Goal: Task Accomplishment & Management: Complete application form

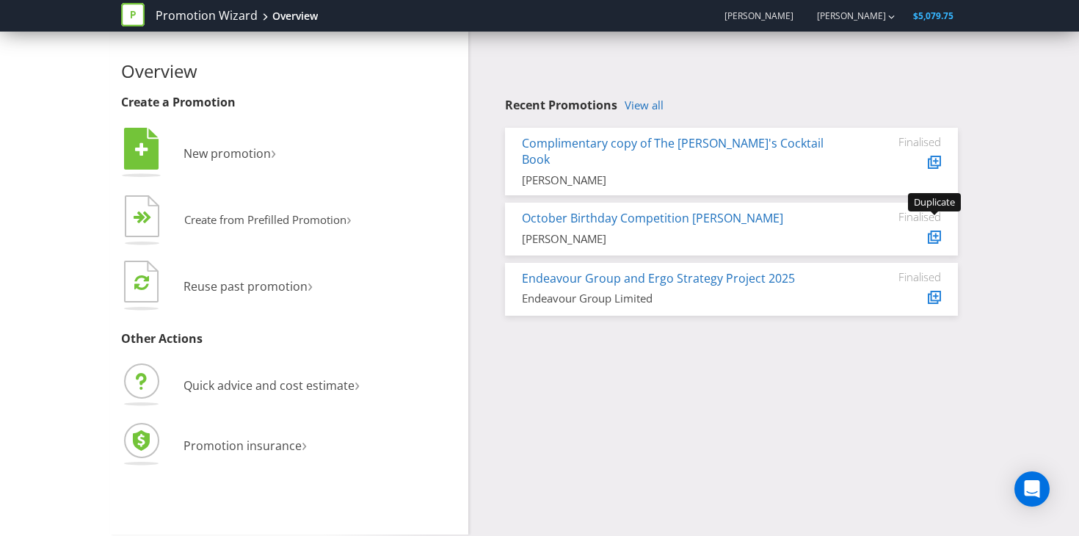
click at [930, 230] on icon at bounding box center [935, 235] width 10 height 10
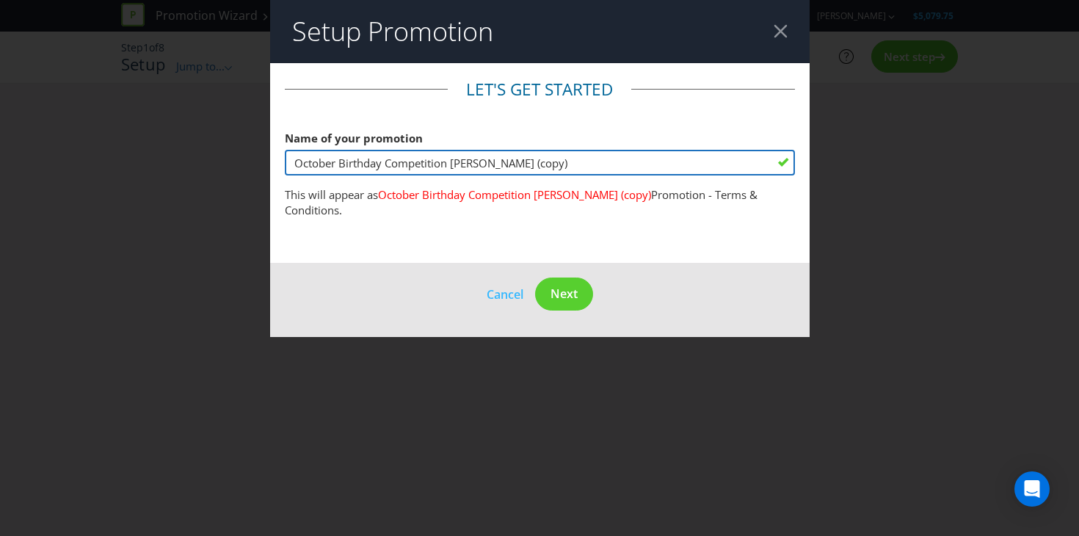
click at [606, 158] on input "October Birthday Competition [PERSON_NAME] (copy)" at bounding box center [540, 163] width 510 height 26
drag, startPoint x: 382, startPoint y: 164, endPoint x: 143, endPoint y: 158, distance: 239.3
click at [143, 158] on div "Setup Promotion Let's get started Name of your promotion October Birthday Compe…" at bounding box center [539, 268] width 1079 height 536
drag, startPoint x: 506, startPoint y: 163, endPoint x: 584, endPoint y: 176, distance: 78.9
click at [584, 176] on fieldset "Let's get started Name of your promotion Cocktail Book Competition [PERSON_NAME…" at bounding box center [540, 152] width 510 height 149
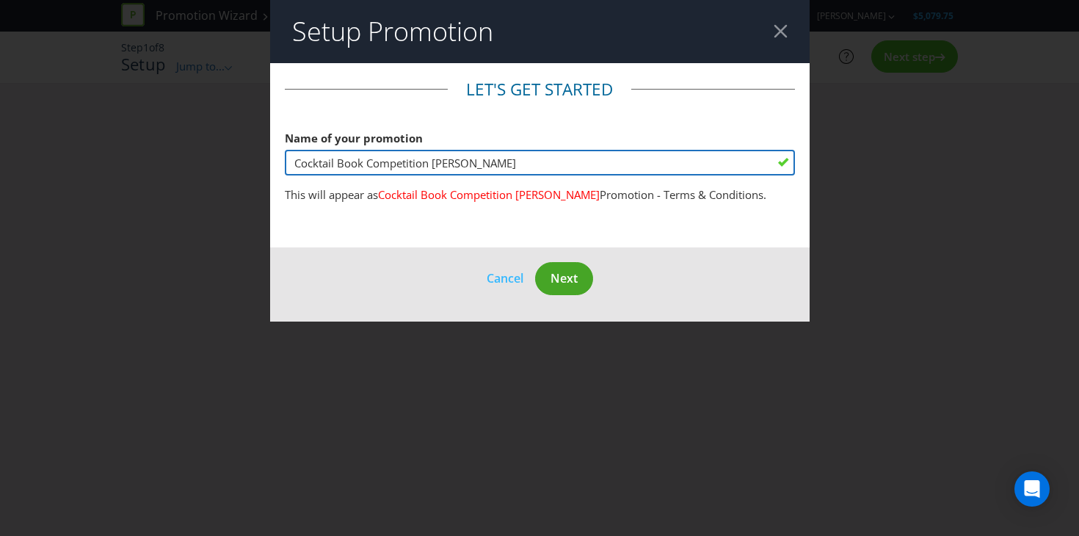
type input "Cocktail Book Competition [PERSON_NAME]"
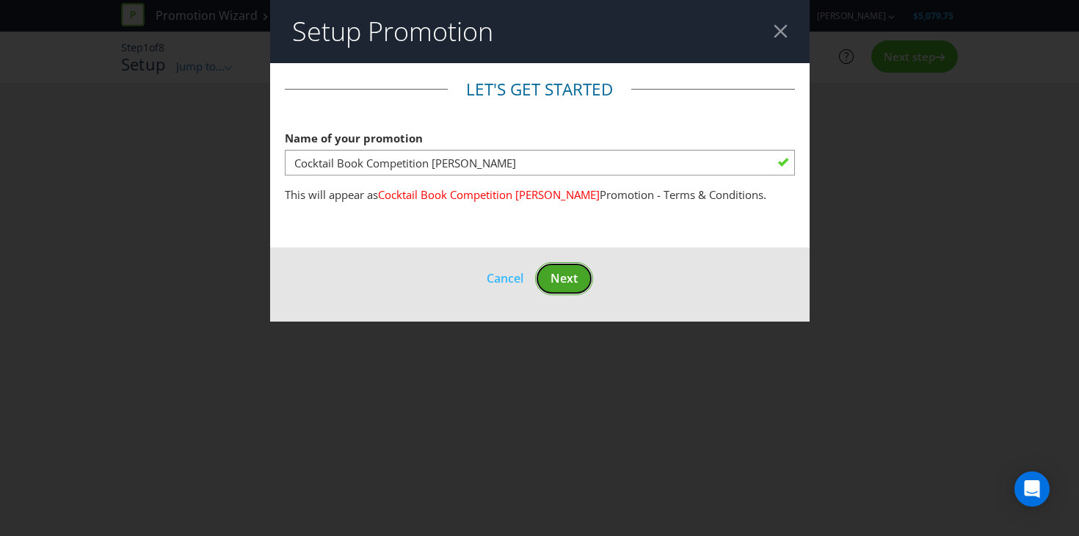
click at [578, 277] on button "Next" at bounding box center [564, 278] width 58 height 33
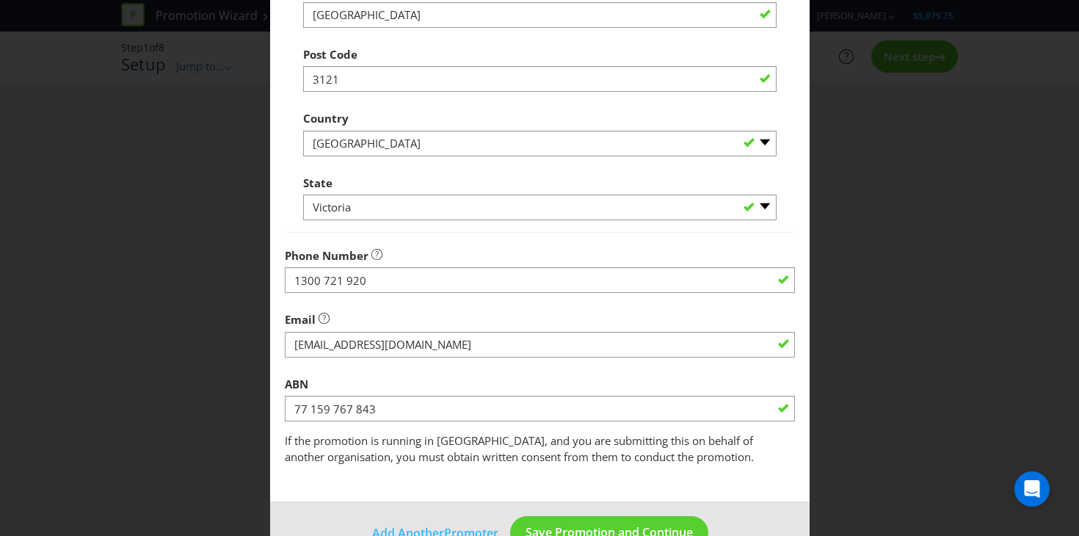
scroll to position [422, 0]
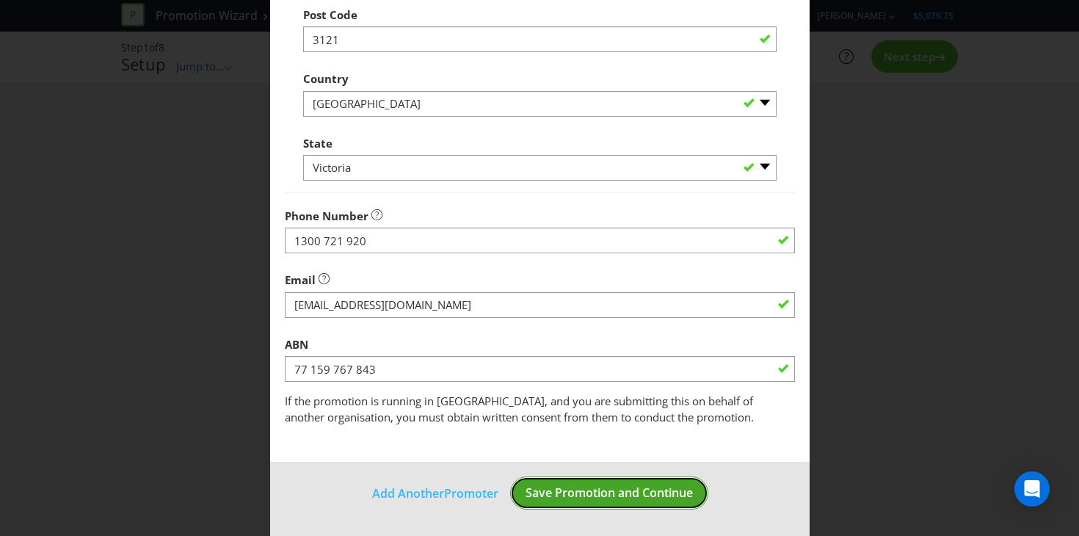
click at [572, 487] on span "Save Promotion and Continue" at bounding box center [608, 492] width 167 height 16
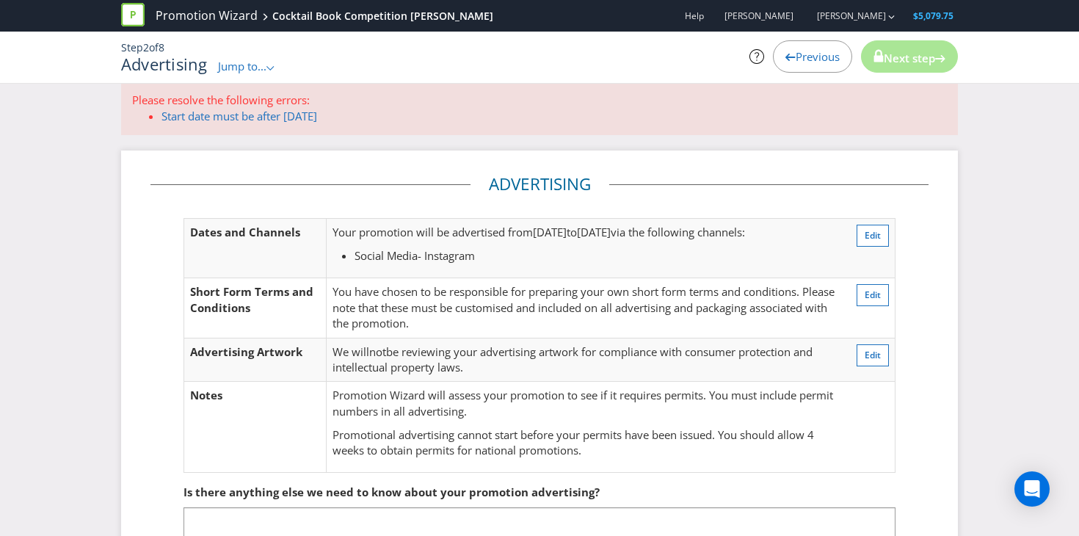
scroll to position [20, 0]
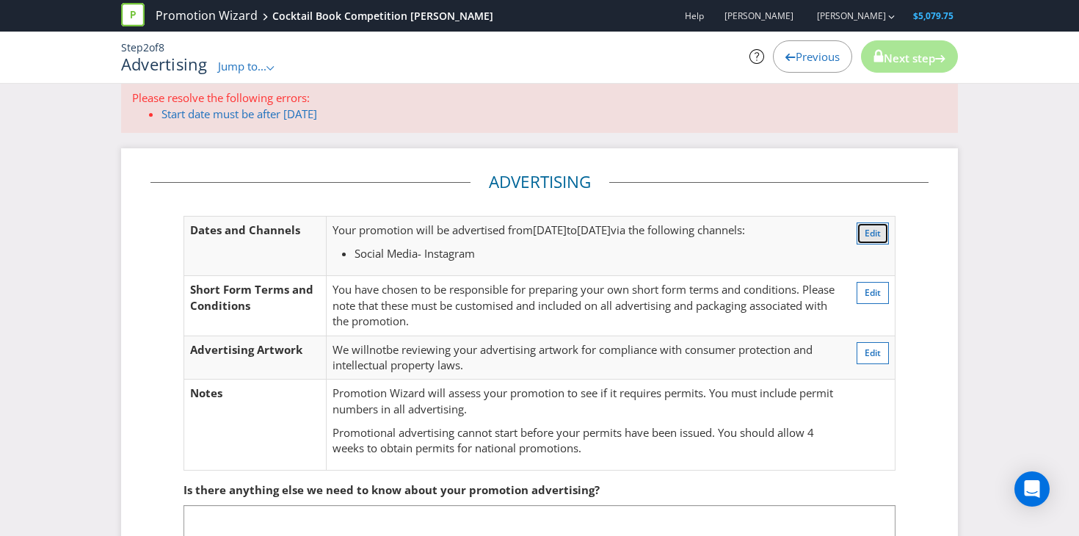
click at [866, 238] on span "Edit" at bounding box center [872, 233] width 16 height 12
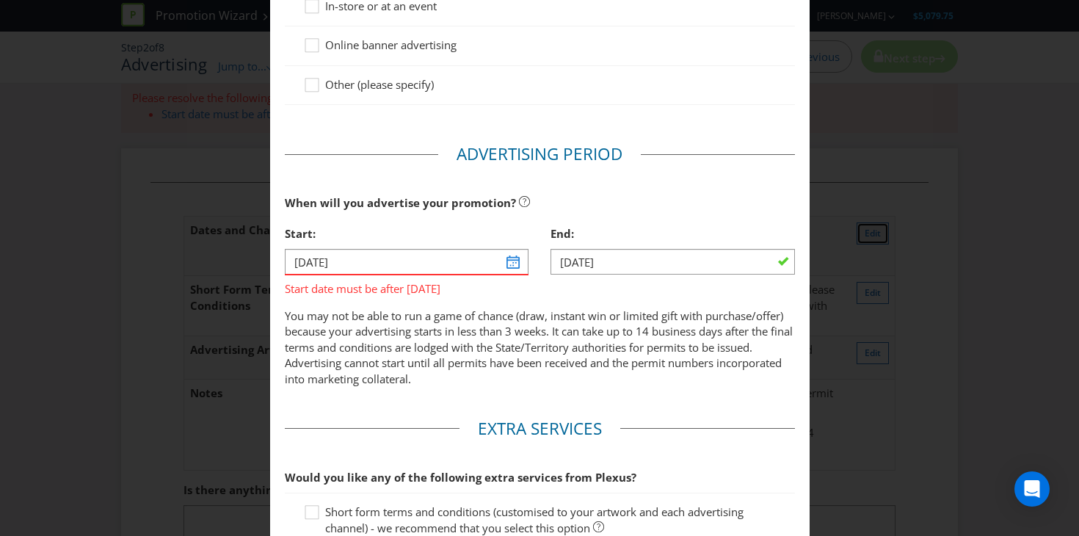
scroll to position [378, 0]
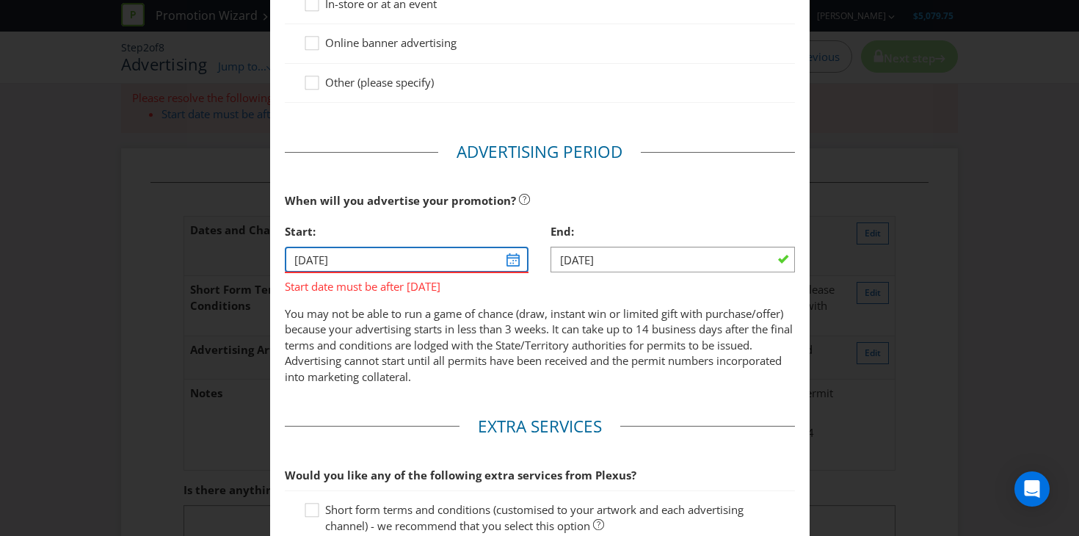
click at [508, 260] on input "[DATE]" at bounding box center [407, 260] width 244 height 26
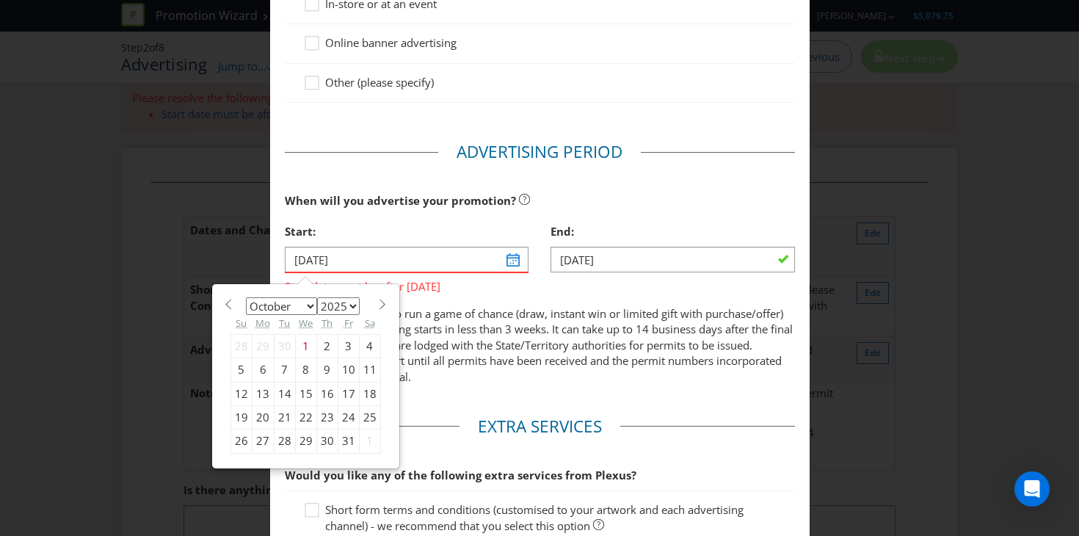
click at [327, 371] on div "9" at bounding box center [326, 369] width 21 height 23
type input "[DATE]"
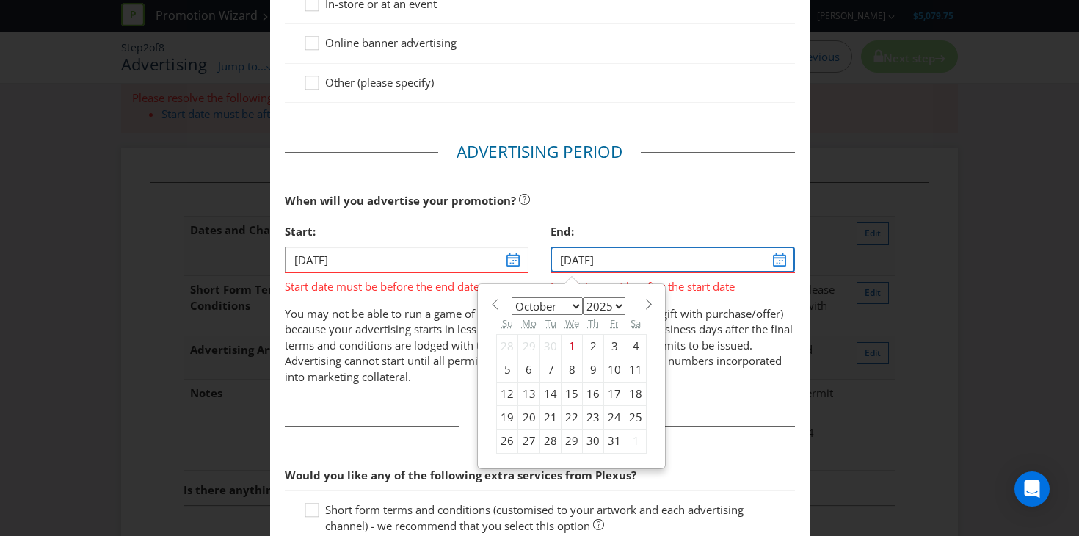
click at [676, 252] on input "[DATE]" at bounding box center [672, 260] width 244 height 26
click at [572, 389] on div "15" at bounding box center [571, 393] width 21 height 23
type input "[DATE]"
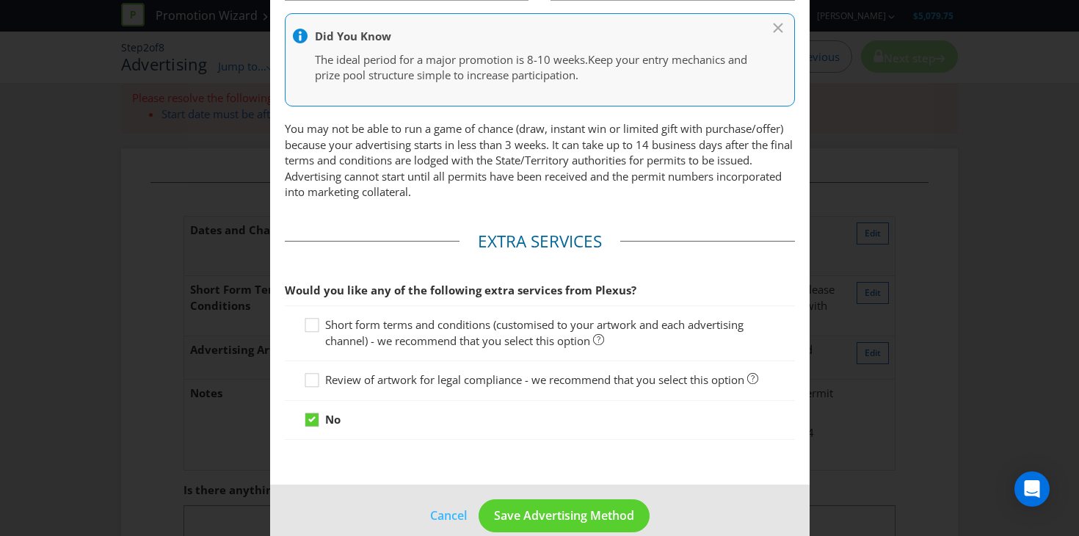
scroll to position [672, 0]
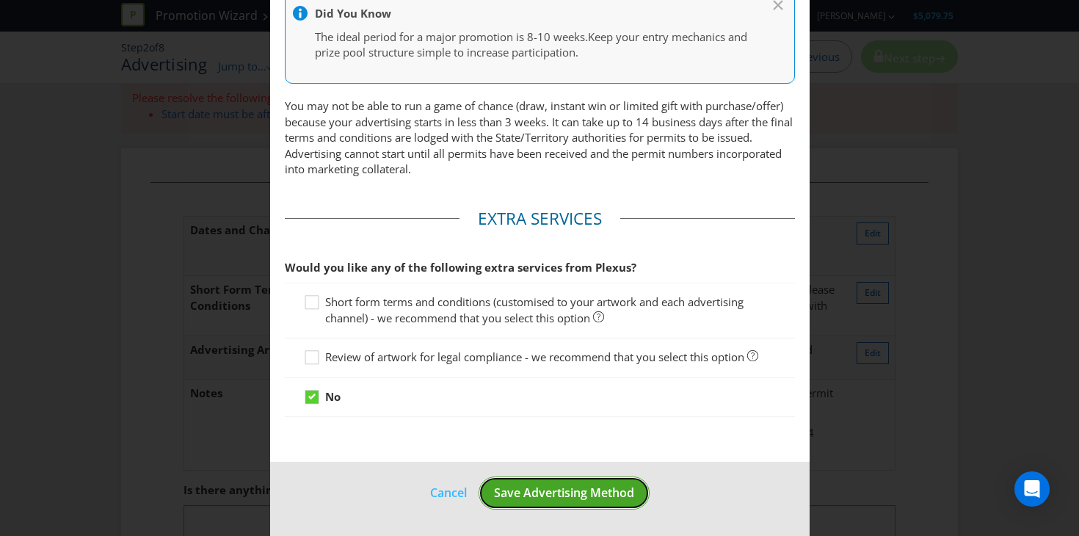
click at [537, 494] on span "Save Advertising Method" at bounding box center [564, 492] width 140 height 16
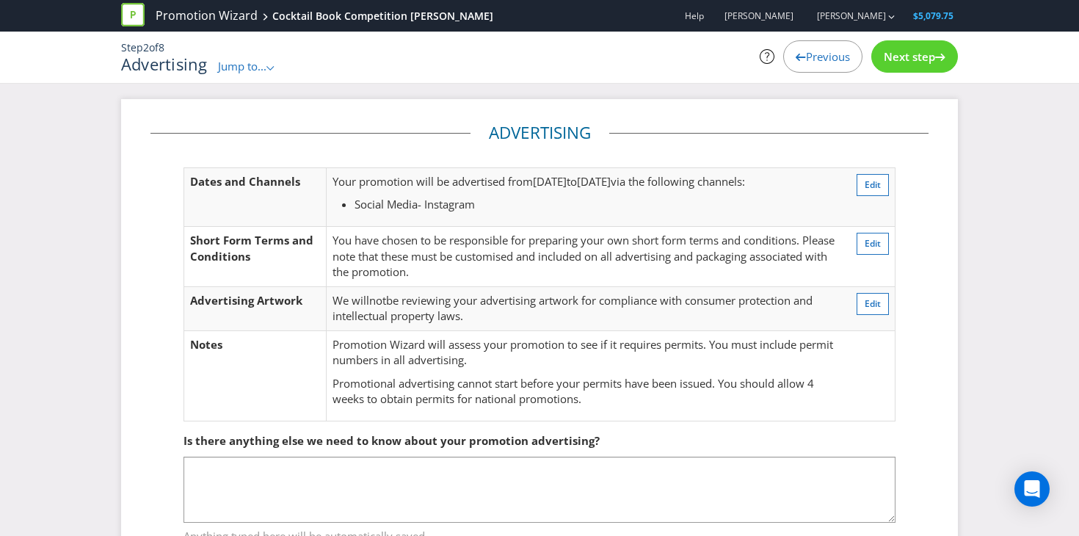
click at [905, 61] on span "Next step" at bounding box center [908, 56] width 51 height 15
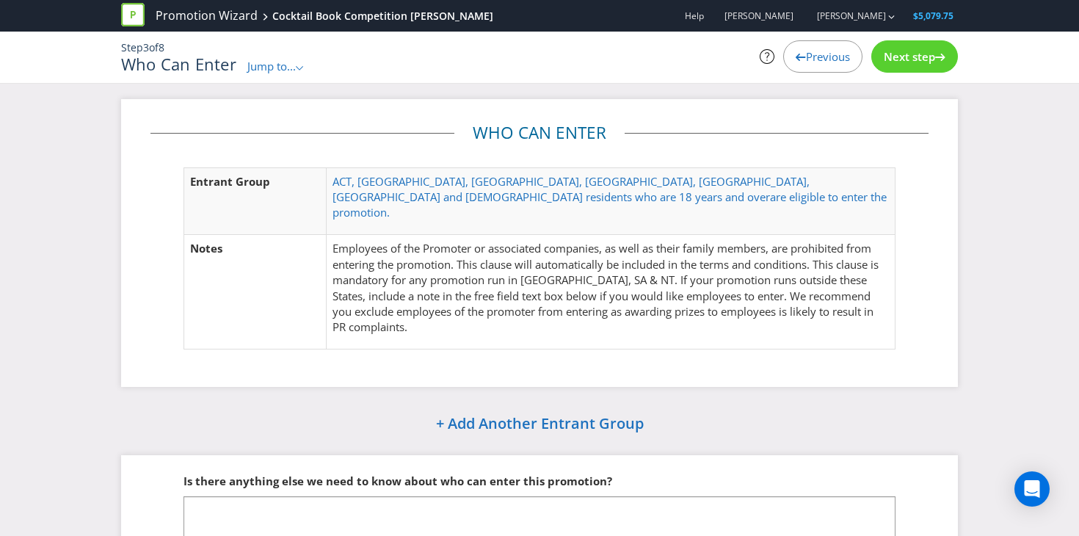
click at [904, 63] on span "Next step" at bounding box center [908, 56] width 51 height 15
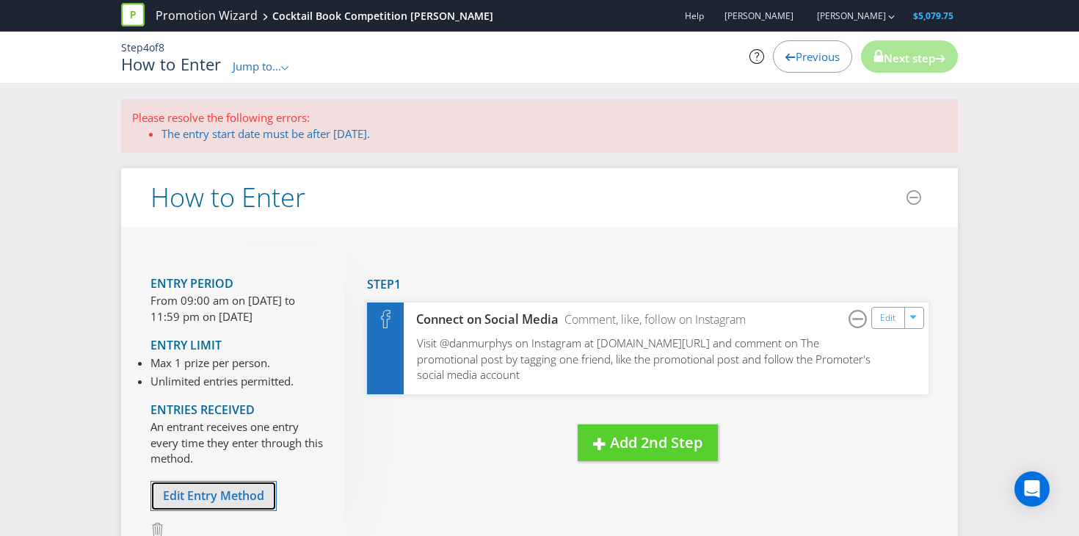
click at [247, 493] on span "Edit Entry Method" at bounding box center [213, 495] width 101 height 16
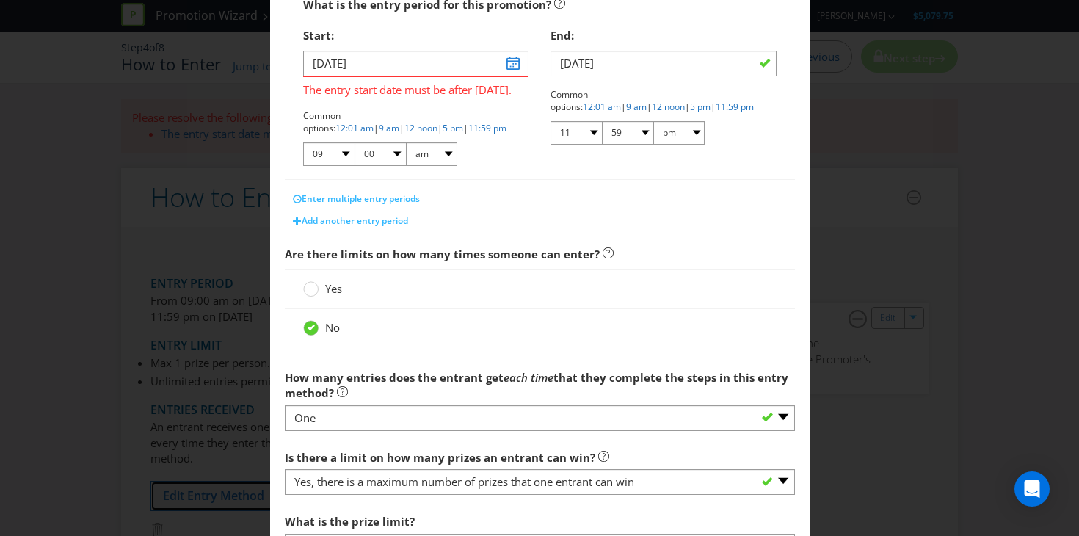
scroll to position [299, 0]
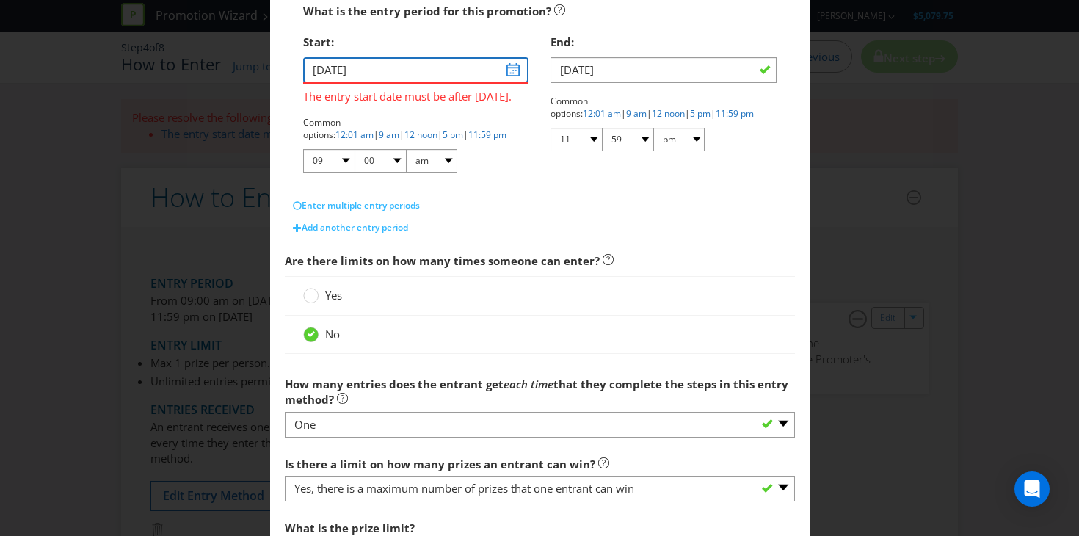
click at [515, 70] on input "[DATE]" at bounding box center [416, 70] width 226 height 26
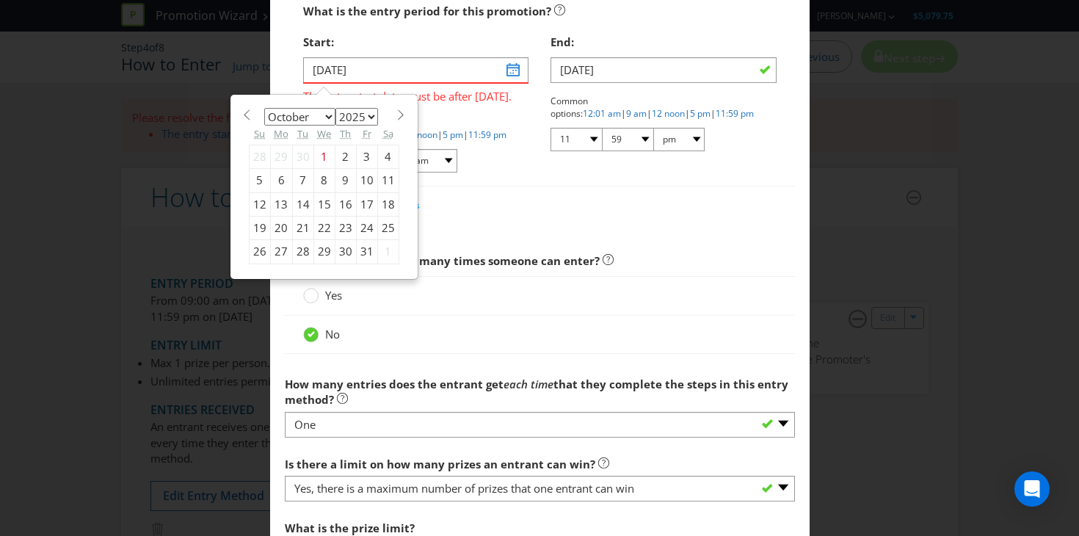
click at [345, 183] on div "9" at bounding box center [345, 180] width 21 height 23
type input "[DATE]"
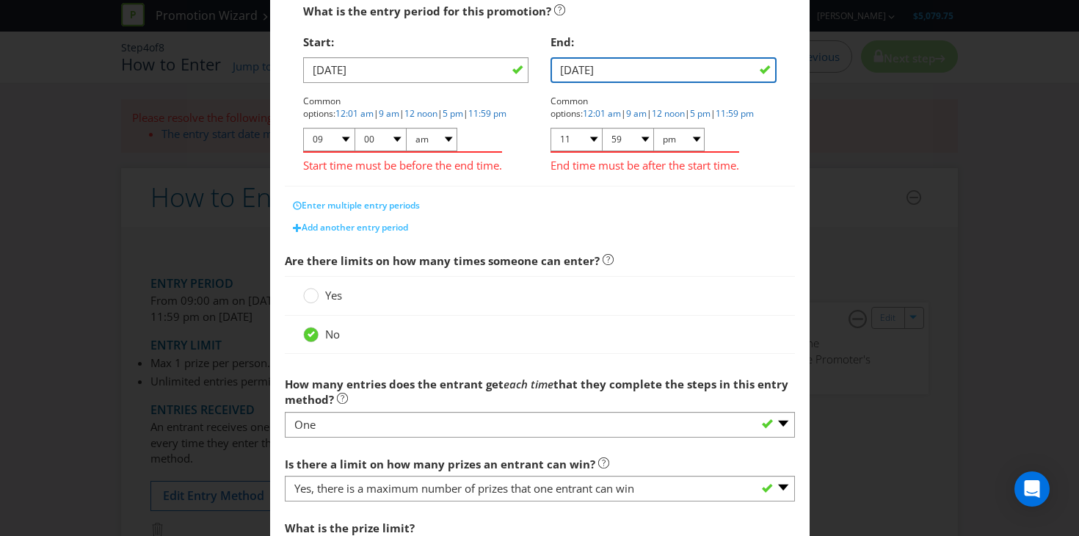
click at [756, 71] on input "[DATE]" at bounding box center [663, 70] width 226 height 26
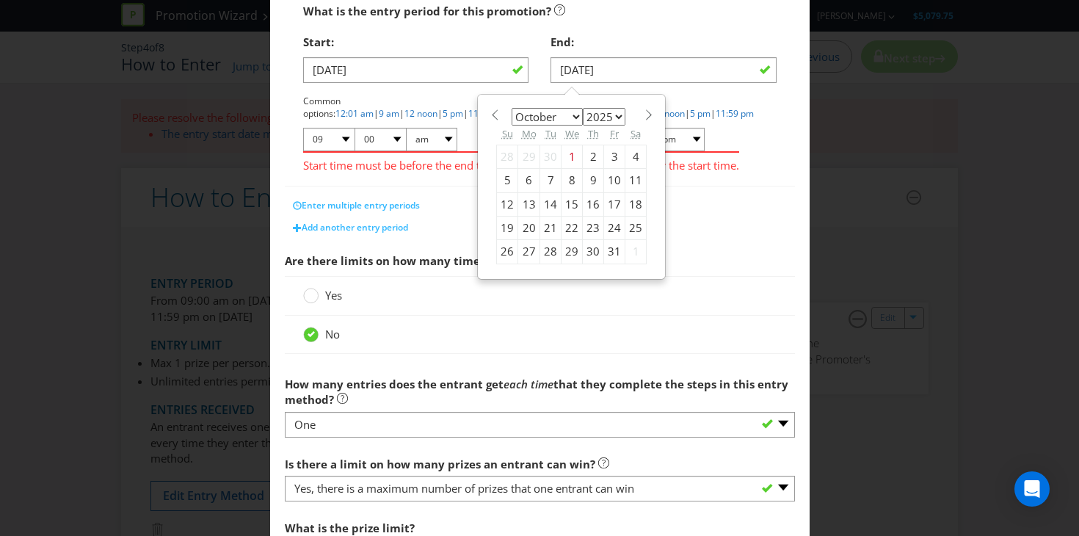
click at [569, 204] on div "15" at bounding box center [571, 203] width 21 height 23
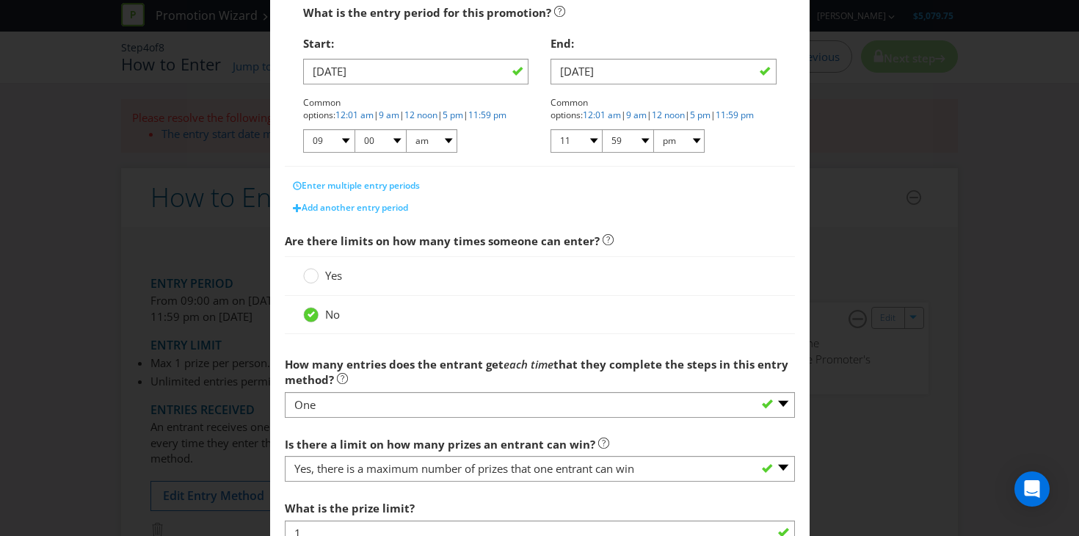
scroll to position [291, 0]
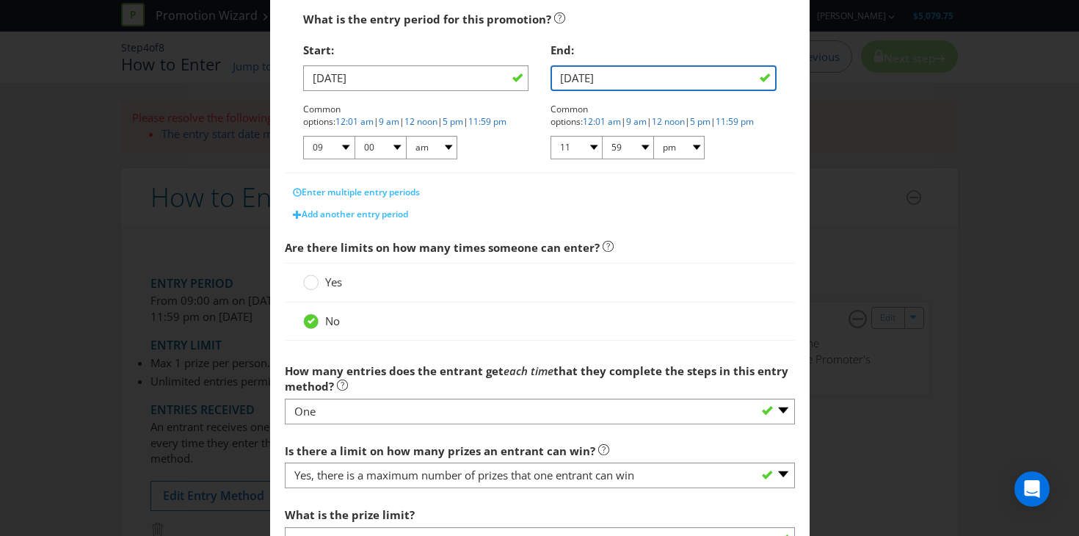
click at [613, 66] on input "[DATE]" at bounding box center [663, 78] width 226 height 26
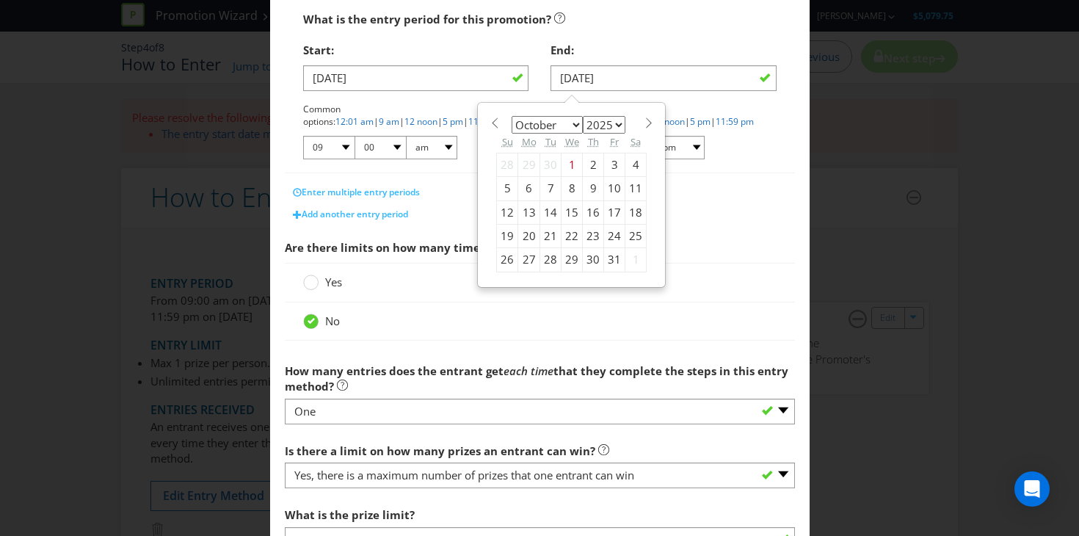
click at [556, 211] on div "14" at bounding box center [550, 211] width 21 height 23
type input "[DATE]"
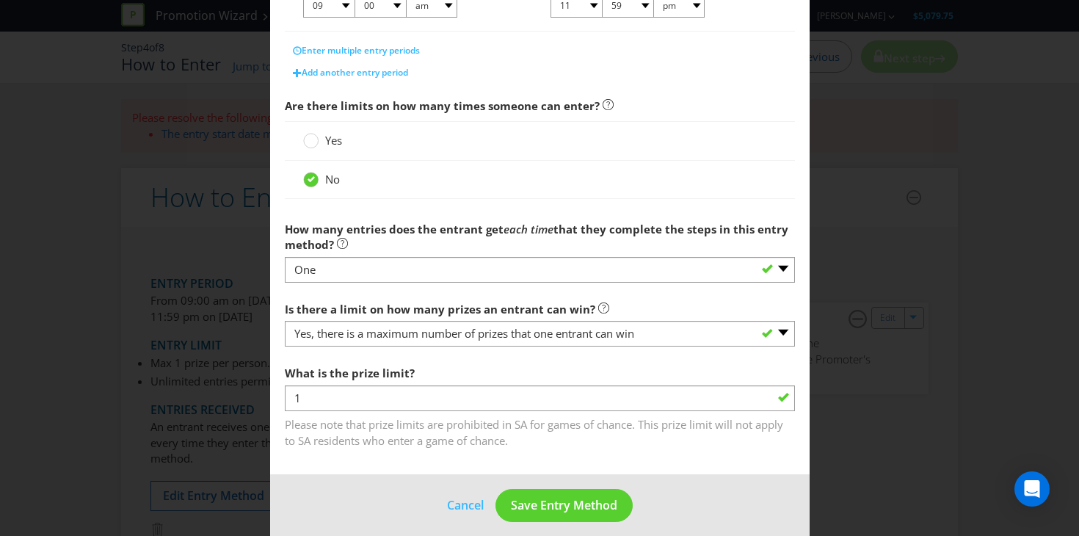
scroll to position [445, 0]
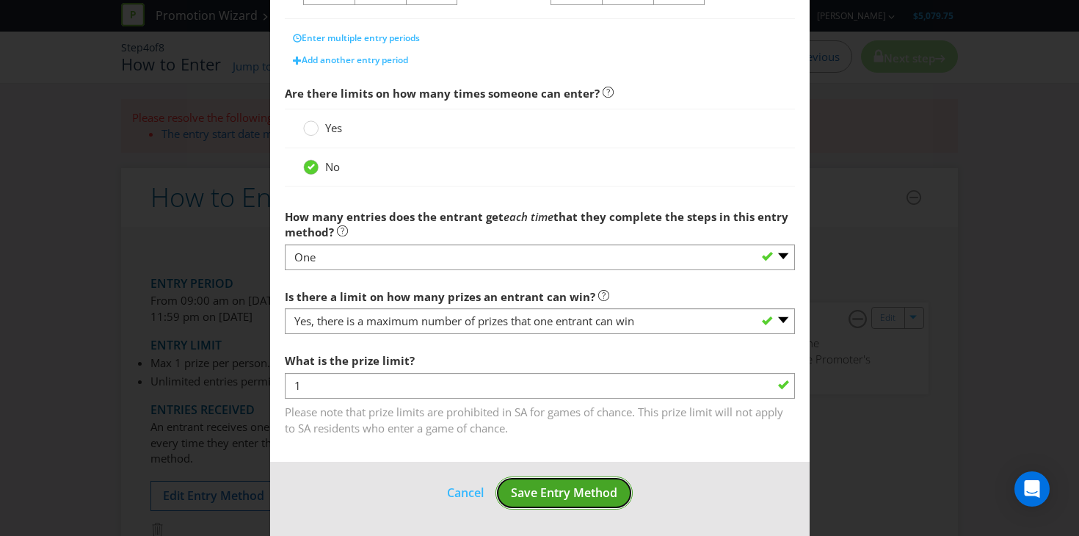
click at [528, 489] on span "Save Entry Method" at bounding box center [564, 492] width 106 height 16
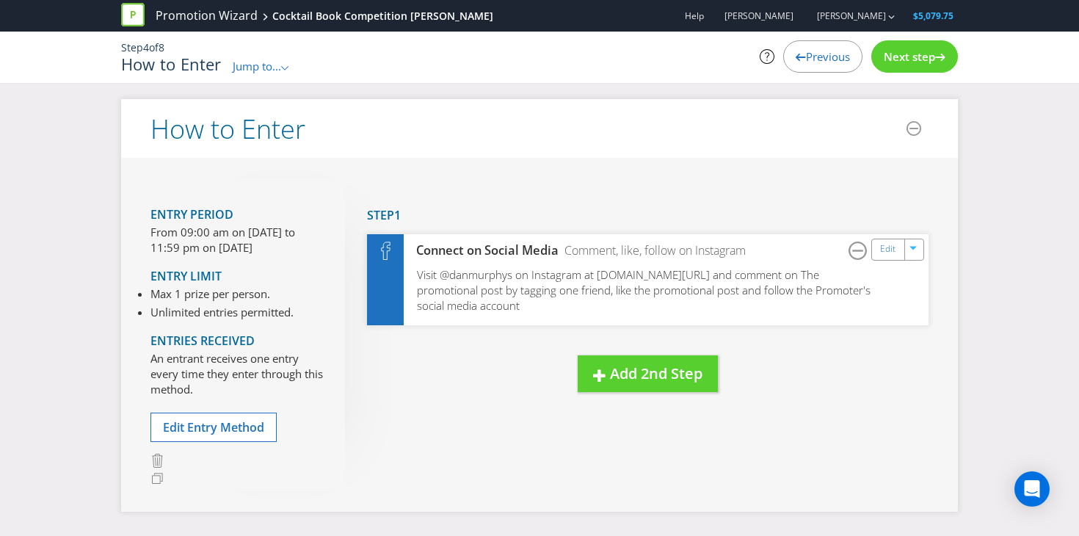
click at [806, 59] on span "Previous" at bounding box center [828, 56] width 44 height 15
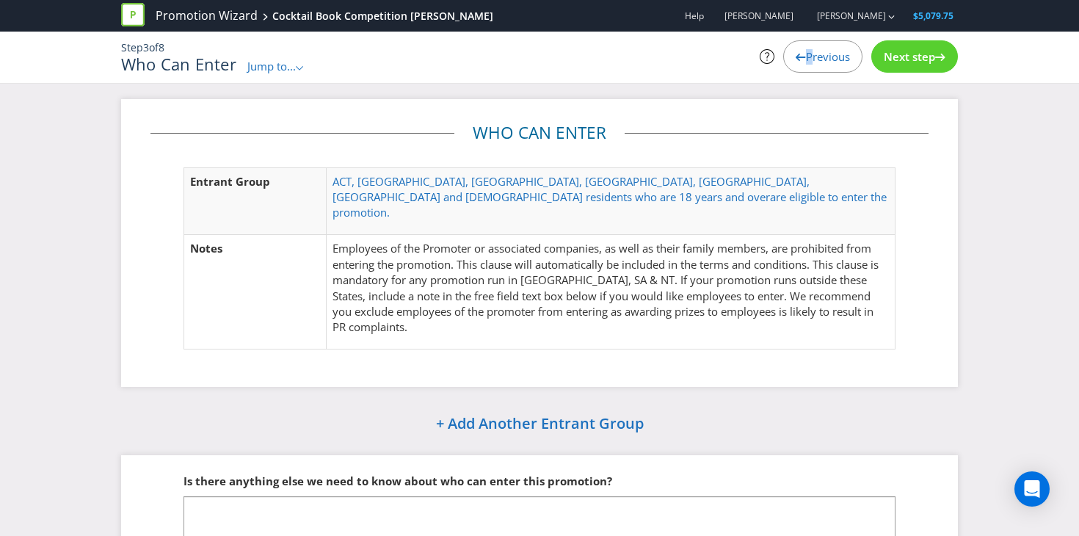
click at [806, 59] on span "Previous" at bounding box center [828, 56] width 44 height 15
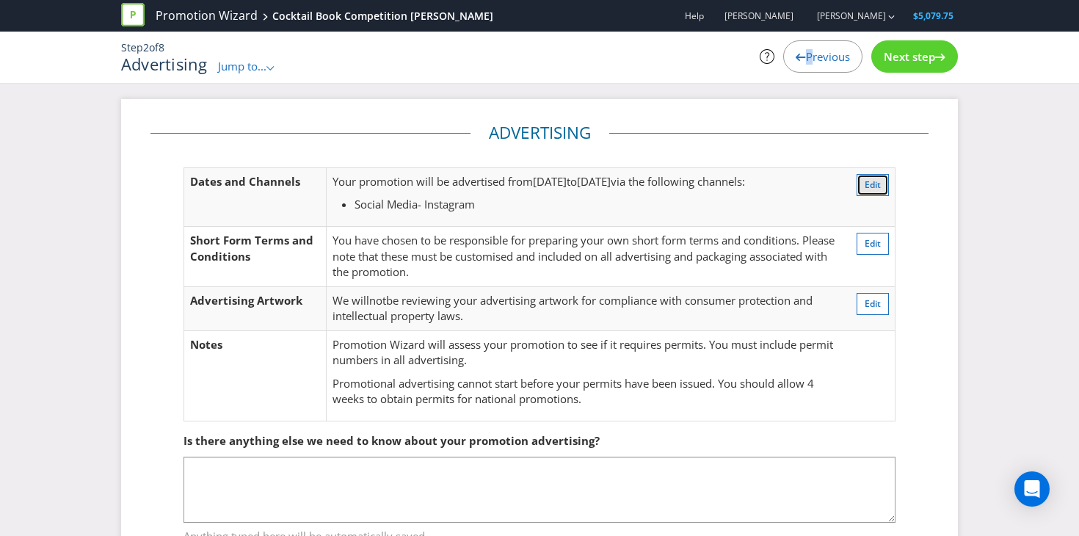
click at [871, 186] on span "Edit" at bounding box center [872, 184] width 16 height 12
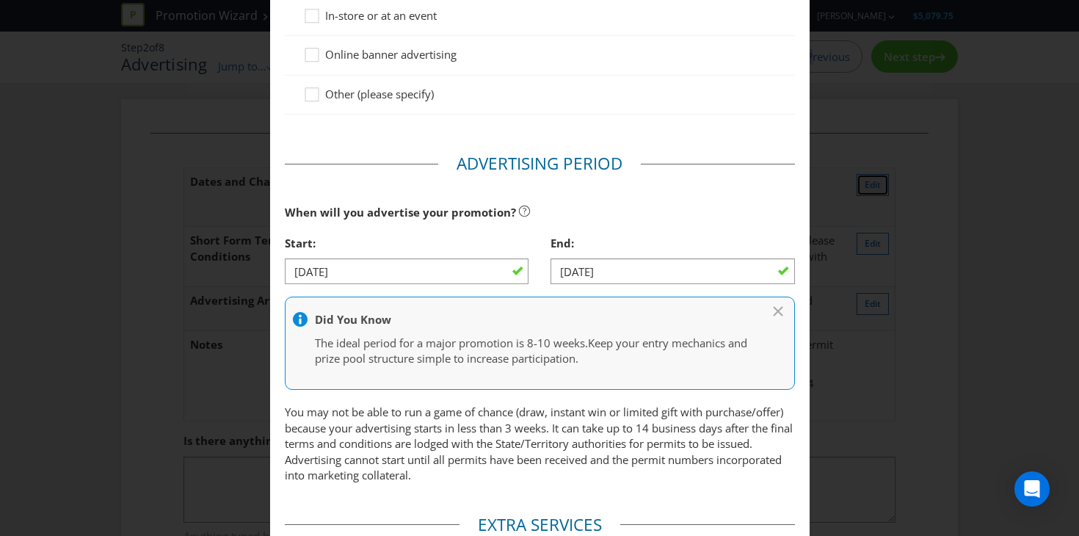
scroll to position [379, 0]
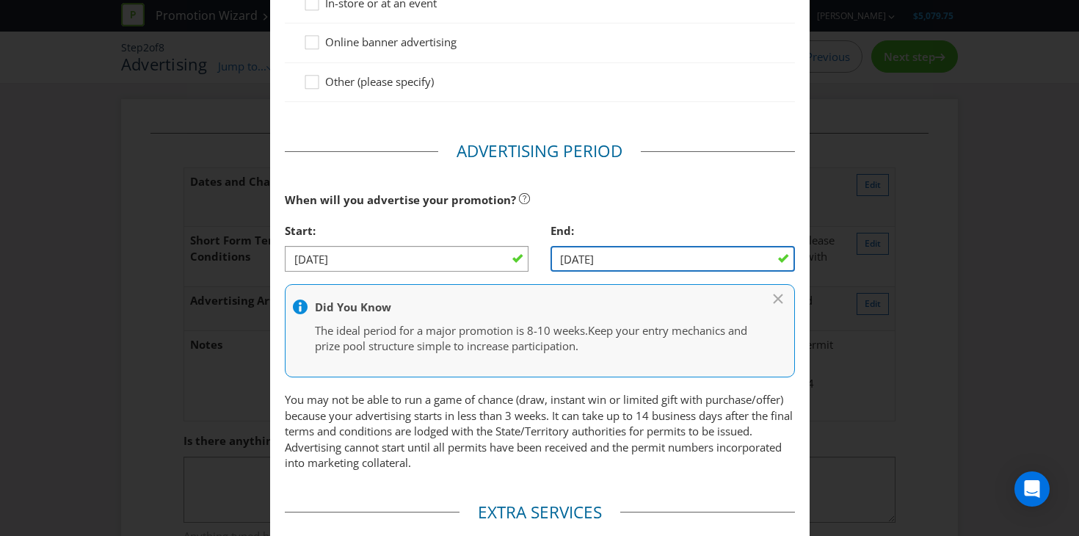
click at [602, 257] on input "[DATE]" at bounding box center [672, 259] width 244 height 26
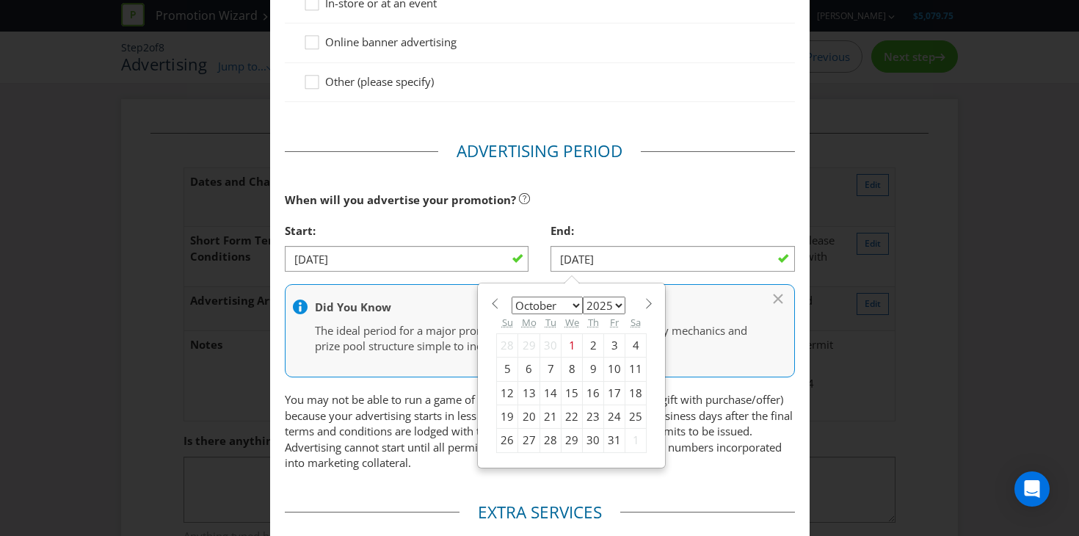
click at [555, 395] on div "14" at bounding box center [550, 392] width 21 height 23
type input "[DATE]"
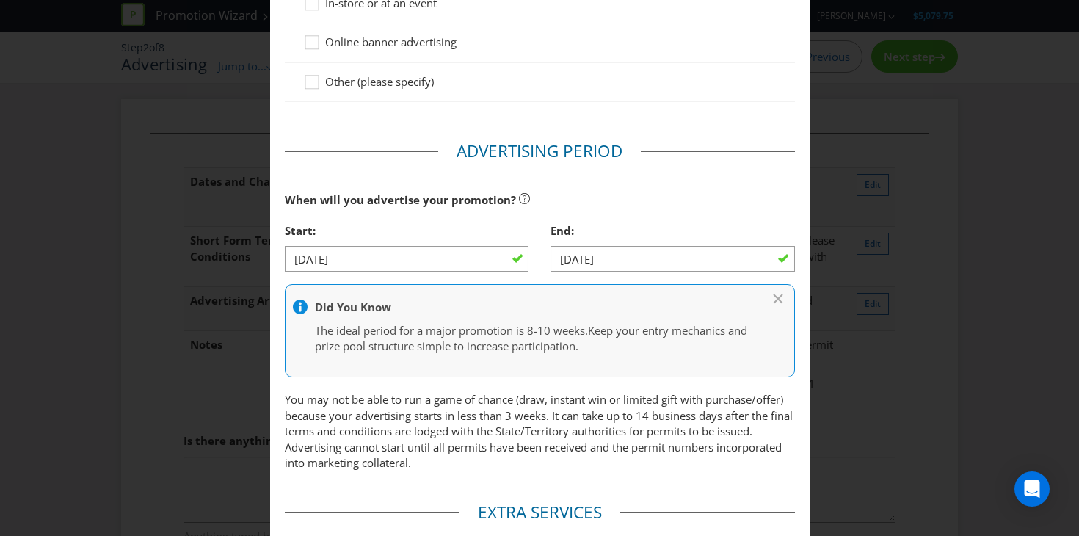
scroll to position [672, 0]
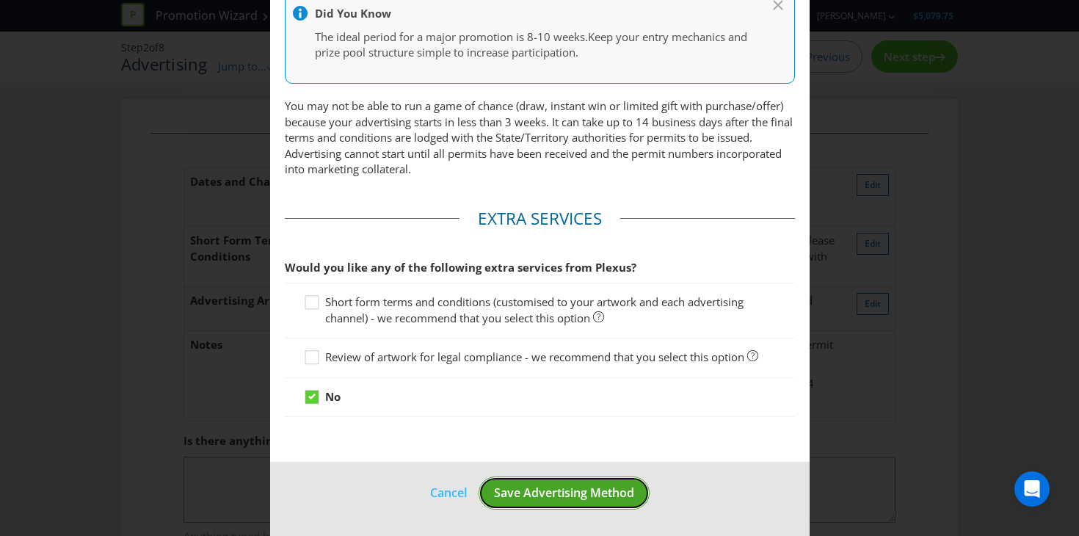
click at [546, 491] on span "Save Advertising Method" at bounding box center [564, 492] width 140 height 16
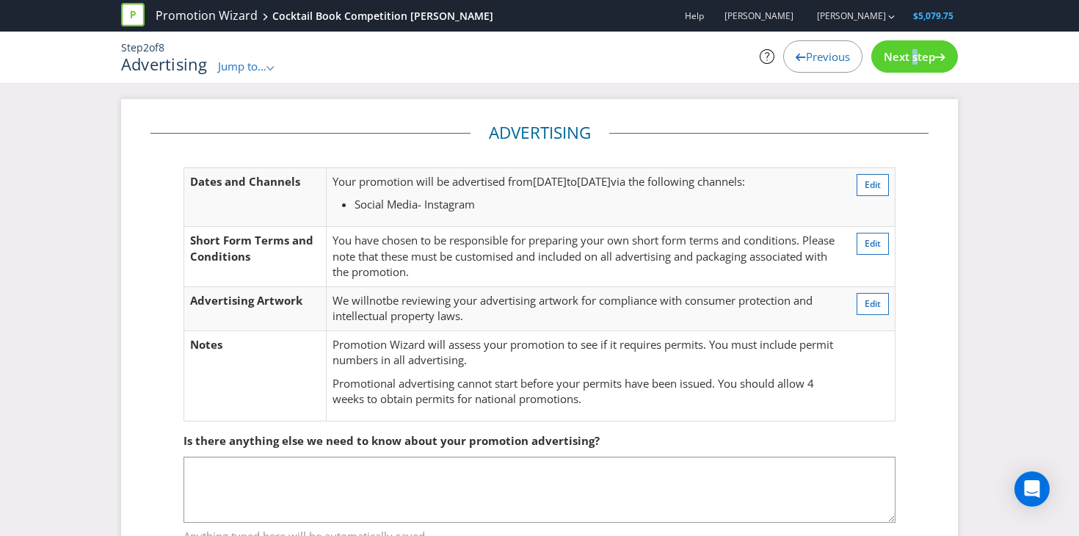
click at [907, 59] on span "Next step" at bounding box center [908, 56] width 51 height 15
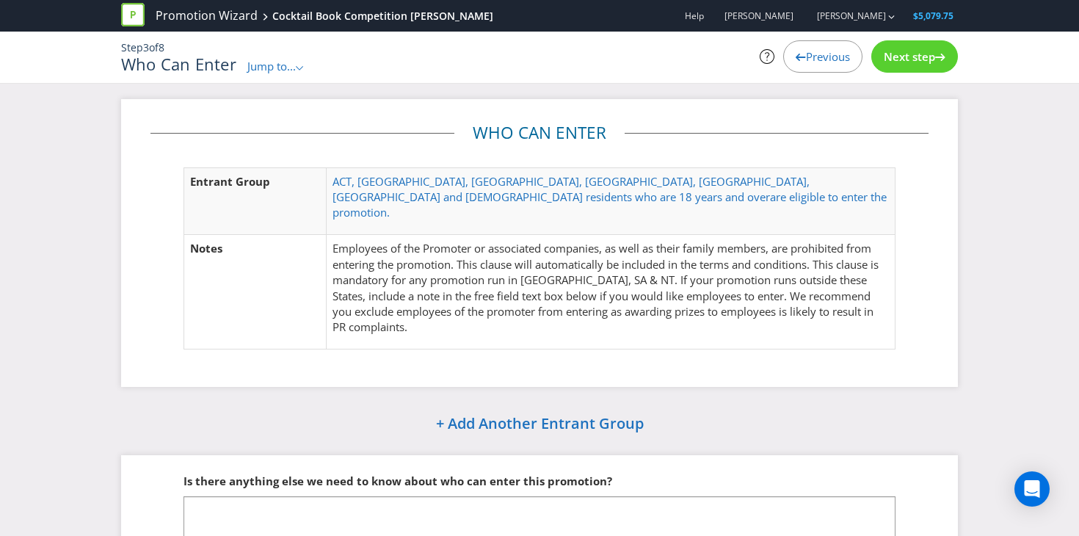
click at [924, 62] on span "Next step" at bounding box center [908, 56] width 51 height 15
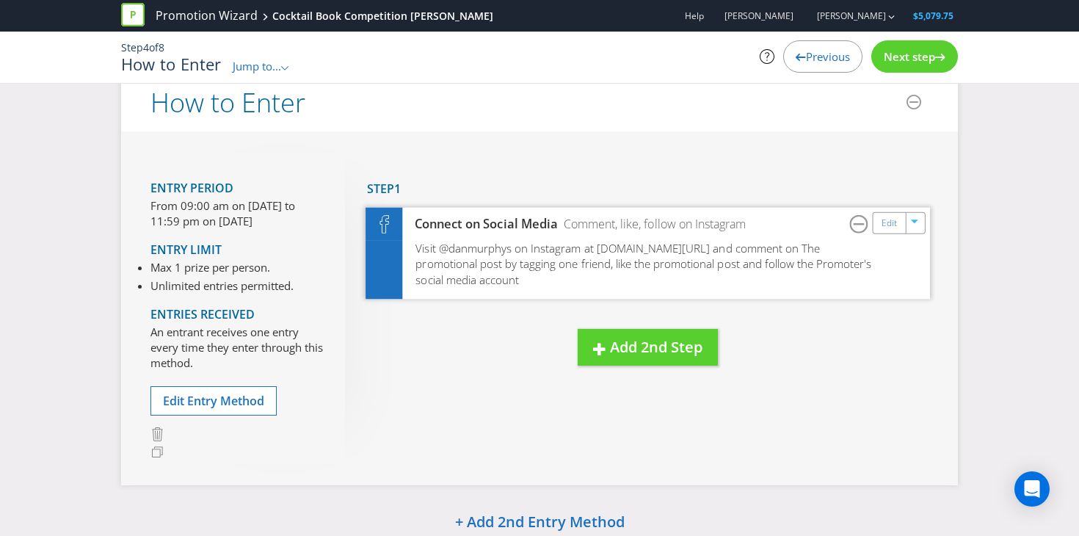
scroll to position [28, 0]
click at [888, 227] on link "Edit" at bounding box center [888, 221] width 15 height 17
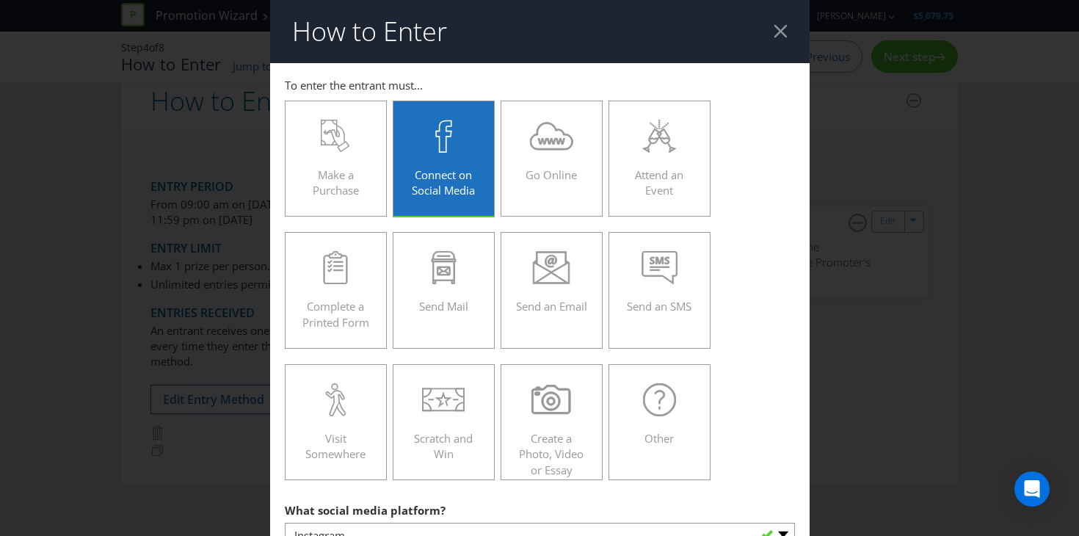
click at [813, 324] on div "How to Enter To enter the entrant must... Make a Purchase Connect on Social Med…" at bounding box center [539, 268] width 1079 height 536
click at [814, 326] on div "How to Enter To enter the entrant must... Make a Purchase Connect on Social Med…" at bounding box center [539, 268] width 1079 height 536
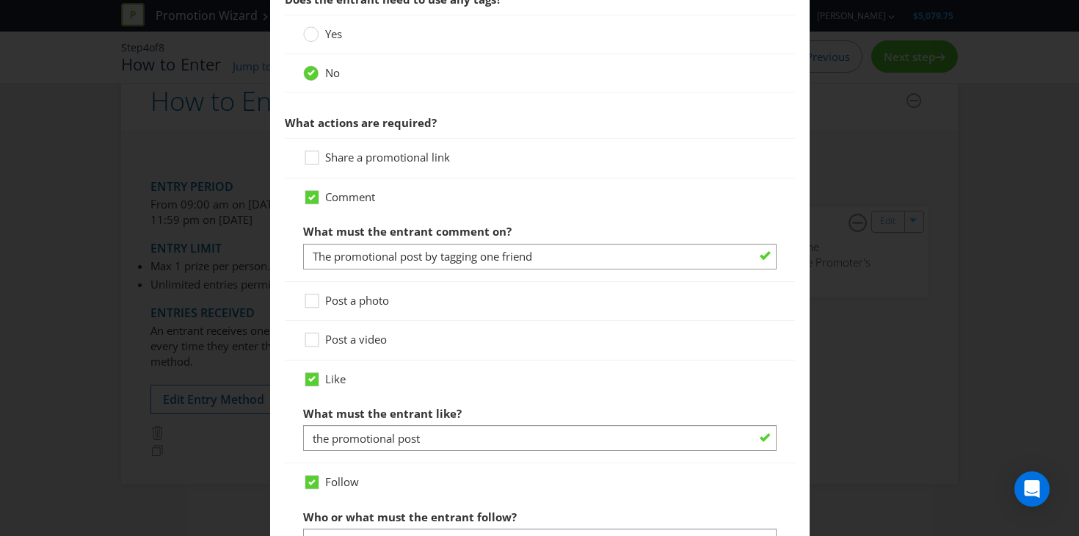
scroll to position [812, 0]
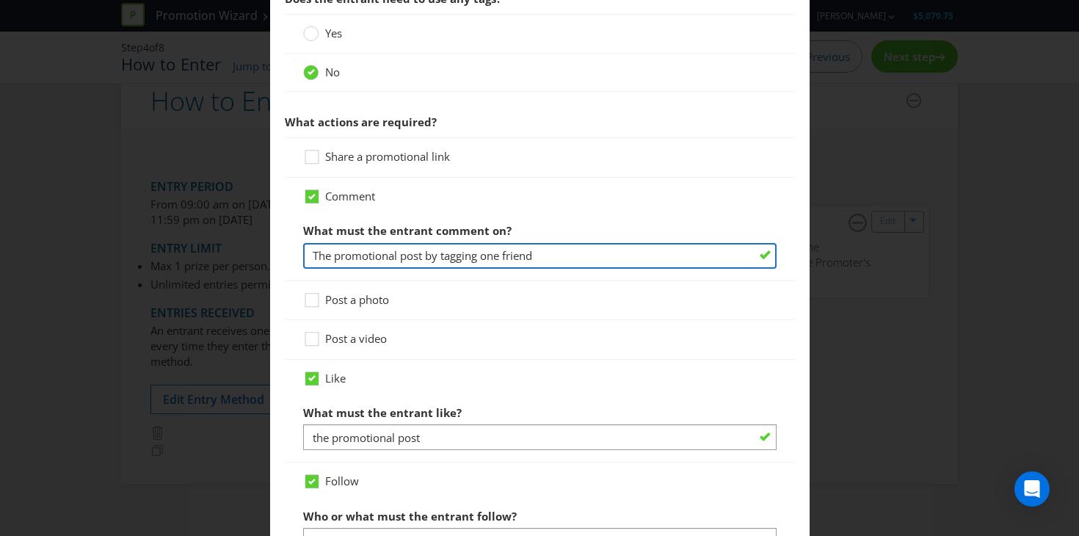
click at [541, 257] on input "The promotional post by tagging one friend" at bounding box center [539, 256] width 473 height 26
click at [518, 260] on input "The promotional post by tagging one friend and let them know what you think Dad…" at bounding box center [539, 256] width 473 height 26
drag, startPoint x: 552, startPoint y: 254, endPoint x: 971, endPoint y: 267, distance: 419.9
click at [971, 267] on div "How to Enter To enter the entrant must... Make a Purchase Connect on Social Med…" at bounding box center [539, 268] width 1079 height 536
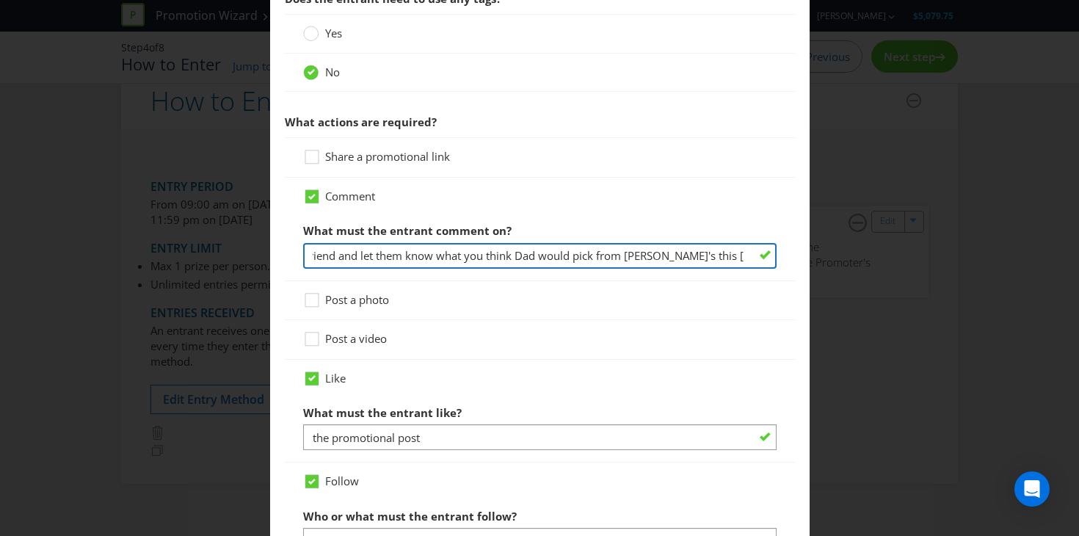
click at [566, 253] on input "The promotional post by tagging one friend and let them know what you think Dad…" at bounding box center [539, 256] width 473 height 26
drag, startPoint x: 367, startPoint y: 258, endPoint x: 930, endPoint y: 275, distance: 563.0
click at [930, 275] on div "How to Enter To enter the entrant must... Make a Purchase Connect on Social Med…" at bounding box center [539, 268] width 1079 height 536
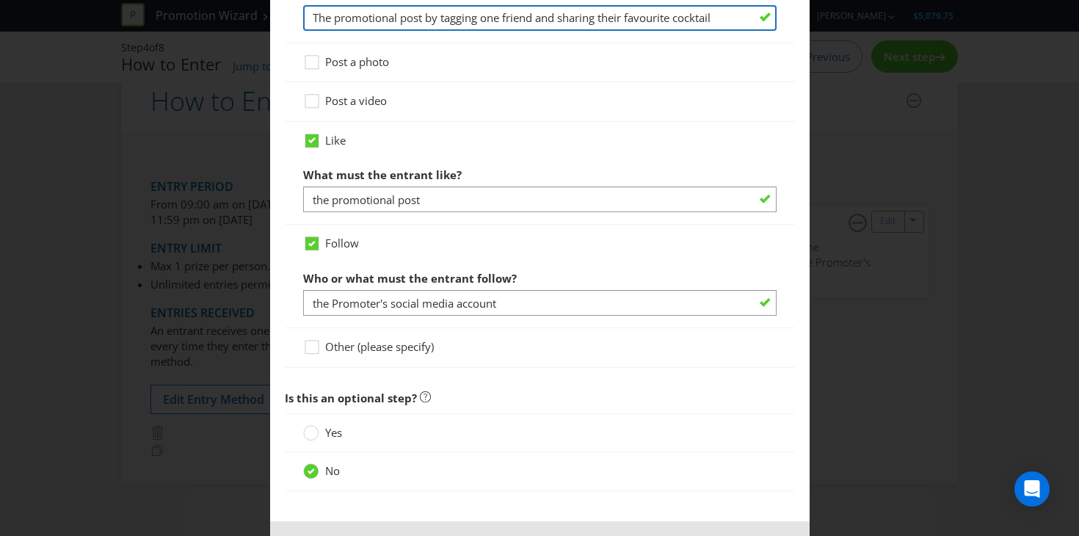
scroll to position [1107, 0]
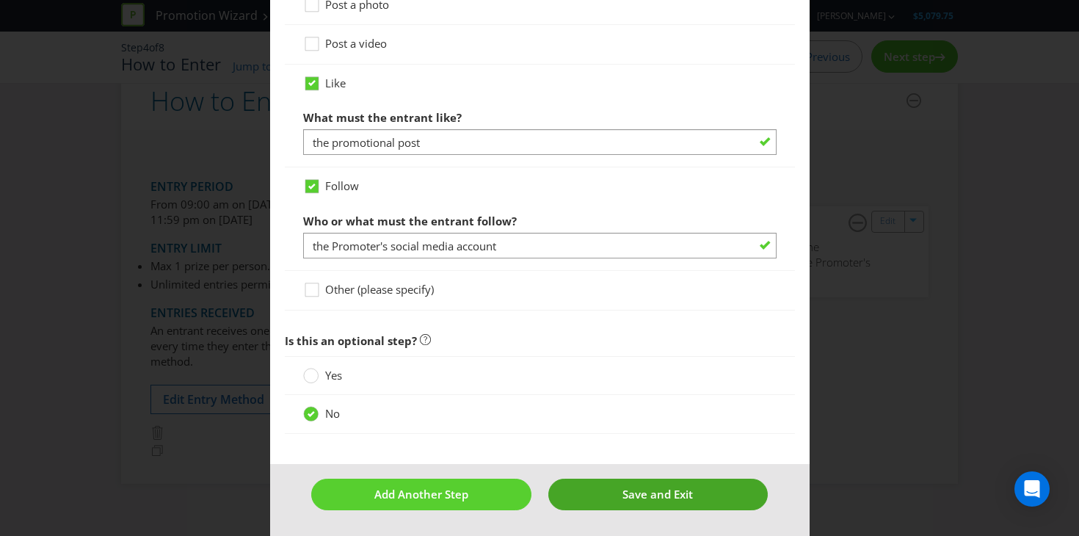
type input "The promotional post by tagging one friend and sharing their favourite cocktail"
click at [582, 499] on button "Save and Exit" at bounding box center [657, 494] width 219 height 32
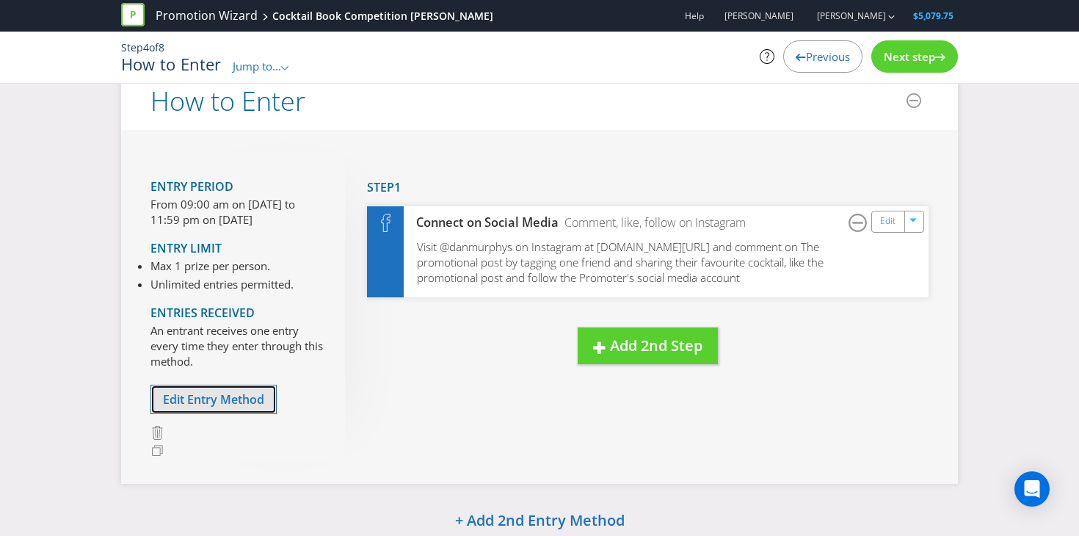
click at [255, 404] on span "Edit Entry Method" at bounding box center [213, 399] width 101 height 16
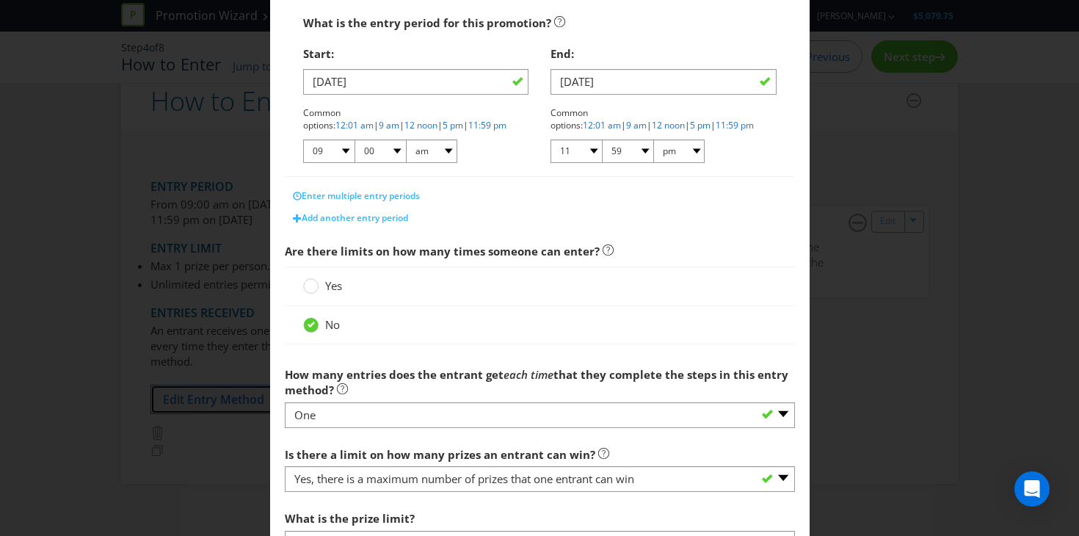
scroll to position [445, 0]
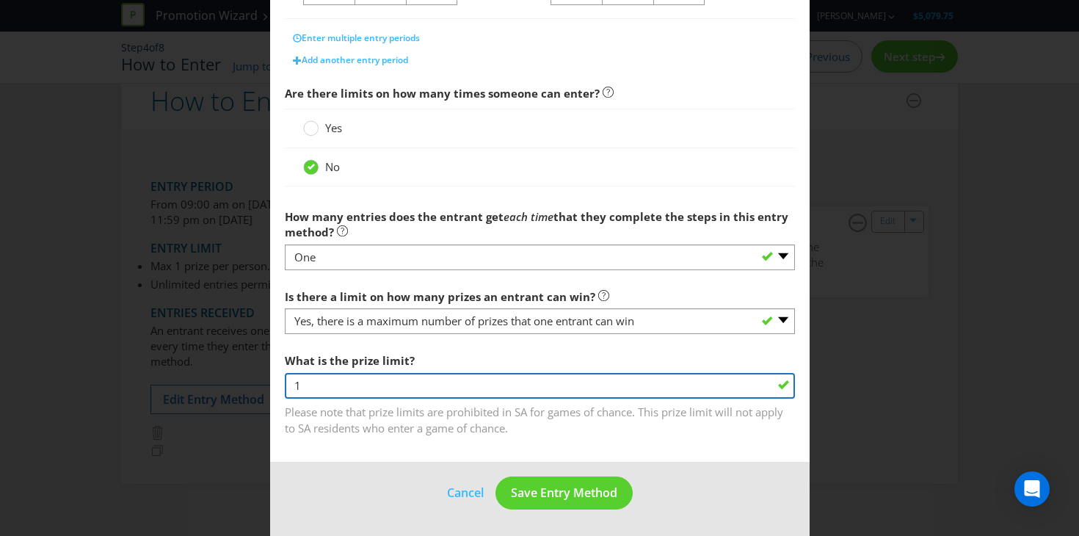
click at [887, 380] on div "How to Enter What is the name of this entry method? How to Enter This name will…" at bounding box center [539, 268] width 1079 height 536
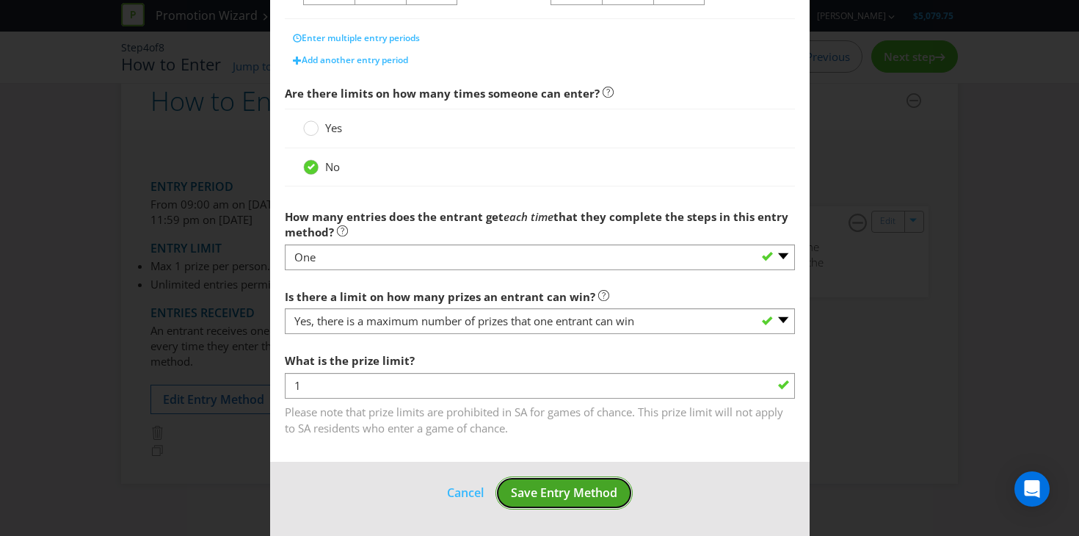
click at [602, 494] on span "Save Entry Method" at bounding box center [564, 492] width 106 height 16
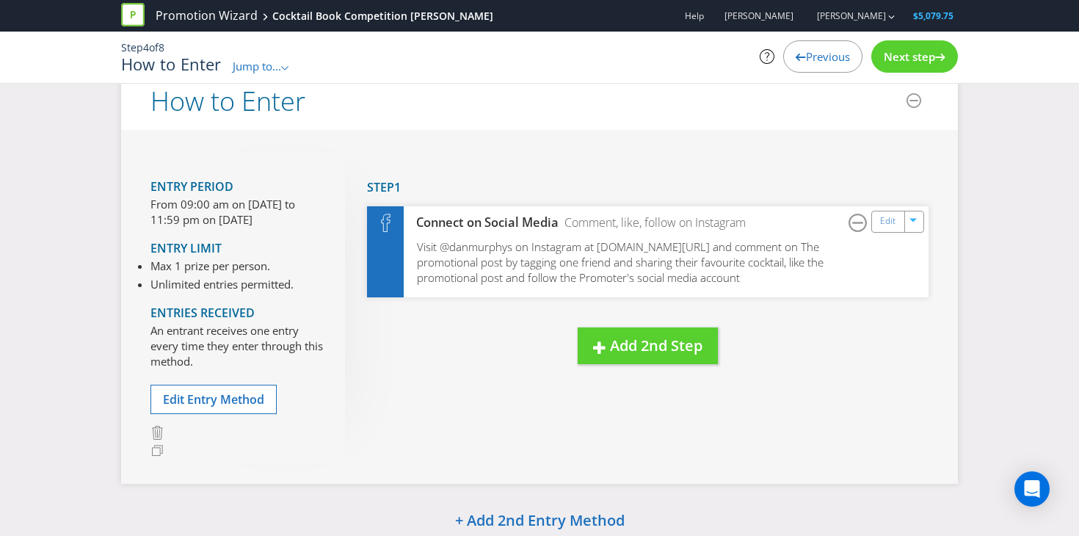
click at [908, 65] on div "Next step" at bounding box center [914, 56] width 87 height 32
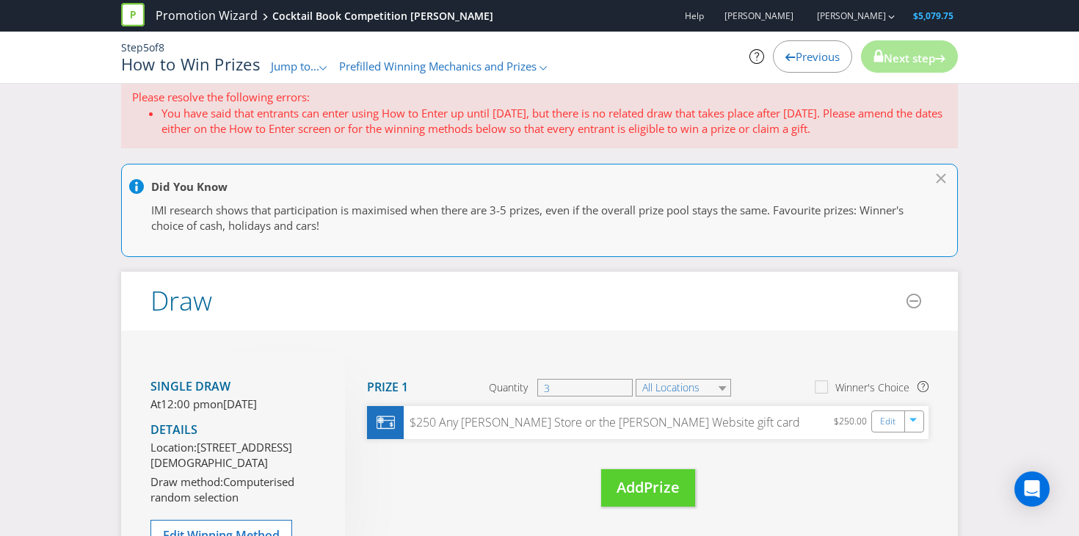
scroll to position [18, 0]
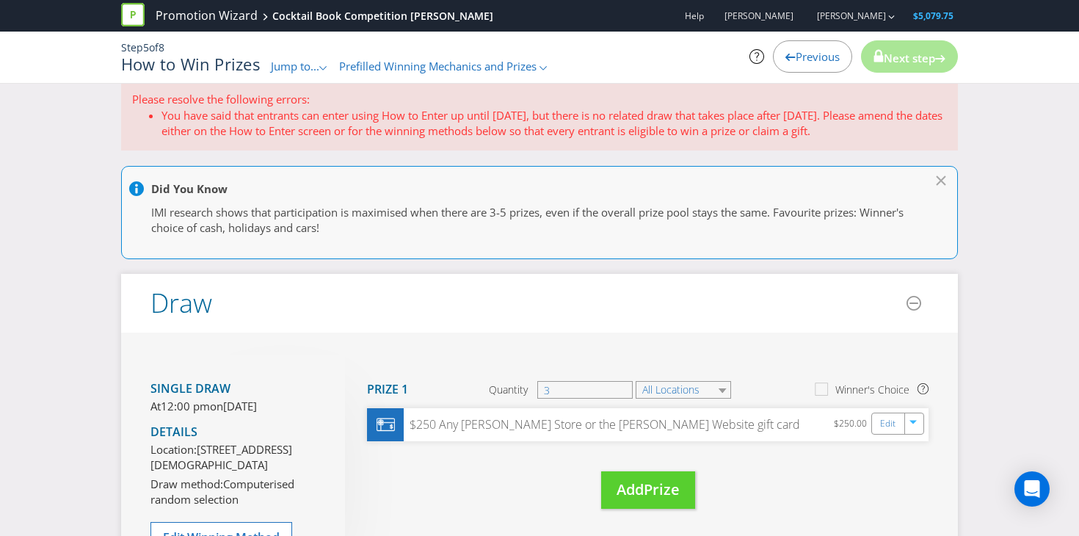
click at [692, 125] on li "You have said that entrants can enter using How to Enter up until [DATE], but t…" at bounding box center [553, 124] width 785 height 32
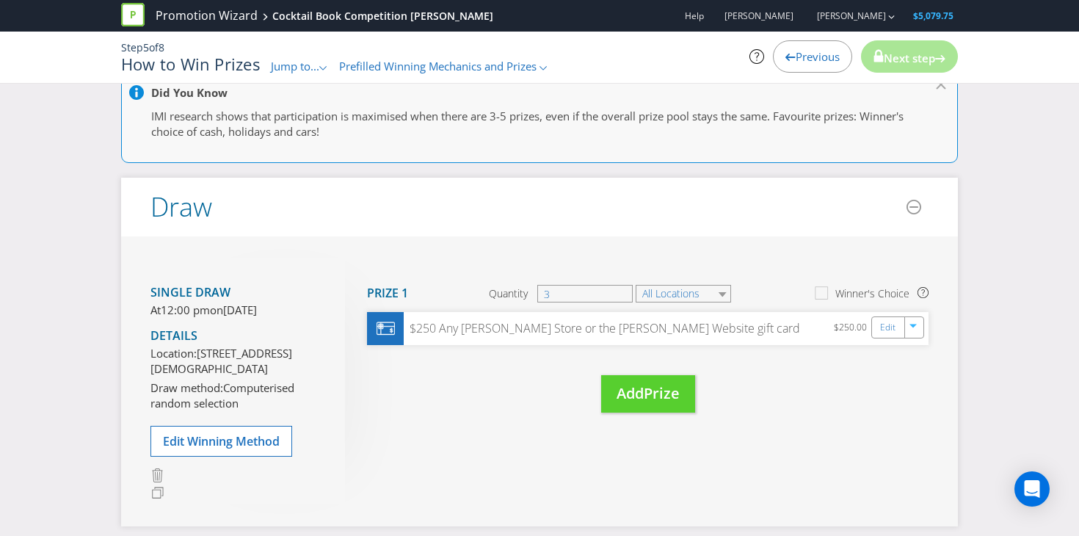
scroll to position [132, 0]
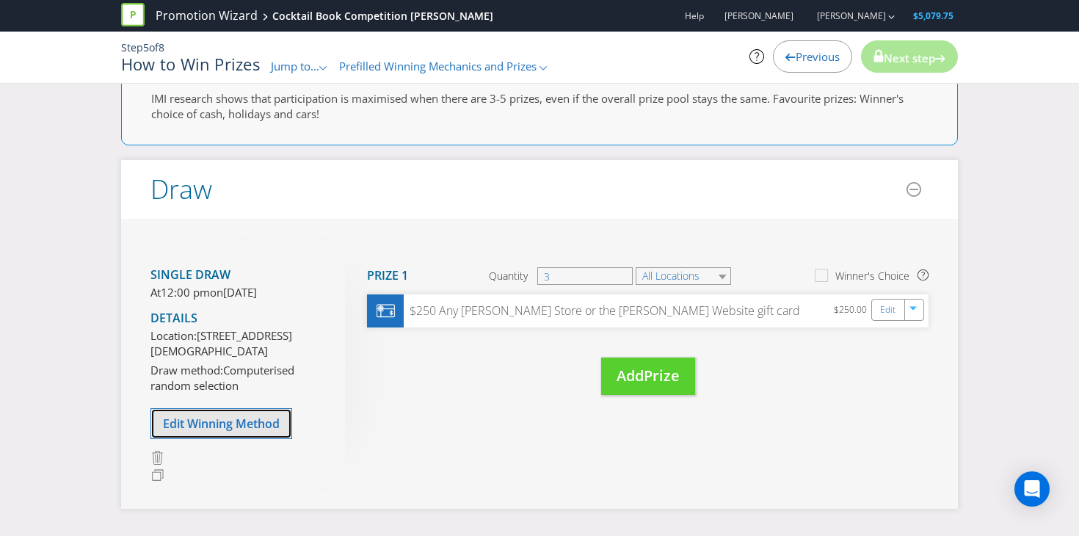
click at [241, 431] on span "Edit Winning Method" at bounding box center [221, 423] width 117 height 16
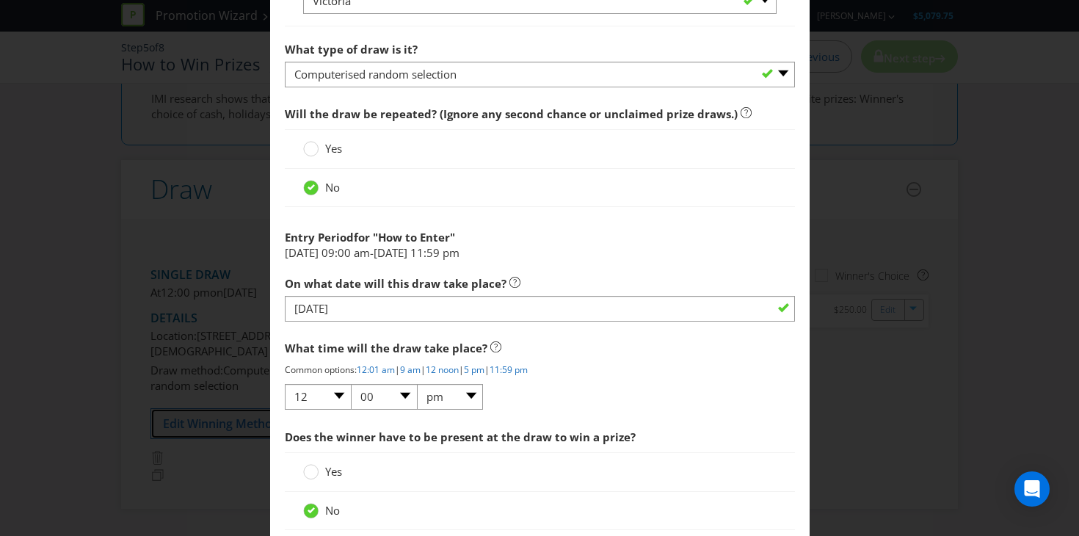
scroll to position [1308, 0]
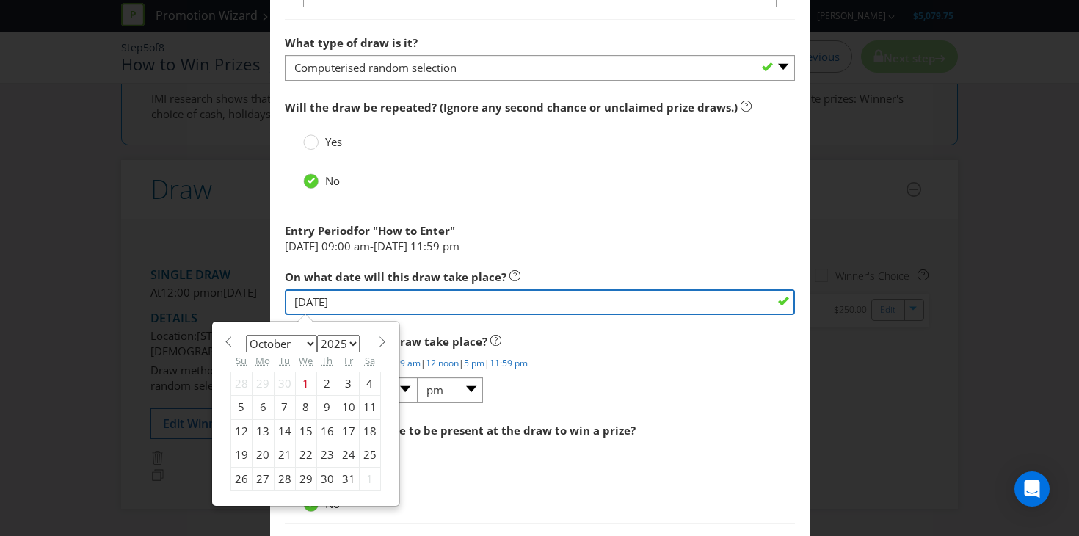
click at [387, 303] on input "[DATE]" at bounding box center [540, 302] width 510 height 26
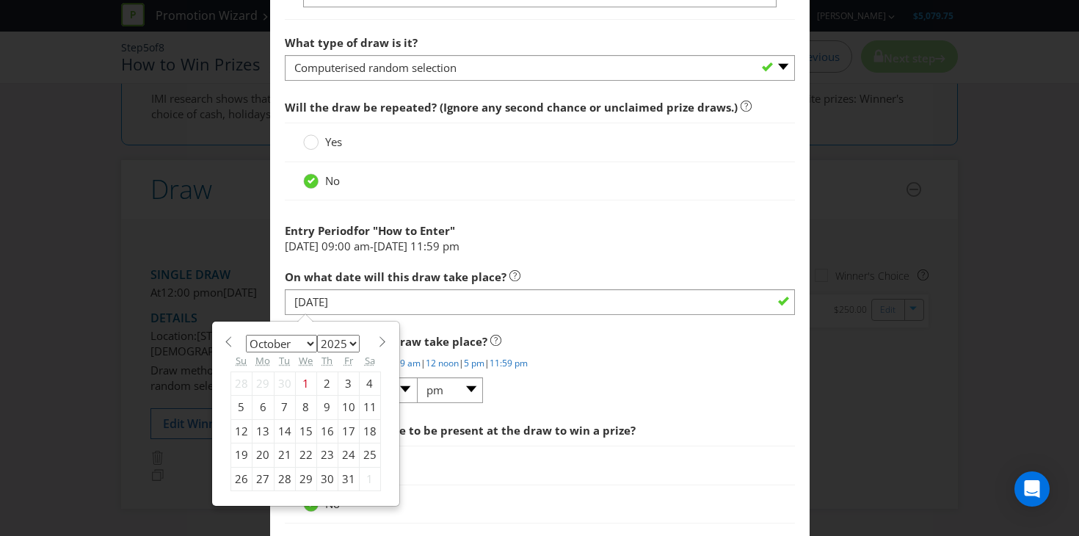
click at [302, 433] on div "15" at bounding box center [305, 430] width 21 height 23
type input "[DATE]"
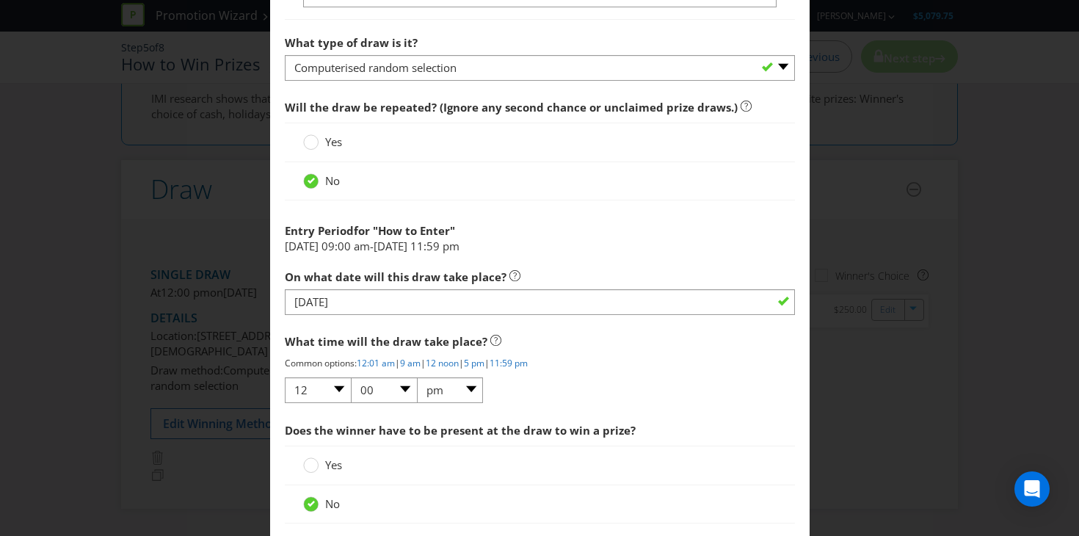
scroll to position [1375, 0]
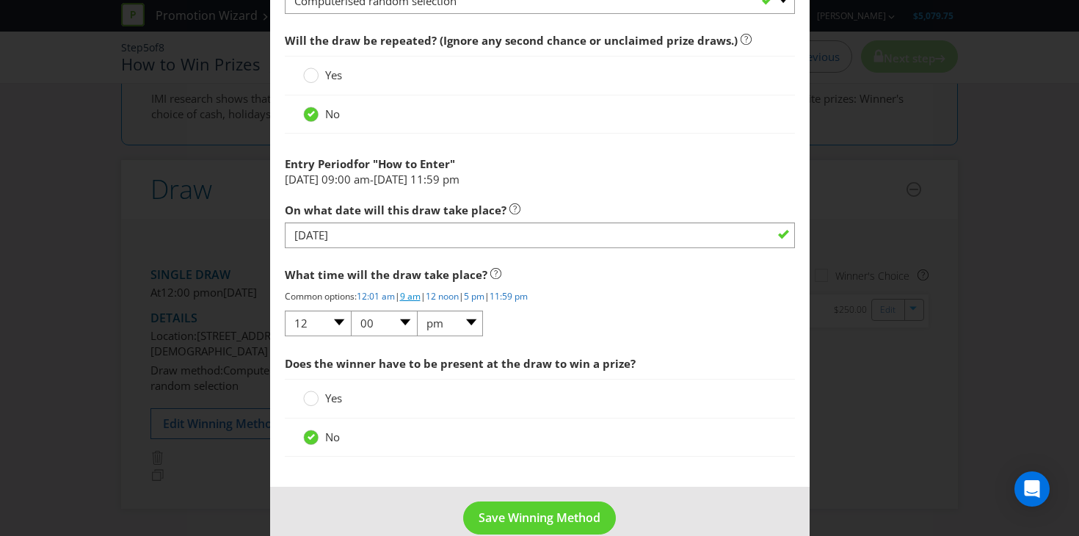
click at [417, 297] on link "9 am" at bounding box center [410, 296] width 21 height 12
select select "09"
select select "am"
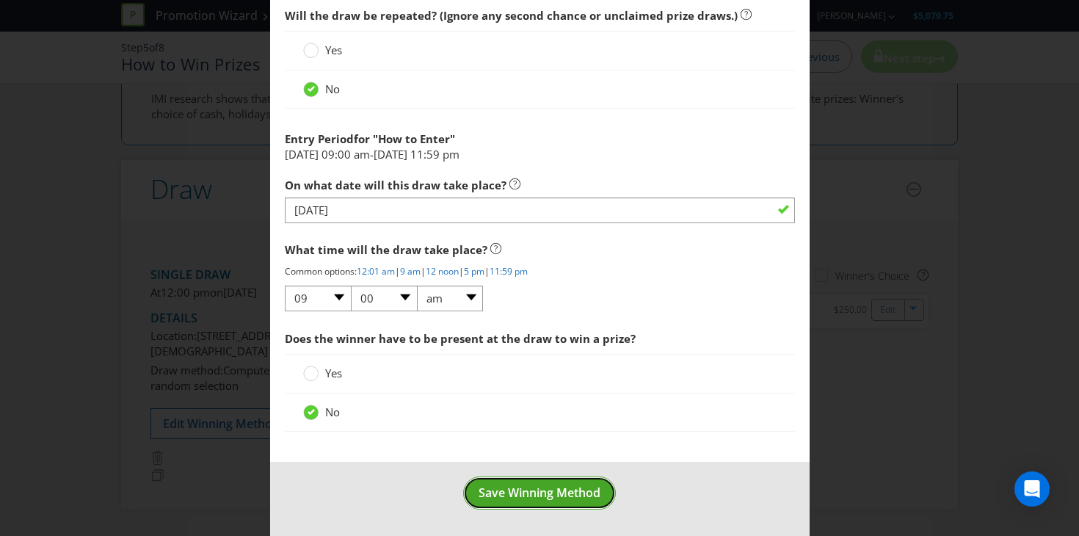
click at [501, 486] on span "Save Winning Method" at bounding box center [539, 492] width 122 height 16
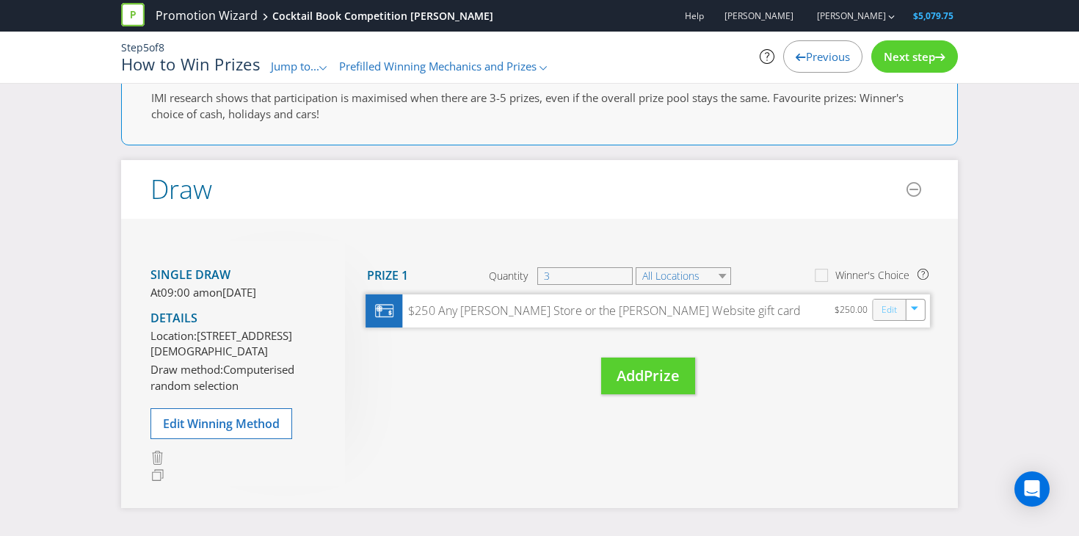
click at [894, 313] on link "Edit" at bounding box center [888, 309] width 15 height 17
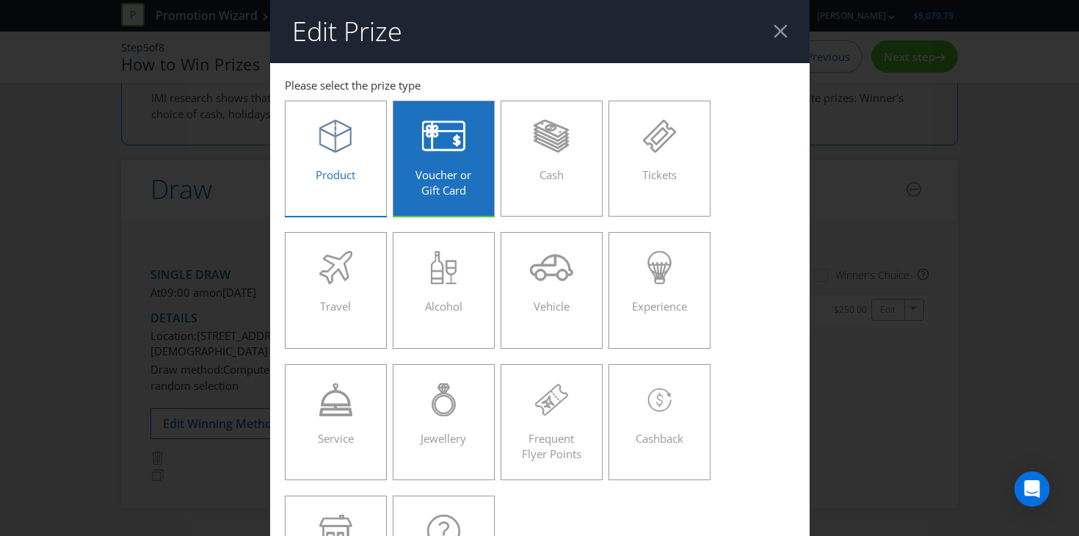
click at [351, 175] on span "Product" at bounding box center [335, 174] width 40 height 15
click at [0, 0] on input "Product" at bounding box center [0, 0] width 0 height 0
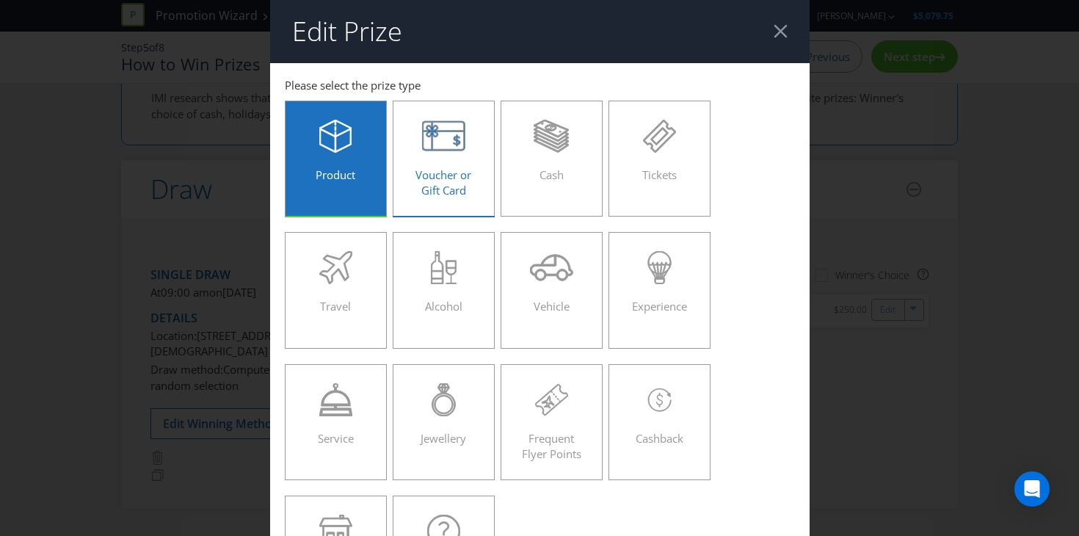
click at [429, 170] on span "Voucher or Gift Card" at bounding box center [443, 182] width 56 height 30
click at [0, 0] on input "Voucher or Gift Card" at bounding box center [0, 0] width 0 height 0
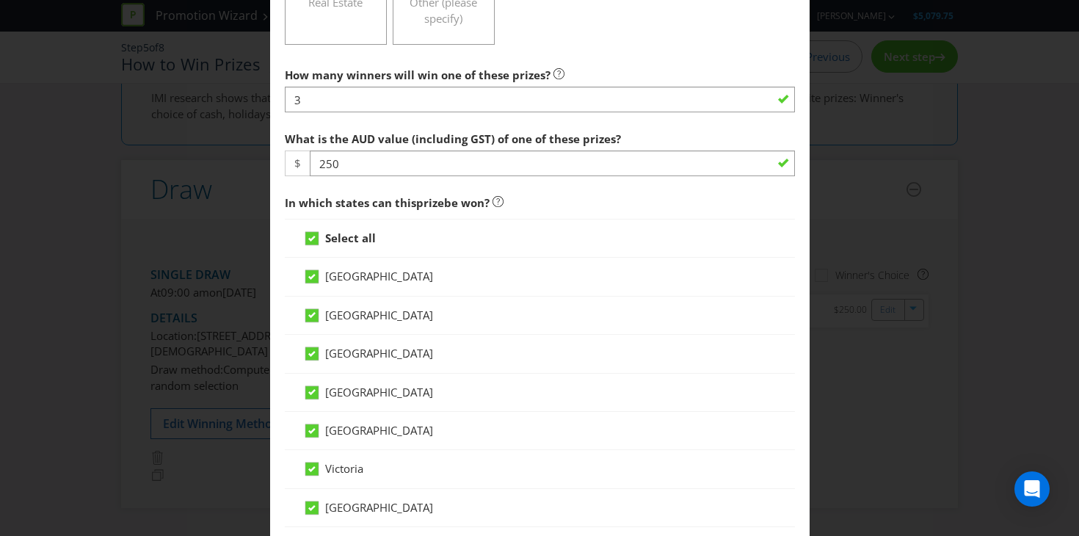
scroll to position [569, 0]
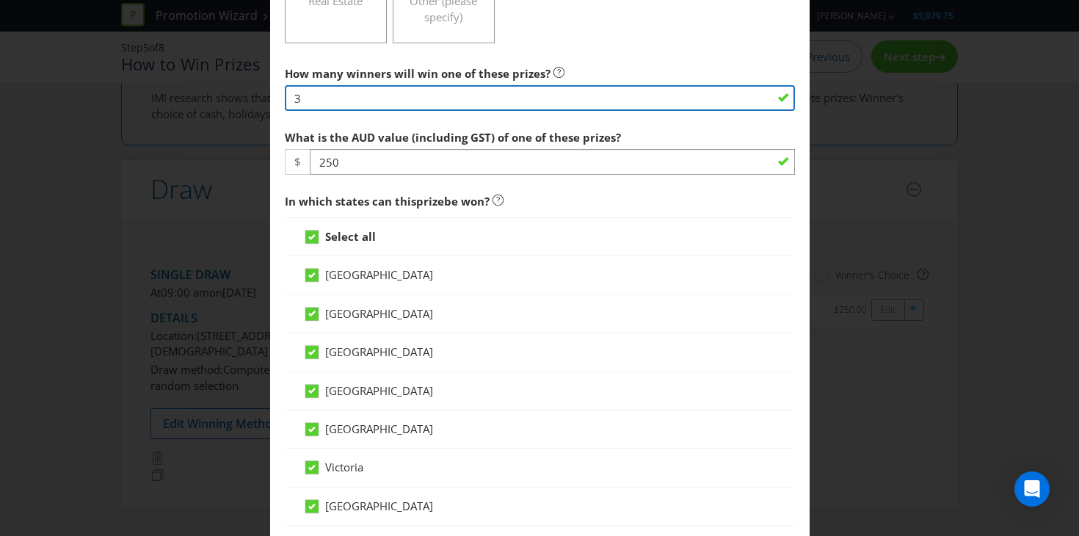
drag, startPoint x: 327, startPoint y: 105, endPoint x: 263, endPoint y: 105, distance: 63.8
click at [263, 105] on div "Edit Prize [GEOGRAPHIC_DATA] [GEOGRAPHIC_DATA] [GEOGRAPHIC_DATA] [GEOGRAPHIC_DA…" at bounding box center [539, 268] width 1079 height 536
type input "10"
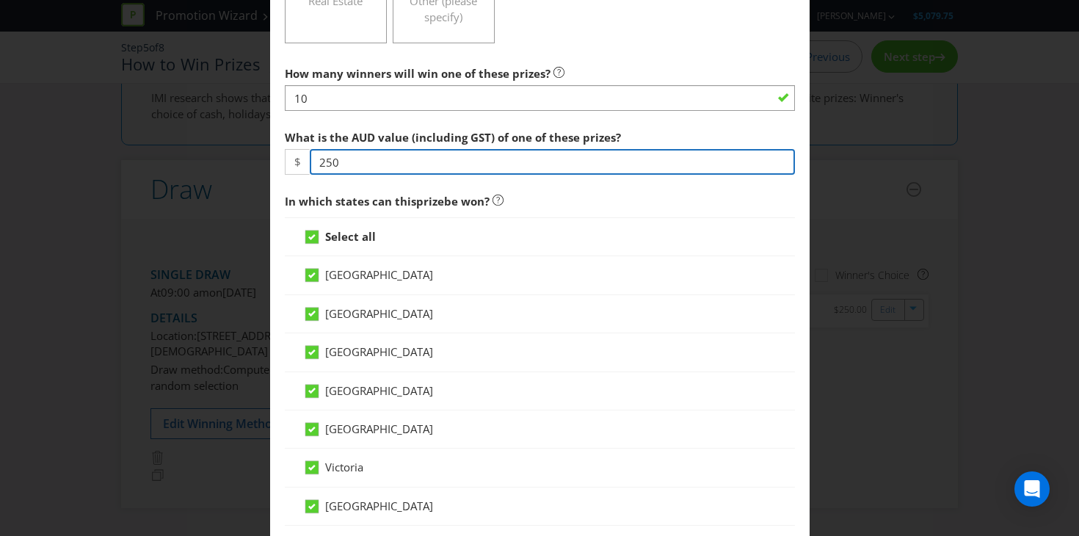
click at [327, 163] on input "250" at bounding box center [552, 162] width 485 height 26
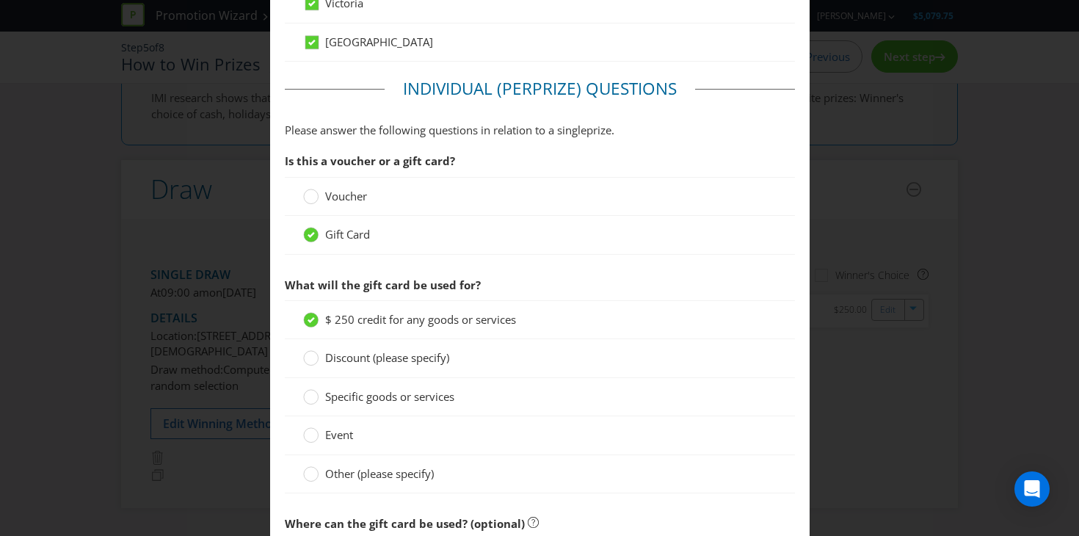
scroll to position [1266, 0]
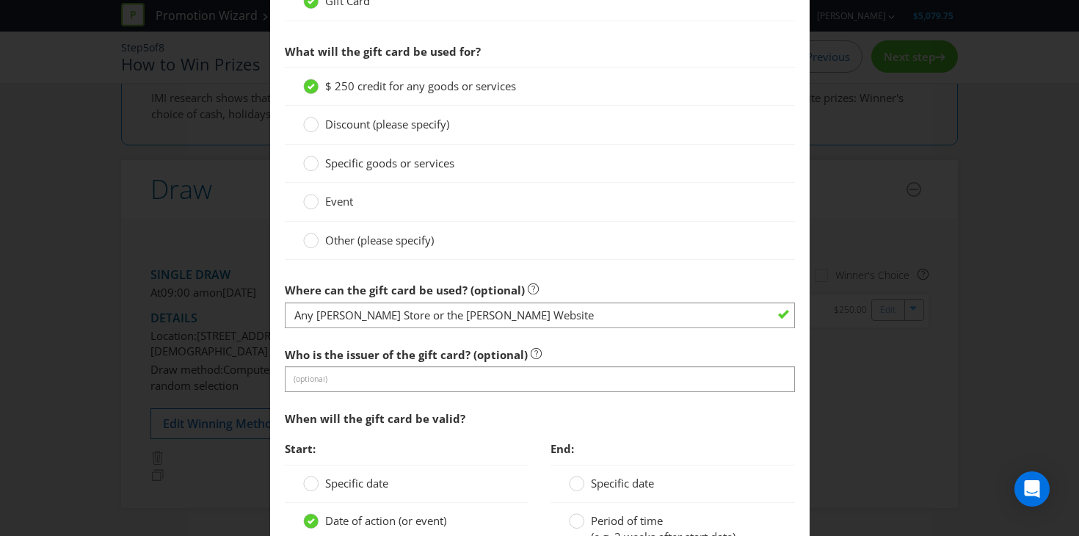
type input "150"
click at [413, 138] on div "Discount (please specify)" at bounding box center [540, 125] width 510 height 38
click at [397, 125] on span "Discount (please specify)" at bounding box center [387, 124] width 124 height 15
click at [0, 0] on input "Discount (please specify)" at bounding box center [0, 0] width 0 height 0
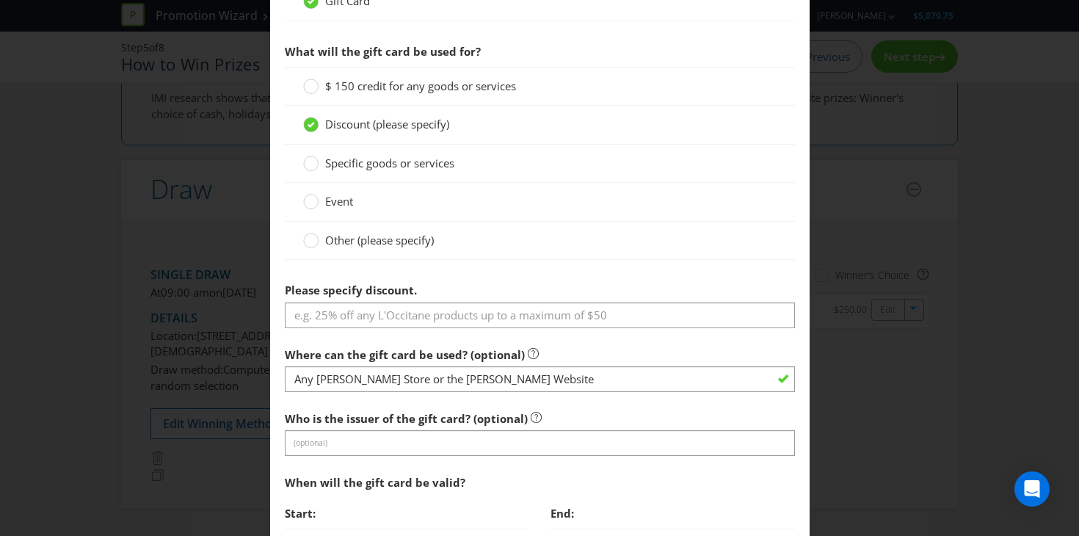
click at [402, 90] on span "$ 150 credit for any goods or services" at bounding box center [420, 86] width 191 height 15
click at [0, 0] on input "$ 150 credit for any goods or services" at bounding box center [0, 0] width 0 height 0
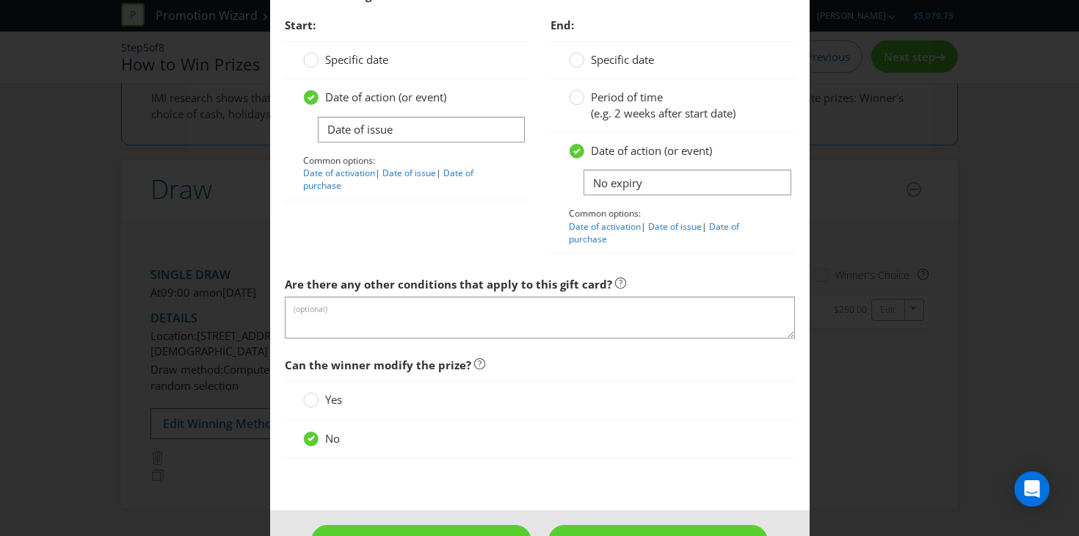
scroll to position [1735, 0]
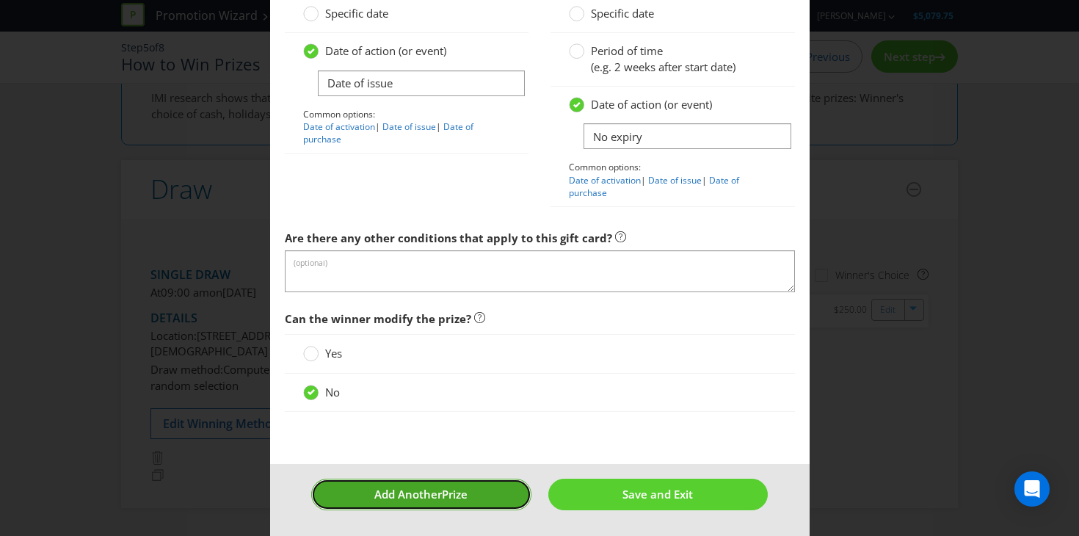
click at [473, 497] on button "Add Another Prize" at bounding box center [420, 494] width 219 height 32
type input "10"
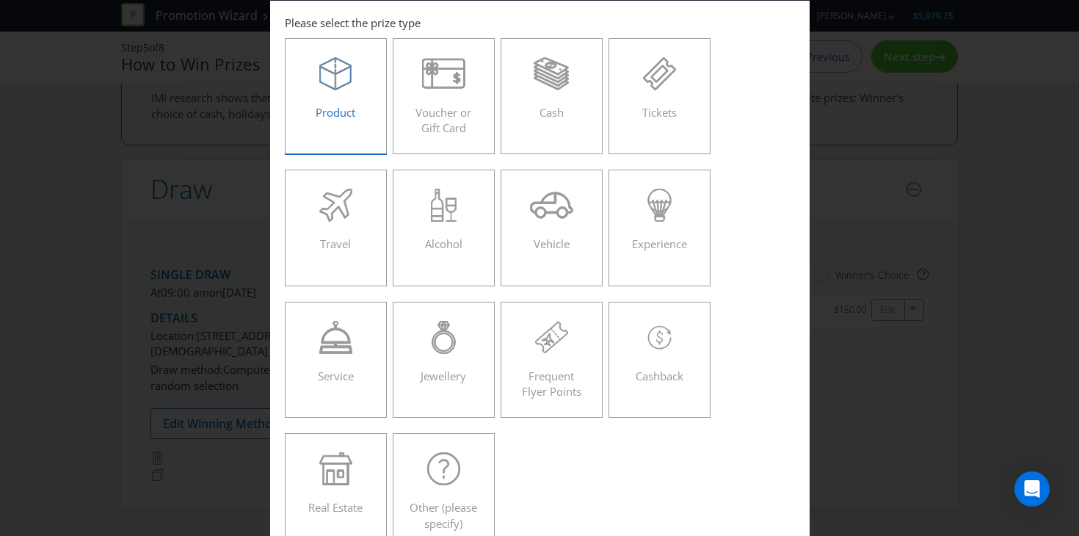
click at [355, 109] on span "Product" at bounding box center [335, 112] width 40 height 15
click at [0, 0] on input "Product" at bounding box center [0, 0] width 0 height 0
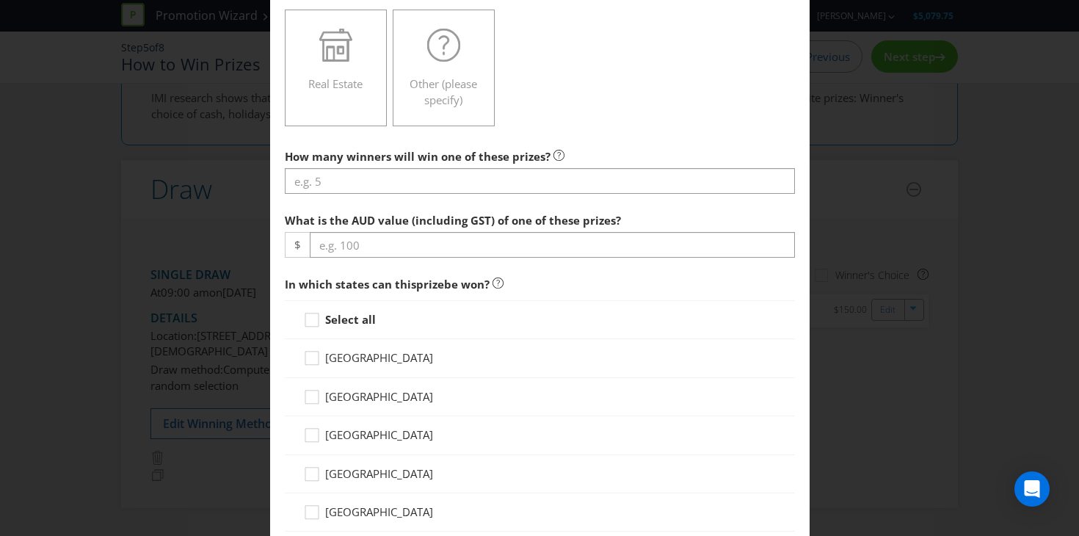
scroll to position [489, 0]
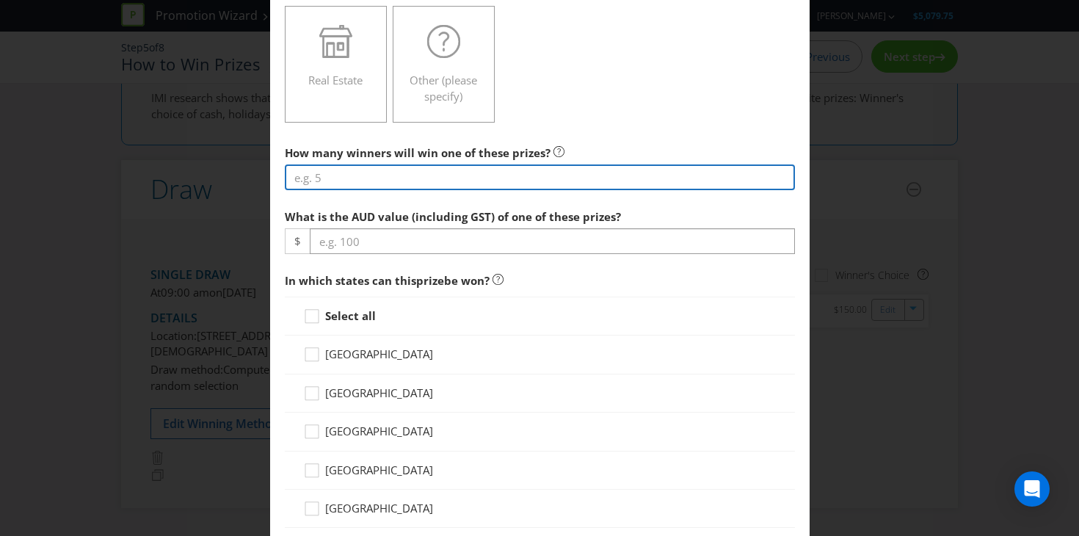
click at [356, 179] on input "number" at bounding box center [540, 177] width 510 height 26
type input "10"
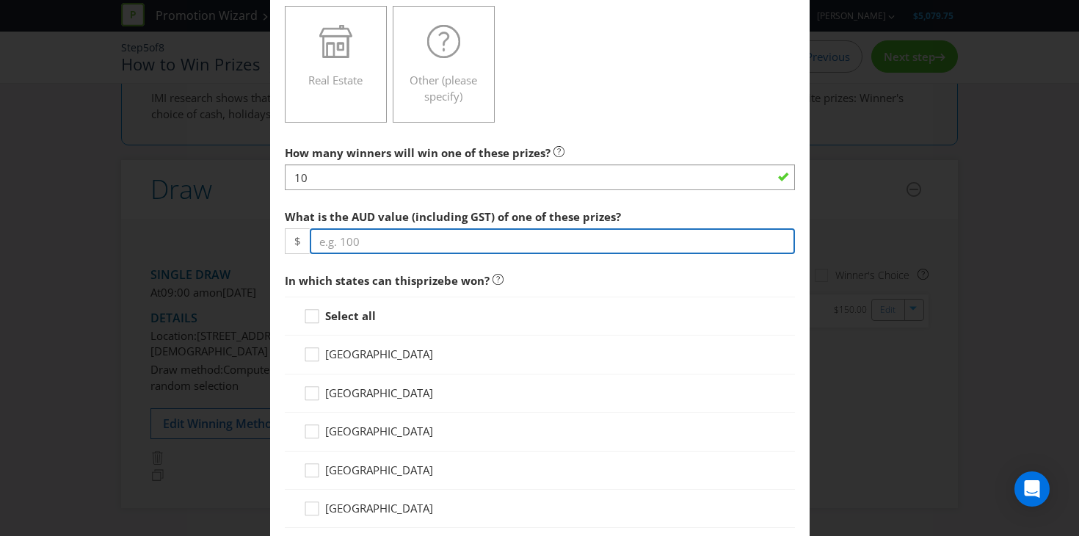
click at [374, 236] on input "number" at bounding box center [552, 241] width 485 height 26
type input "2"
type input "385"
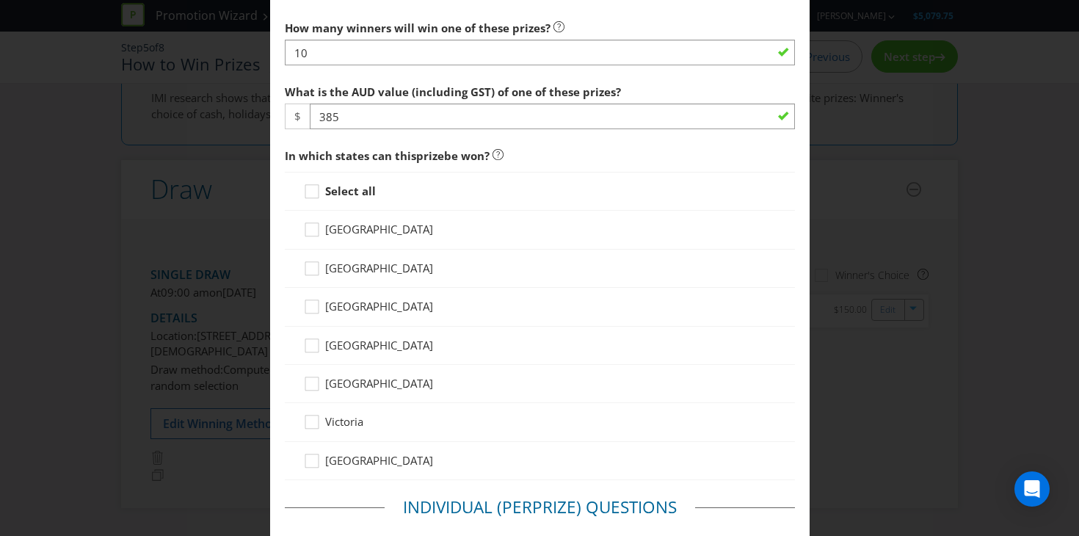
scroll to position [618, 0]
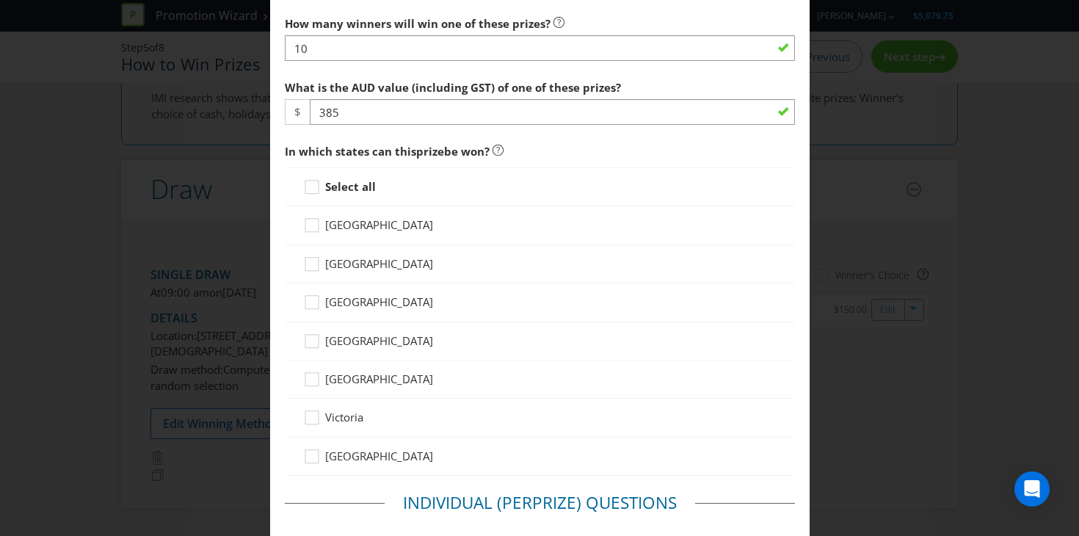
click at [355, 192] on strong "Select all" at bounding box center [350, 186] width 51 height 15
click at [0, 0] on input "Select all" at bounding box center [0, 0] width 0 height 0
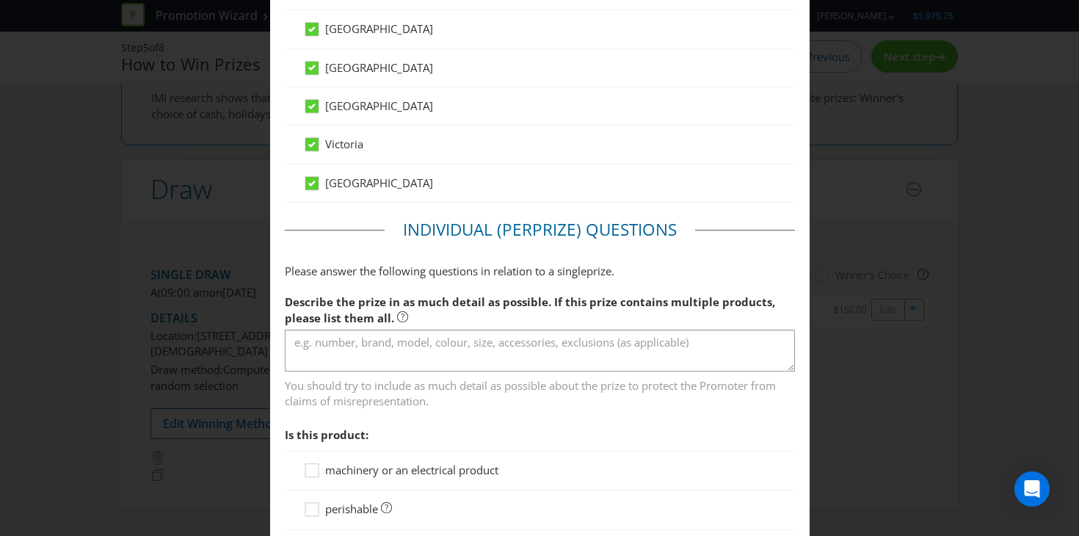
scroll to position [895, 0]
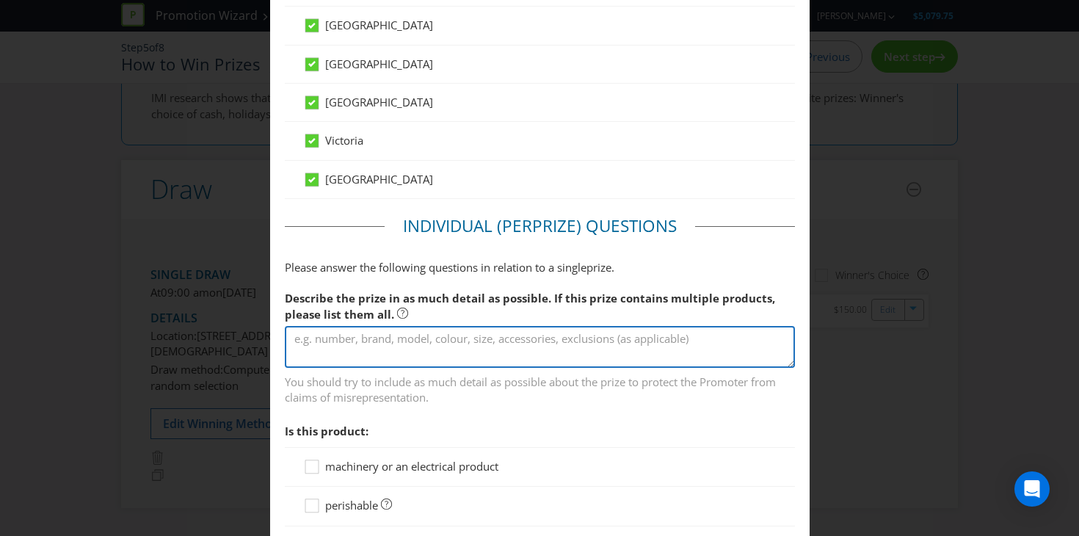
click at [382, 341] on textarea at bounding box center [540, 347] width 510 height 42
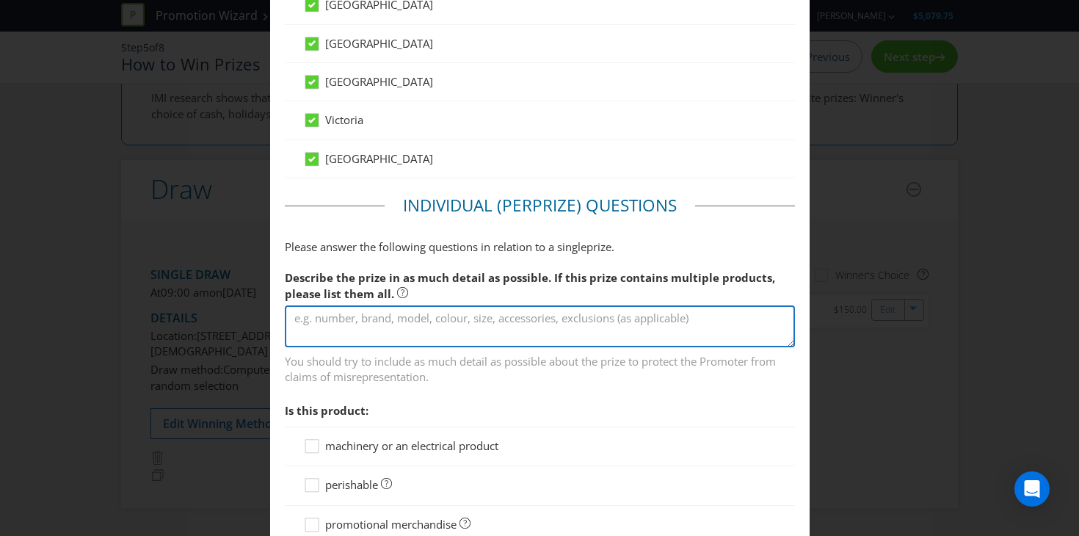
scroll to position [922, 0]
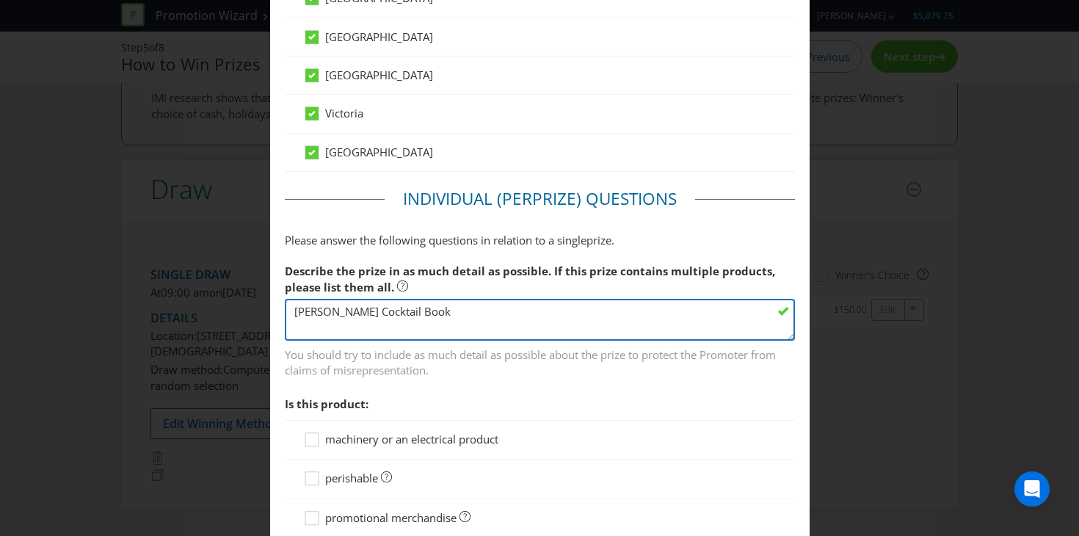
click at [287, 310] on textarea "[PERSON_NAME] Cocktail Book" at bounding box center [540, 320] width 510 height 42
click at [300, 310] on textarea "[PERSON_NAME] Cocktail Book" at bounding box center [540, 320] width 510 height 42
click at [701, 312] on textarea "Each individual prize consists of one copy of the [PERSON_NAME] Cocktail Book" at bounding box center [540, 320] width 510 height 42
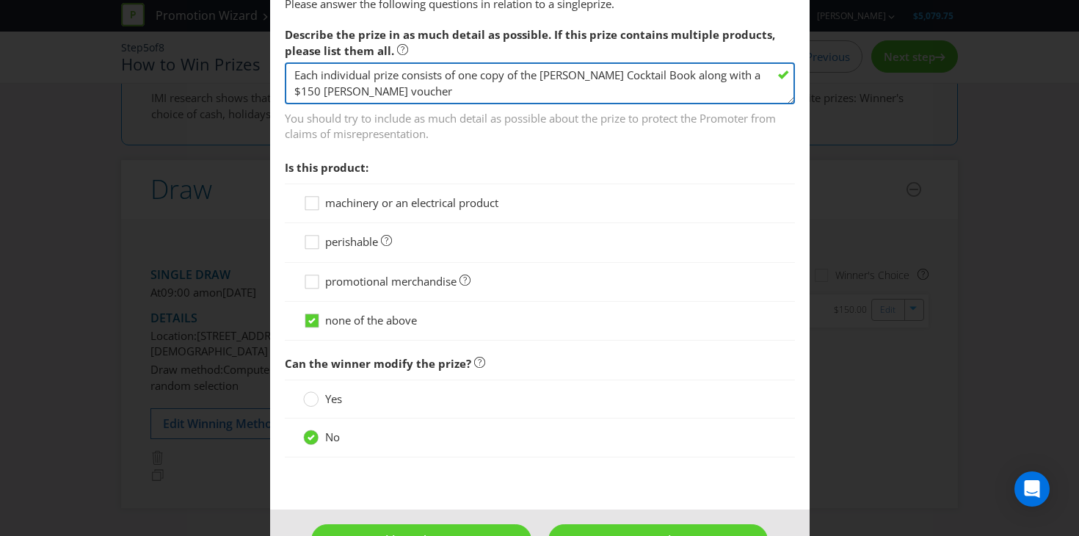
scroll to position [1204, 0]
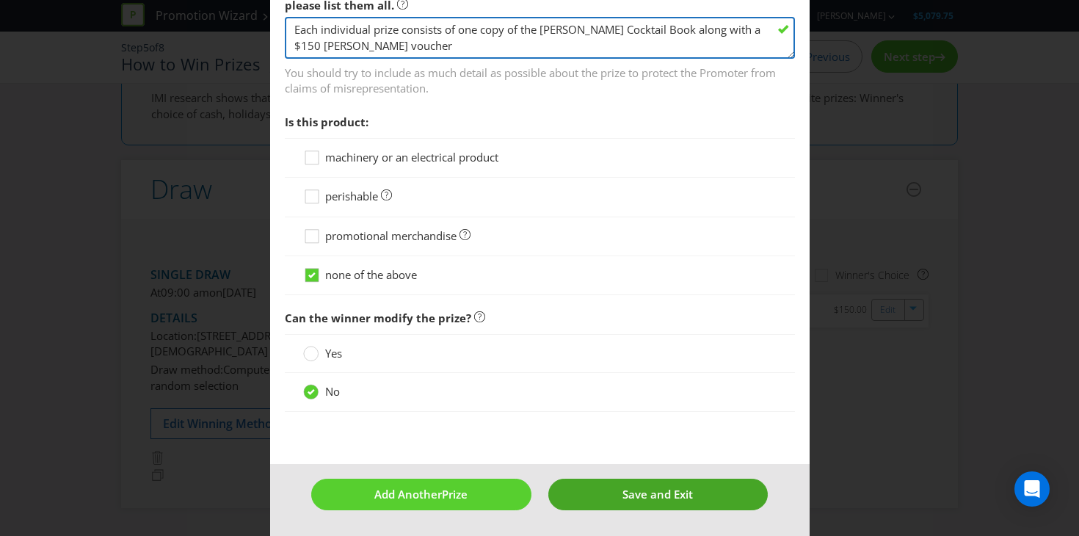
type textarea "Each individual prize consists of one copy of the [PERSON_NAME] Cocktail Book a…"
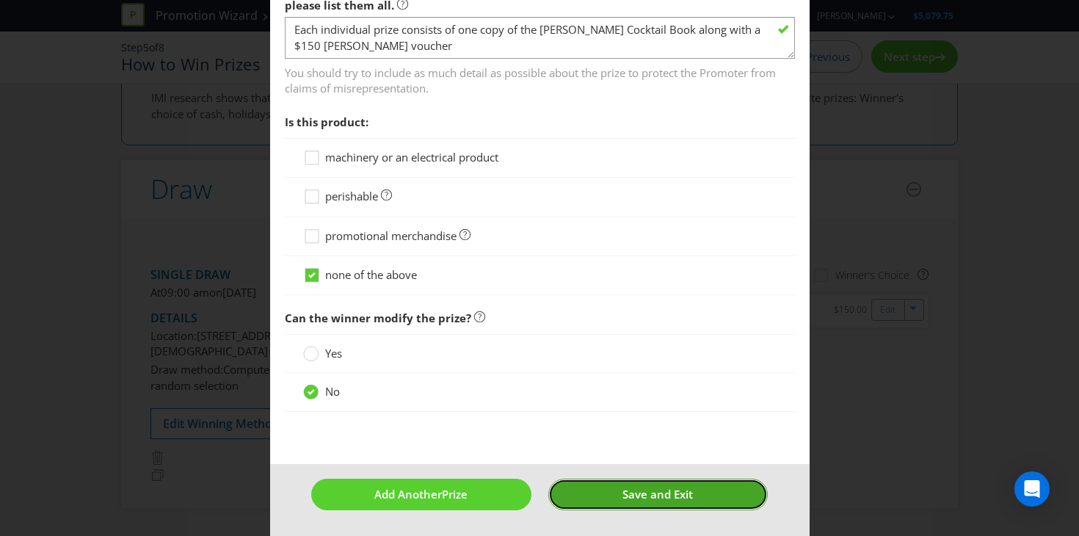
click at [603, 488] on button "Save and Exit" at bounding box center [657, 494] width 219 height 32
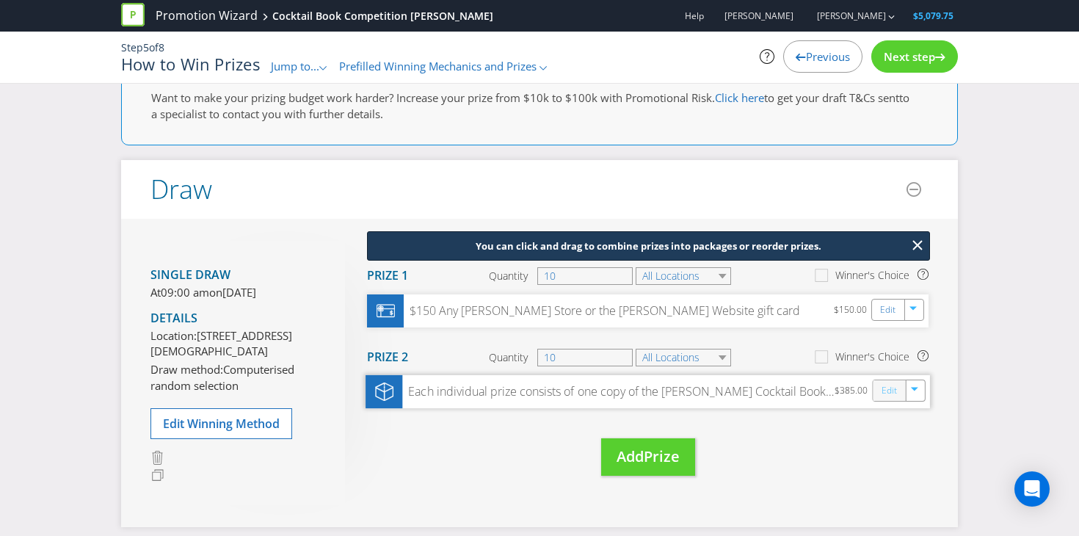
click at [891, 393] on link "Edit" at bounding box center [888, 390] width 15 height 17
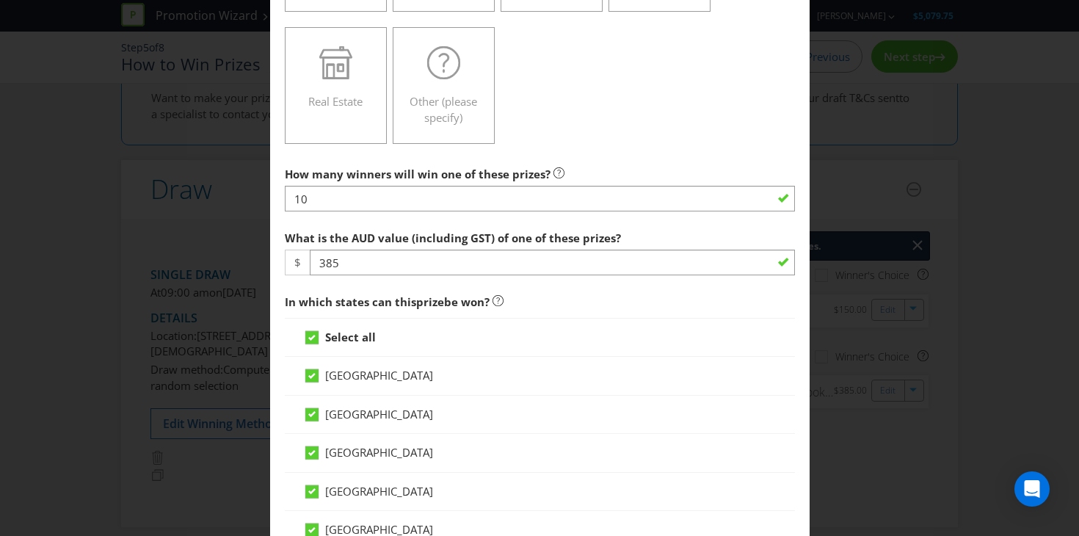
scroll to position [478, 0]
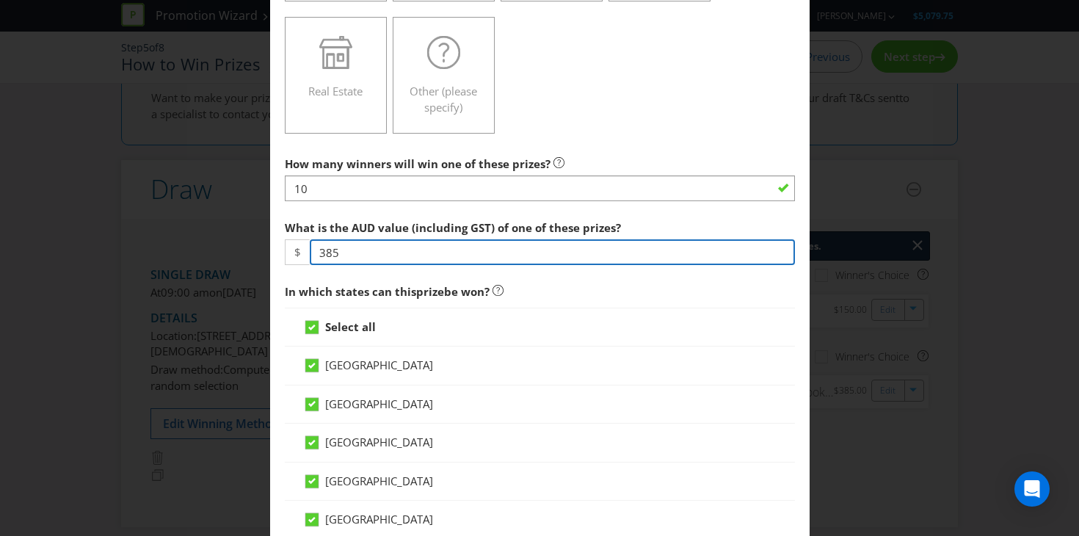
click at [334, 251] on input "385" at bounding box center [552, 252] width 485 height 26
type input "38.50"
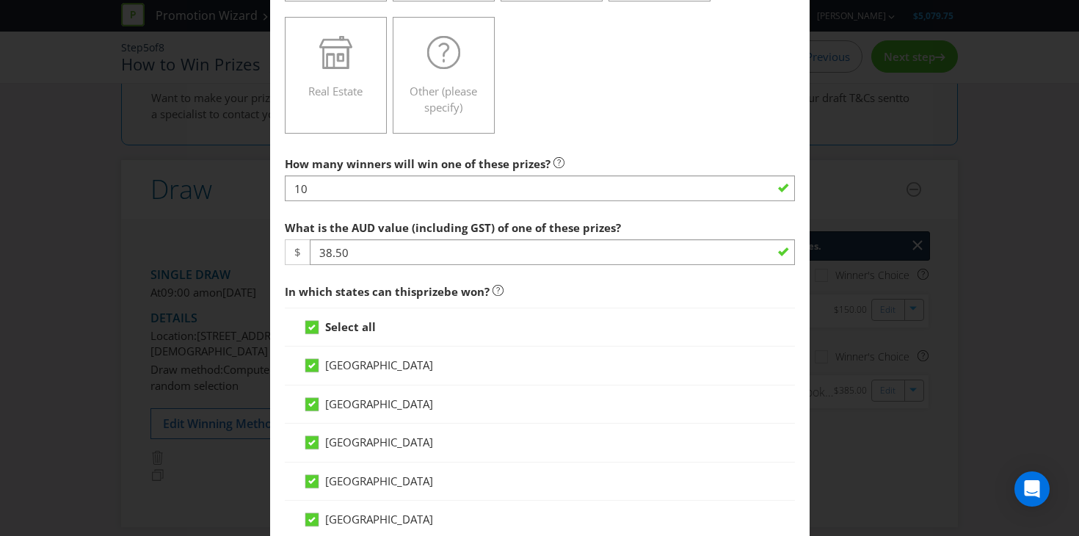
click at [610, 215] on label "What is the AUD value (including GST) of one of these prizes?" at bounding box center [454, 224] width 339 height 23
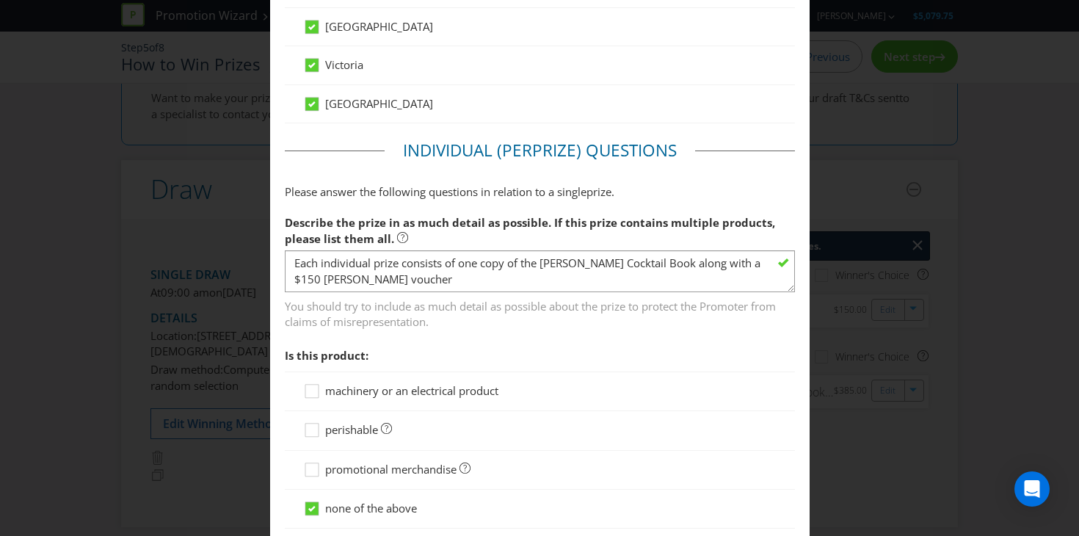
scroll to position [975, 0]
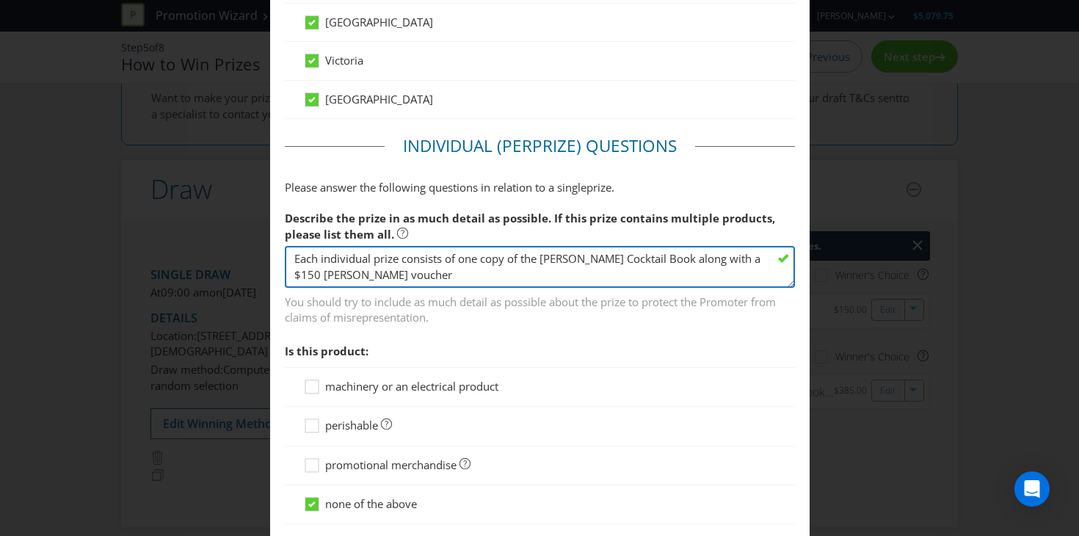
click at [468, 276] on textarea "Each individual prize consists of one copy of the [PERSON_NAME] Cocktail Book a…" at bounding box center [540, 267] width 510 height 42
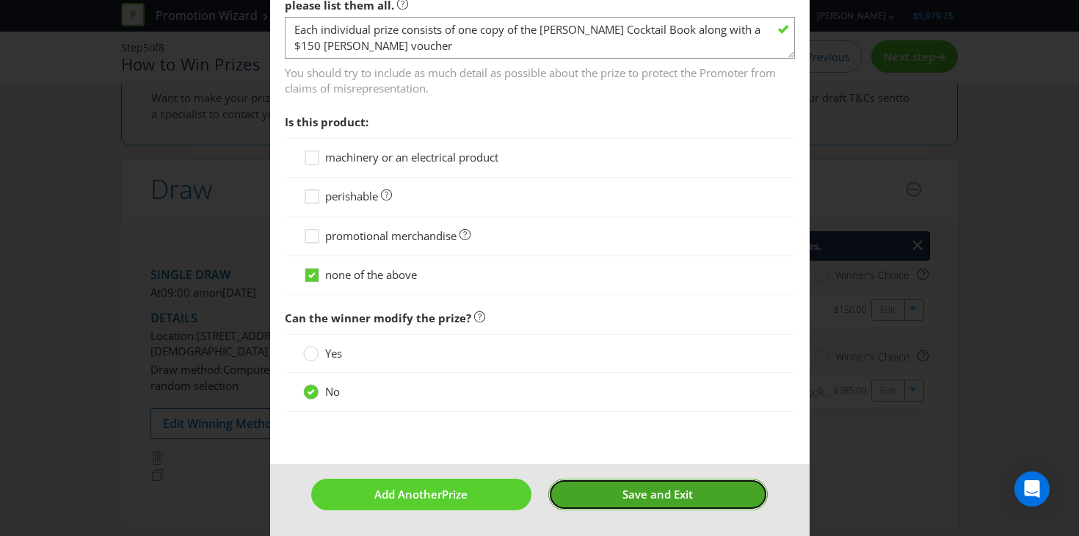
click at [572, 493] on button "Save and Exit" at bounding box center [657, 494] width 219 height 32
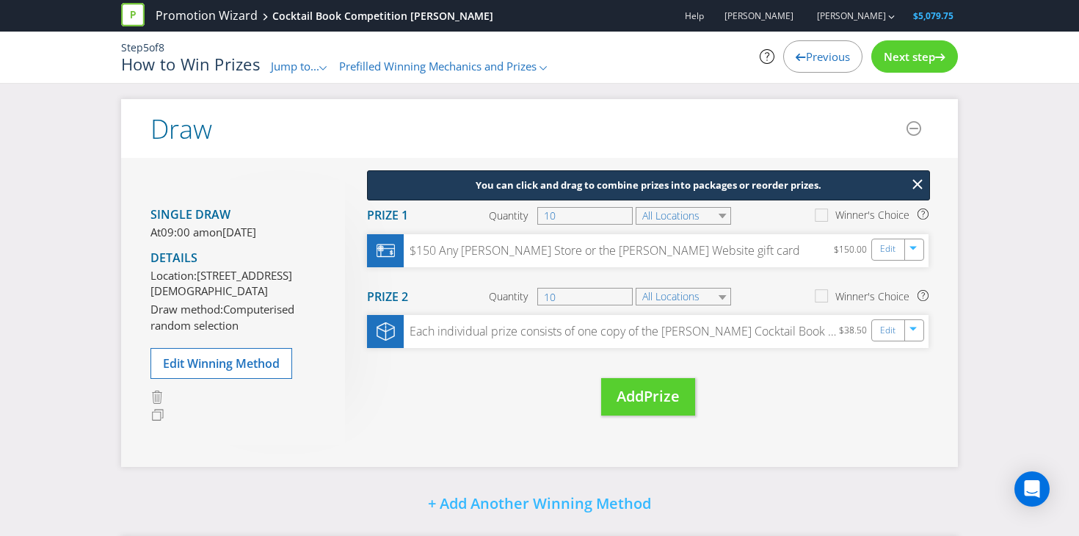
click at [905, 62] on span "Next step" at bounding box center [908, 56] width 51 height 15
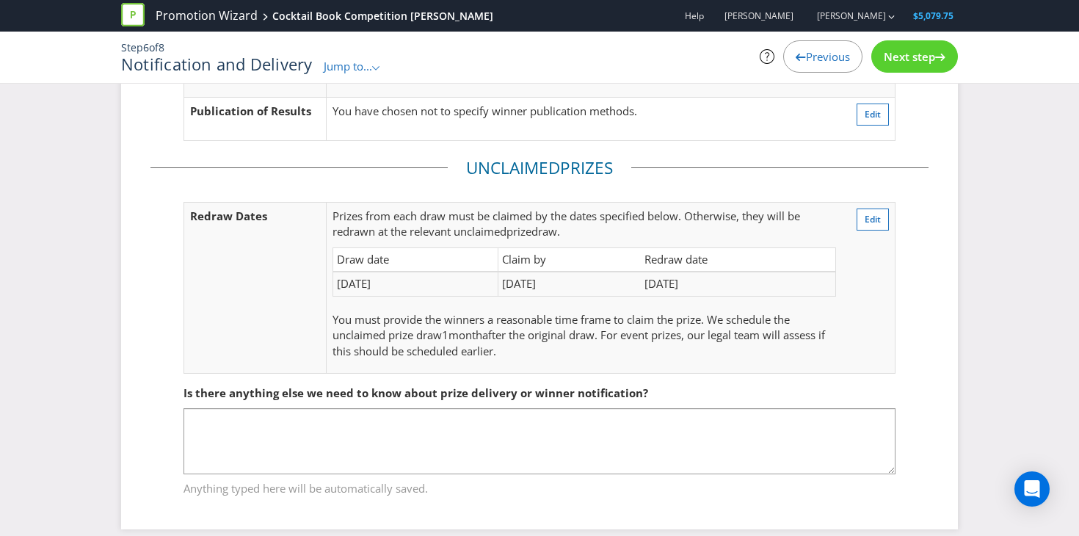
scroll to position [150, 0]
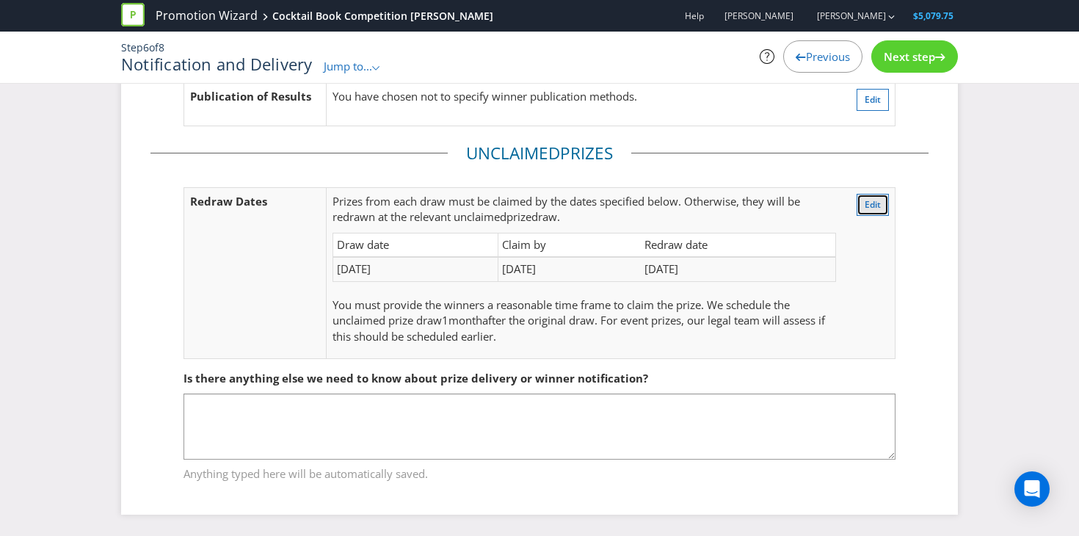
click at [867, 204] on span "Edit" at bounding box center [872, 204] width 16 height 12
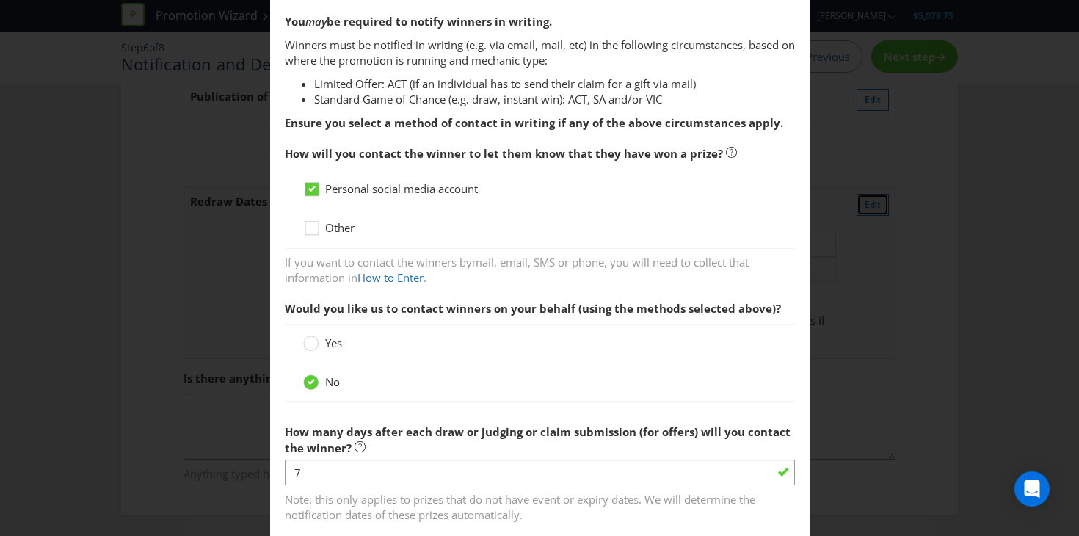
scroll to position [379, 0]
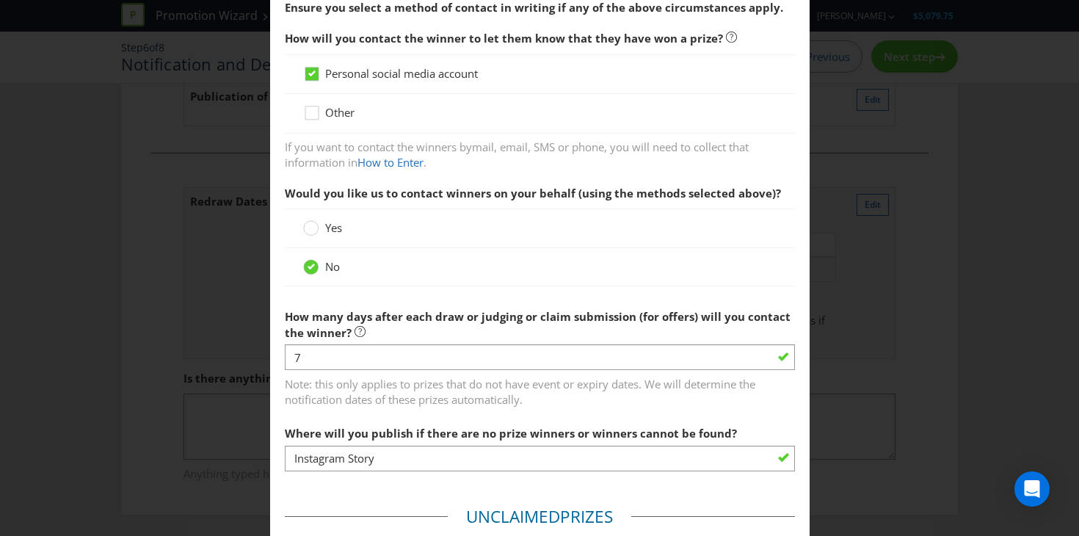
click at [849, 338] on div "Notification and Delivery Based on your previous answers, you are not required …" at bounding box center [539, 268] width 1079 height 536
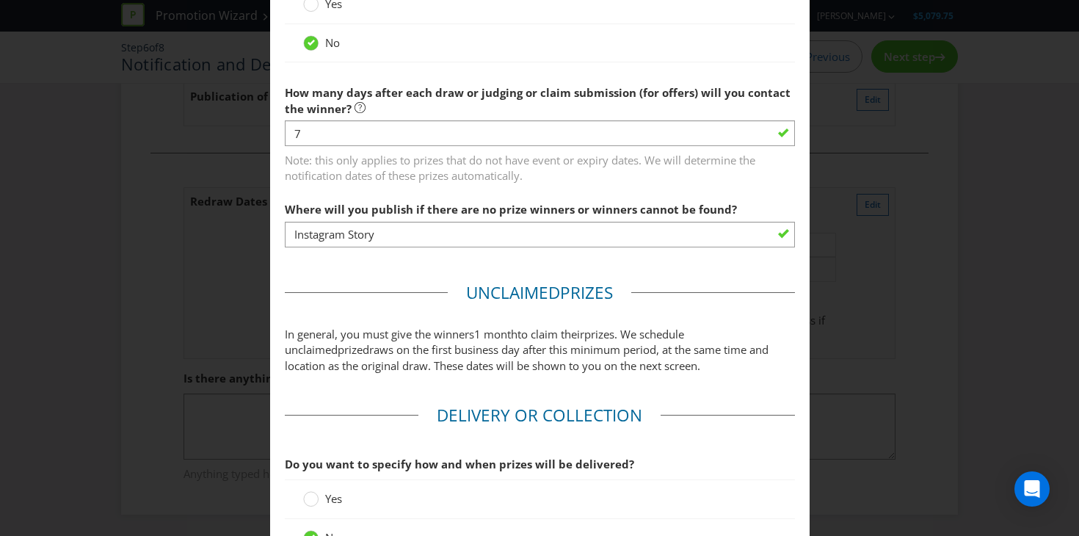
scroll to position [751, 0]
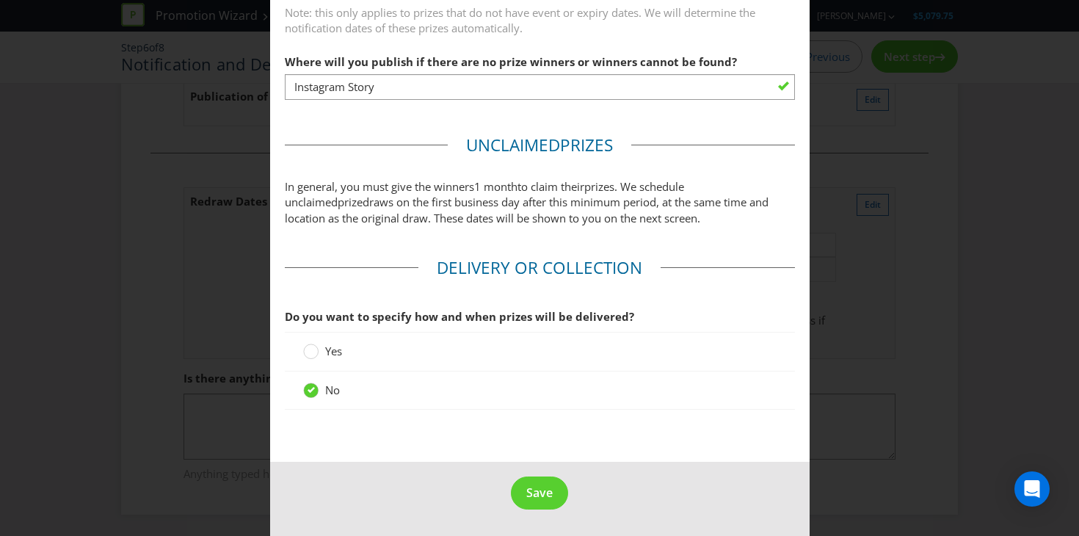
click at [333, 354] on span "Yes" at bounding box center [333, 350] width 17 height 15
click at [0, 0] on input "Yes" at bounding box center [0, 0] width 0 height 0
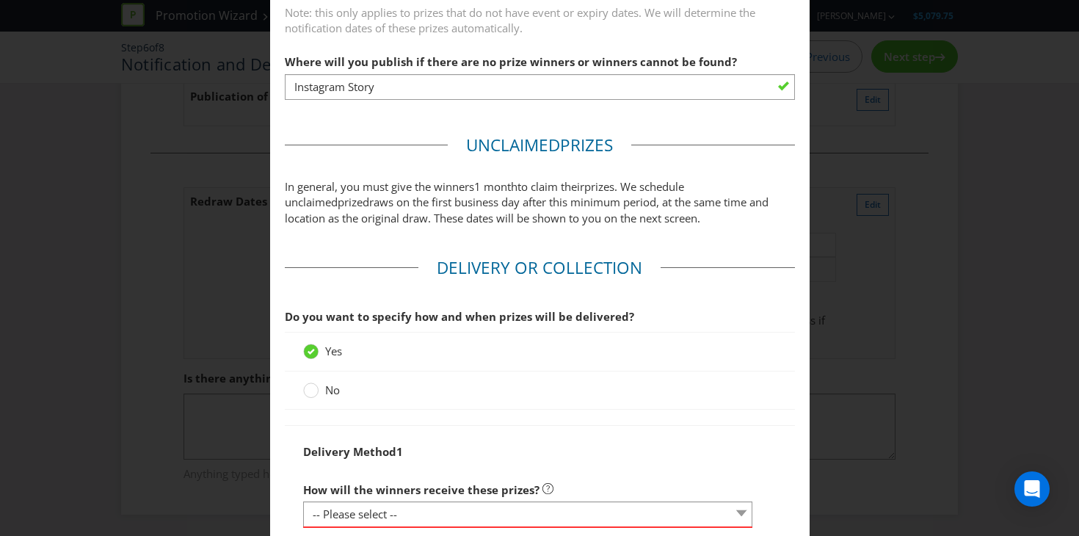
click at [333, 398] on div "No" at bounding box center [540, 390] width 510 height 38
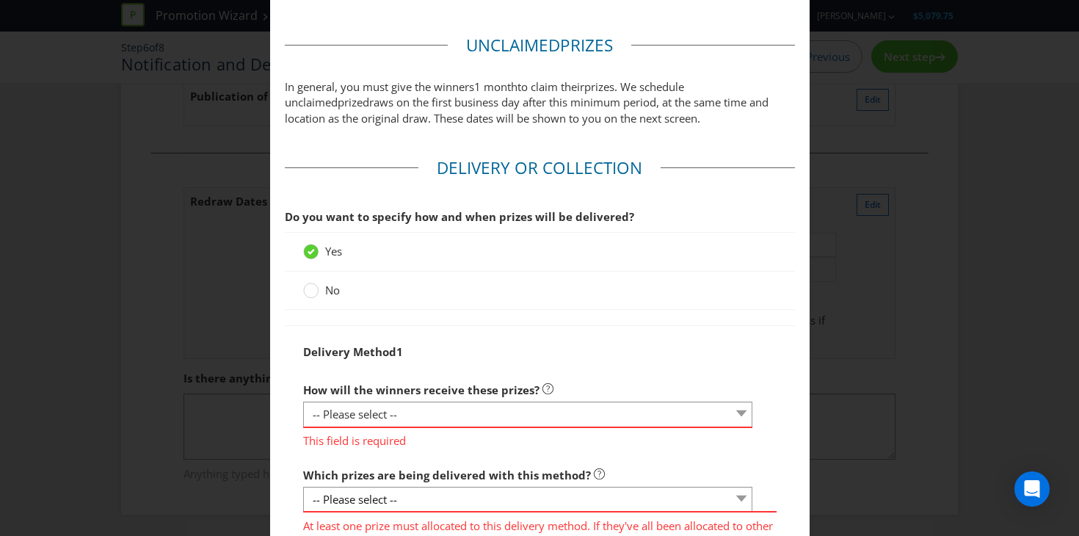
scroll to position [864, 0]
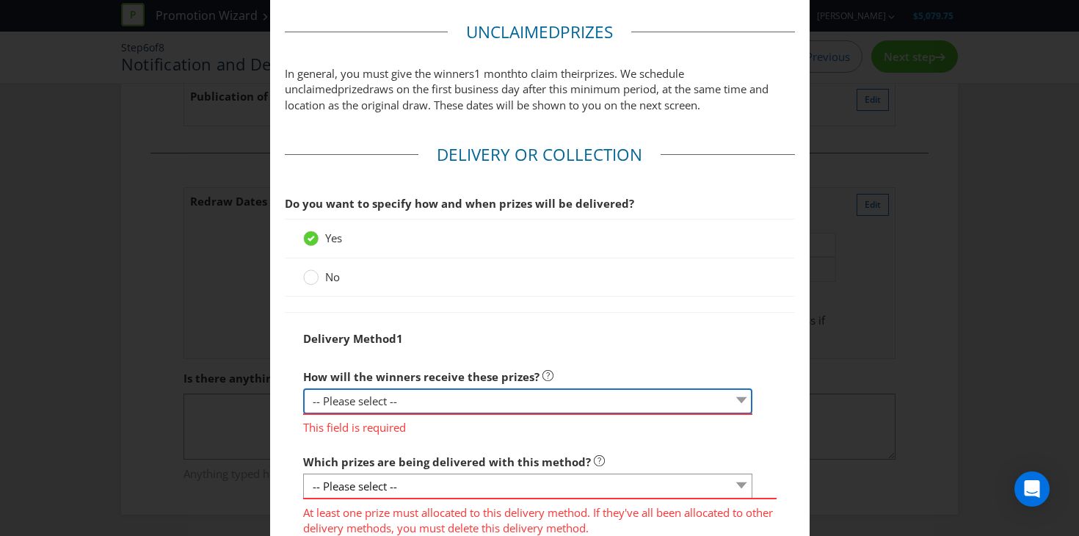
click at [346, 403] on select "-- Please select -- Delivered by mail Delivered by email Delivered in-person Co…" at bounding box center [528, 401] width 450 height 26
click at [320, 277] on label "No" at bounding box center [323, 276] width 40 height 15
click at [0, 0] on input "No" at bounding box center [0, 0] width 0 height 0
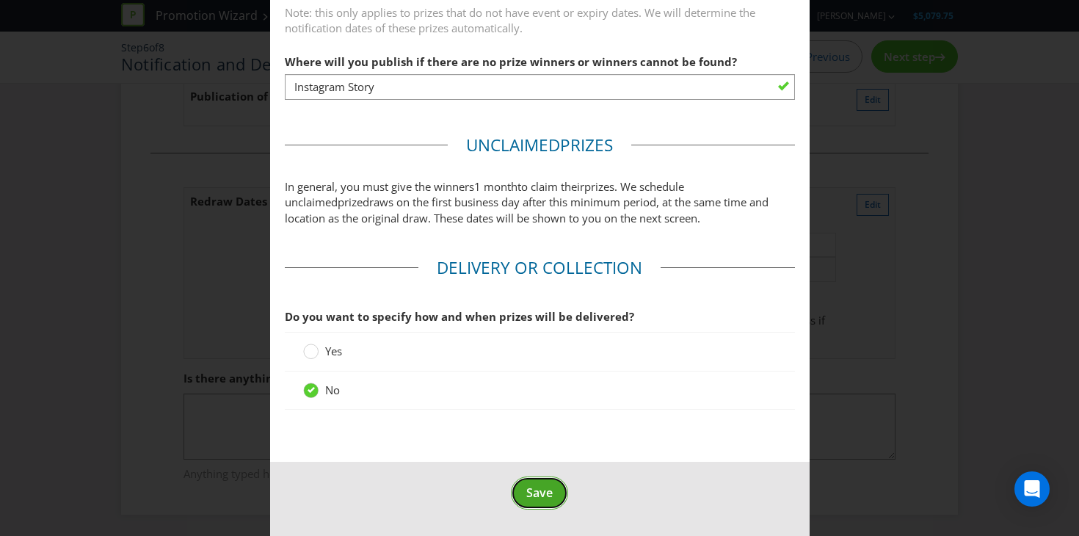
click at [551, 490] on span "Save" at bounding box center [539, 492] width 26 height 16
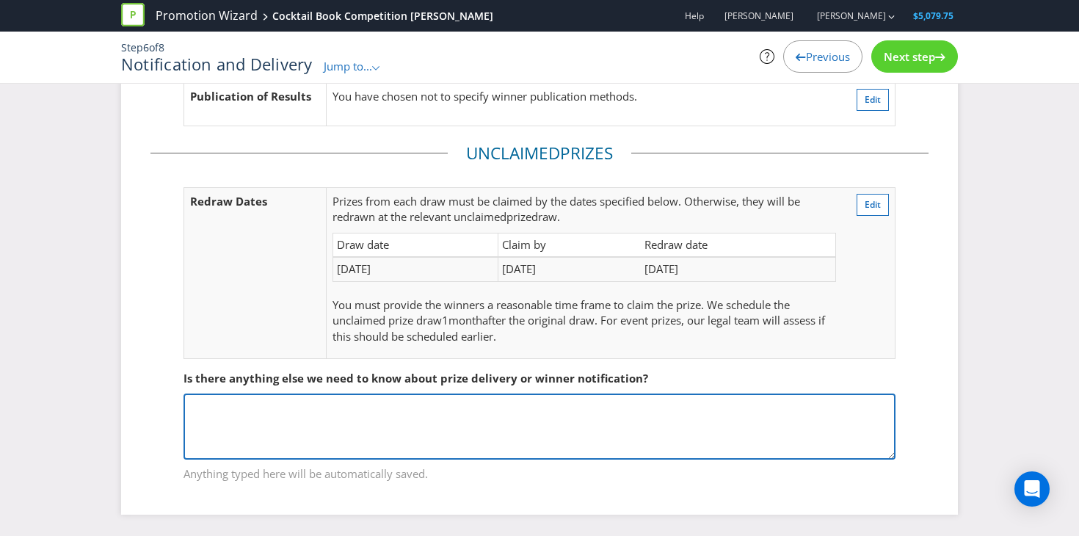
click at [581, 409] on textarea at bounding box center [539, 426] width 712 height 66
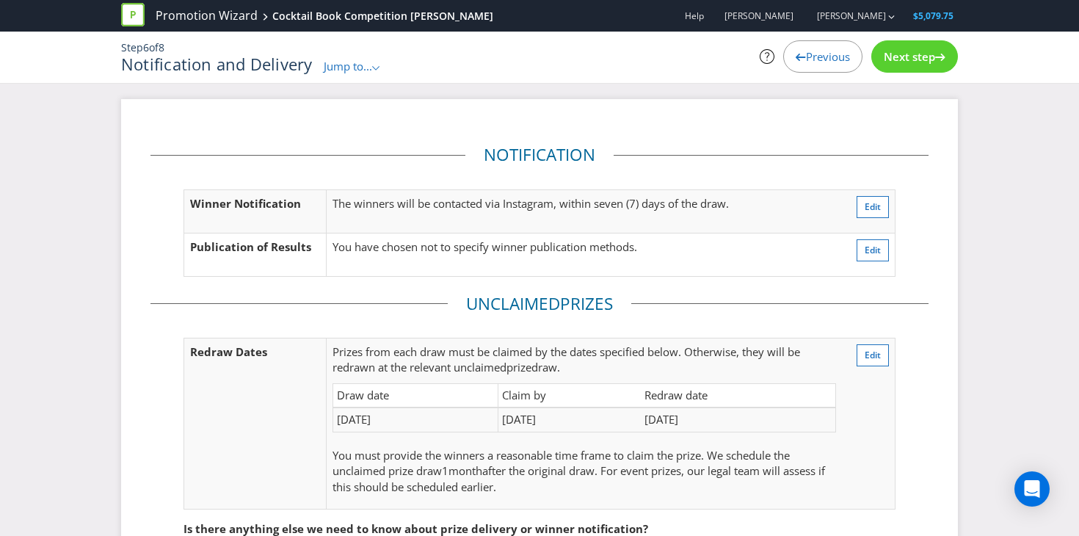
click at [898, 68] on div "Next step" at bounding box center [914, 56] width 87 height 32
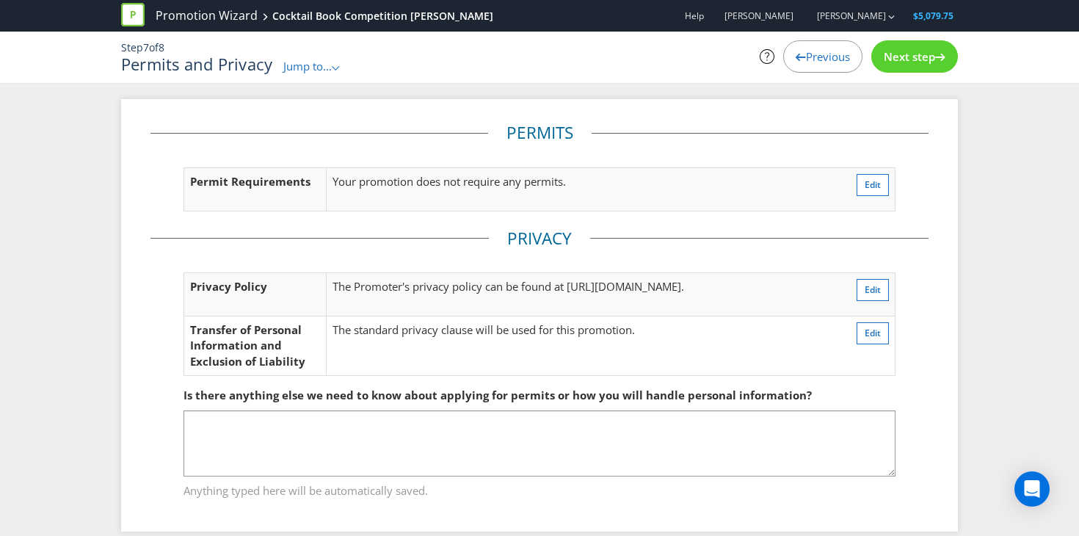
scroll to position [18, 0]
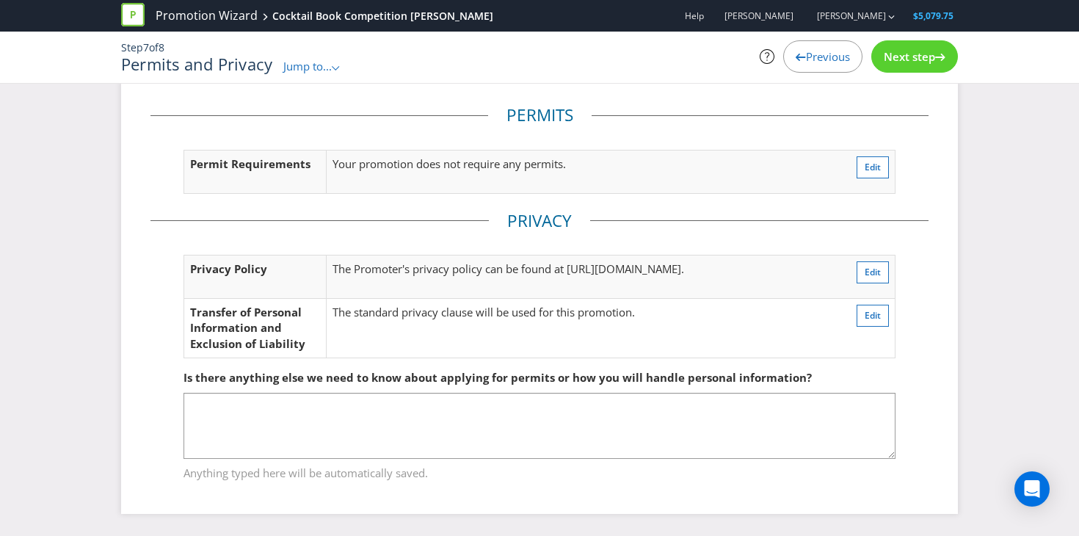
click at [901, 55] on span "Next step" at bounding box center [908, 56] width 51 height 15
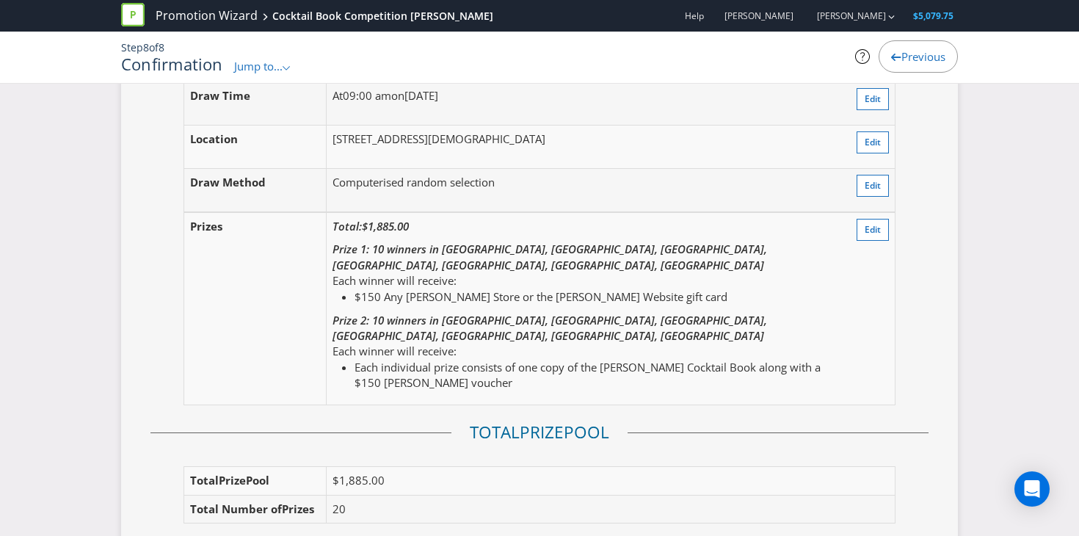
scroll to position [1643, 0]
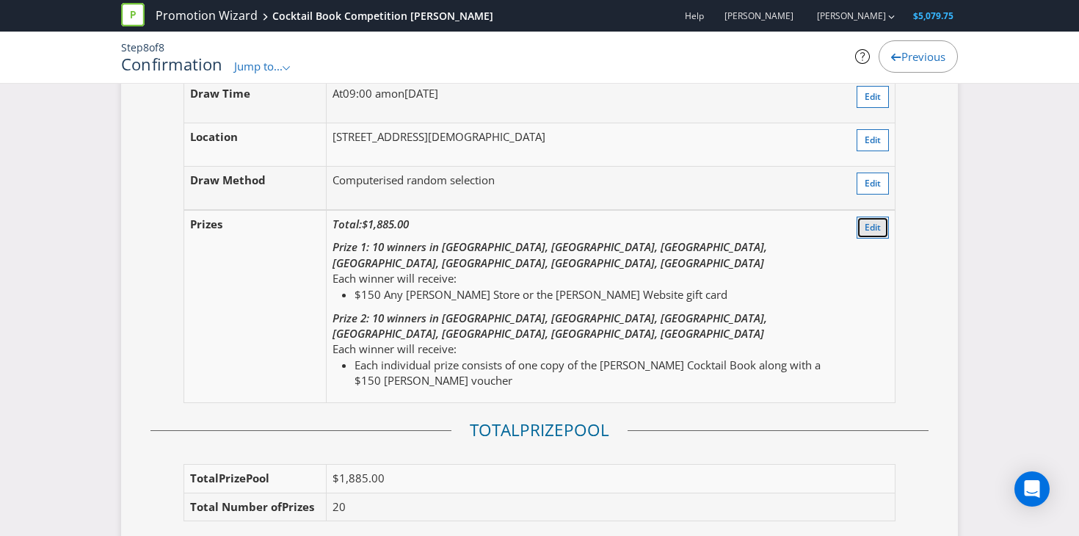
click at [880, 216] on button "Edit" at bounding box center [872, 227] width 32 height 22
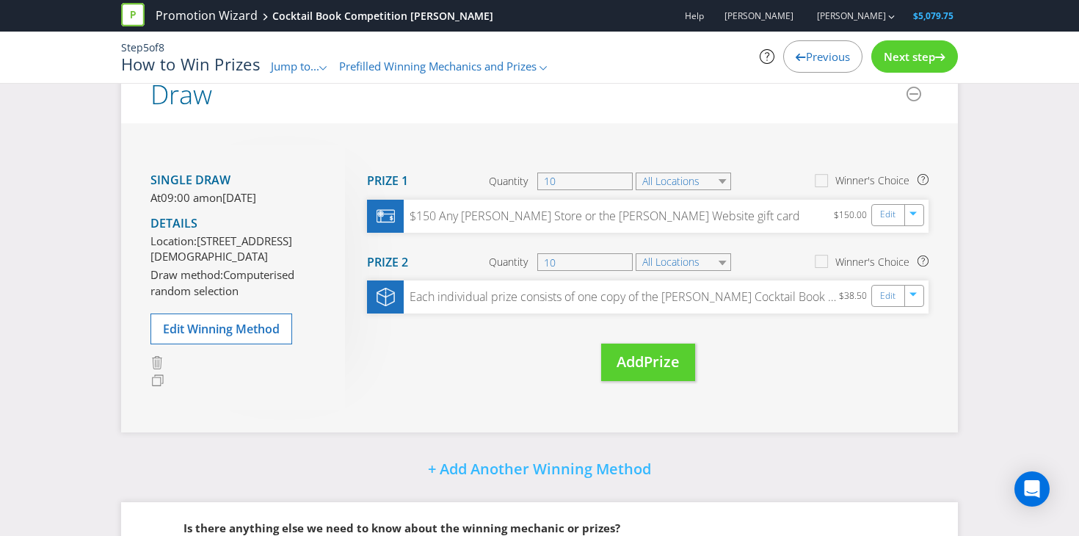
scroll to position [40, 0]
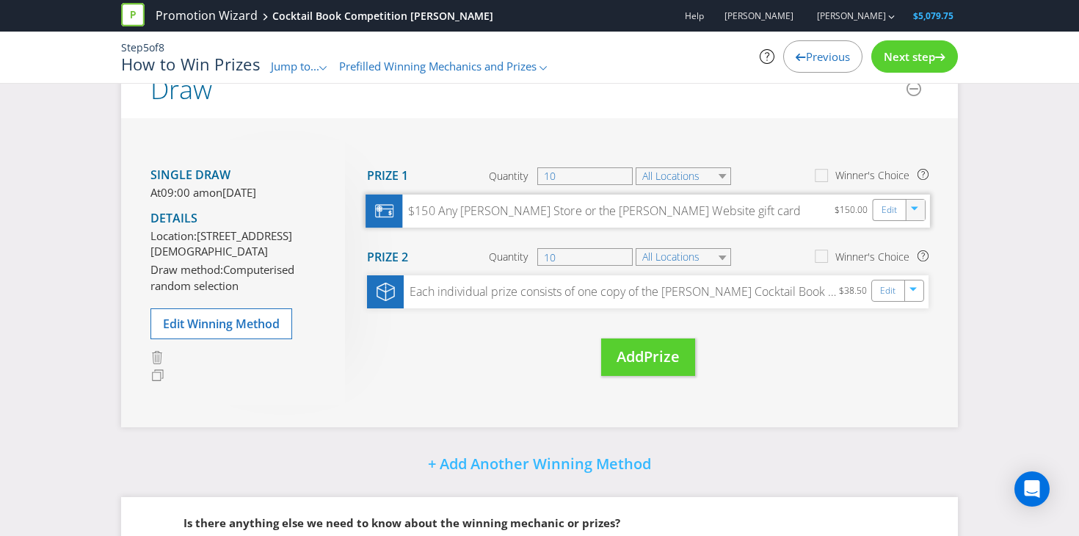
click at [912, 214] on icon "button" at bounding box center [915, 210] width 9 height 9
click at [912, 212] on icon "button" at bounding box center [915, 210] width 9 height 9
click at [886, 294] on link "Edit" at bounding box center [888, 290] width 15 height 17
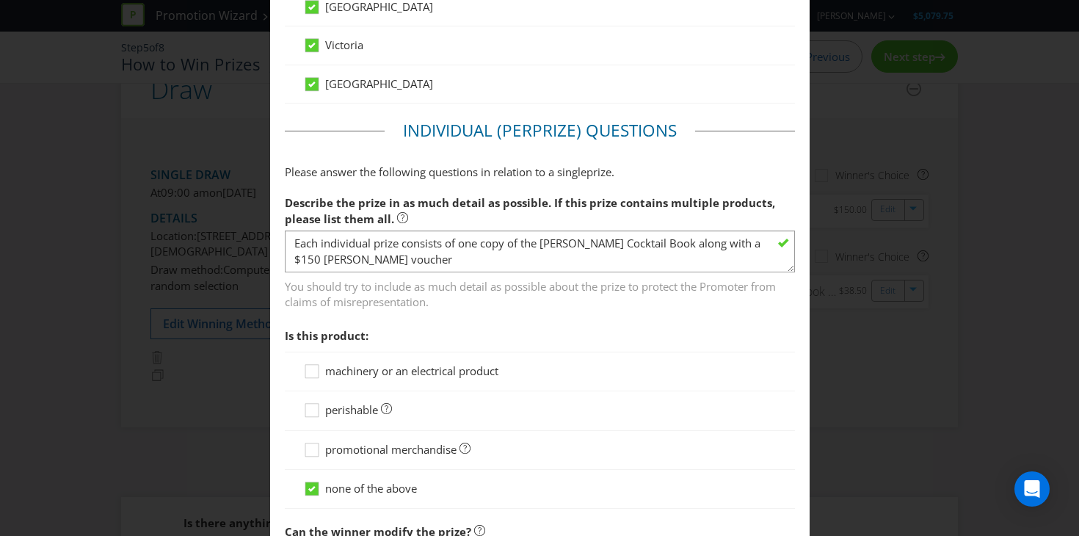
scroll to position [993, 0]
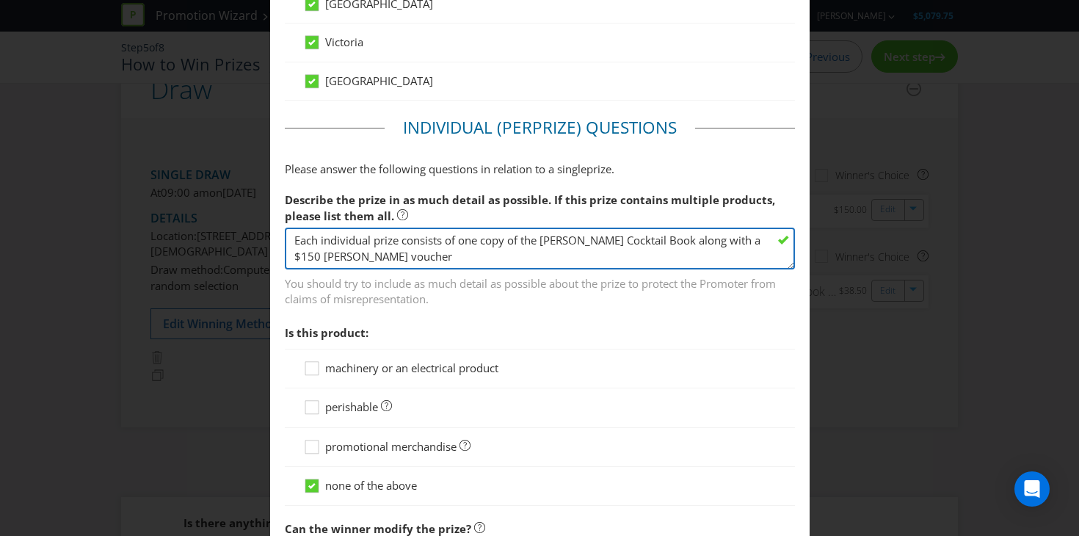
drag, startPoint x: 660, startPoint y: 255, endPoint x: 679, endPoint y: 243, distance: 23.0
click at [679, 243] on textarea "Each individual prize consists of one copy of the [PERSON_NAME] Cocktail Book a…" at bounding box center [540, 248] width 510 height 42
type textarea "Each individual prize consists of one copy of the [PERSON_NAME] Cocktail Book"
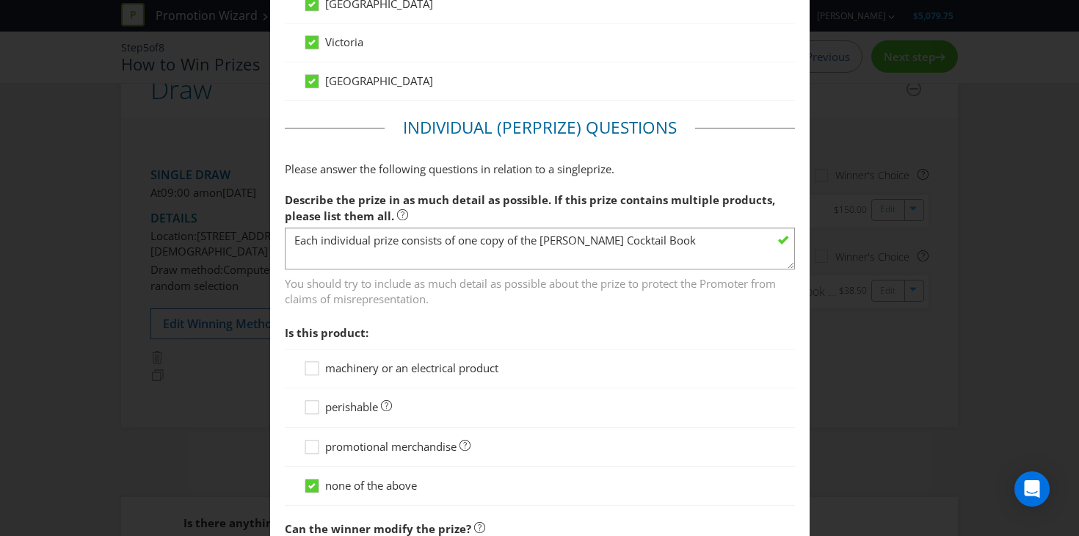
click at [725, 207] on span "Describe the prize in as much detail as possible. If this prize contains multip…" at bounding box center [530, 207] width 490 height 30
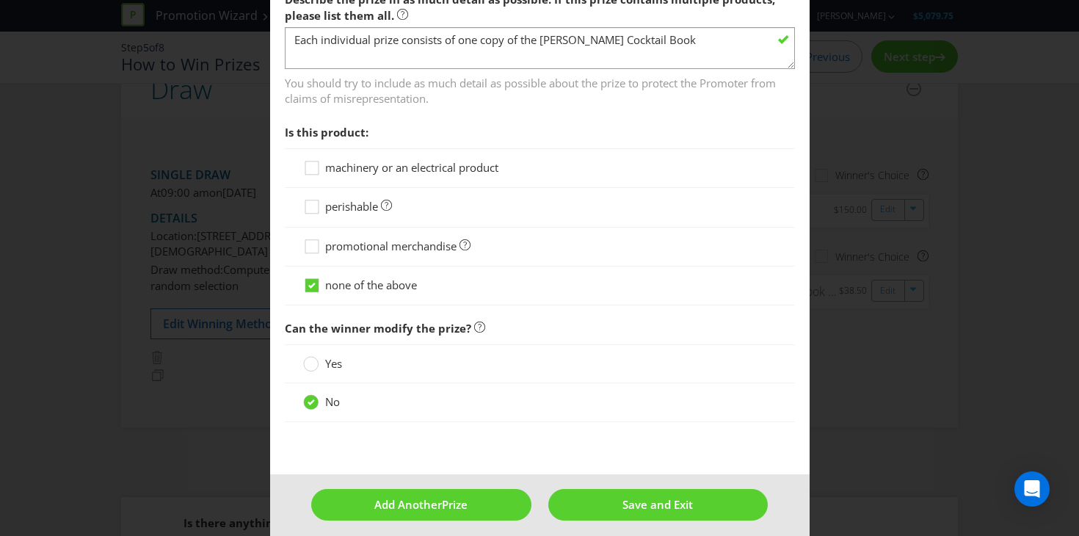
scroll to position [1204, 0]
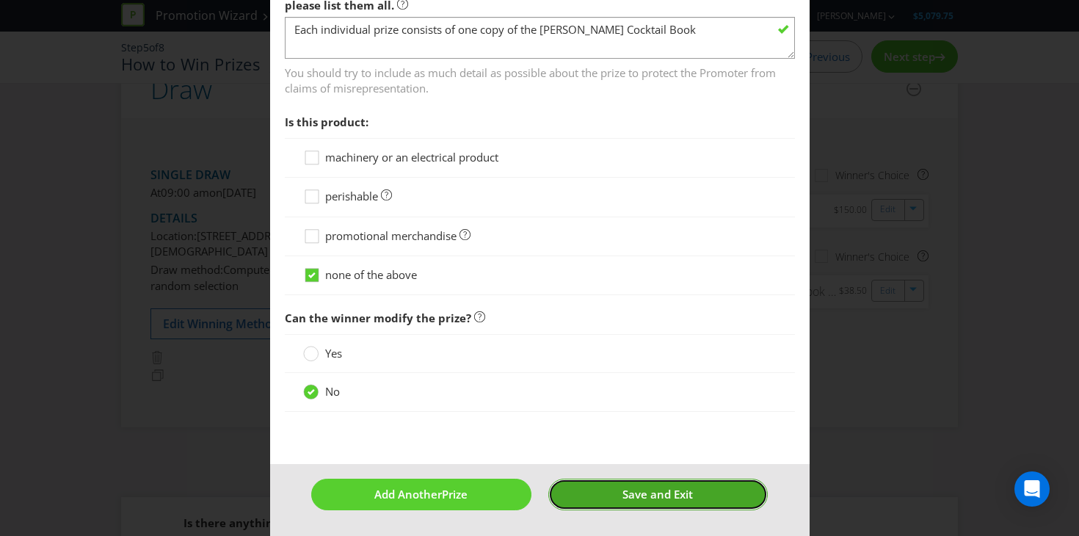
click at [617, 482] on button "Save and Exit" at bounding box center [657, 494] width 219 height 32
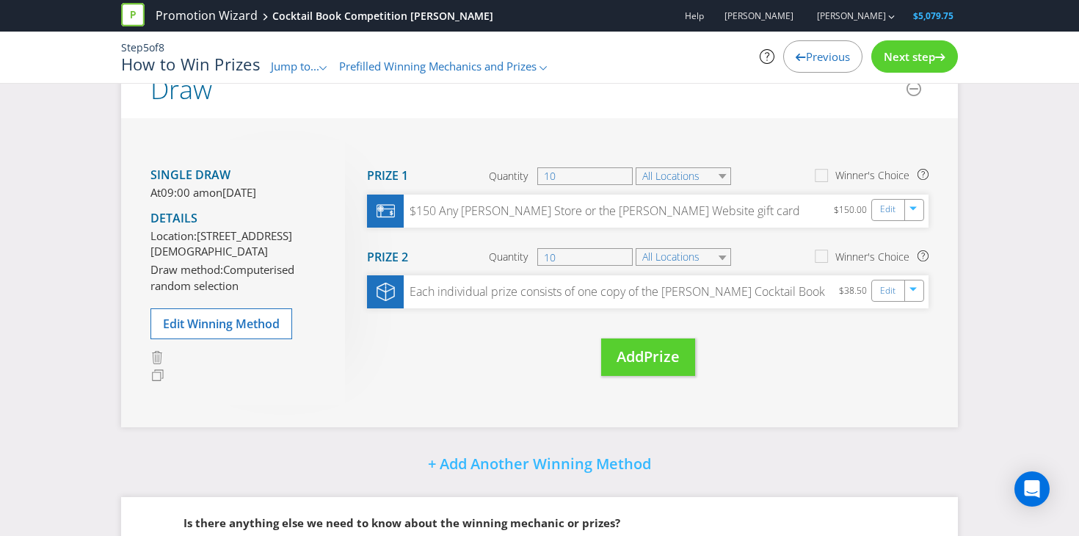
click at [911, 51] on span "Next step" at bounding box center [908, 56] width 51 height 15
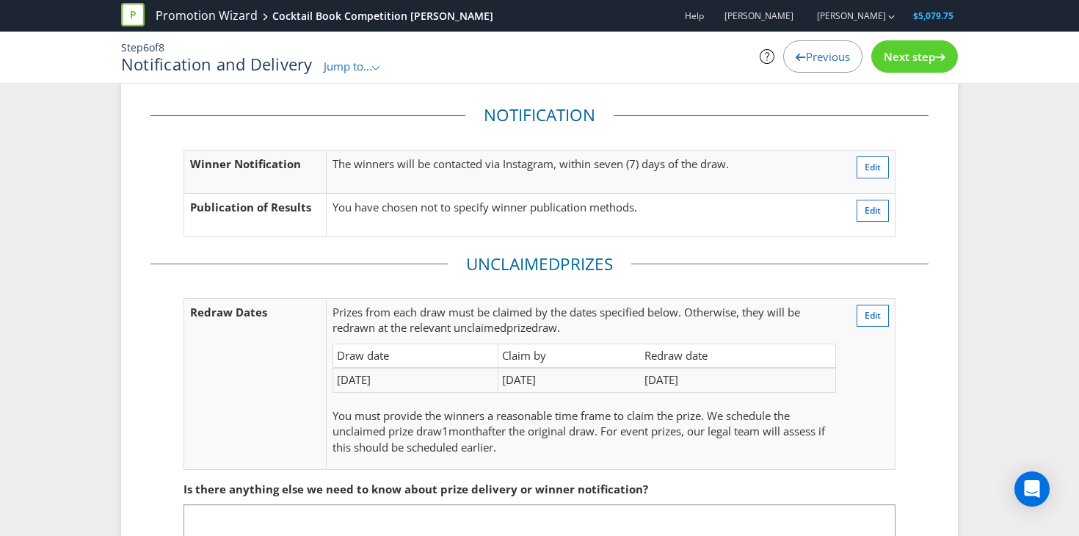
click at [909, 60] on span "Next step" at bounding box center [908, 56] width 51 height 15
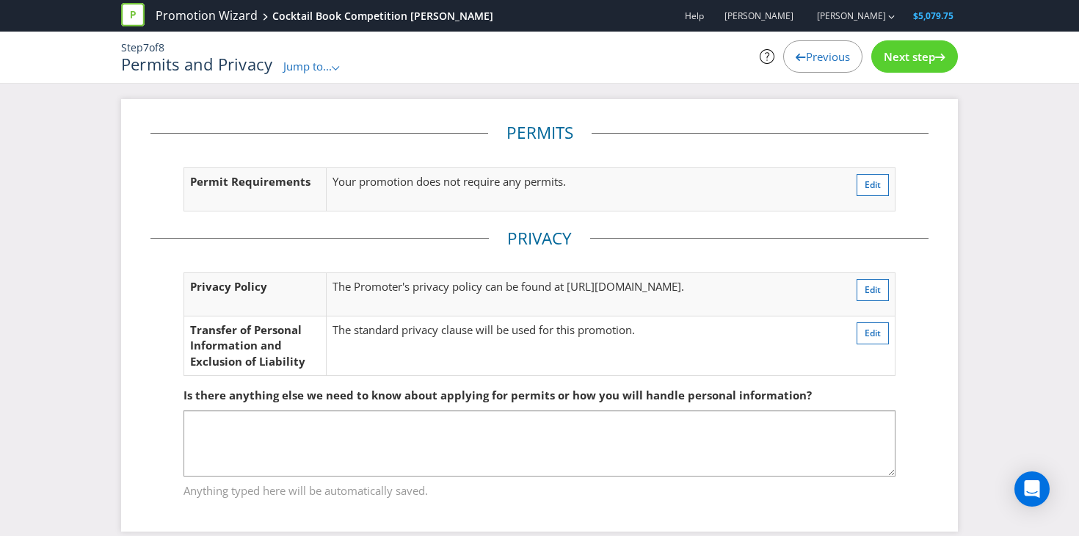
click at [926, 56] on span "Next step" at bounding box center [908, 56] width 51 height 15
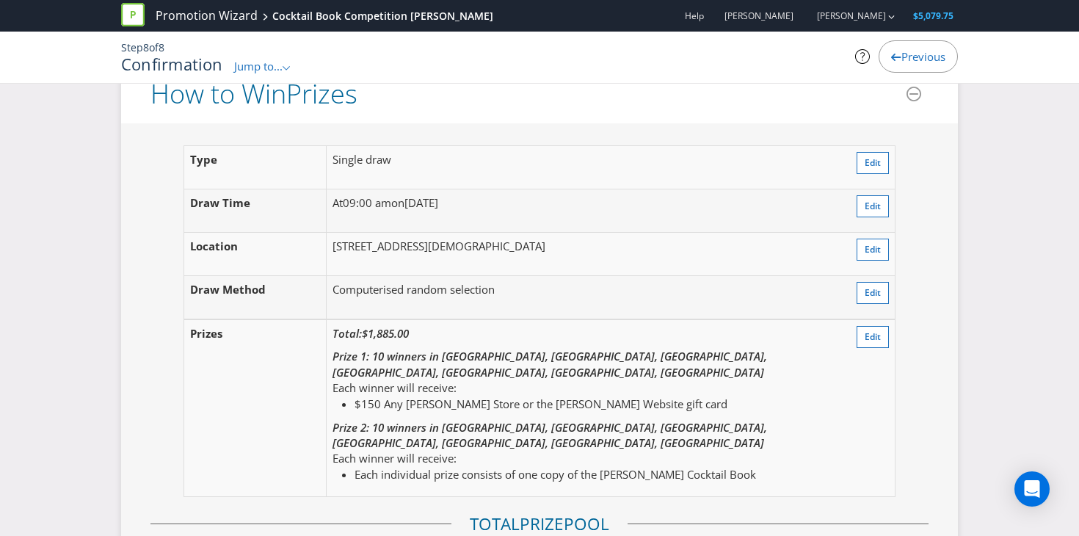
scroll to position [1535, 0]
click at [866, 329] on span "Edit" at bounding box center [872, 335] width 16 height 12
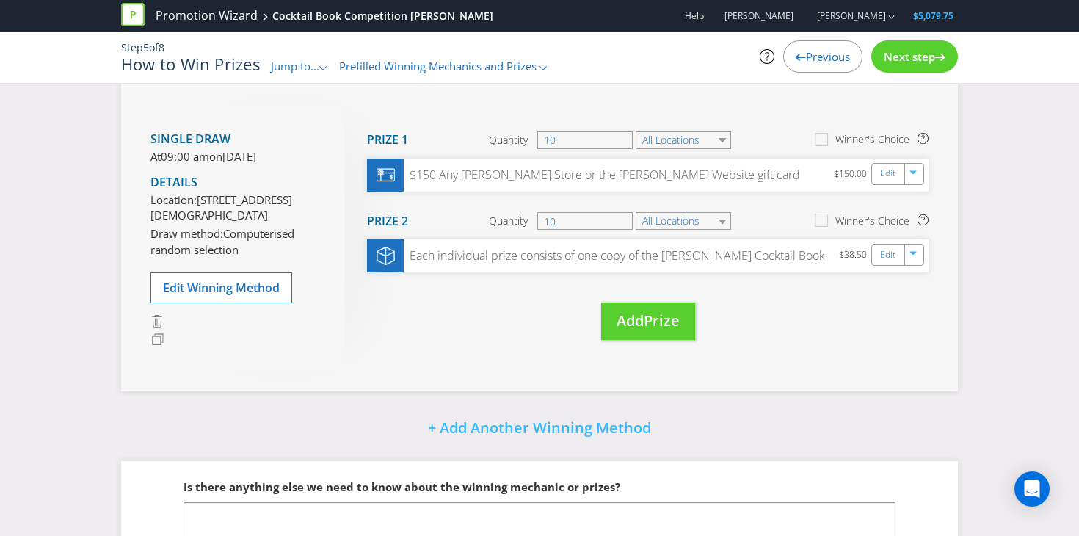
scroll to position [48, 0]
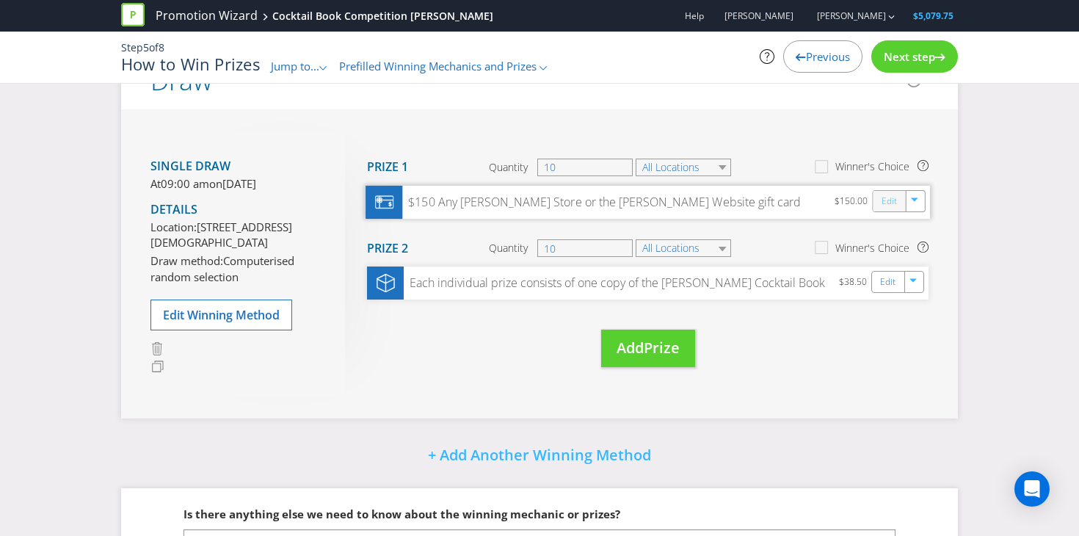
click at [894, 197] on link "Edit" at bounding box center [888, 200] width 15 height 17
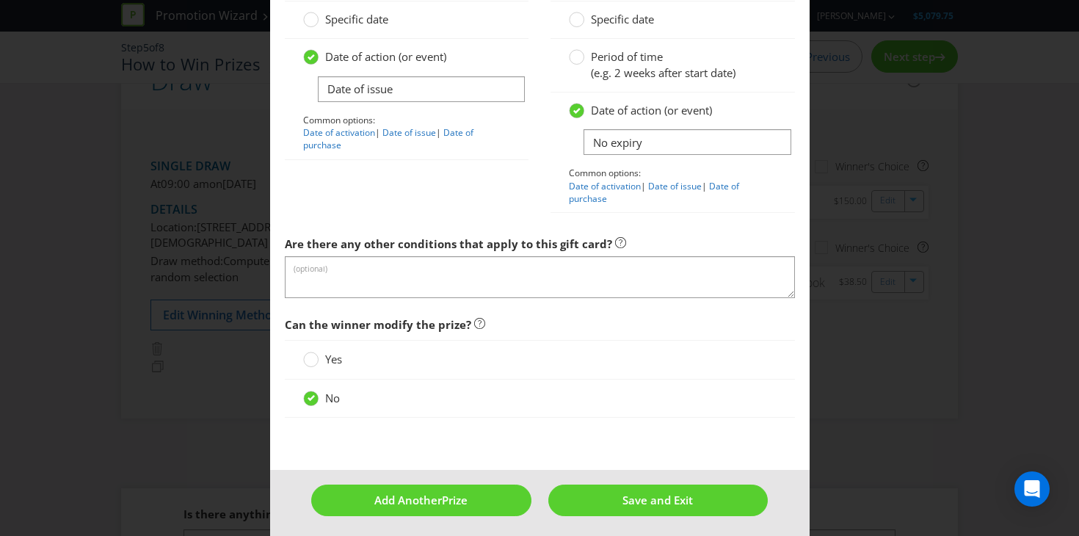
scroll to position [1735, 0]
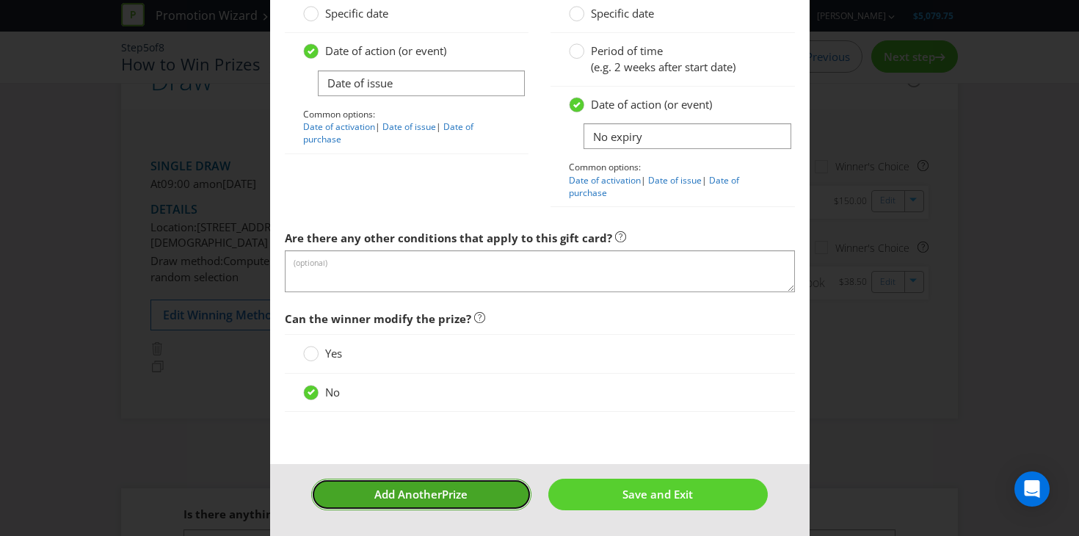
click at [459, 505] on button "Add Another Prize" at bounding box center [420, 494] width 219 height 32
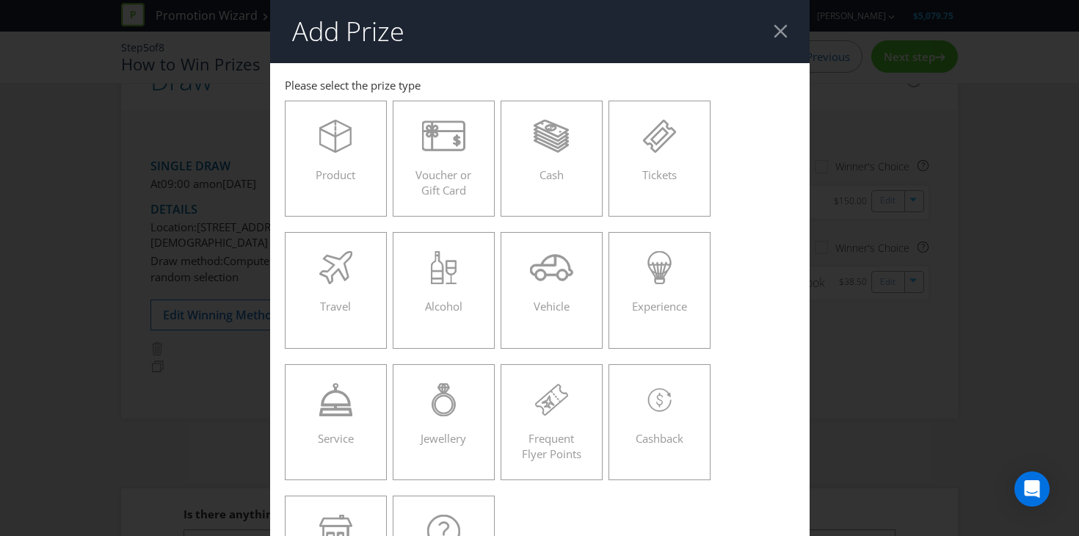
click at [918, 390] on div "Add Prize [GEOGRAPHIC_DATA] [GEOGRAPHIC_DATA] [GEOGRAPHIC_DATA] [GEOGRAPHIC_DAT…" at bounding box center [539, 268] width 1079 height 536
click at [785, 33] on div at bounding box center [780, 31] width 14 height 14
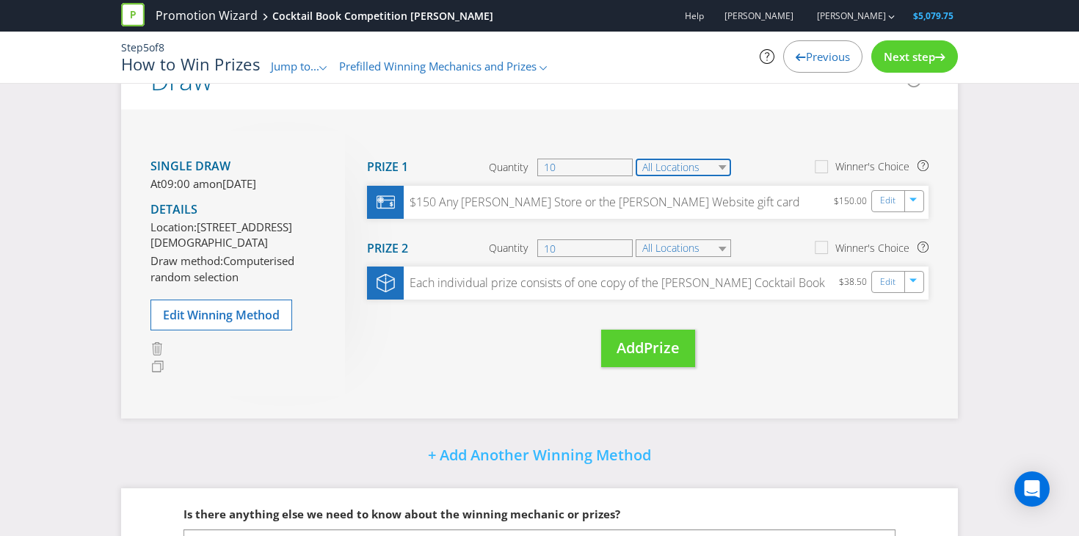
click at [674, 167] on select "All Locations" at bounding box center [682, 167] width 95 height 18
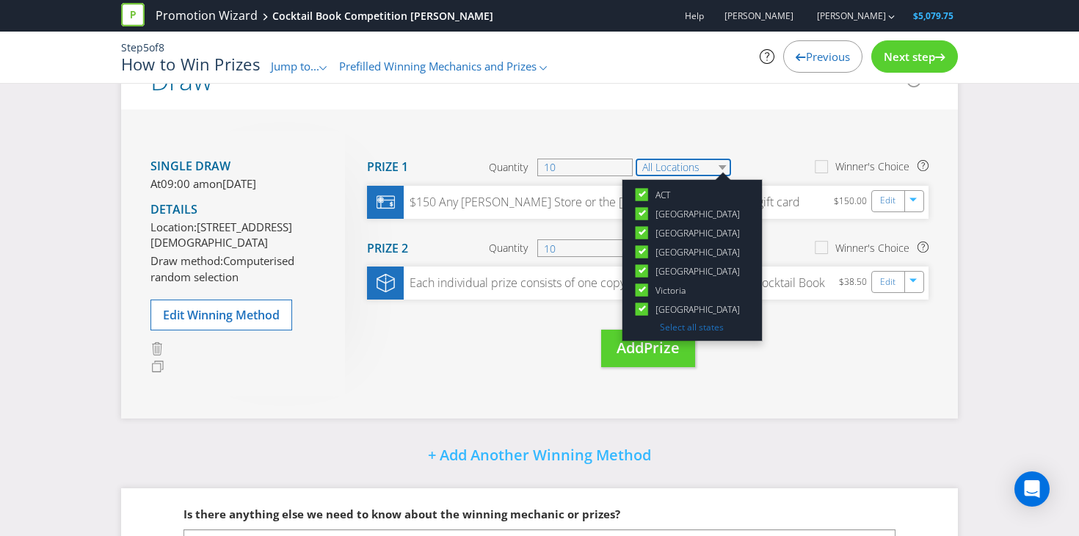
click at [674, 167] on select "All Locations" at bounding box center [682, 167] width 95 height 18
click at [775, 409] on div "Single draw At 09:00 am [DATE][DATE] Details Location: [STREET_ADDRESS] Draw me…" at bounding box center [539, 263] width 836 height 308
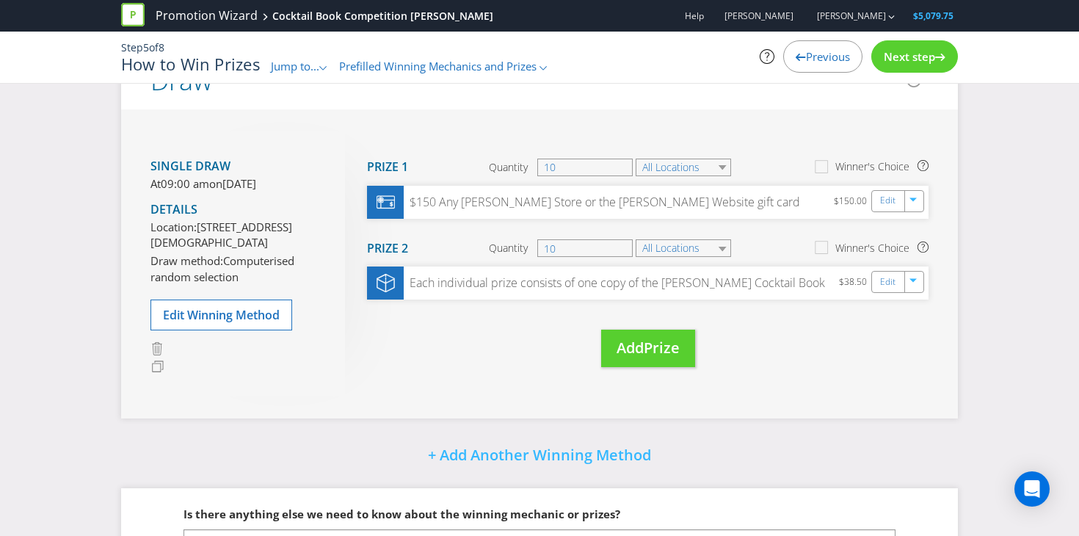
scroll to position [184, 0]
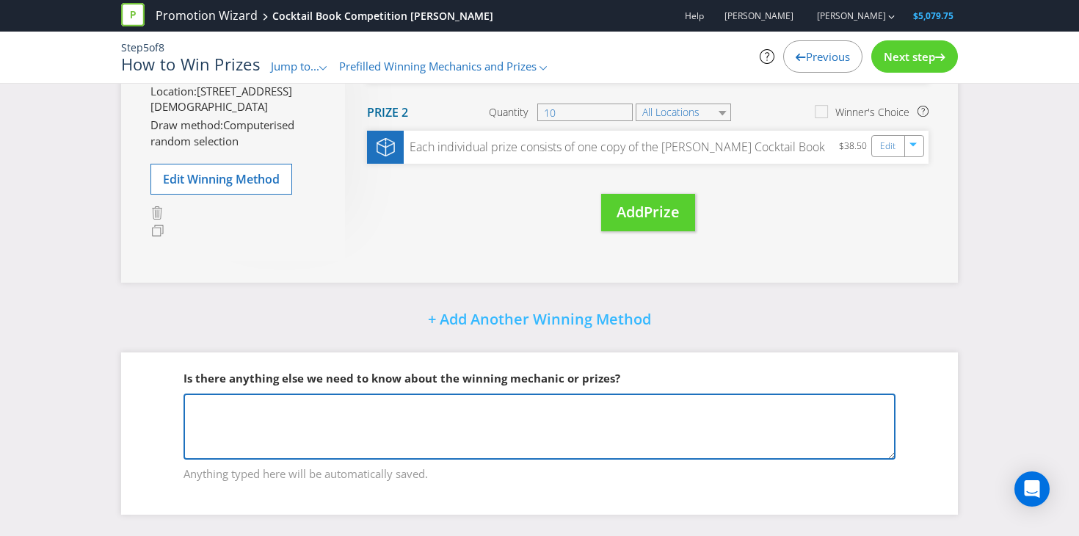
click at [768, 417] on textarea at bounding box center [539, 426] width 712 height 66
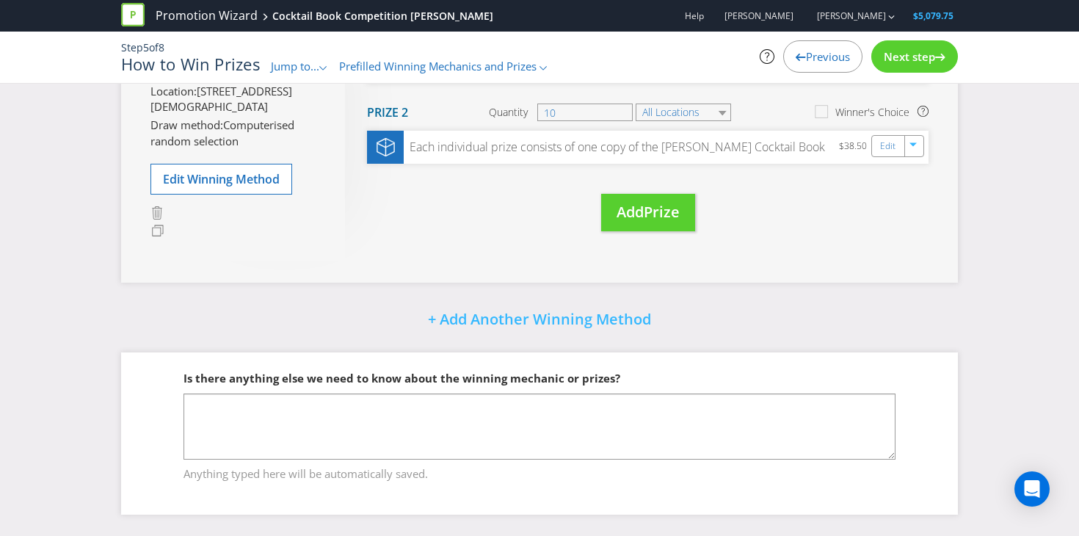
click at [797, 373] on div "Is there anything else we need to know about the winning mechanic or prizes?" at bounding box center [539, 378] width 712 height 30
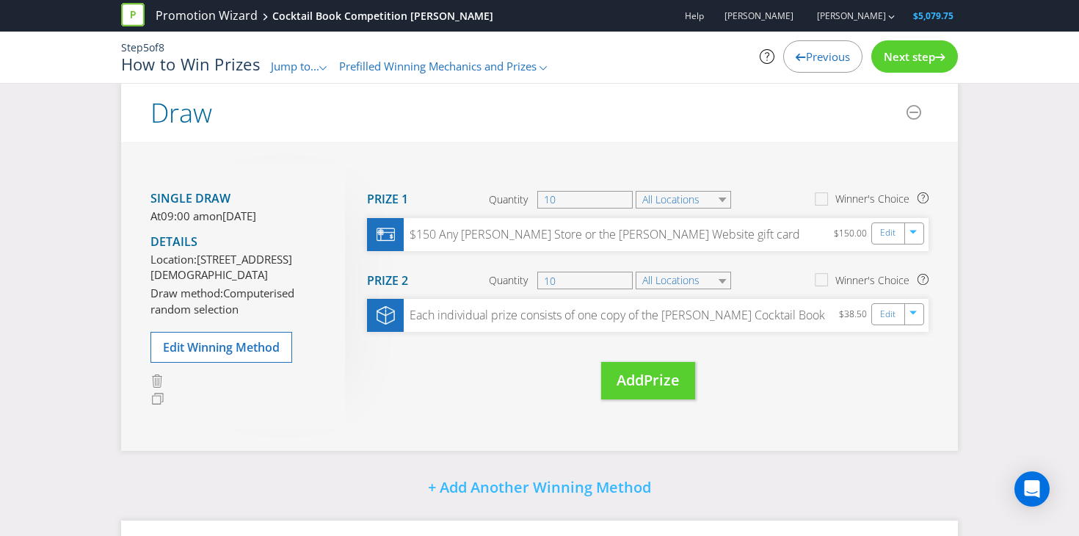
scroll to position [0, 0]
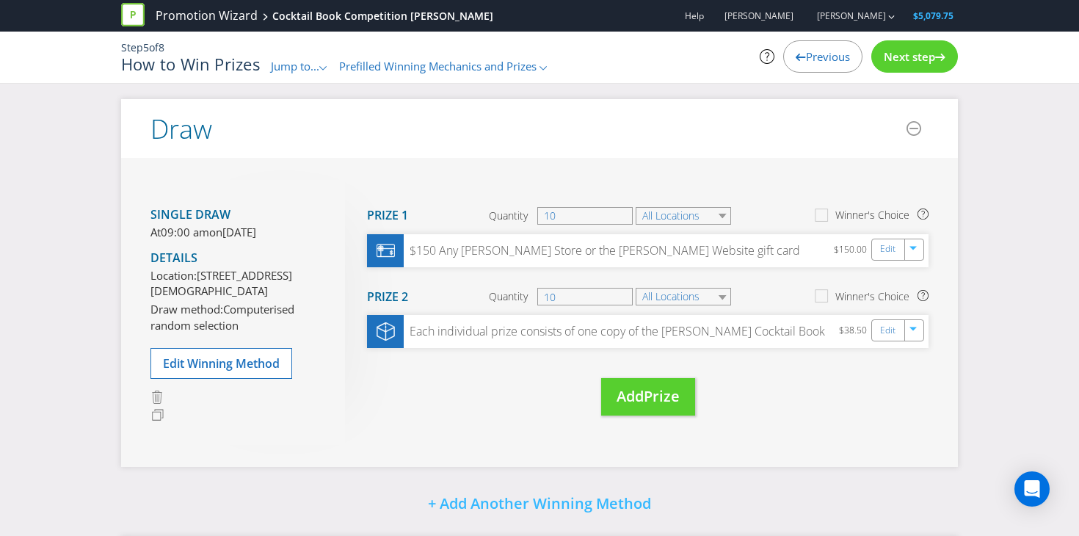
click at [908, 59] on span "Next step" at bounding box center [908, 56] width 51 height 15
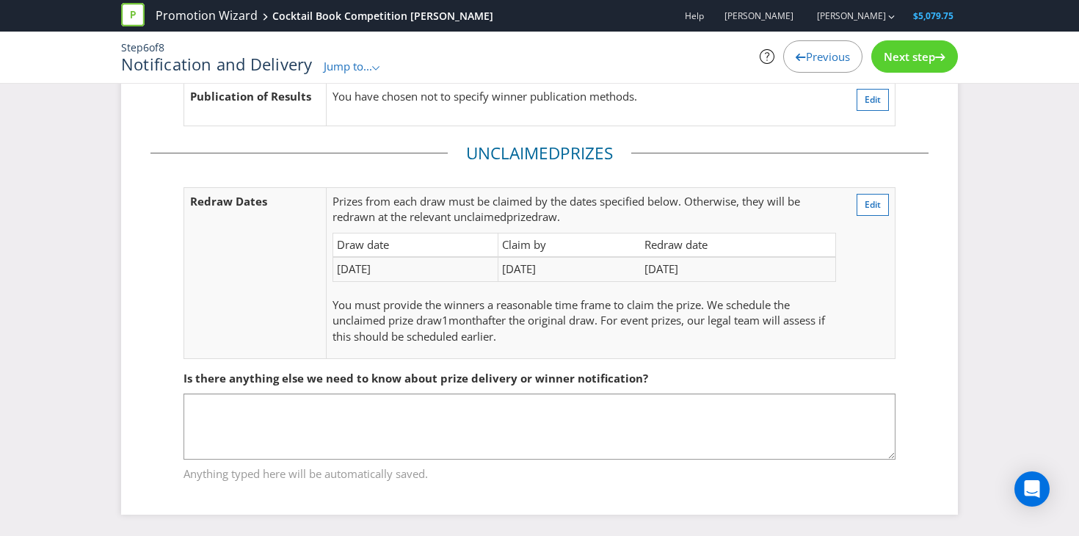
scroll to position [150, 0]
click at [927, 70] on div "Next step" at bounding box center [914, 56] width 87 height 32
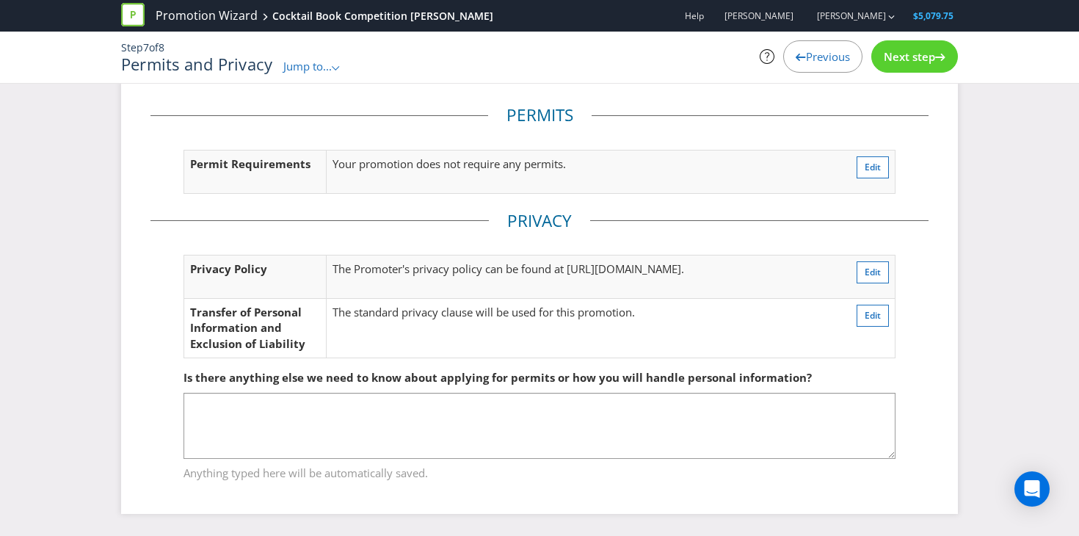
click at [913, 79] on div "Step 7 of 8 Permits and Privacy Jump to... .st0{fill-rule:evenodd;clip-rule:eve…" at bounding box center [539, 57] width 858 height 51
click at [913, 71] on div "Next step" at bounding box center [914, 56] width 87 height 32
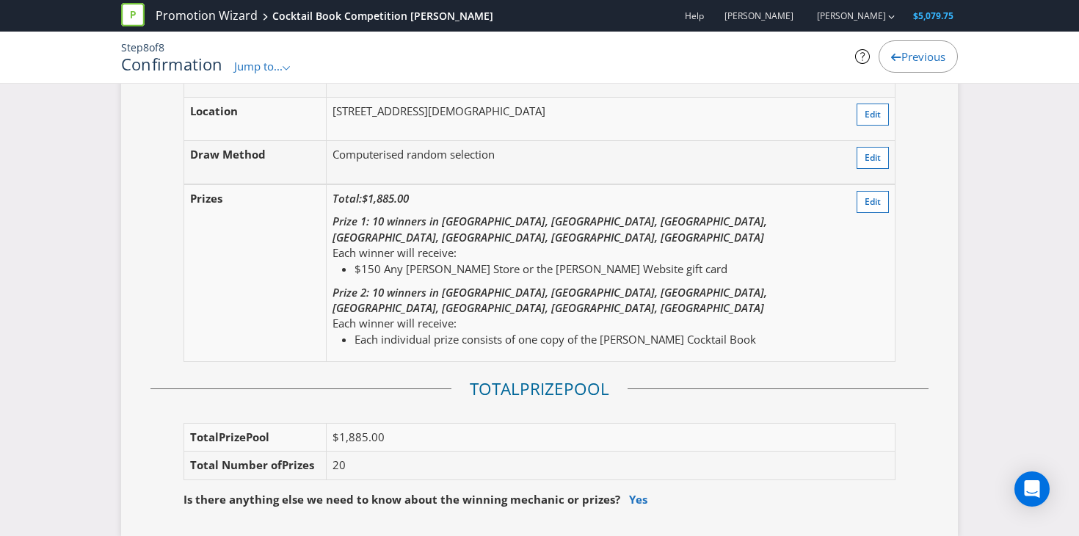
scroll to position [1667, 0]
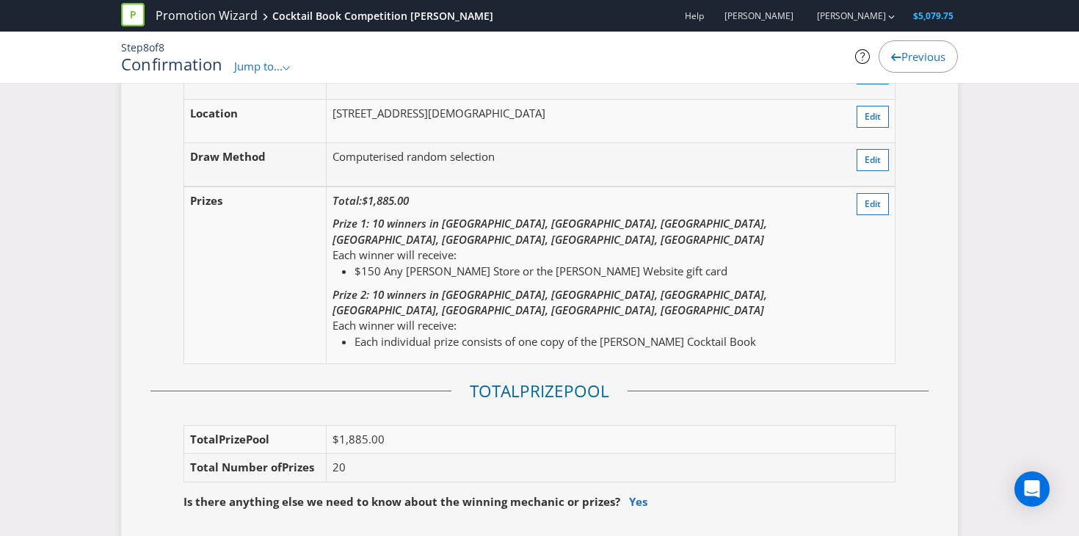
click at [515, 425] on td "$1,885.00" at bounding box center [610, 439] width 569 height 28
click at [874, 197] on span "Edit" at bounding box center [872, 203] width 16 height 12
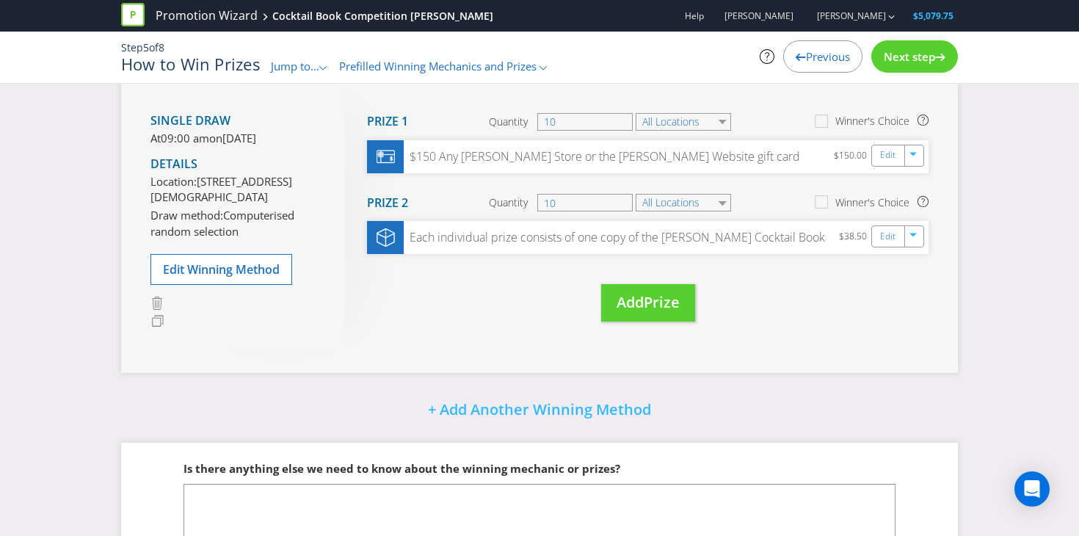
scroll to position [86, 0]
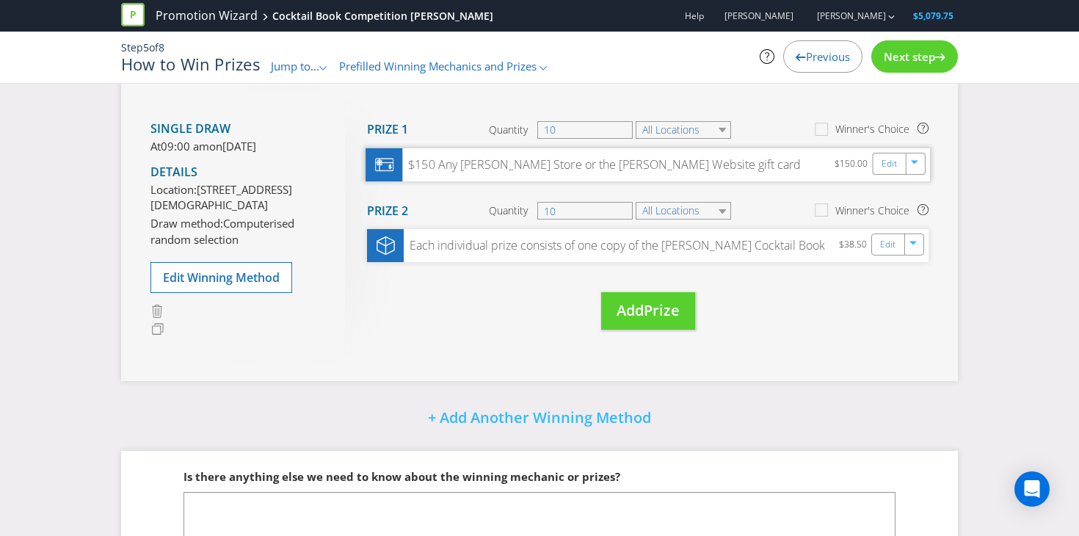
click at [927, 166] on div "Edit" at bounding box center [900, 164] width 57 height 18
click at [916, 166] on icon "button" at bounding box center [915, 164] width 9 height 9
click at [896, 163] on link "Edit" at bounding box center [888, 163] width 15 height 17
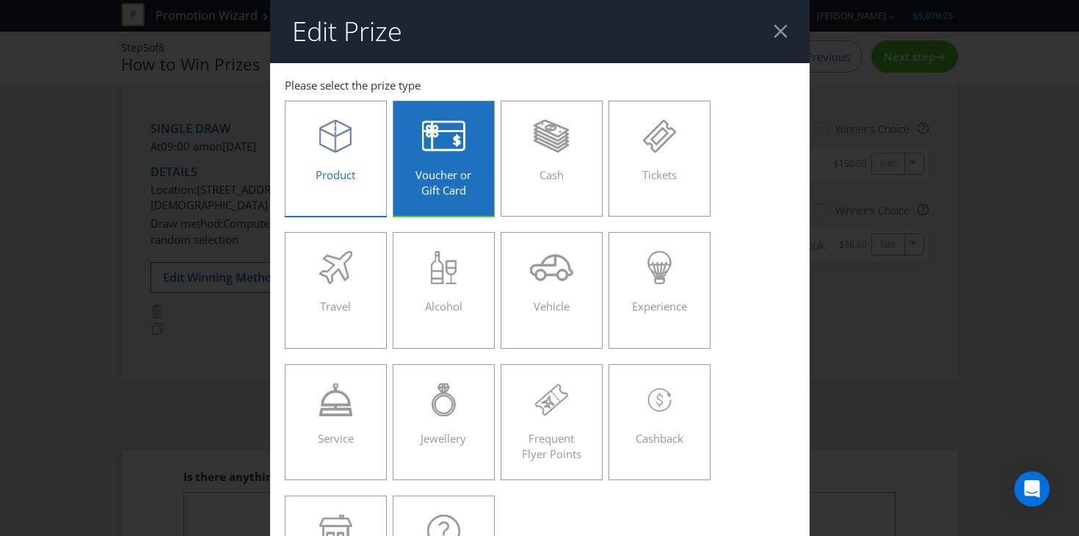
click at [336, 167] on span "Product" at bounding box center [335, 174] width 40 height 15
click at [0, 0] on input "Product" at bounding box center [0, 0] width 0 height 0
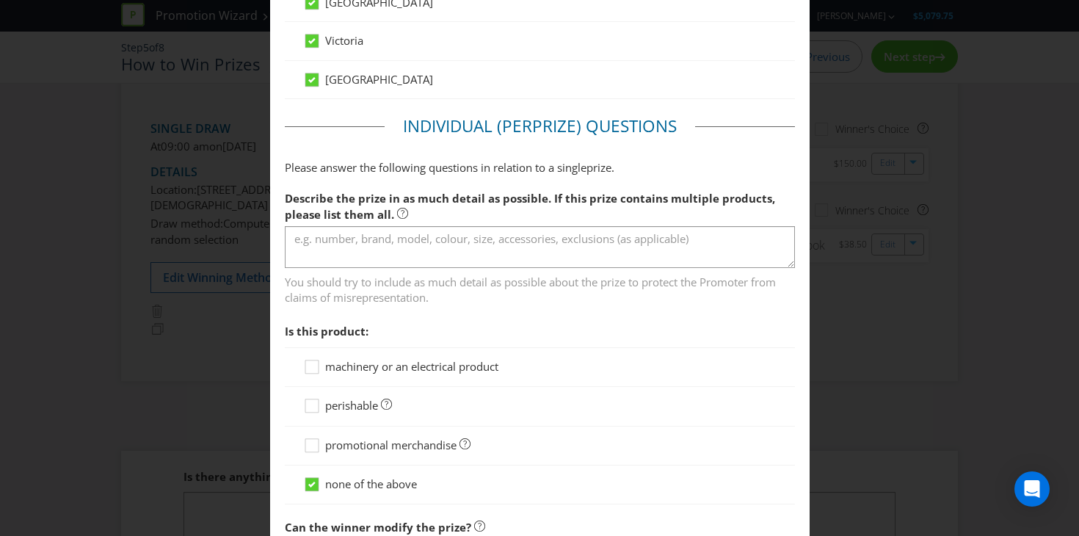
scroll to position [993, 0]
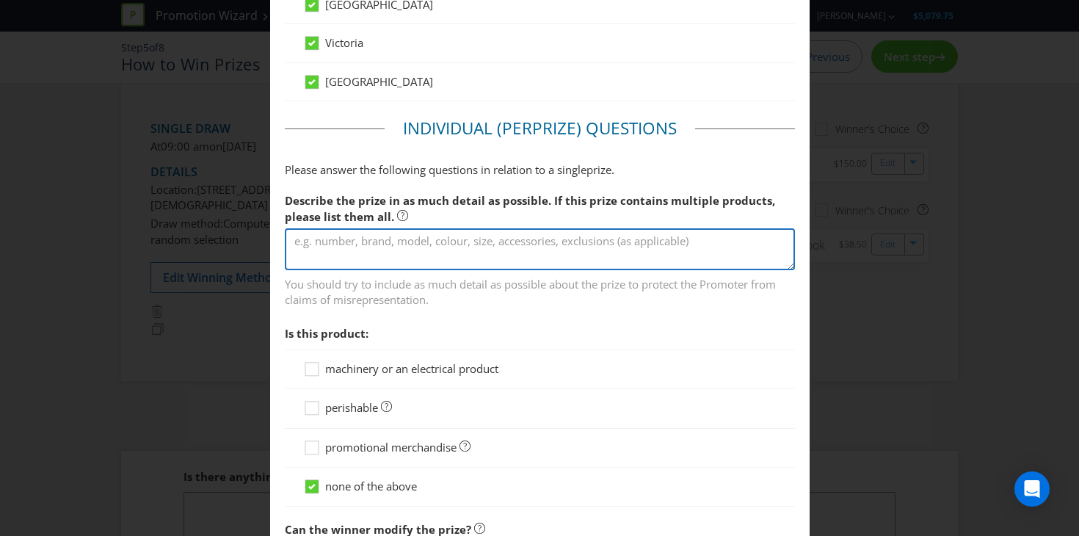
click at [379, 256] on textarea at bounding box center [540, 249] width 510 height 42
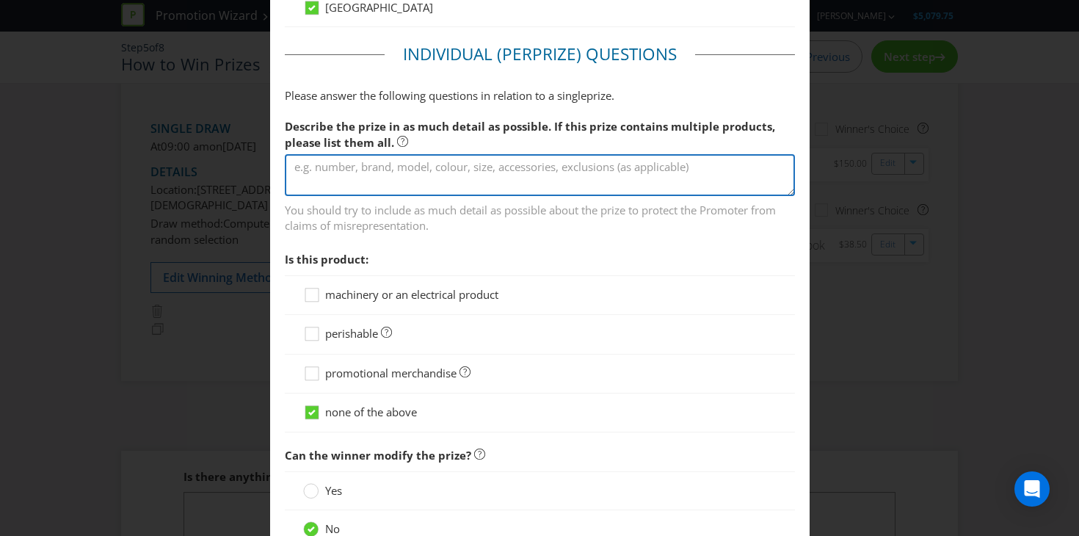
scroll to position [1110, 0]
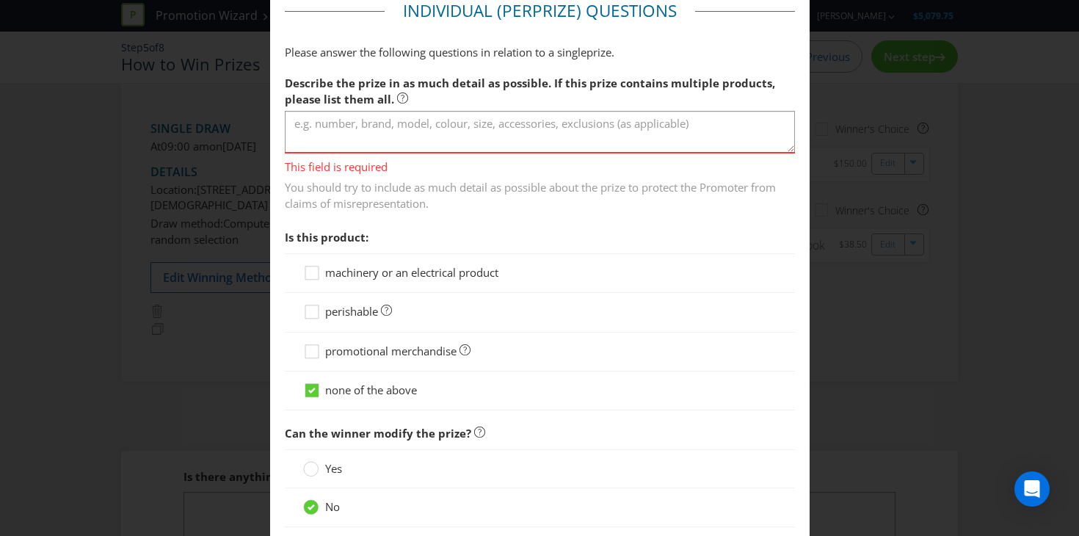
click at [880, 306] on div "Edit Prize [GEOGRAPHIC_DATA] [GEOGRAPHIC_DATA] [GEOGRAPHIC_DATA] [GEOGRAPHIC_DA…" at bounding box center [539, 268] width 1079 height 536
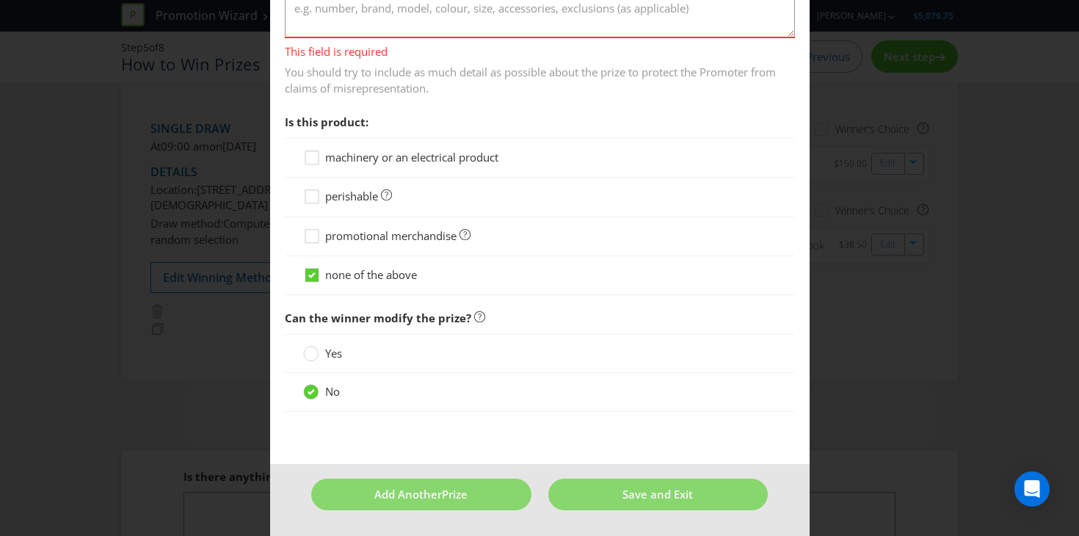
click at [892, 340] on div "Edit Prize [GEOGRAPHIC_DATA] [GEOGRAPHIC_DATA] [GEOGRAPHIC_DATA] [GEOGRAPHIC_DA…" at bounding box center [539, 268] width 1079 height 536
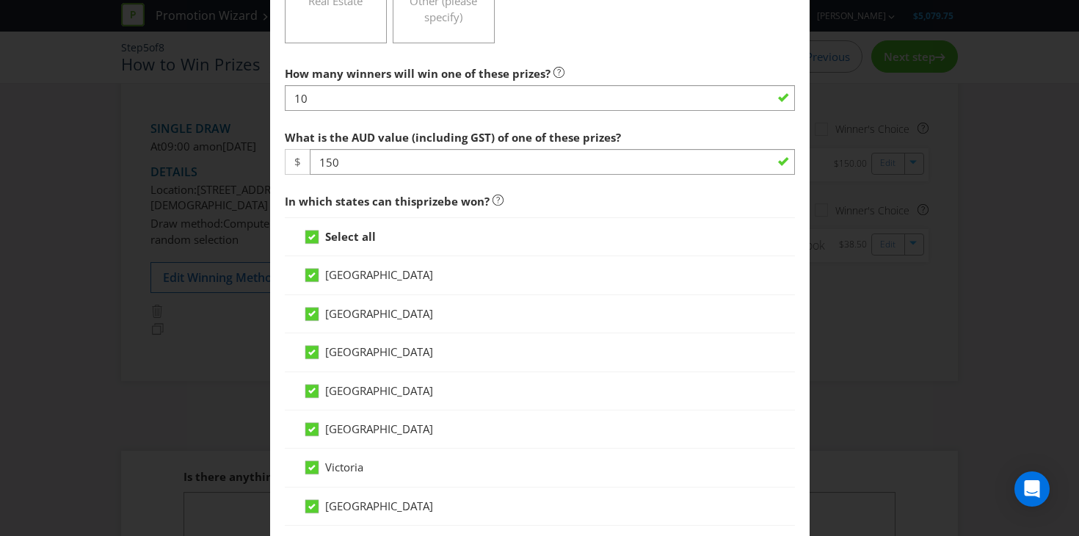
scroll to position [0, 0]
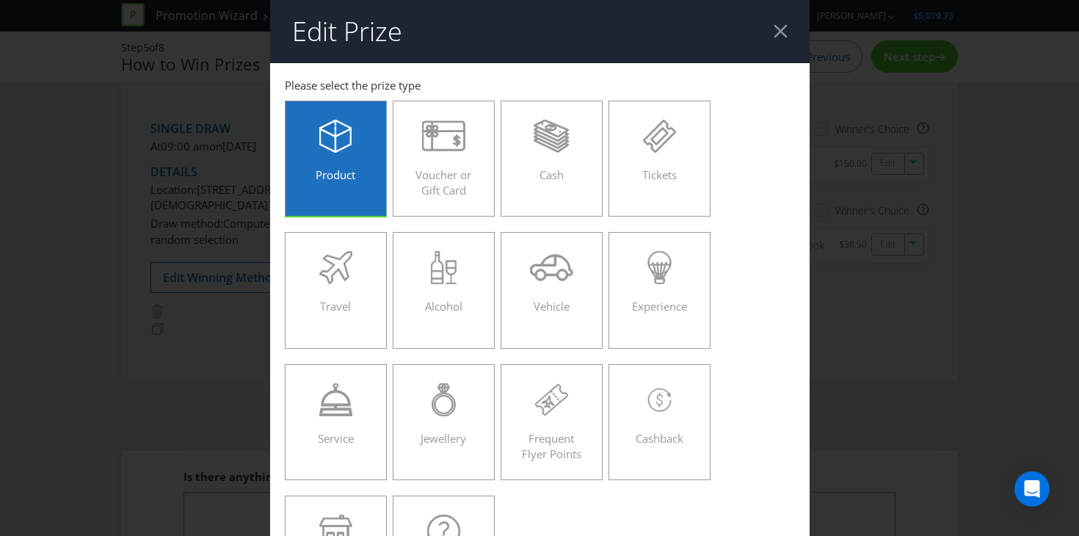
click at [786, 43] on header "Edit Prize" at bounding box center [539, 31] width 539 height 63
click at [781, 35] on div at bounding box center [780, 31] width 14 height 14
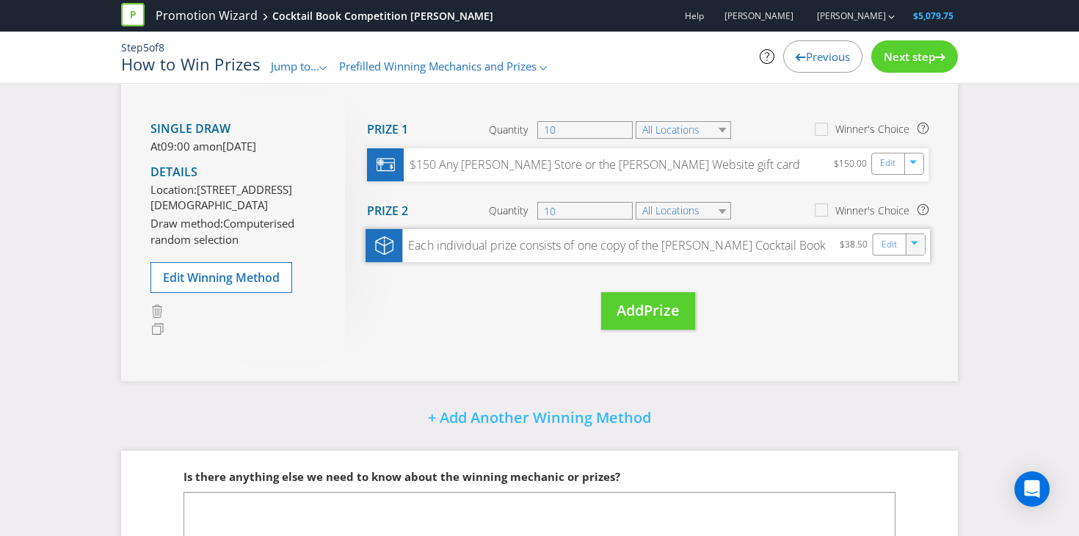
click at [913, 249] on icon "button" at bounding box center [915, 245] width 9 height 9
click at [899, 296] on link "Delete" at bounding box center [904, 295] width 32 height 15
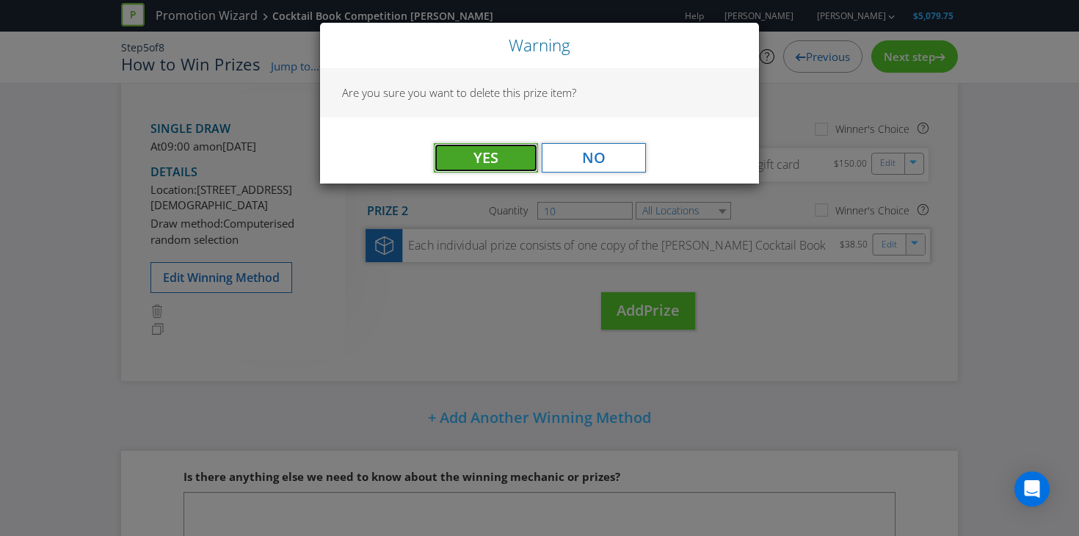
click at [523, 164] on button "Yes" at bounding box center [486, 157] width 104 height 29
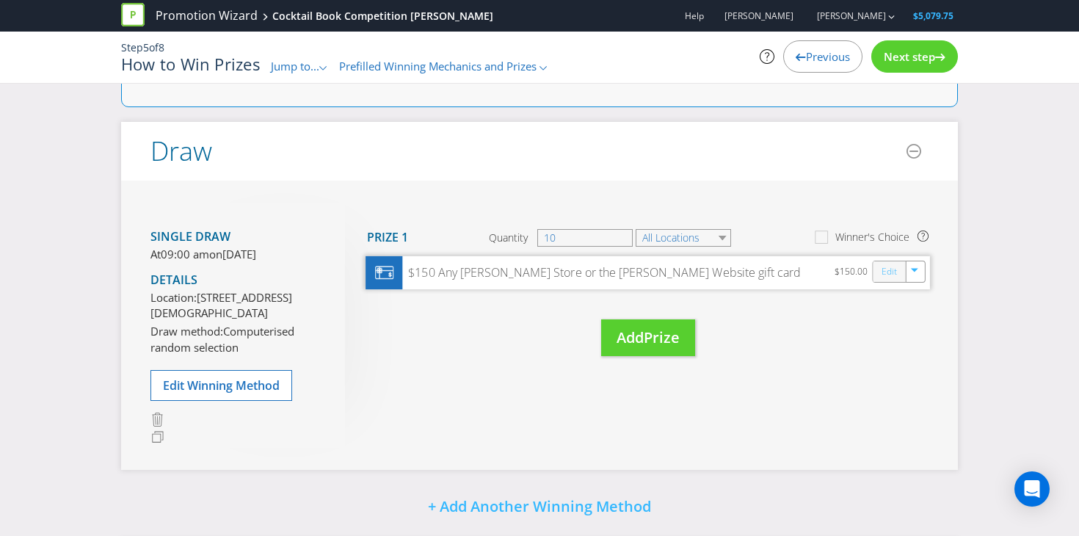
click at [887, 266] on link "Edit" at bounding box center [888, 271] width 15 height 17
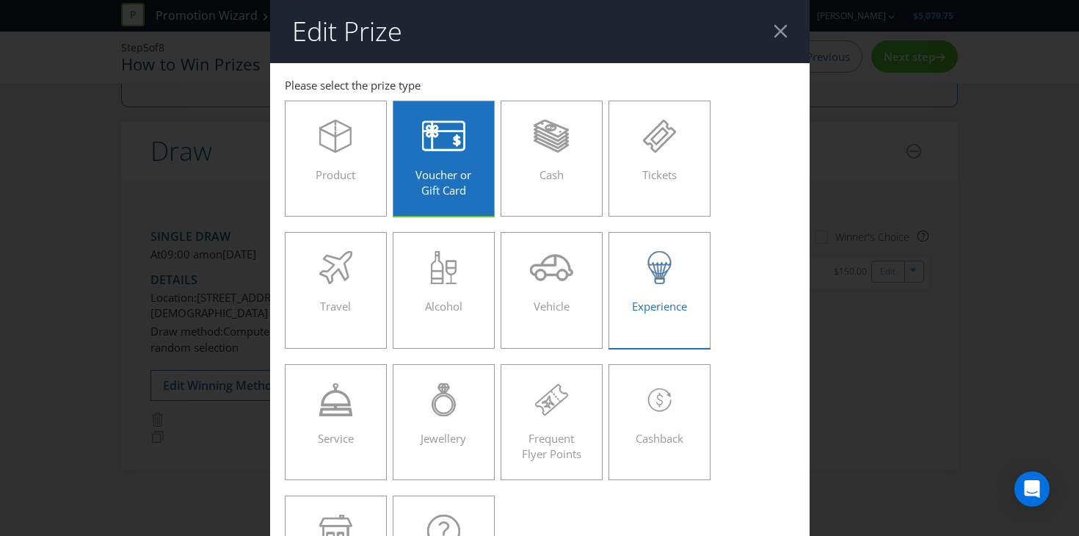
scroll to position [30, 0]
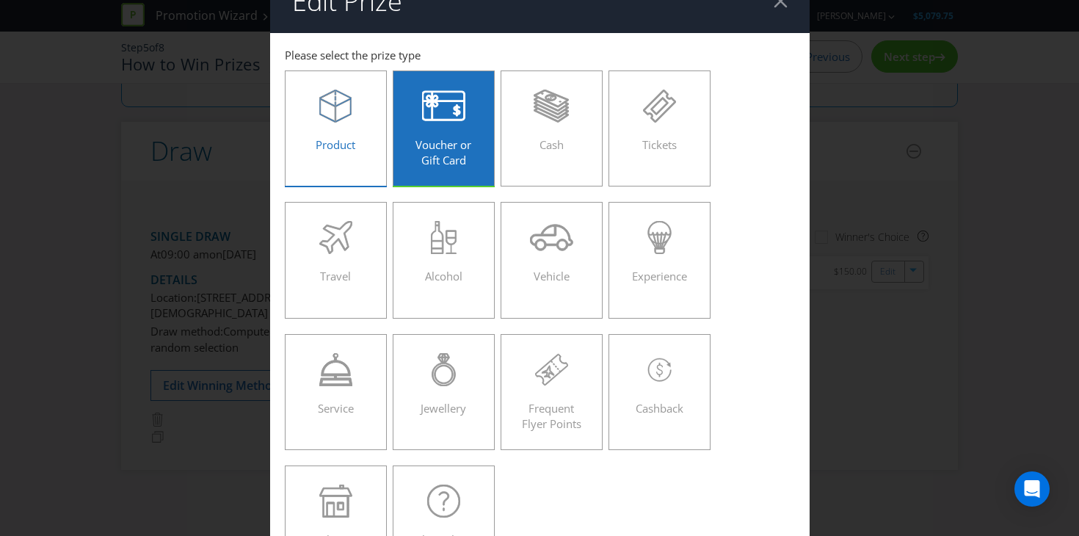
click at [346, 134] on div "Product" at bounding box center [336, 123] width 72 height 66
click at [0, 0] on input "Product" at bounding box center [0, 0] width 0 height 0
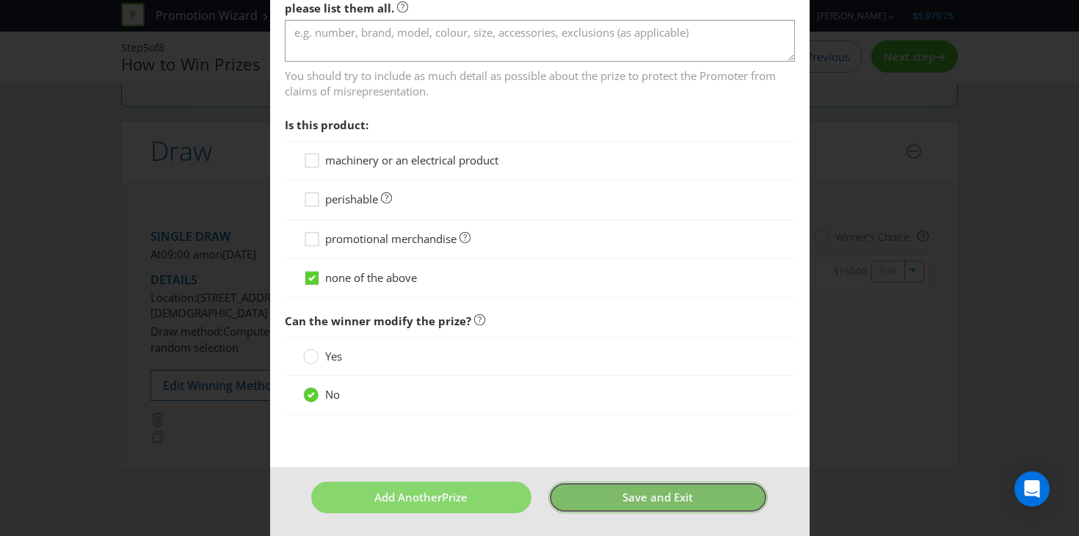
click at [620, 496] on button "Save and Exit" at bounding box center [657, 497] width 219 height 32
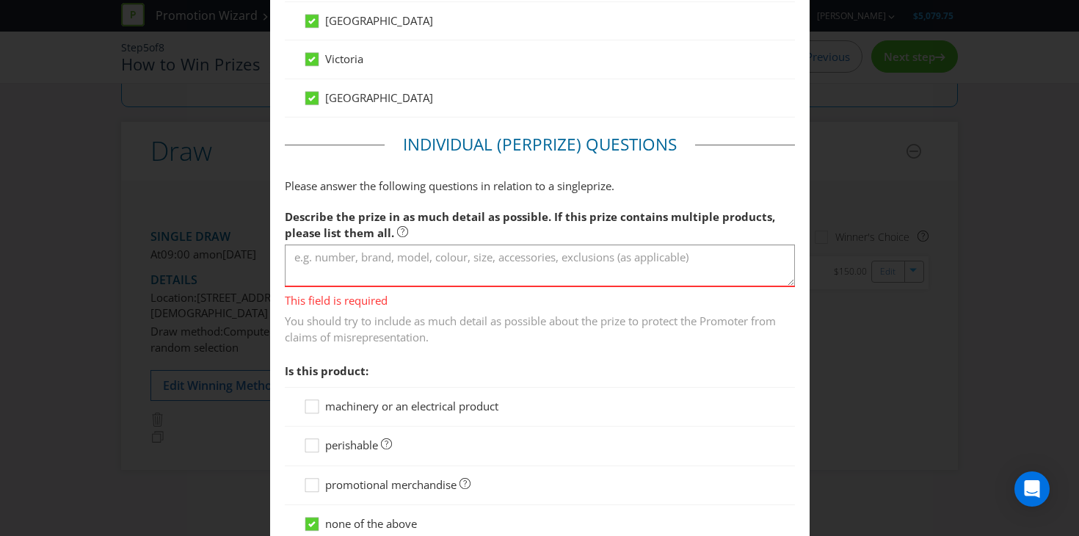
scroll to position [989, 0]
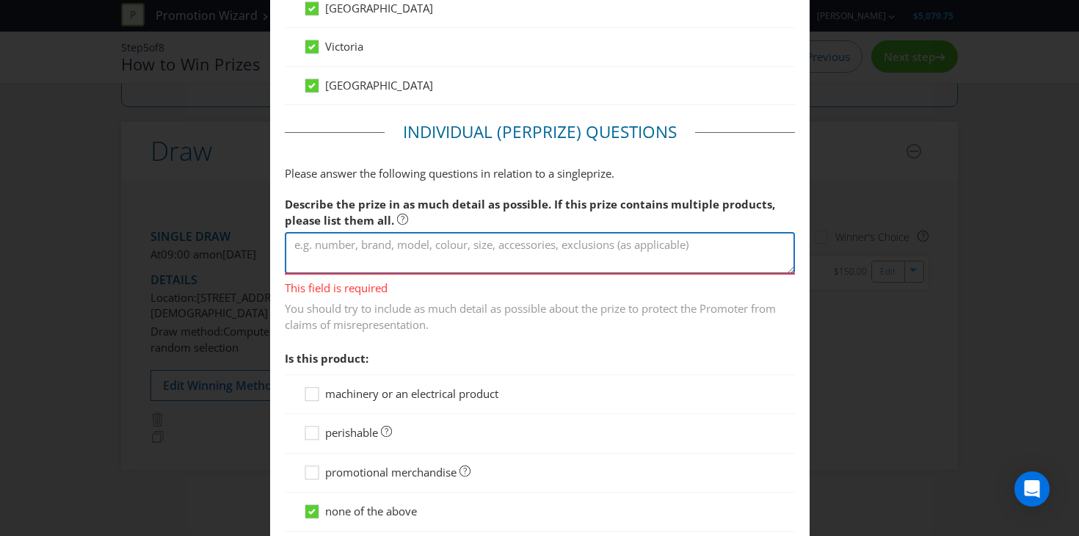
click at [565, 260] on textarea at bounding box center [540, 253] width 510 height 42
click at [550, 252] on textarea at bounding box center [540, 253] width 510 height 42
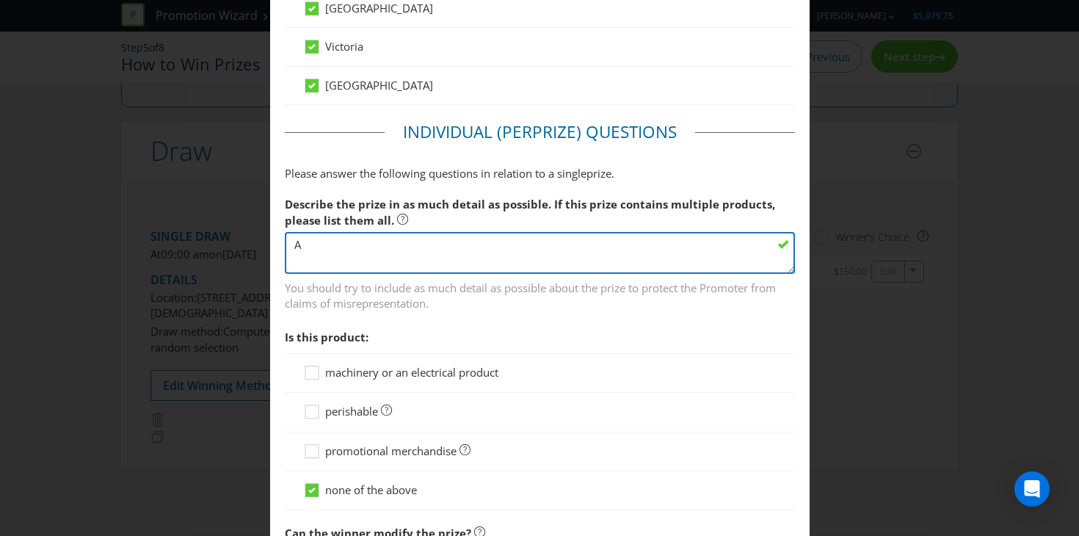
type textarea "A"
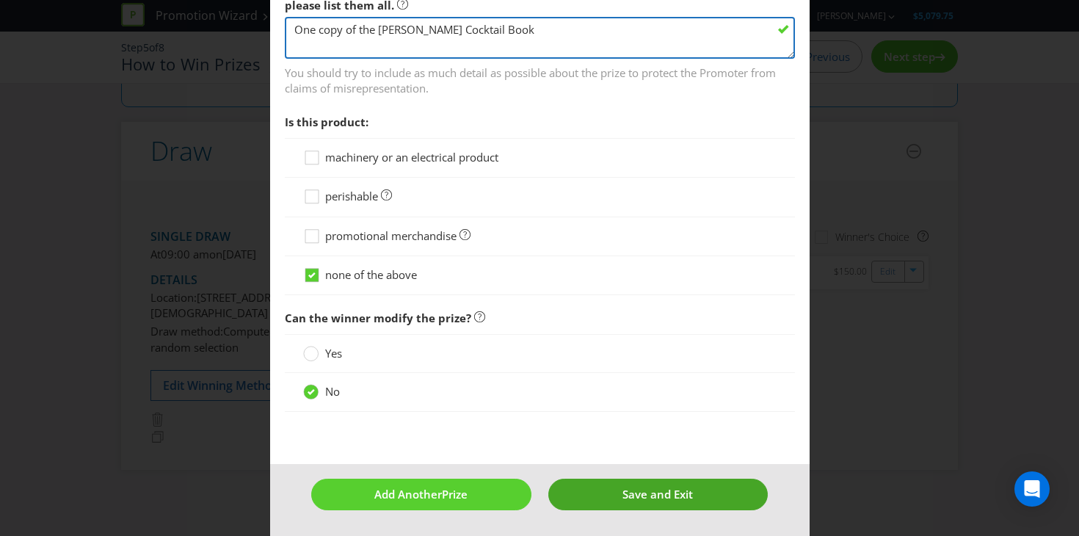
type textarea "One copy of the [PERSON_NAME] Cocktail Book"
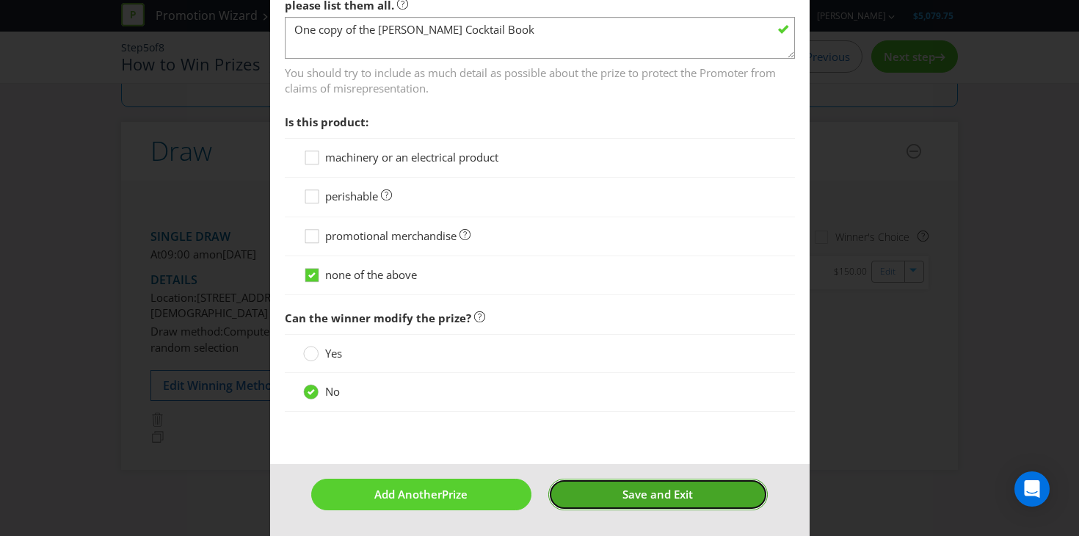
click at [627, 500] on span "Save and Exit" at bounding box center [657, 493] width 70 height 15
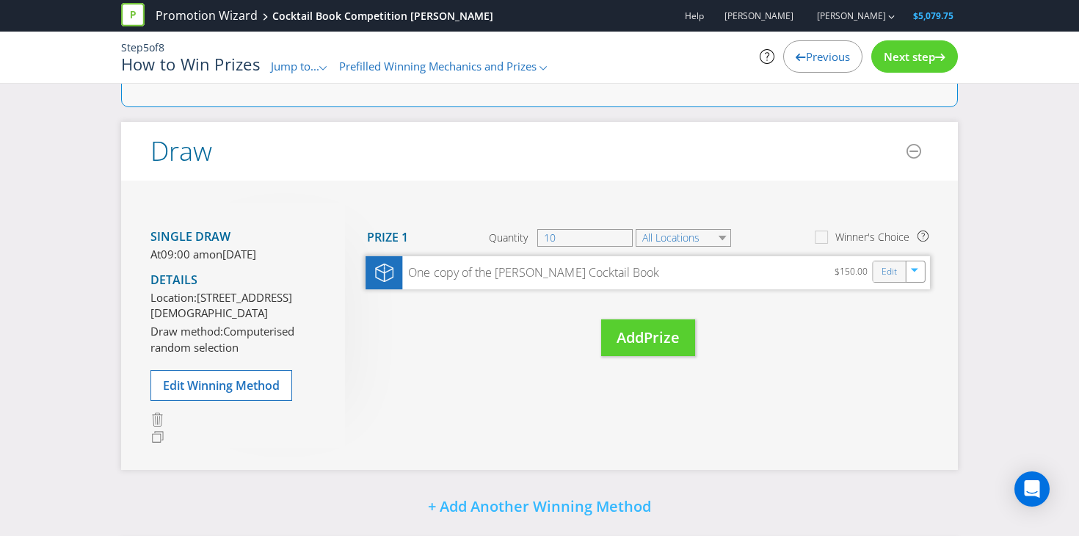
click at [880, 276] on div "Edit" at bounding box center [889, 271] width 33 height 21
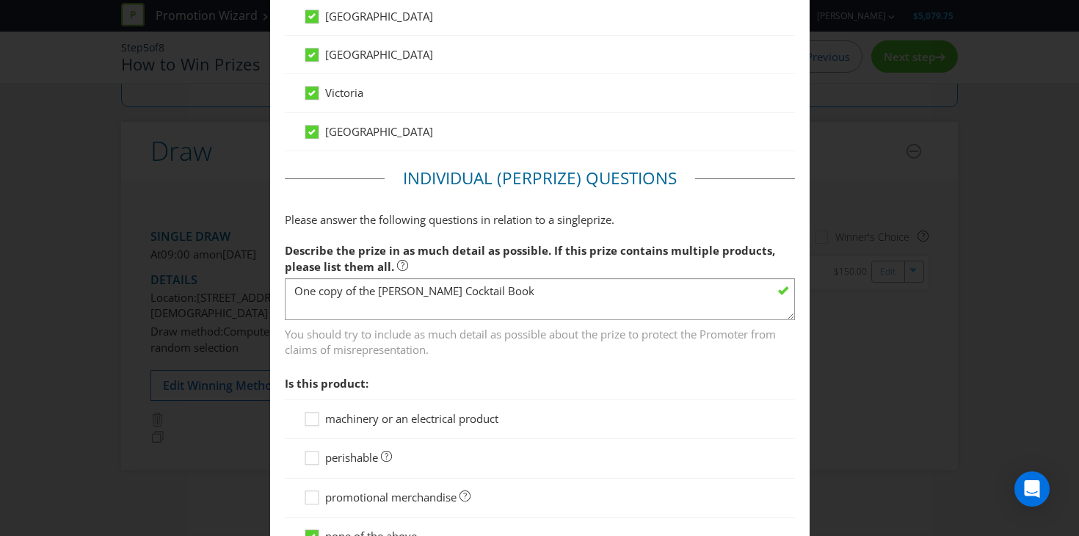
scroll to position [1204, 0]
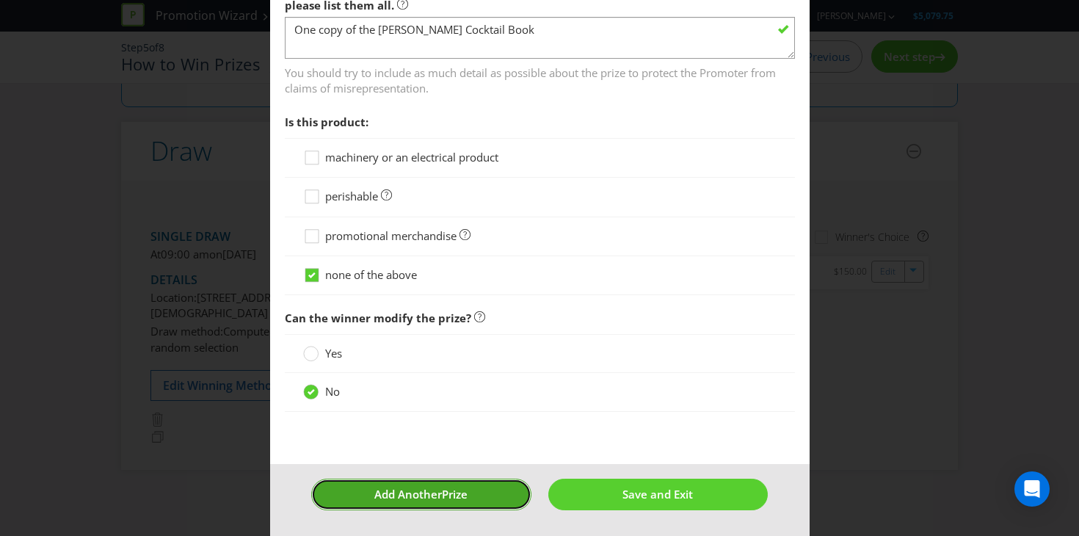
click at [499, 489] on button "Add Another Prize" at bounding box center [420, 494] width 219 height 32
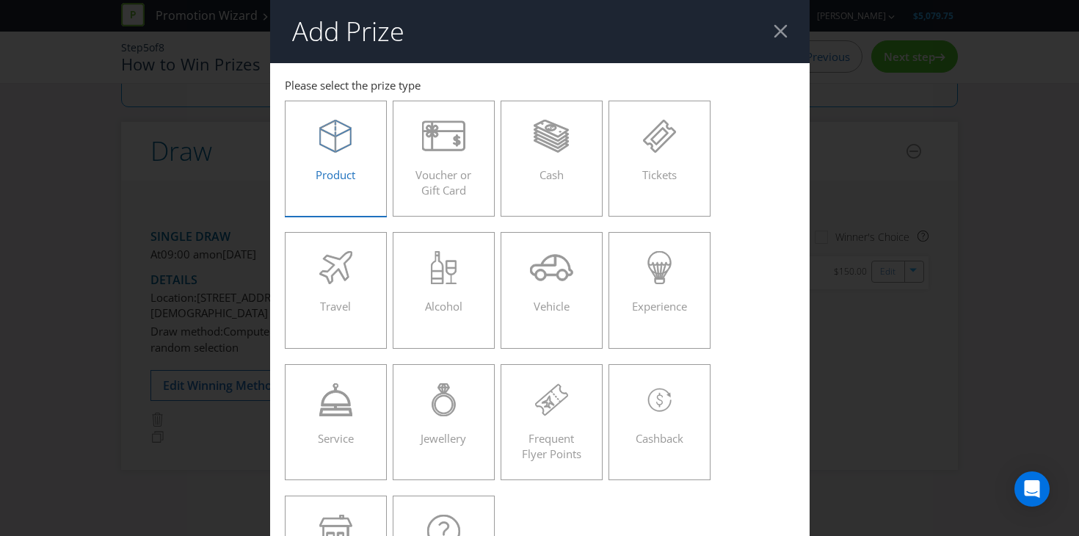
click at [354, 160] on div "Product" at bounding box center [336, 153] width 72 height 66
click at [0, 0] on input "Product" at bounding box center [0, 0] width 0 height 0
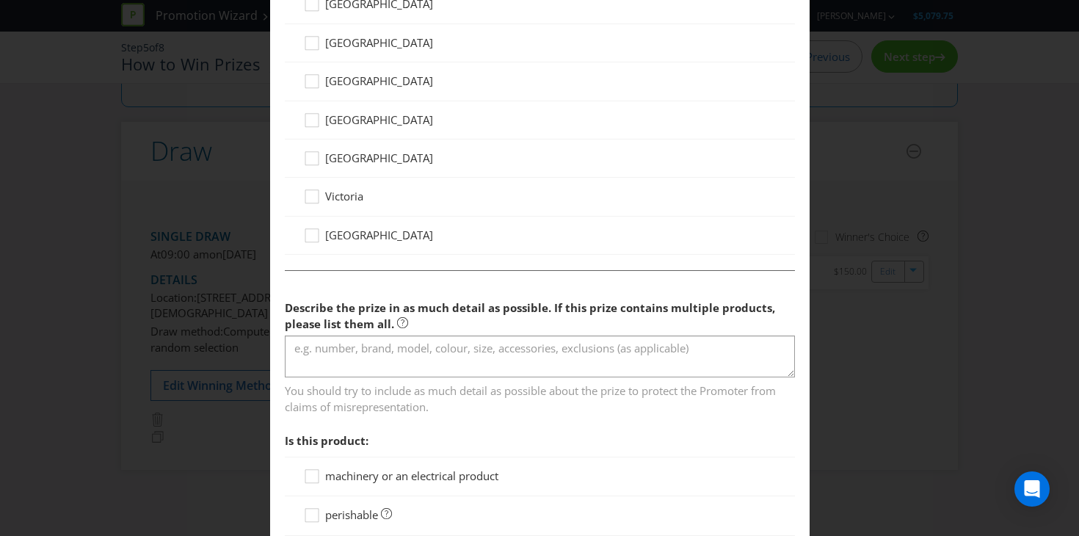
scroll to position [1158, 0]
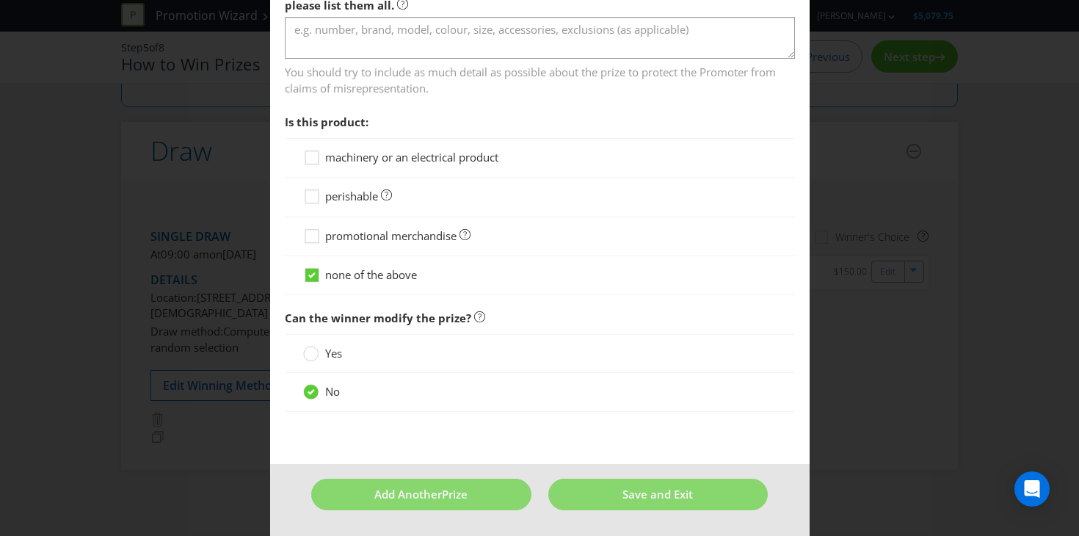
click at [1061, 285] on div "Add Prize [GEOGRAPHIC_DATA] [GEOGRAPHIC_DATA] [GEOGRAPHIC_DATA] [GEOGRAPHIC_DAT…" at bounding box center [539, 268] width 1079 height 536
click at [938, 284] on div "Add Prize [GEOGRAPHIC_DATA] [GEOGRAPHIC_DATA] [GEOGRAPHIC_DATA] [GEOGRAPHIC_DAT…" at bounding box center [539, 268] width 1079 height 536
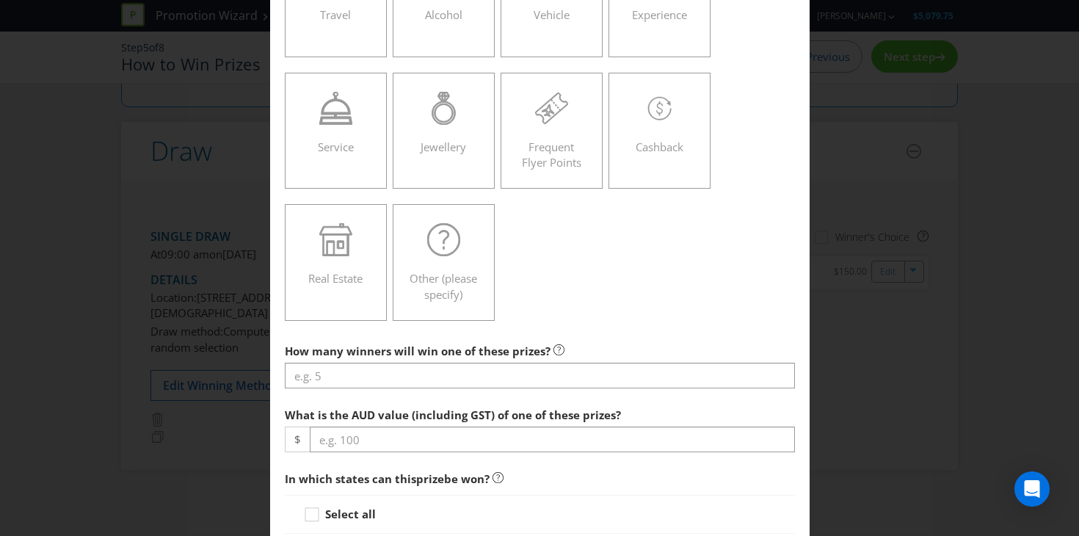
scroll to position [0, 0]
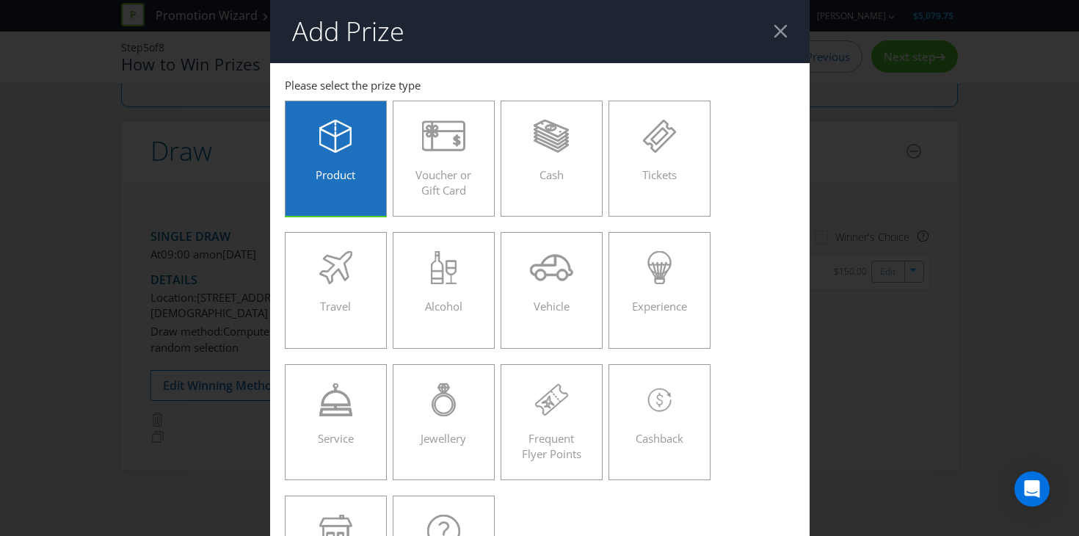
click at [780, 33] on div at bounding box center [780, 31] width 14 height 14
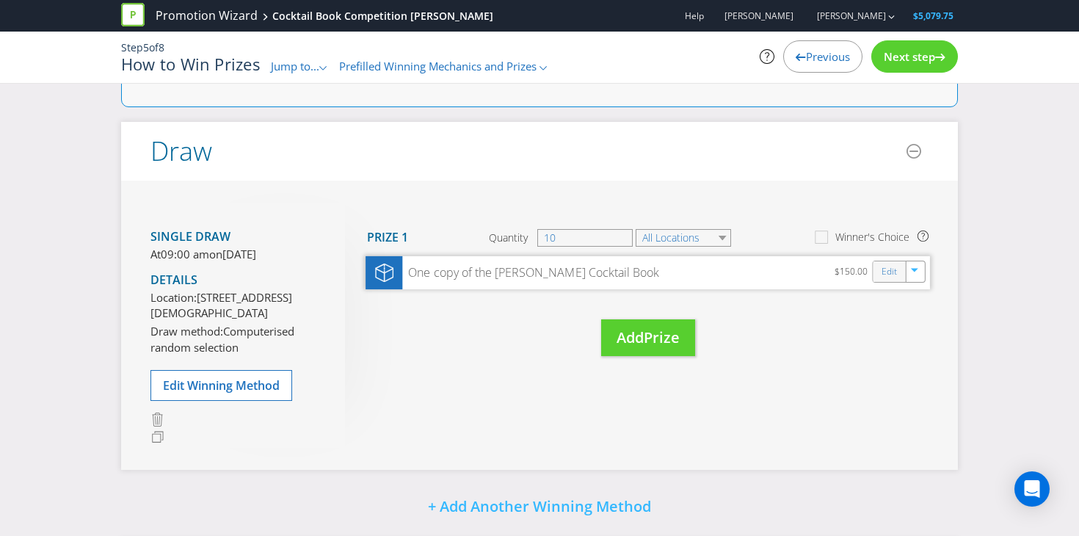
click at [898, 273] on div "Edit" at bounding box center [889, 271] width 33 height 21
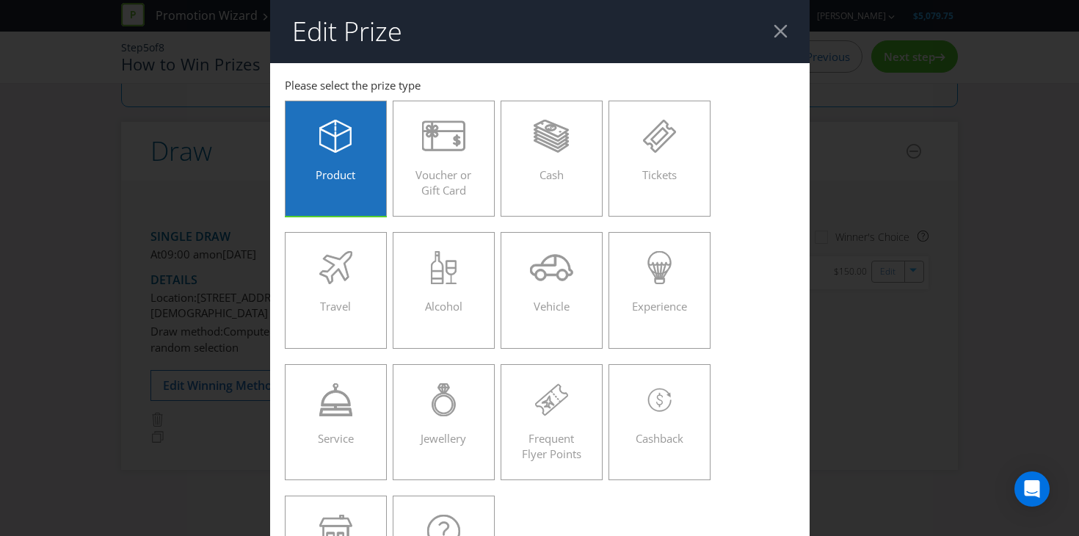
scroll to position [26, 0]
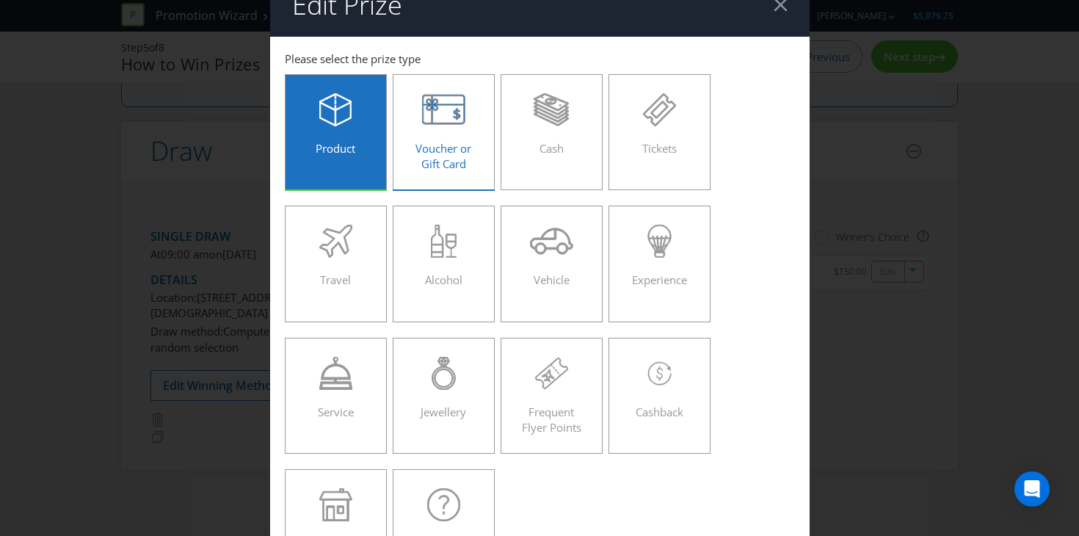
click at [456, 162] on span "Voucher or Gift Card" at bounding box center [443, 156] width 56 height 30
click at [0, 0] on input "Voucher or Gift Card" at bounding box center [0, 0] width 0 height 0
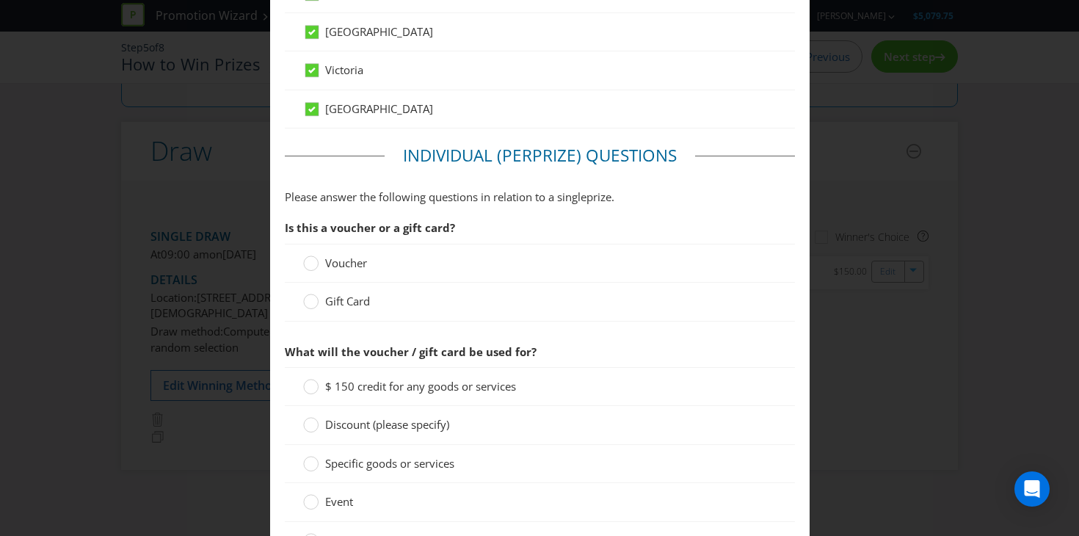
scroll to position [967, 0]
click at [342, 301] on span "Gift Card" at bounding box center [347, 299] width 45 height 15
click at [0, 0] on input "Gift Card" at bounding box center [0, 0] width 0 height 0
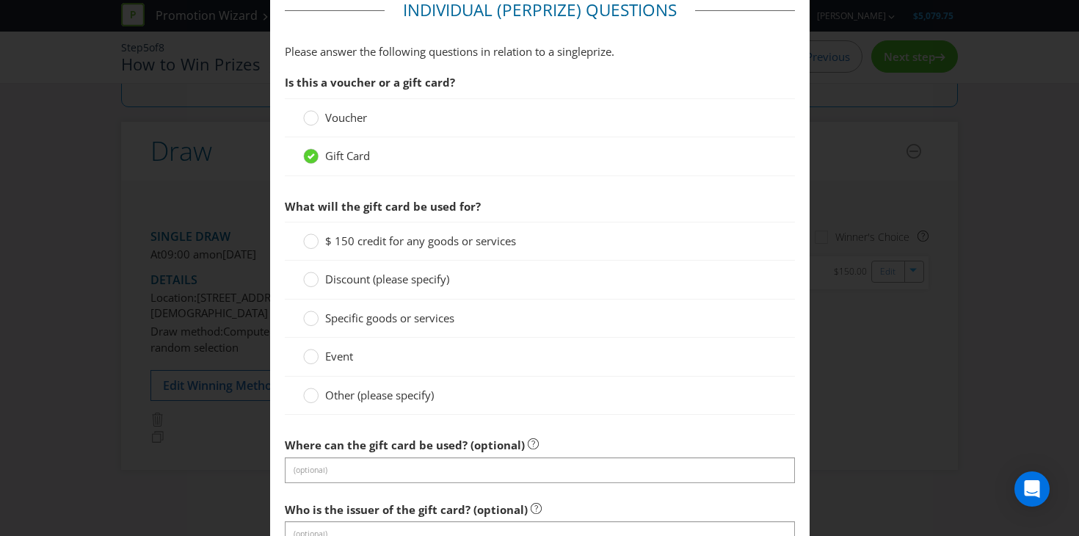
scroll to position [1128, 0]
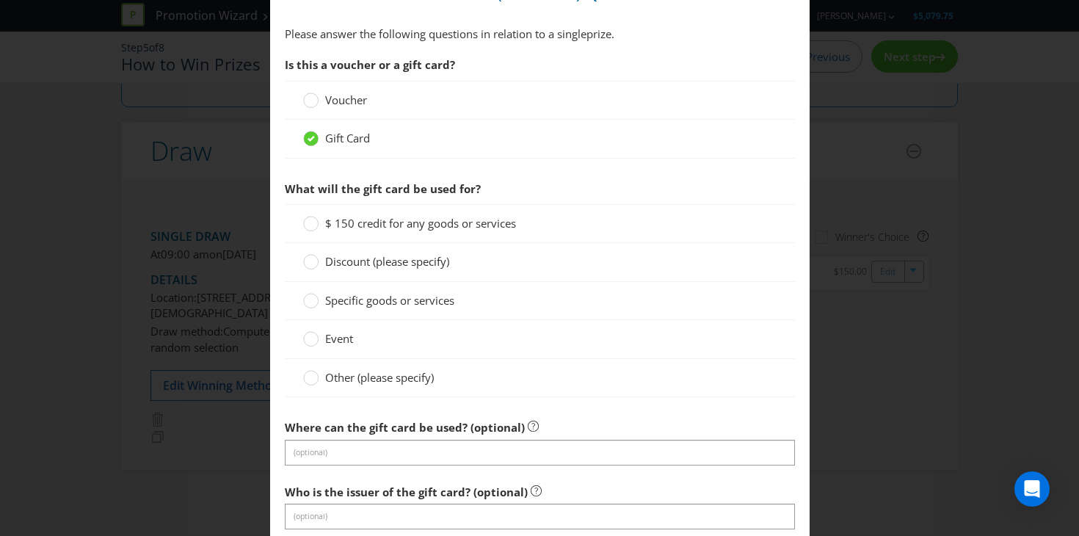
click at [358, 222] on span "$ 150 credit for any goods or services" at bounding box center [420, 223] width 191 height 15
click at [0, 0] on input "$ 150 credit for any goods or services" at bounding box center [0, 0] width 0 height 0
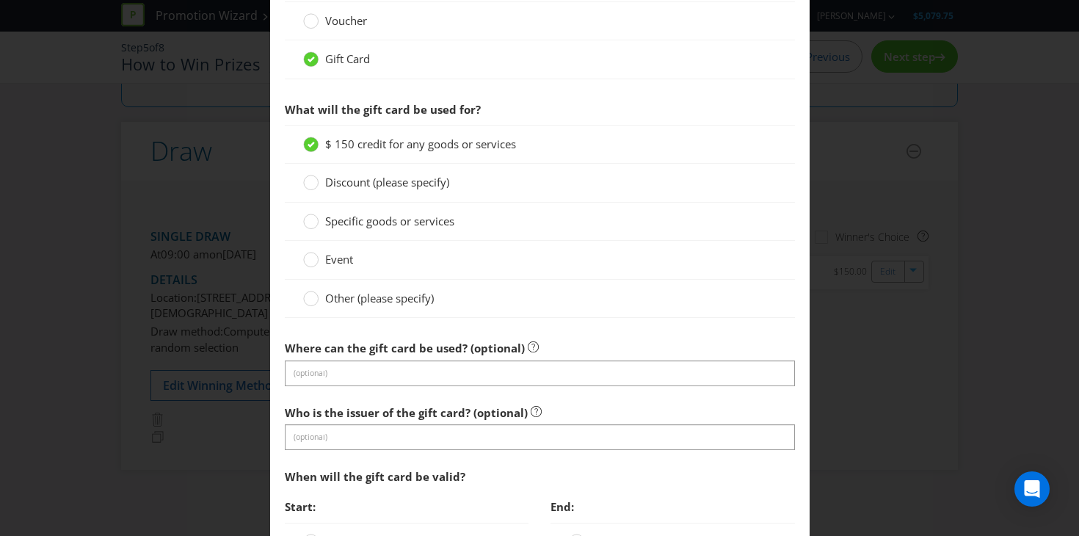
scroll to position [1277, 0]
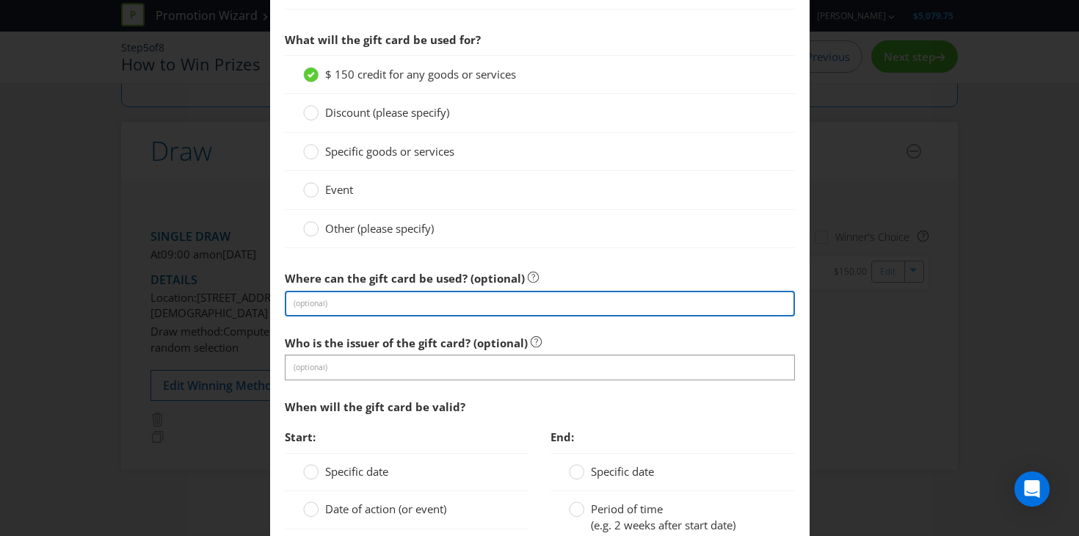
click at [331, 296] on input "text" at bounding box center [540, 304] width 510 height 26
type input "Any [PERSON_NAME] Store or the [PERSON_NAME] Website"
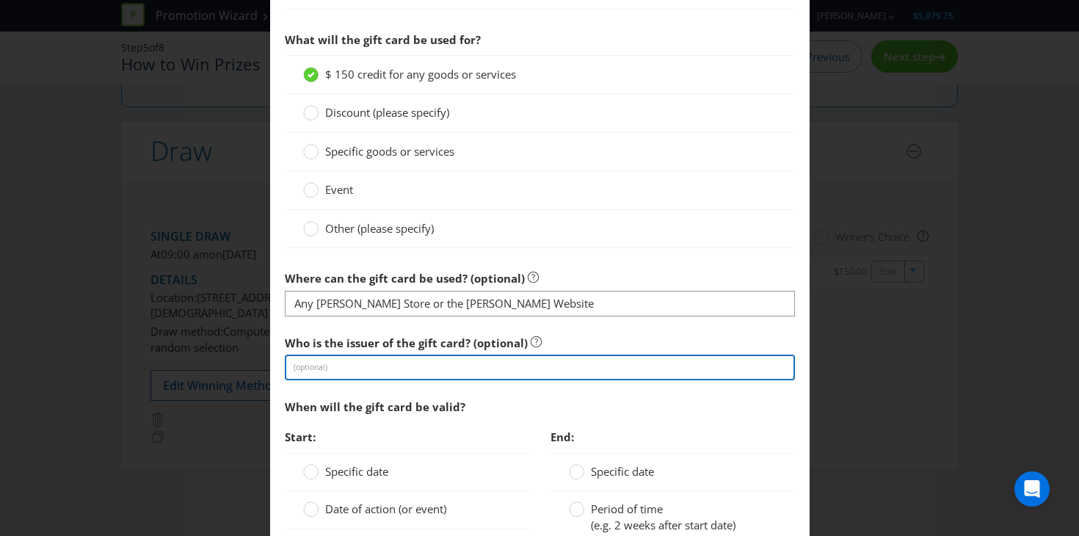
click at [366, 376] on input "text" at bounding box center [540, 367] width 510 height 26
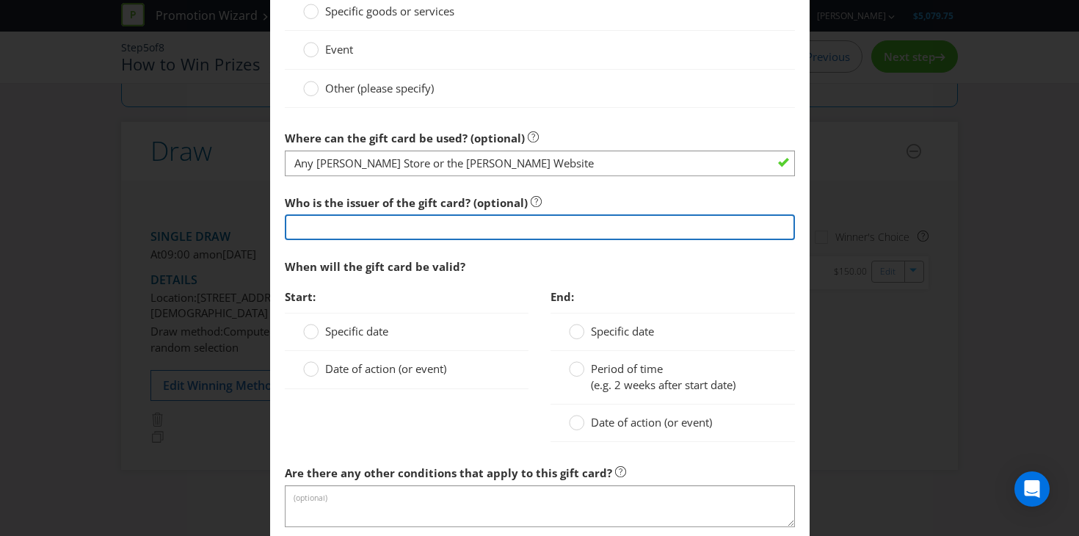
scroll to position [1428, 0]
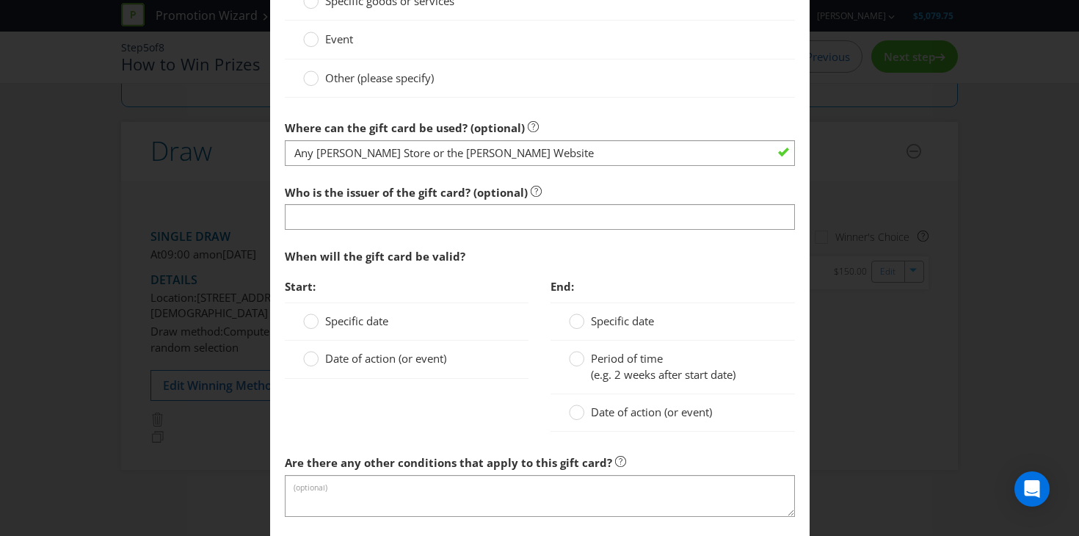
click at [345, 358] on span "Date of action (or event)" at bounding box center [385, 358] width 121 height 15
click at [0, 0] on input "Date of action (or event)" at bounding box center [0, 0] width 0 height 0
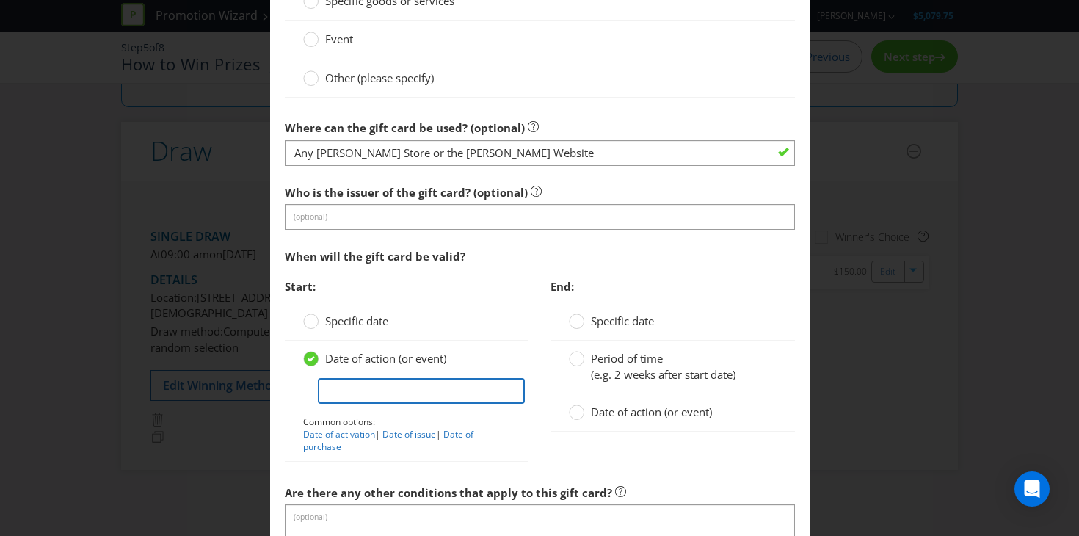
click at [362, 393] on input "text" at bounding box center [422, 391] width 208 height 26
type input "Date of issue"
click at [607, 412] on span "Date of action (or event)" at bounding box center [651, 411] width 121 height 15
click at [0, 0] on input "Date of action (or event)" at bounding box center [0, 0] width 0 height 0
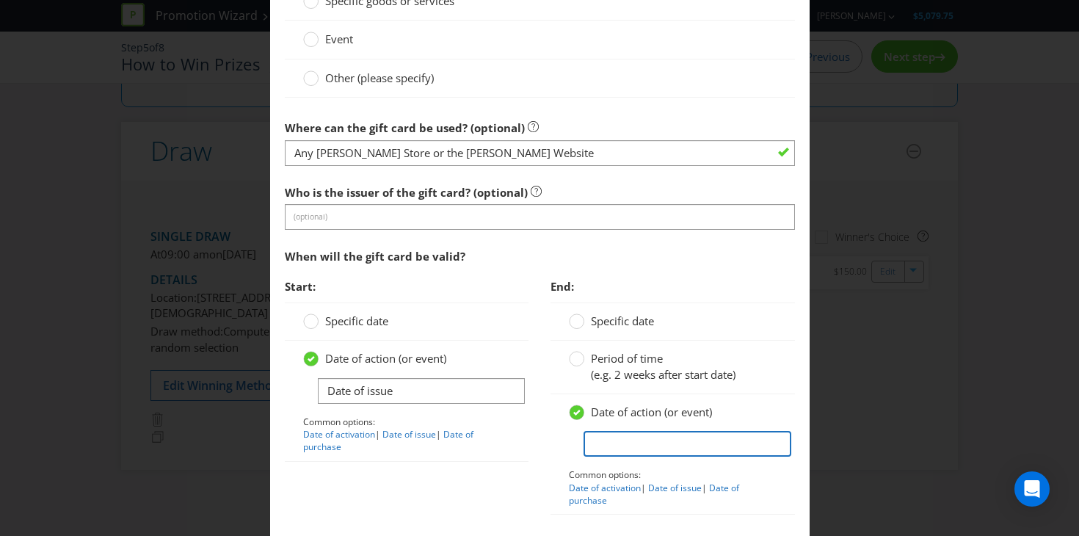
click at [607, 437] on input "text" at bounding box center [687, 444] width 208 height 26
type input "No expiry"
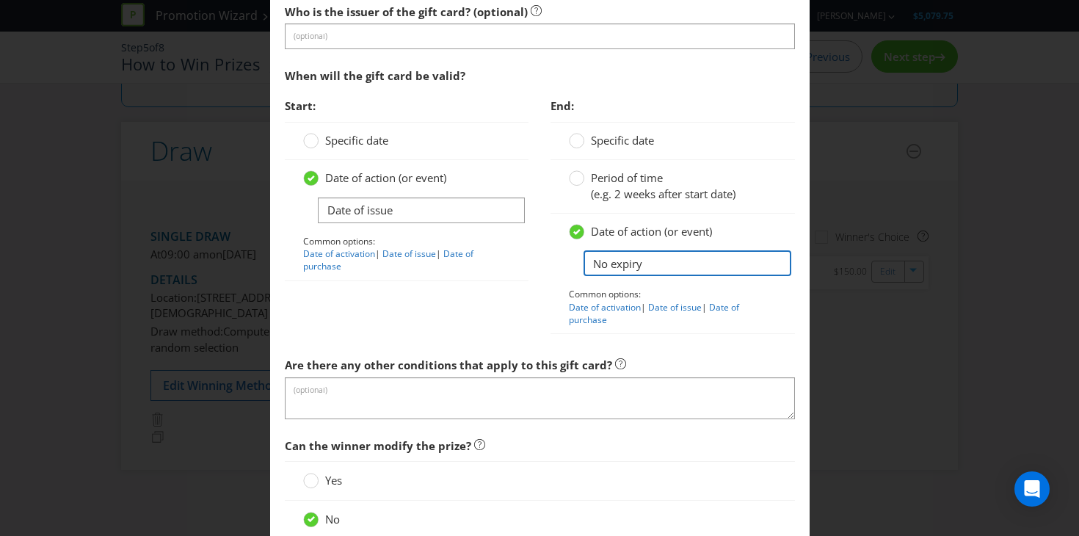
scroll to position [1735, 0]
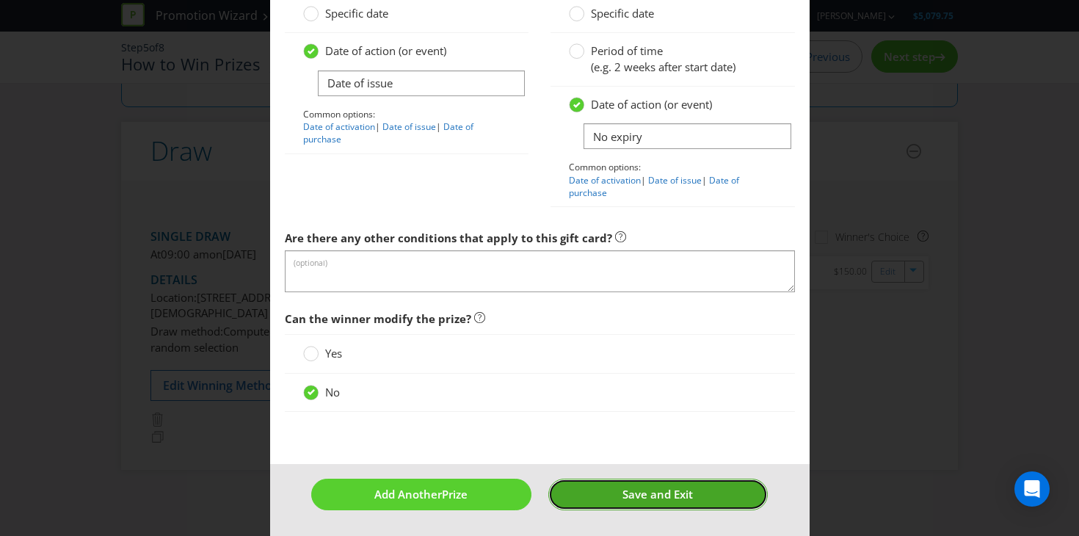
click at [608, 489] on button "Save and Exit" at bounding box center [657, 494] width 219 height 32
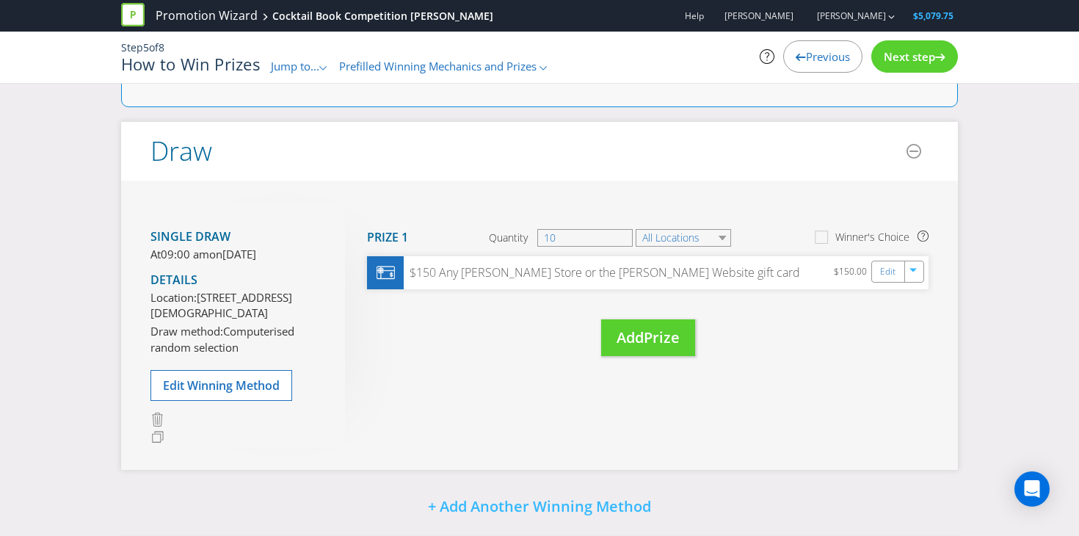
click at [783, 391] on div "Single draw At 09:00 am [DATE][DATE] Details Location: [STREET_ADDRESS] Draw me…" at bounding box center [539, 325] width 836 height 290
click at [387, 277] on icon at bounding box center [384, 272] width 18 height 18
click at [913, 271] on icon "button" at bounding box center [914, 270] width 7 height 4
click at [897, 270] on div "Edit" at bounding box center [889, 271] width 33 height 21
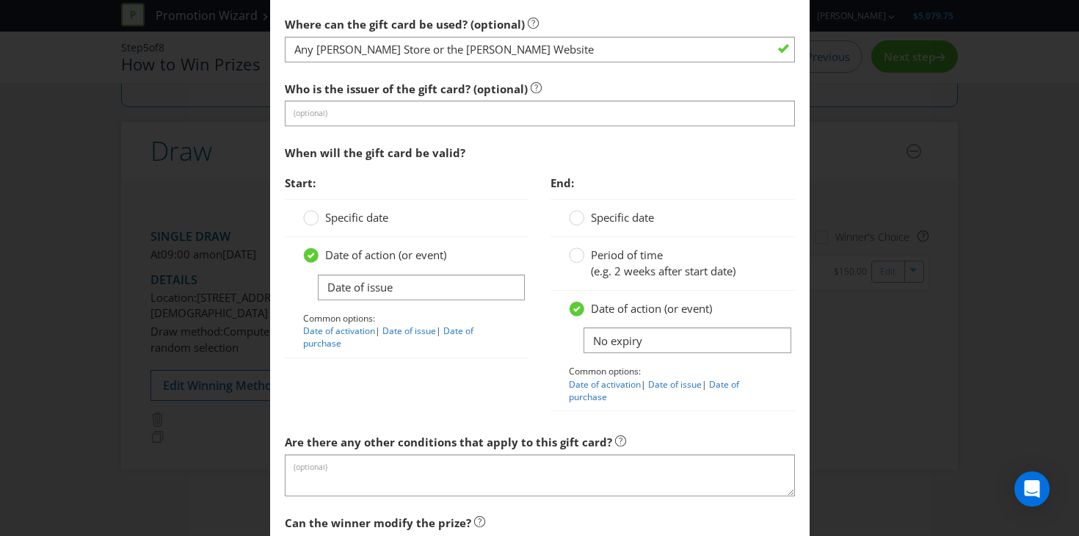
scroll to position [1735, 0]
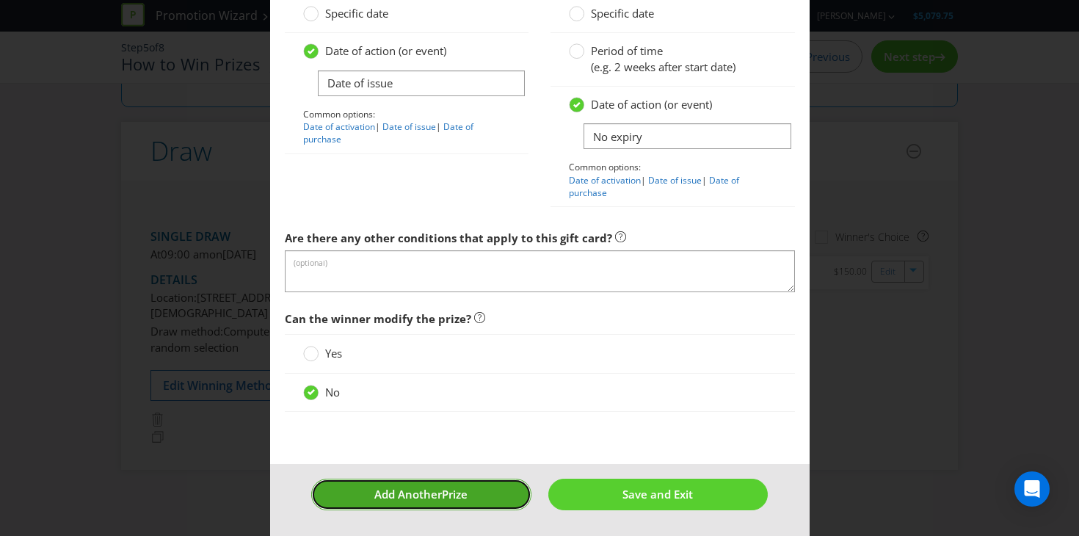
click at [449, 497] on span "Prize" at bounding box center [455, 493] width 26 height 15
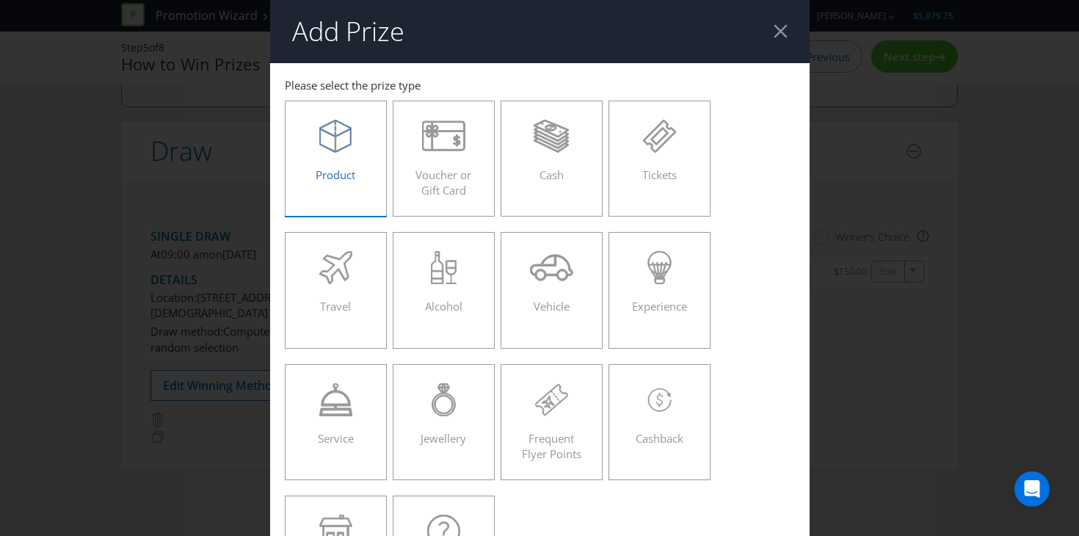
click at [321, 178] on span "Product" at bounding box center [335, 174] width 40 height 15
click at [0, 0] on input "Product" at bounding box center [0, 0] width 0 height 0
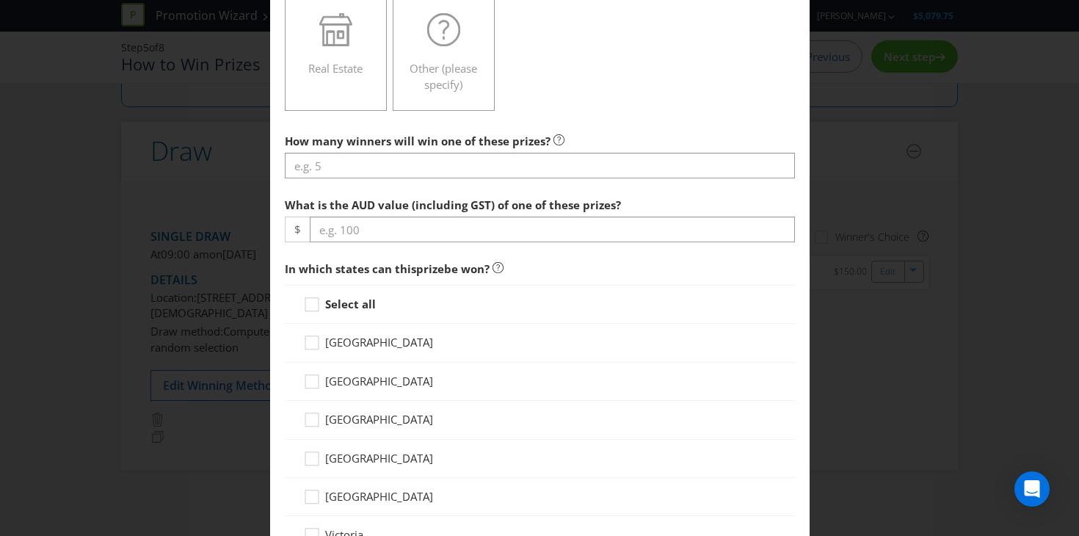
scroll to position [517, 0]
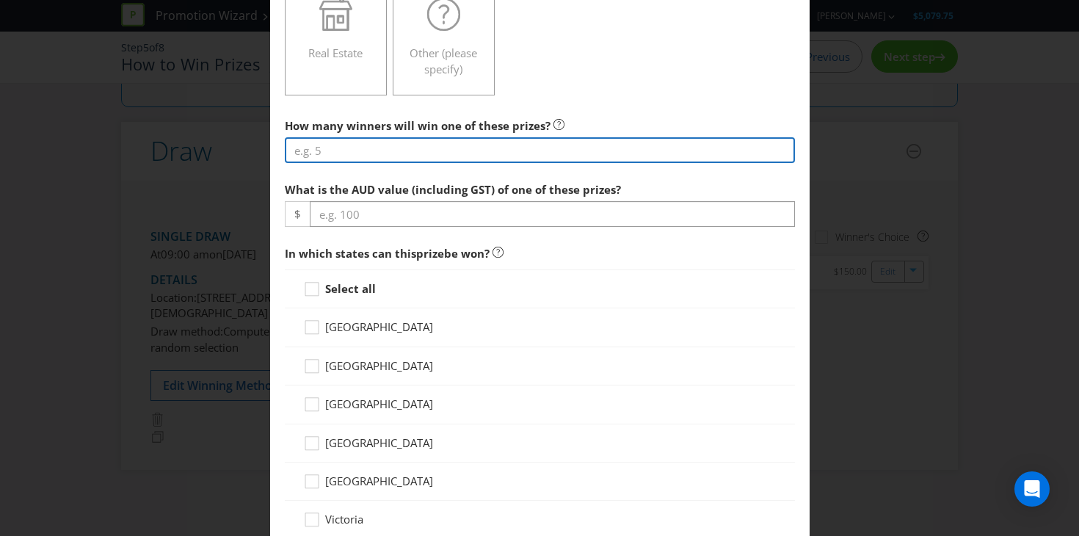
click at [358, 154] on input "number" at bounding box center [540, 150] width 510 height 26
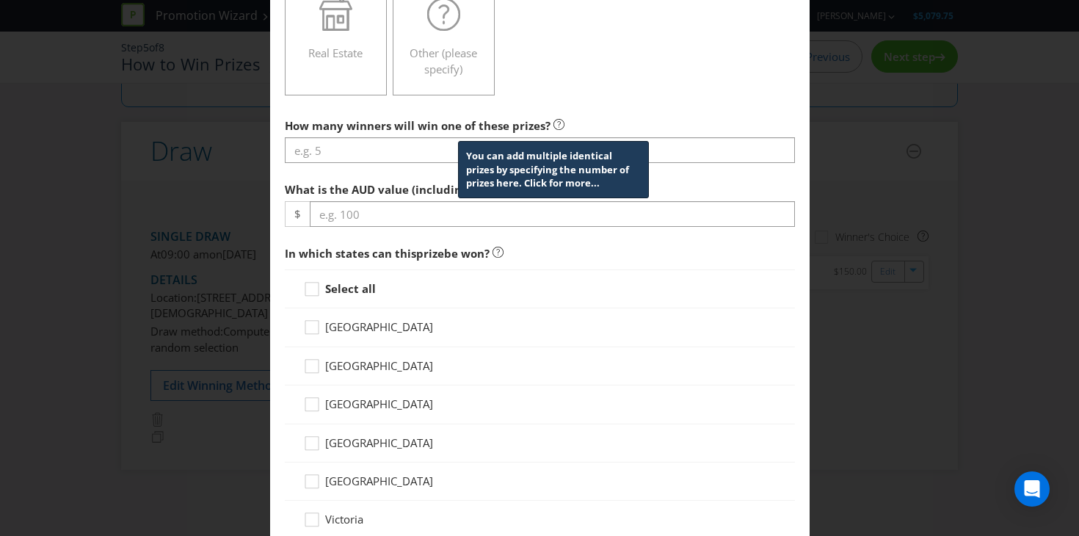
click at [554, 119] on icon at bounding box center [558, 124] width 11 height 11
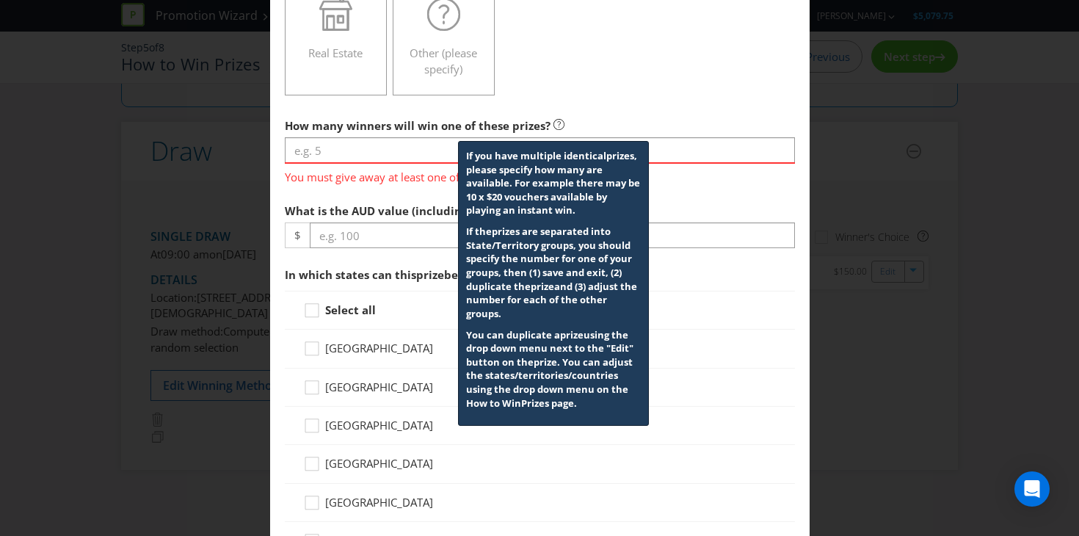
click at [813, 262] on div "Add Prize You must give away at least one of every listed prize. [GEOGRAPHIC_DA…" at bounding box center [539, 268] width 1079 height 536
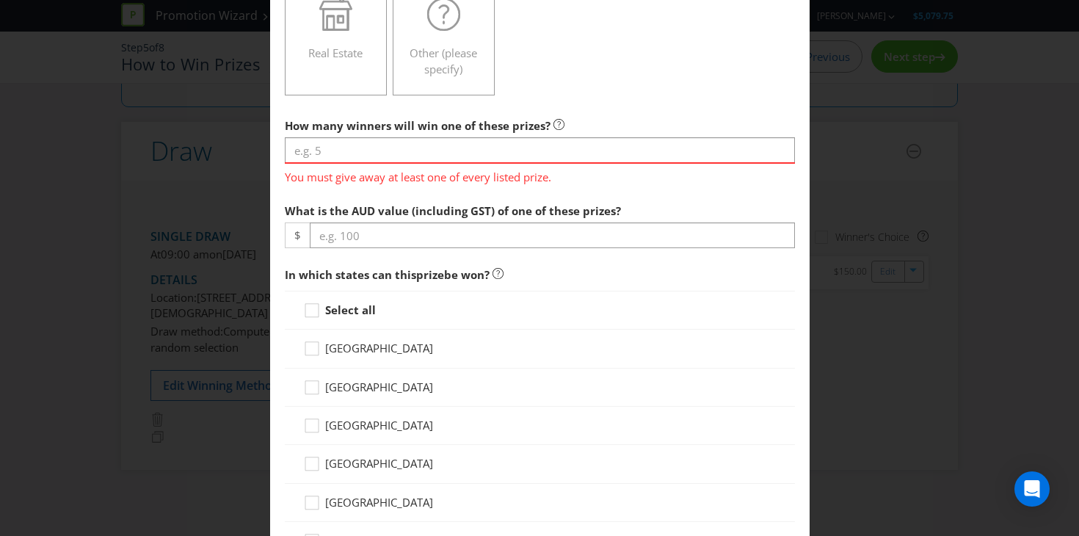
click at [869, 262] on div "Add Prize You must give away at least one of every listed prize. [GEOGRAPHIC_DA…" at bounding box center [539, 268] width 1079 height 536
click at [850, 194] on div "Add Prize You must give away at least one of every listed prize. [GEOGRAPHIC_DA…" at bounding box center [539, 268] width 1079 height 536
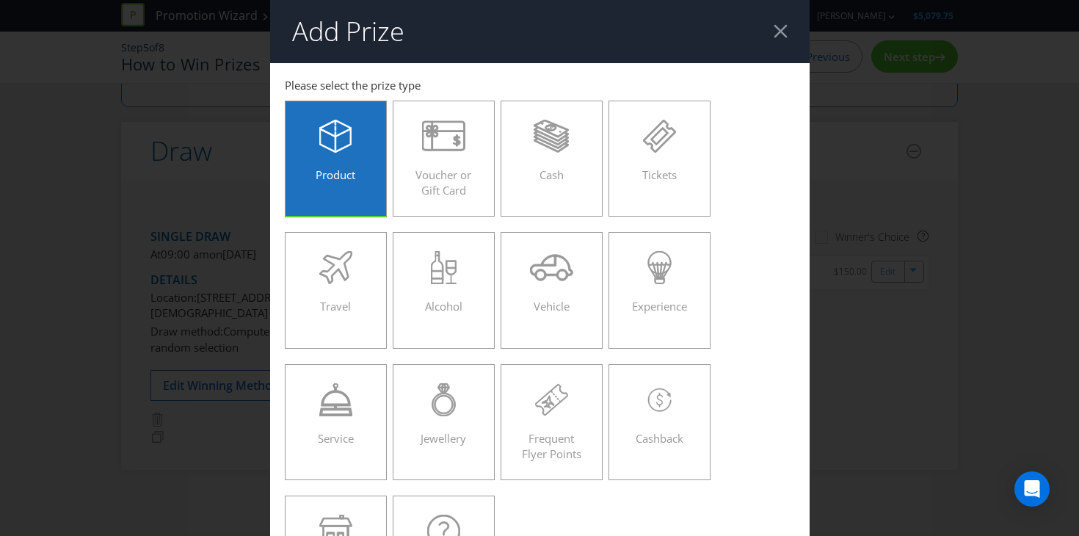
click at [315, 170] on span "Product" at bounding box center [335, 174] width 40 height 15
click at [0, 0] on input "Product" at bounding box center [0, 0] width 0 height 0
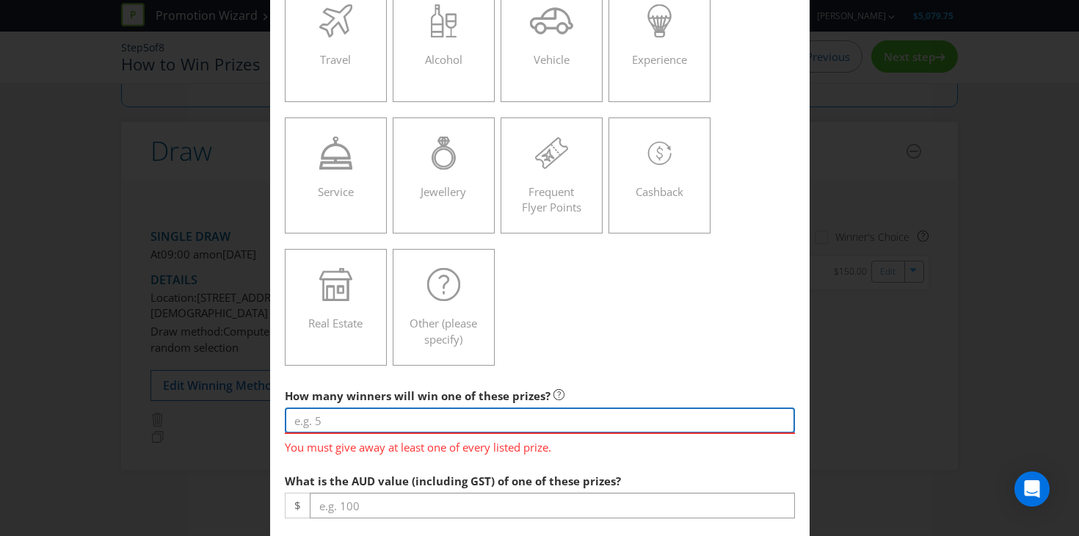
click at [318, 420] on input "number" at bounding box center [540, 420] width 510 height 26
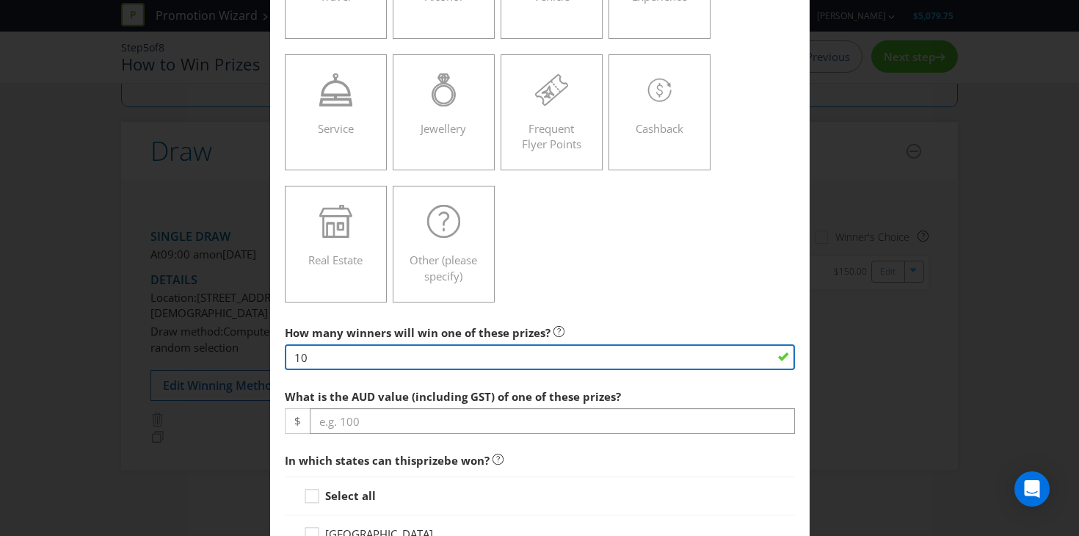
scroll to position [318, 0]
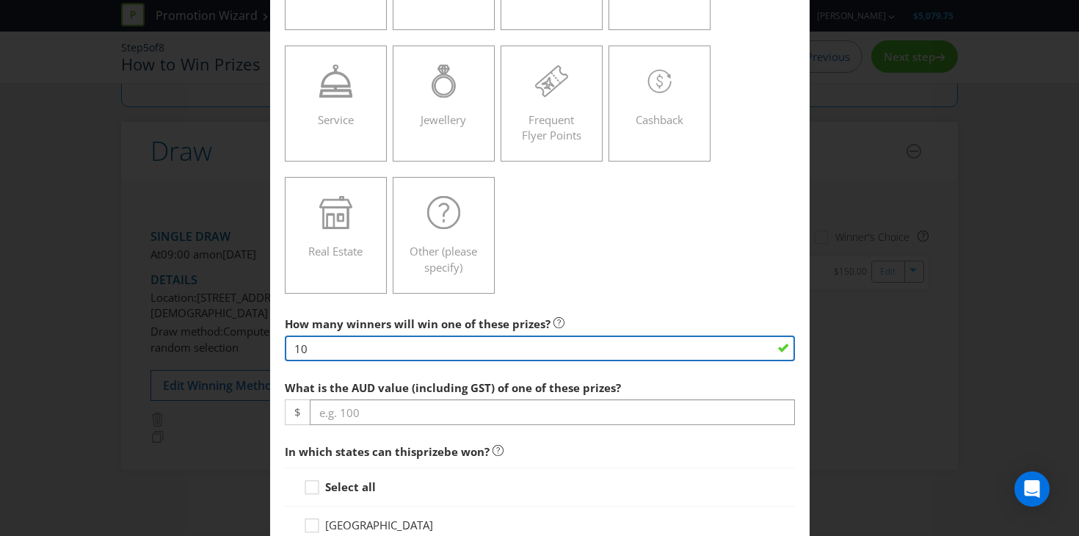
type input "10"
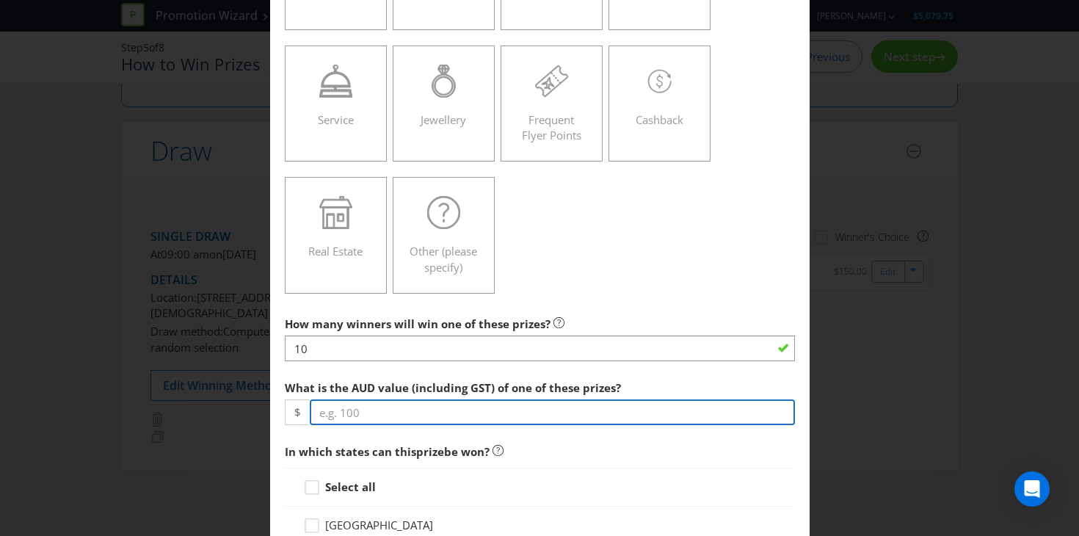
click at [341, 416] on input "number" at bounding box center [552, 412] width 485 height 26
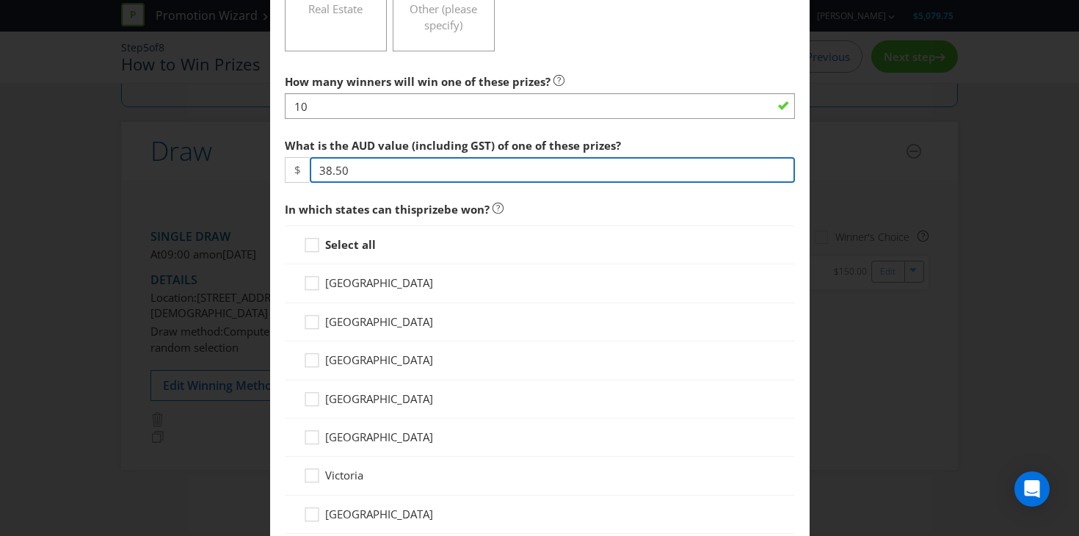
scroll to position [588, 0]
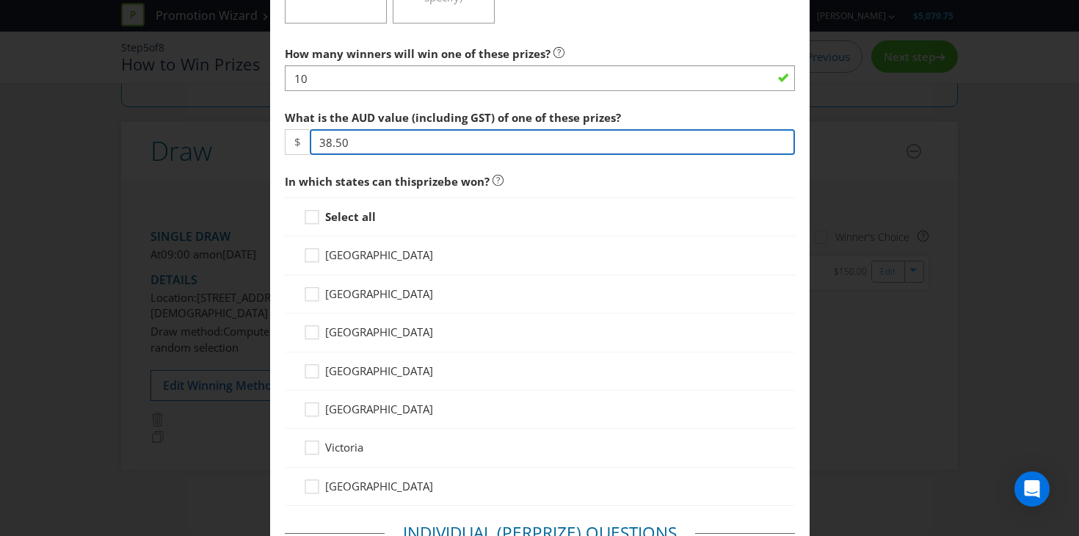
type input "38.50"
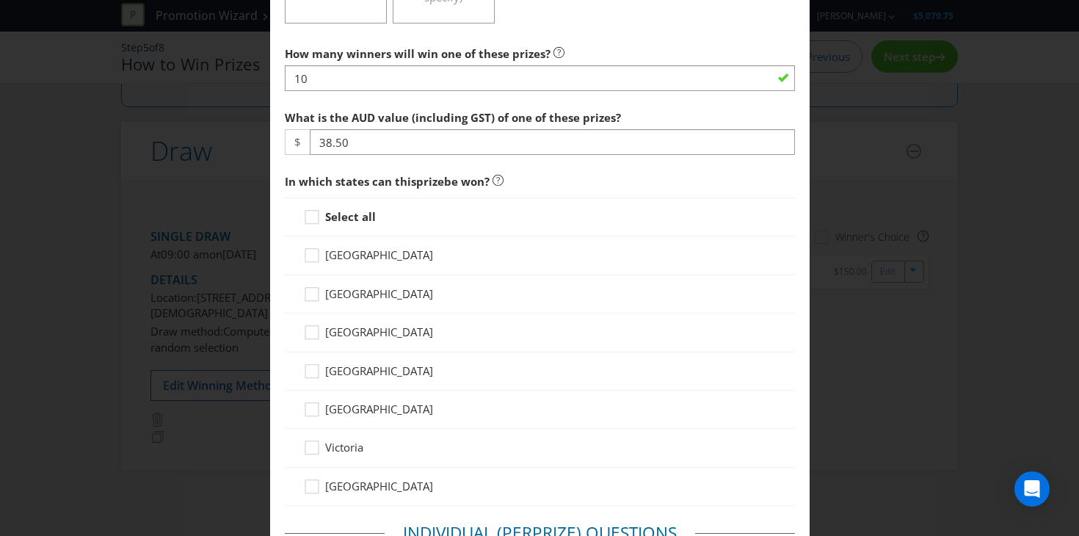
click at [354, 198] on div "Select all" at bounding box center [540, 216] width 510 height 39
click at [347, 214] on strong "Select all" at bounding box center [350, 216] width 51 height 15
click at [0, 0] on input "Select all" at bounding box center [0, 0] width 0 height 0
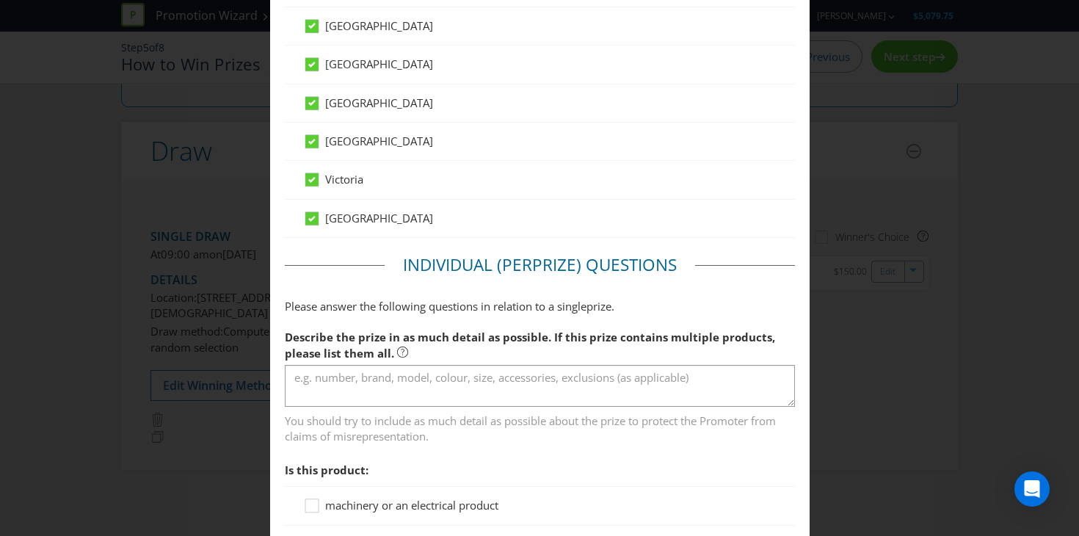
scroll to position [883, 0]
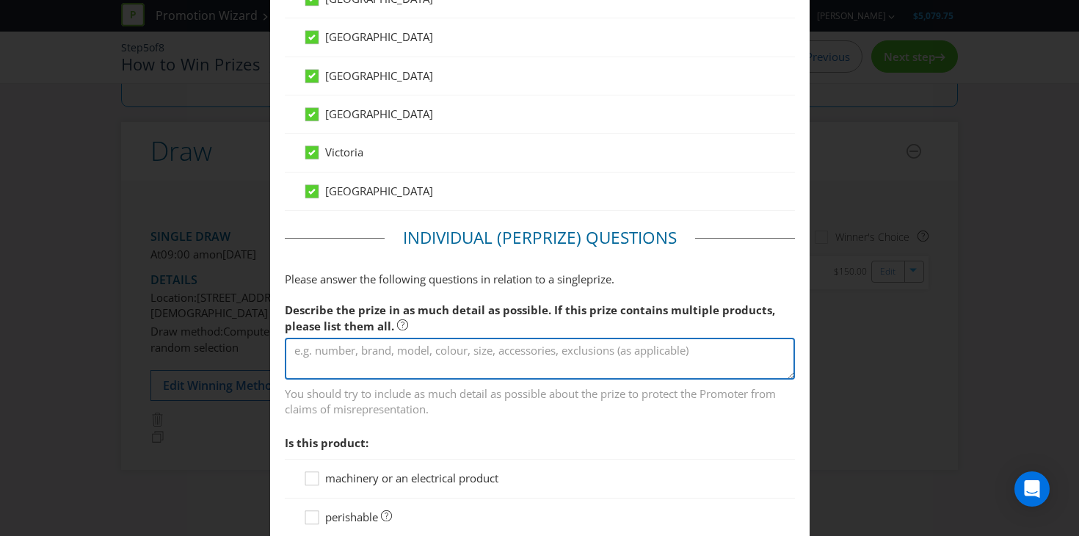
click at [364, 365] on textarea at bounding box center [540, 358] width 510 height 42
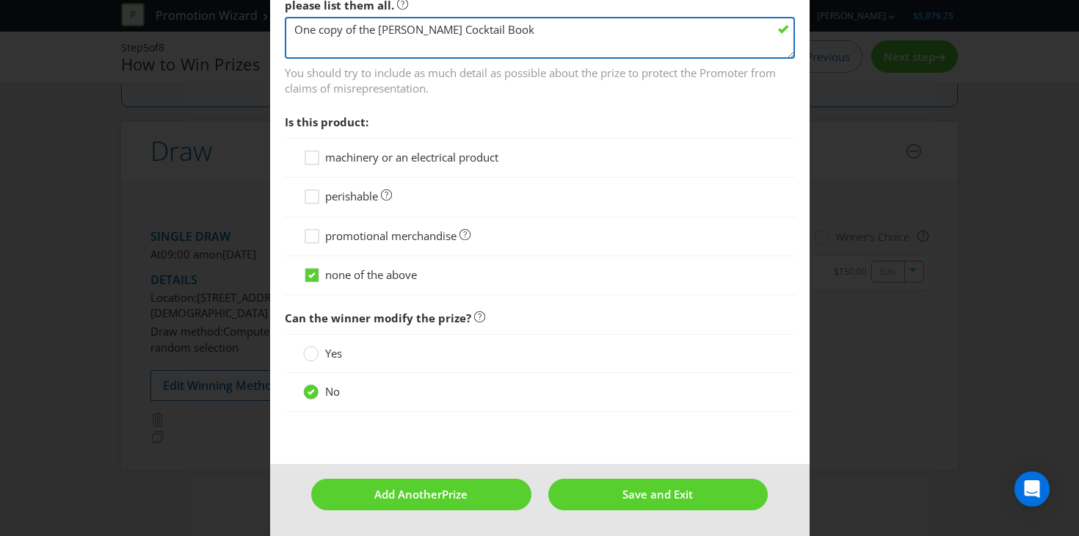
scroll to position [1203, 0]
type textarea "One copy of the [PERSON_NAME] Cocktail Book"
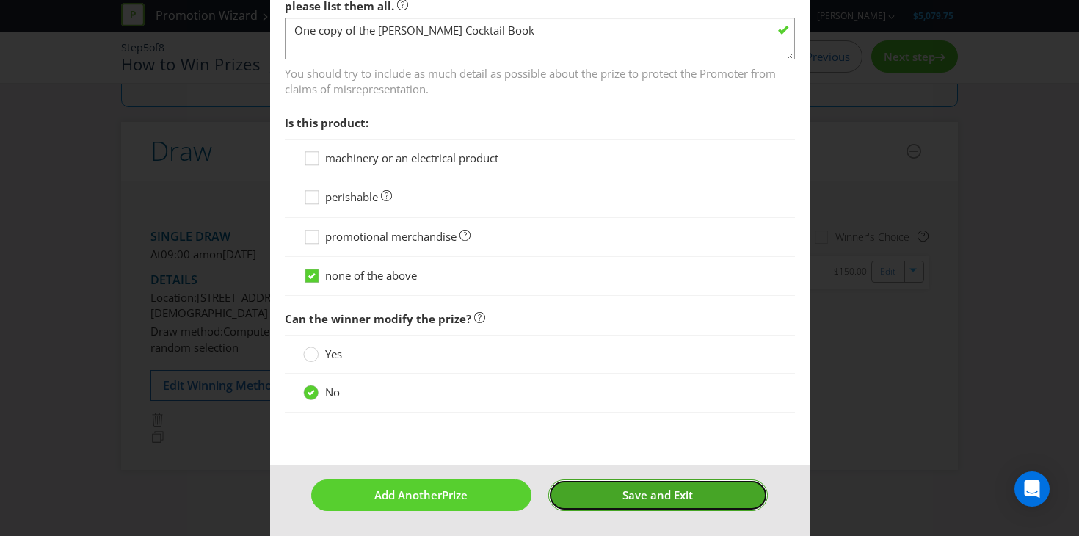
click at [621, 503] on button "Save and Exit" at bounding box center [657, 495] width 219 height 32
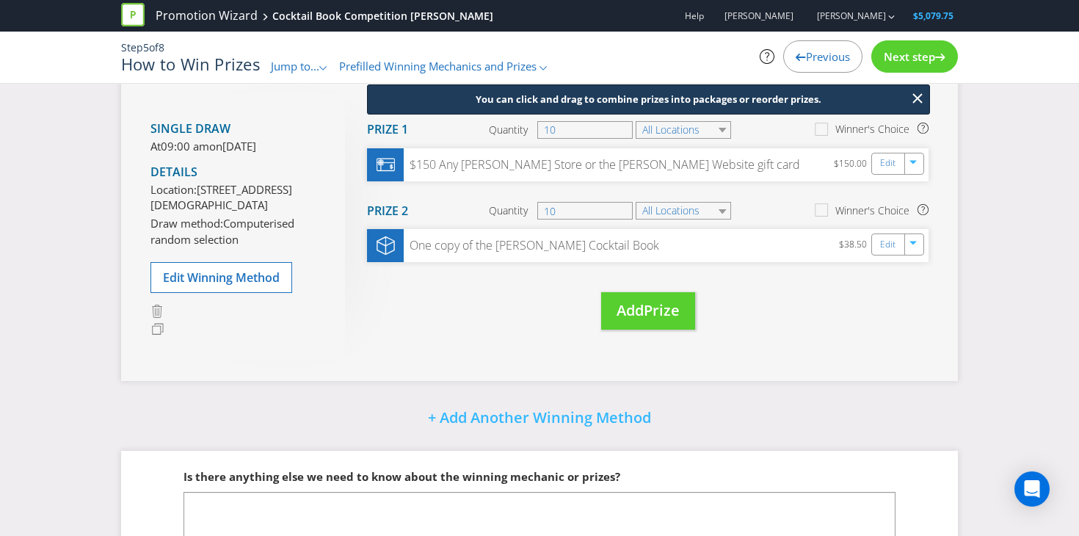
click at [770, 310] on div "You can click and drag to combine prizes into packages or reorder prizes. Move …" at bounding box center [636, 226] width 583 height 264
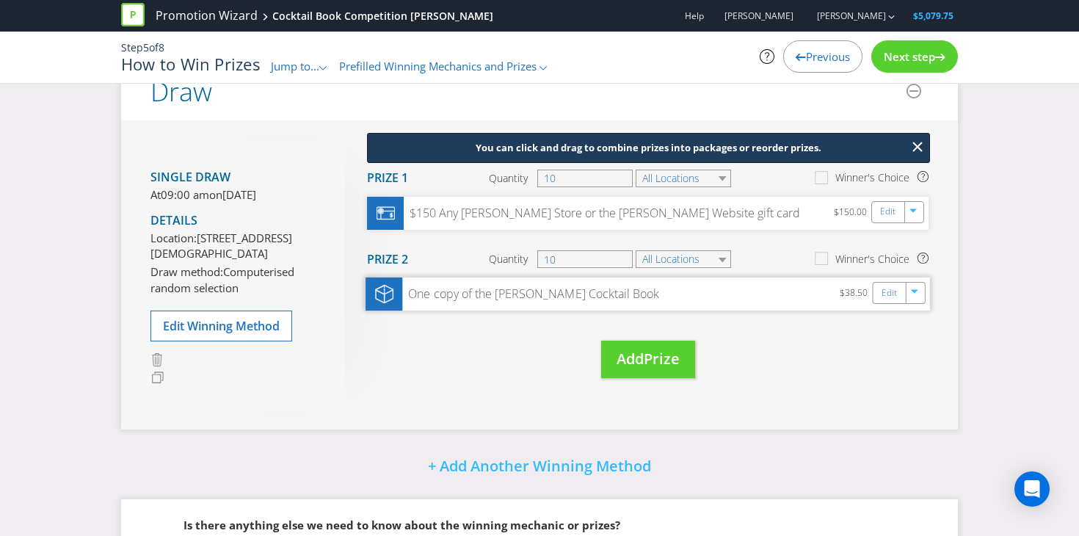
scroll to position [36, 0]
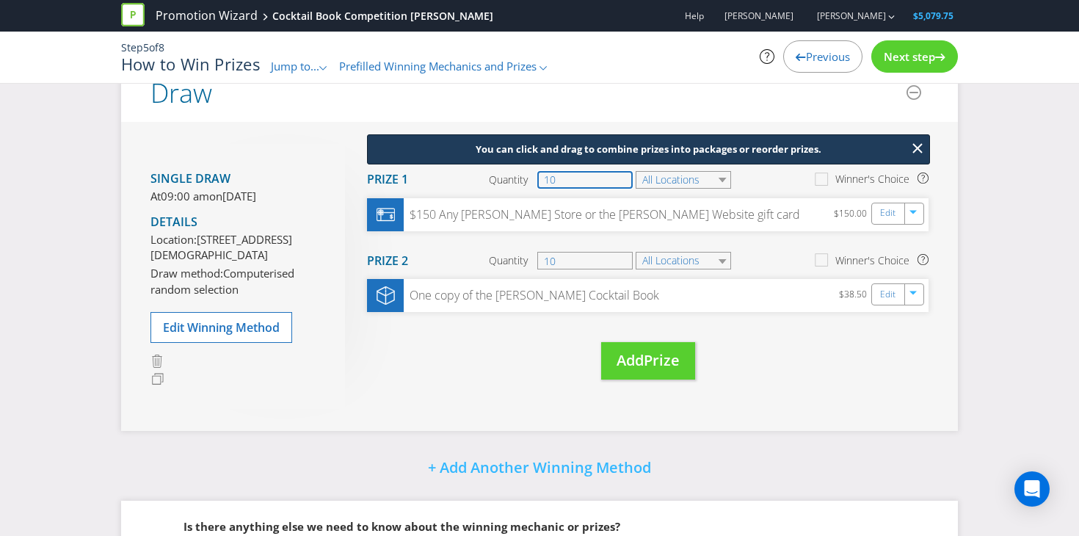
click at [602, 180] on input "10" at bounding box center [584, 180] width 95 height 18
click at [685, 175] on select "All Locations" at bounding box center [682, 180] width 95 height 18
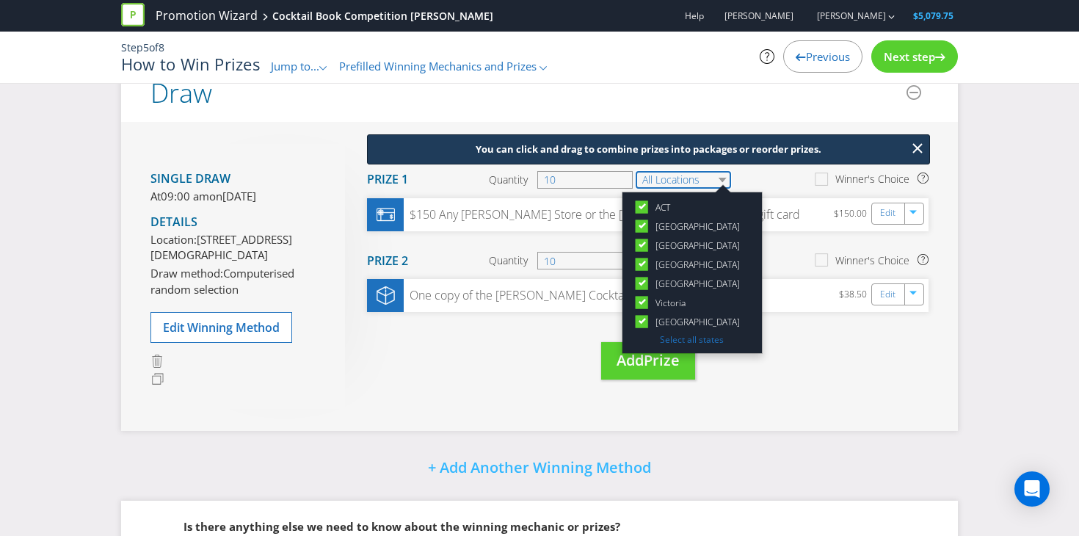
click at [685, 175] on select "All Locations" at bounding box center [682, 180] width 95 height 18
click at [771, 374] on div "You can click and drag to combine prizes into packages or reorder prizes. Move …" at bounding box center [636, 276] width 583 height 264
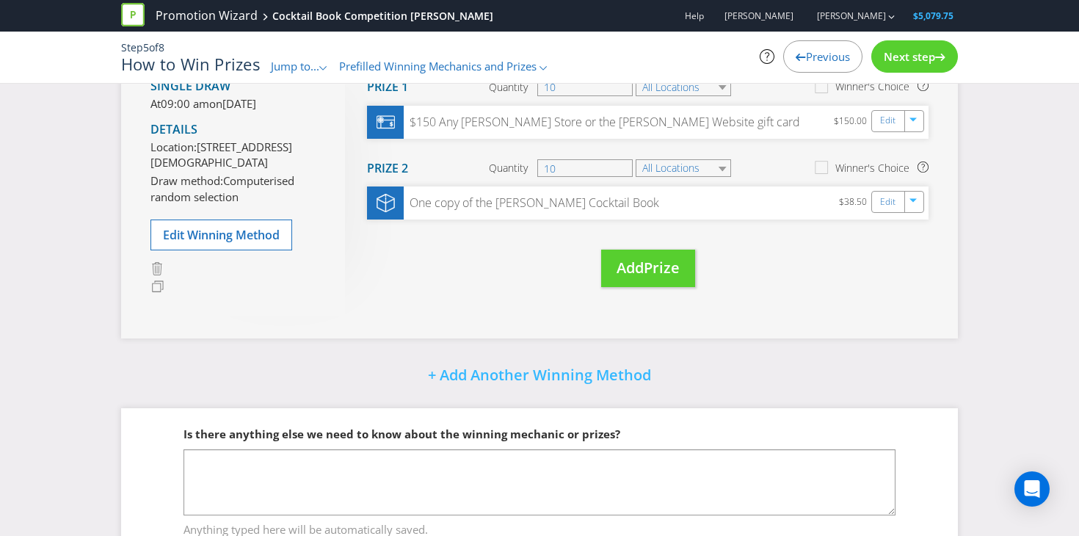
scroll to position [184, 0]
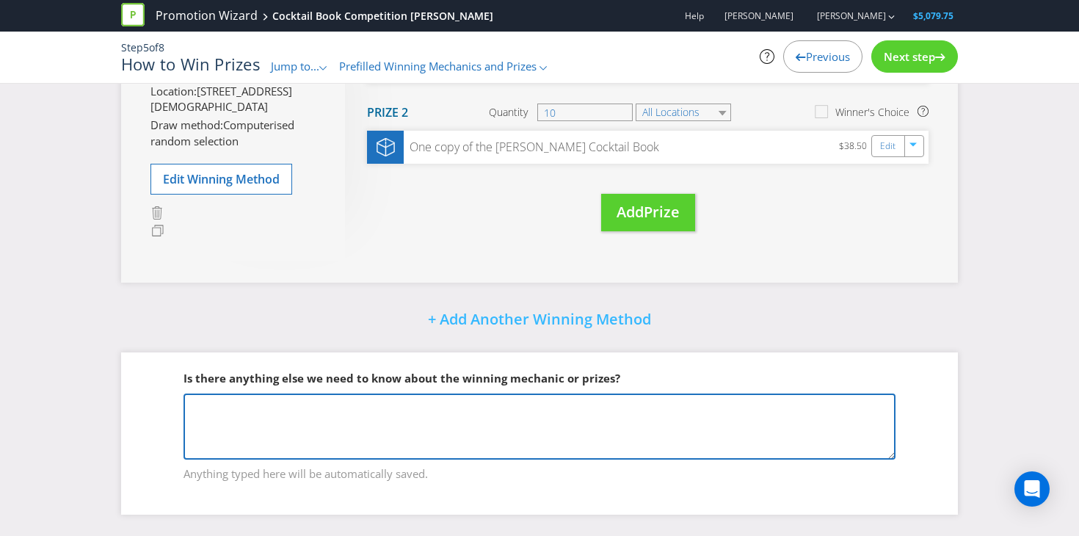
click at [672, 437] on textarea at bounding box center [539, 426] width 712 height 66
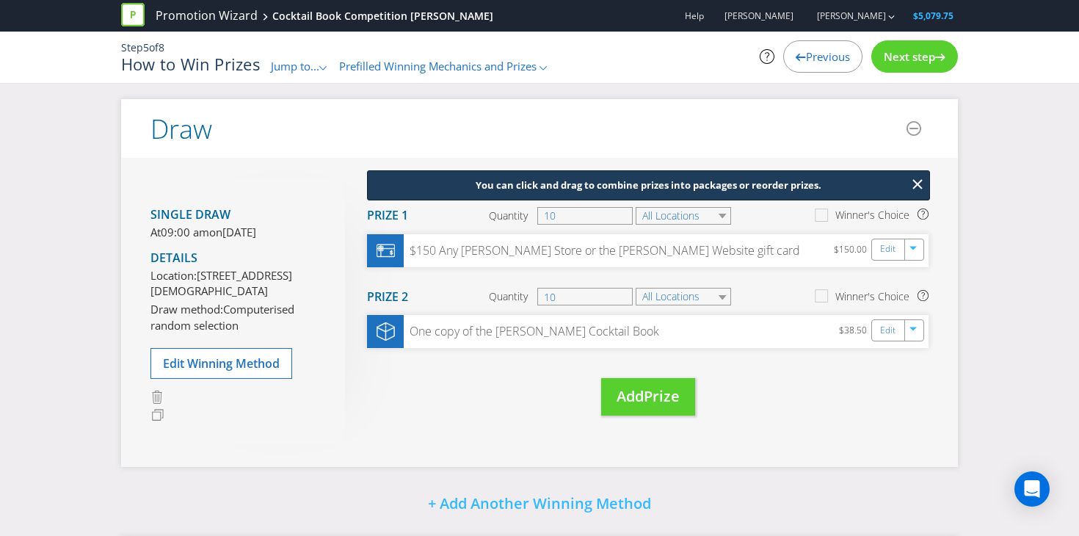
click at [908, 54] on span "Next step" at bounding box center [908, 56] width 51 height 15
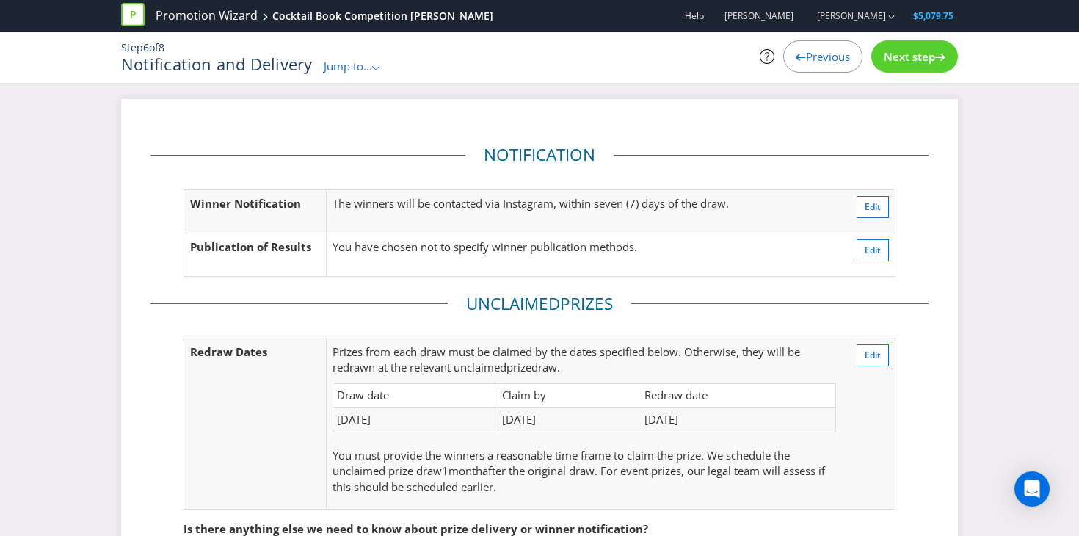
click at [912, 61] on span "Next step" at bounding box center [908, 56] width 51 height 15
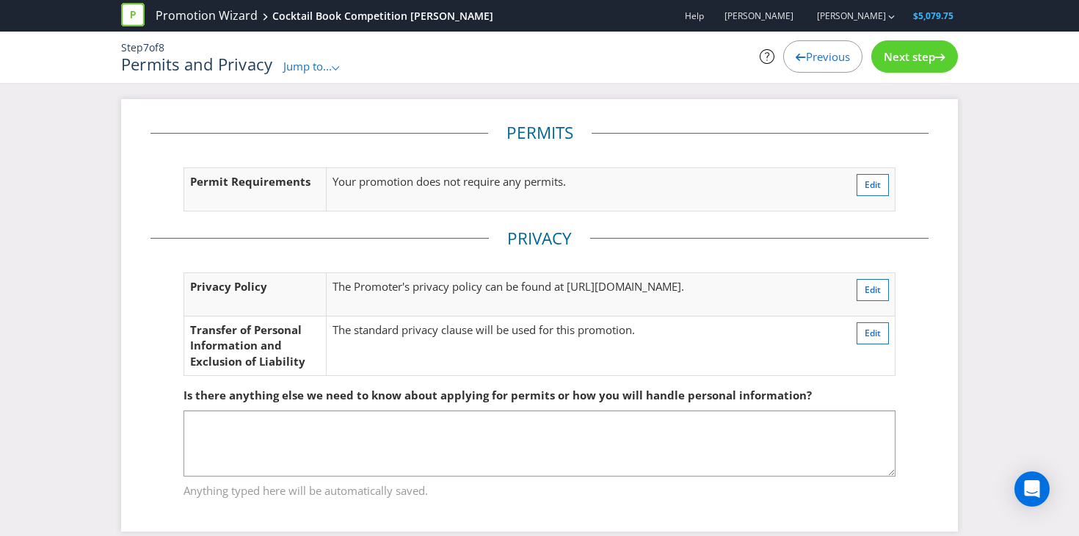
click at [906, 75] on div "Step 7 of 8 Permits and Privacy Jump to... .st0{fill-rule:evenodd;clip-rule:eve…" at bounding box center [539, 57] width 858 height 51
click at [905, 63] on span "Next step" at bounding box center [908, 56] width 51 height 15
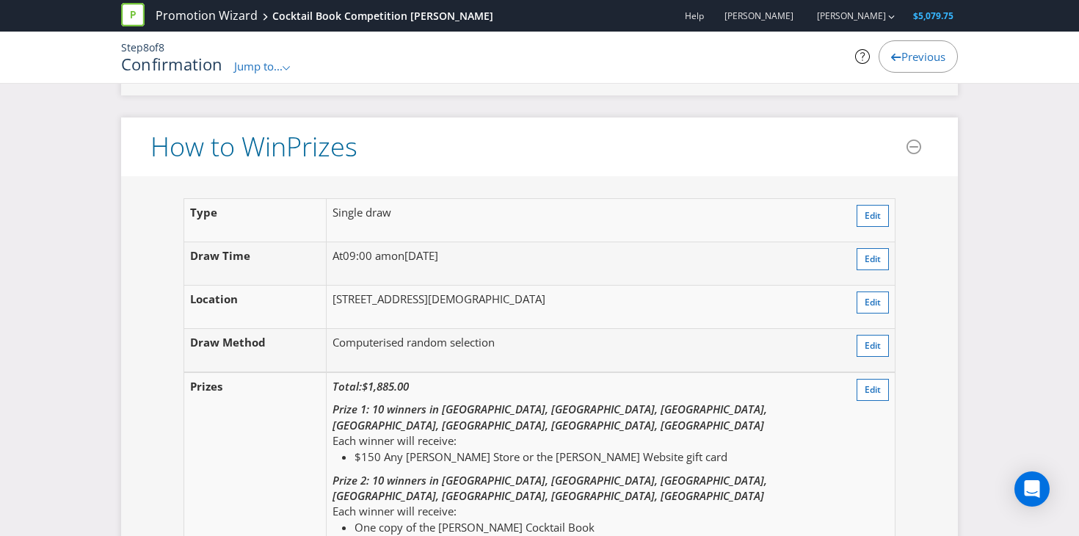
click at [674, 379] on p "Total: $1,885.00" at bounding box center [583, 386] width 503 height 15
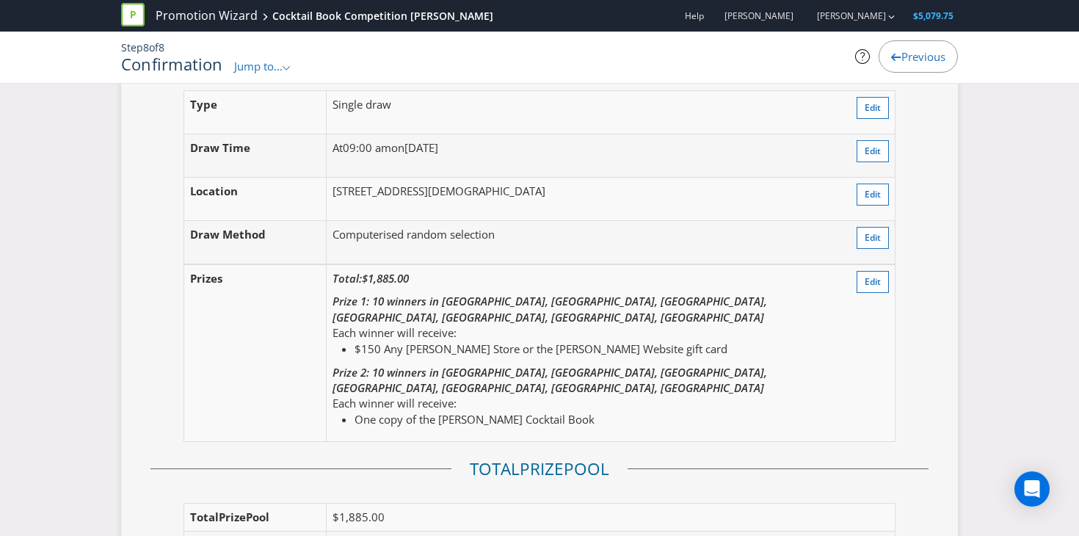
scroll to position [1682, 0]
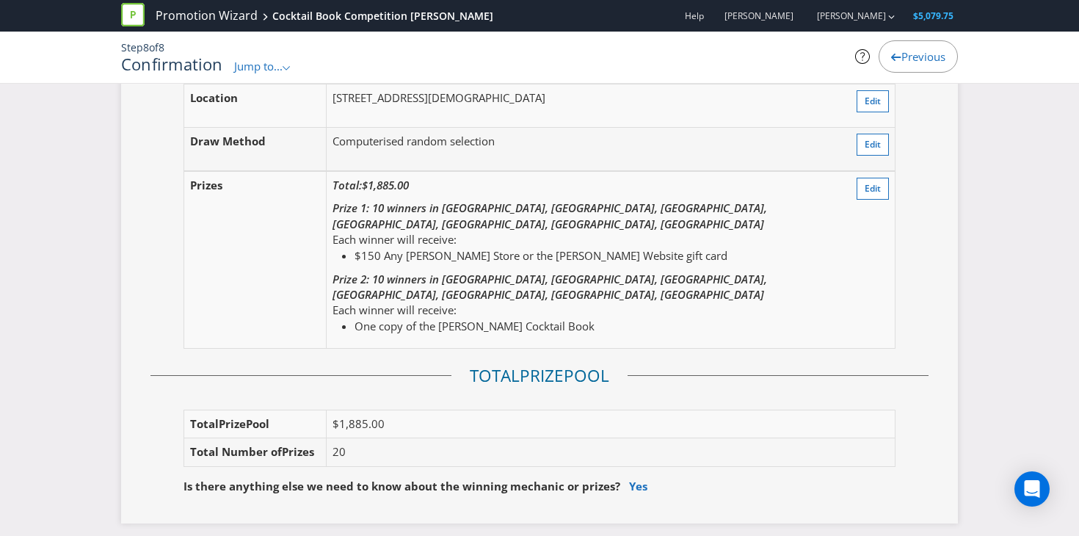
click at [589, 438] on td "20" at bounding box center [610, 452] width 569 height 28
click at [587, 438] on td "20" at bounding box center [610, 452] width 569 height 28
click at [584, 409] on td "$1,885.00" at bounding box center [610, 423] width 569 height 28
click at [583, 409] on td "$1,885.00" at bounding box center [610, 423] width 569 height 28
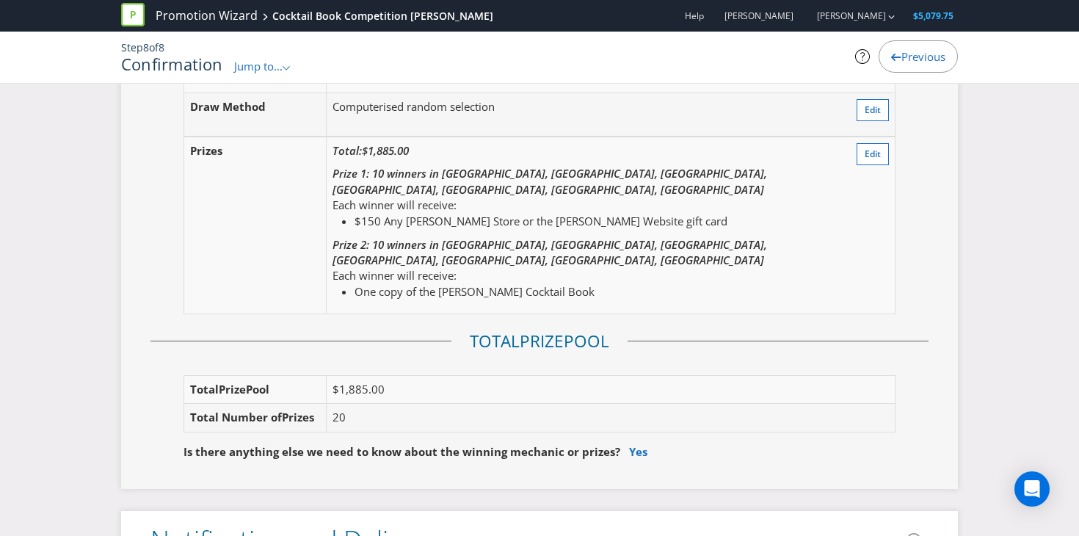
scroll to position [1712, 0]
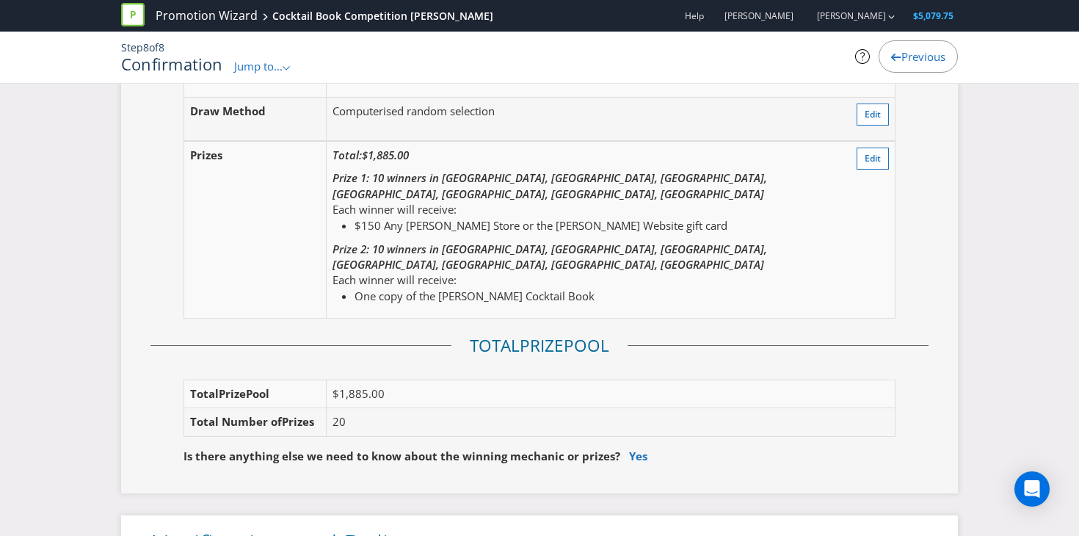
click at [401, 379] on td "$1,885.00" at bounding box center [610, 393] width 569 height 28
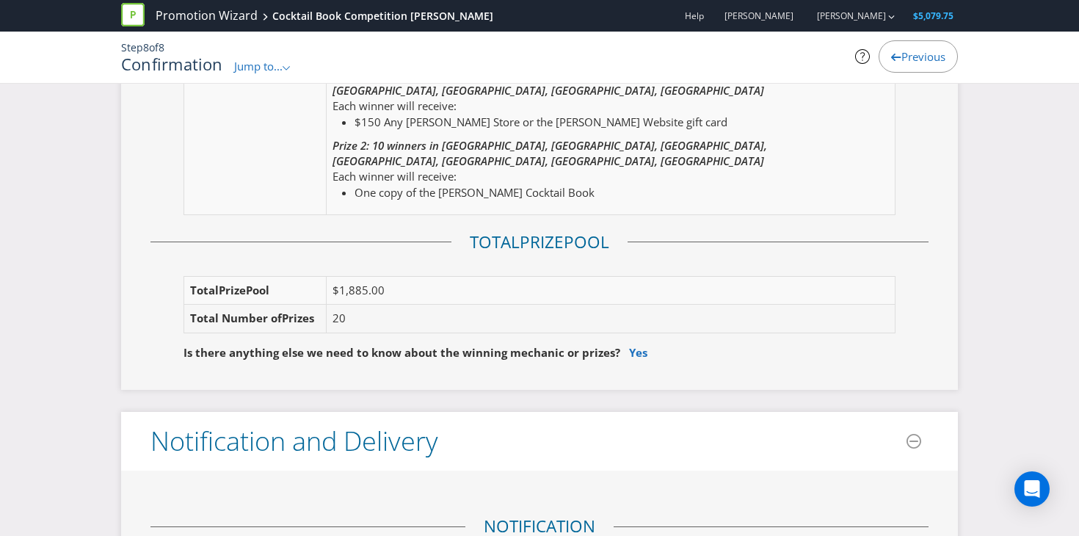
scroll to position [1817, 0]
click at [360, 304] on td "20" at bounding box center [610, 318] width 569 height 28
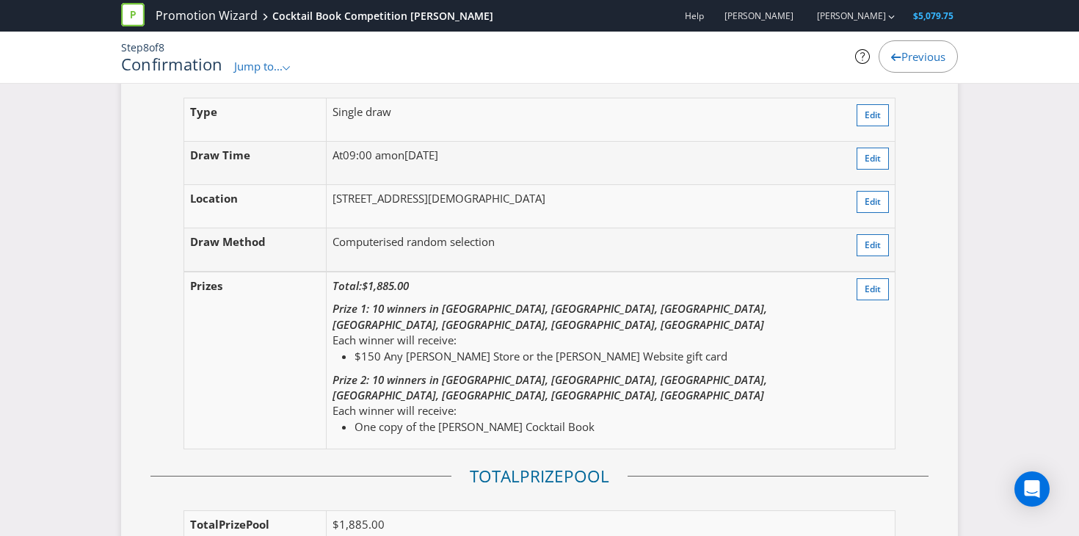
scroll to position [1560, 0]
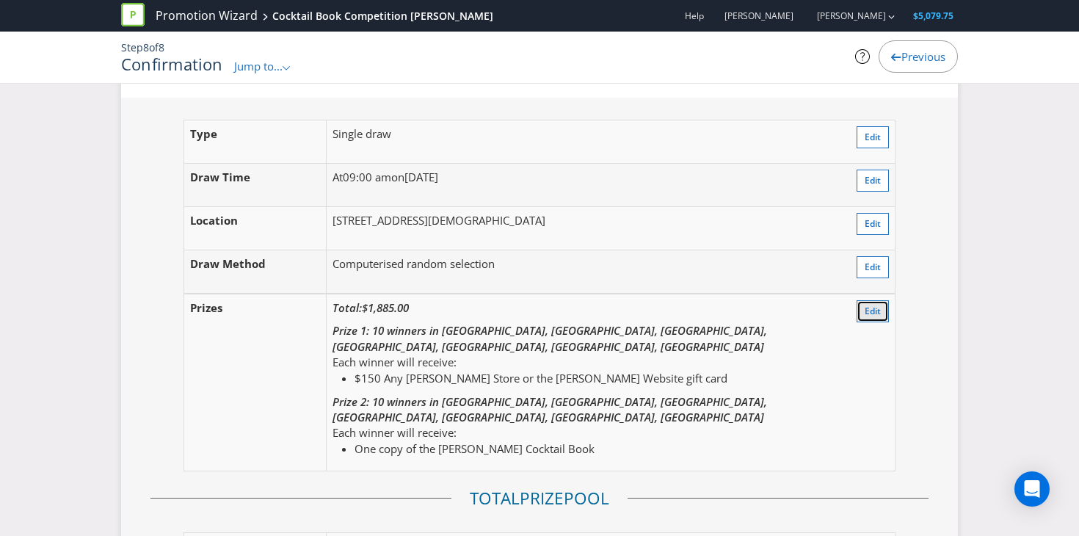
click at [878, 304] on span "Edit" at bounding box center [872, 310] width 16 height 12
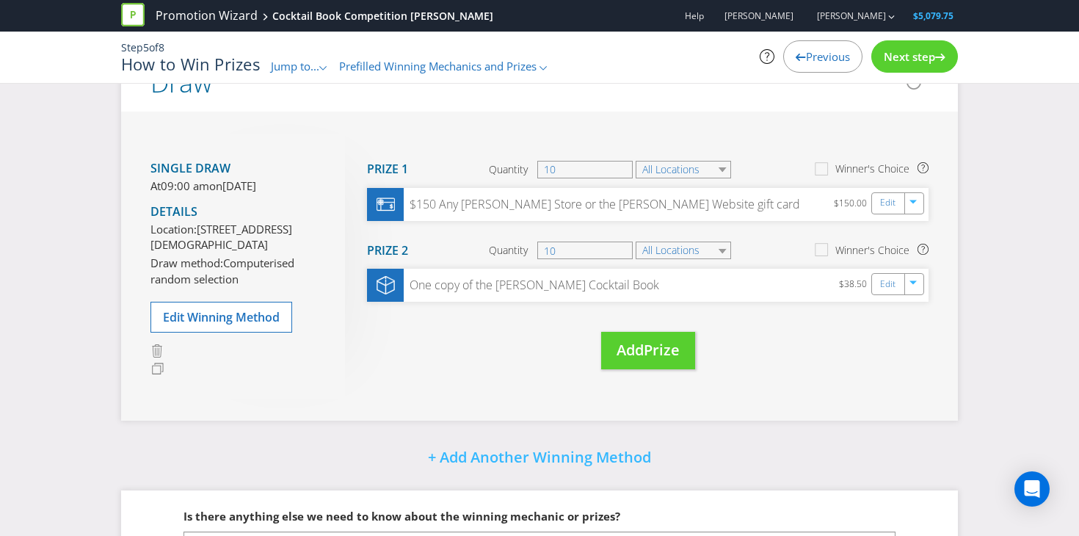
scroll to position [31, 0]
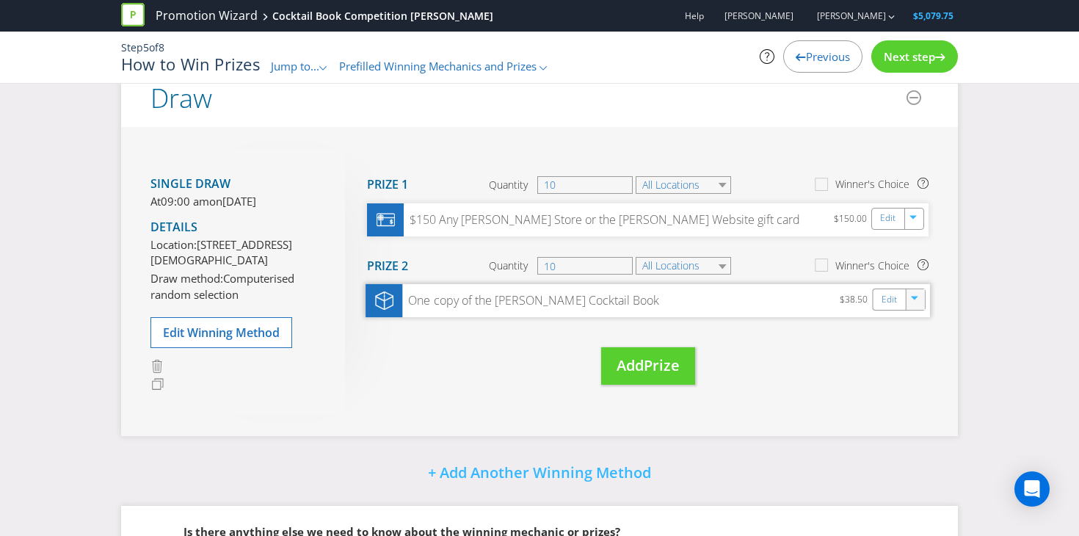
click at [912, 301] on icon "button" at bounding box center [915, 300] width 9 height 9
click at [891, 295] on link "Edit" at bounding box center [888, 299] width 15 height 17
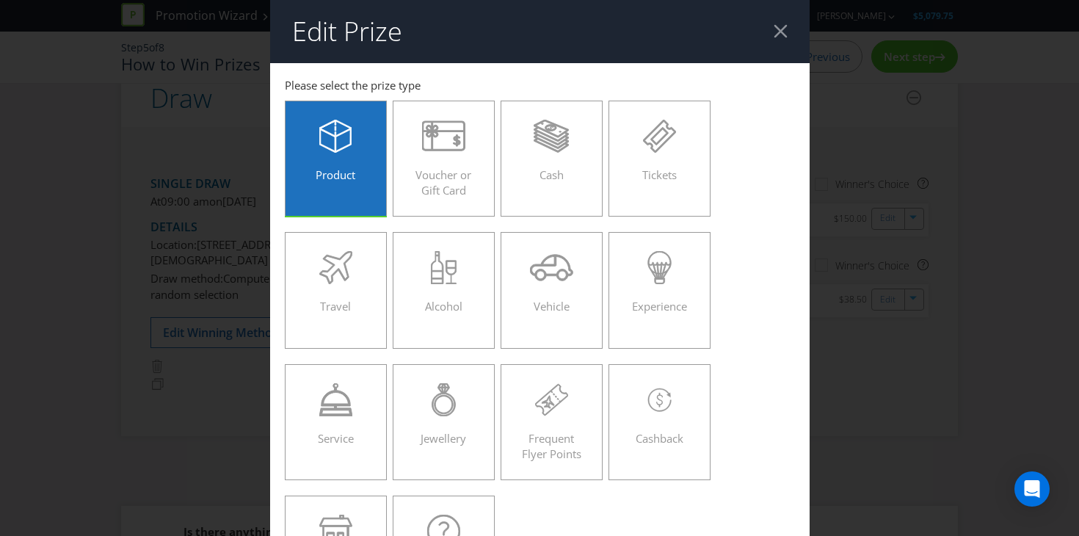
click at [860, 382] on div "Edit Prize [GEOGRAPHIC_DATA] [GEOGRAPHIC_DATA] [GEOGRAPHIC_DATA] [GEOGRAPHIC_DA…" at bounding box center [539, 268] width 1079 height 536
click at [767, 18] on header "Edit Prize" at bounding box center [539, 31] width 539 height 63
click at [786, 25] on div at bounding box center [780, 31] width 14 height 14
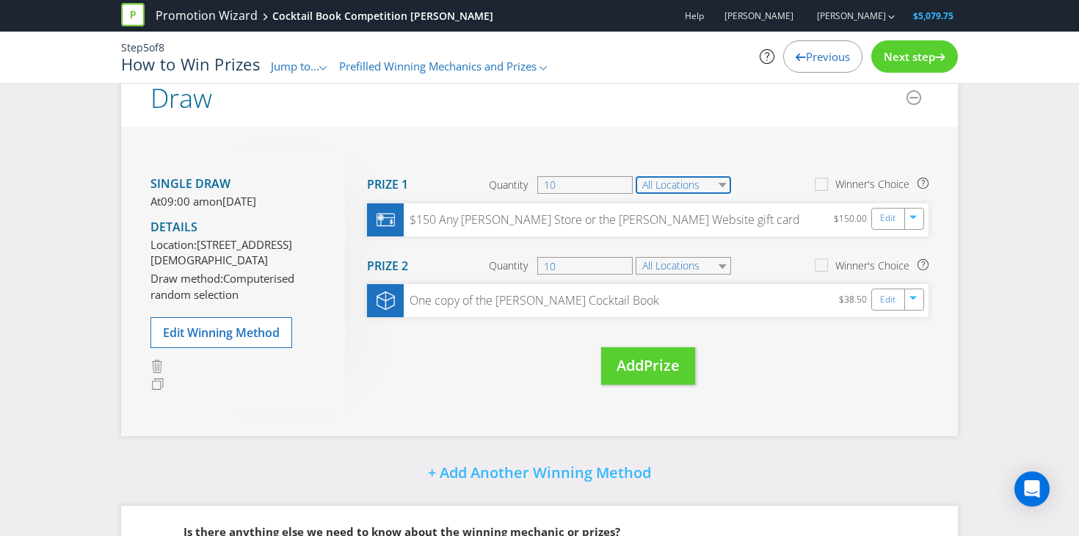
click at [656, 184] on select "All Locations" at bounding box center [682, 185] width 95 height 18
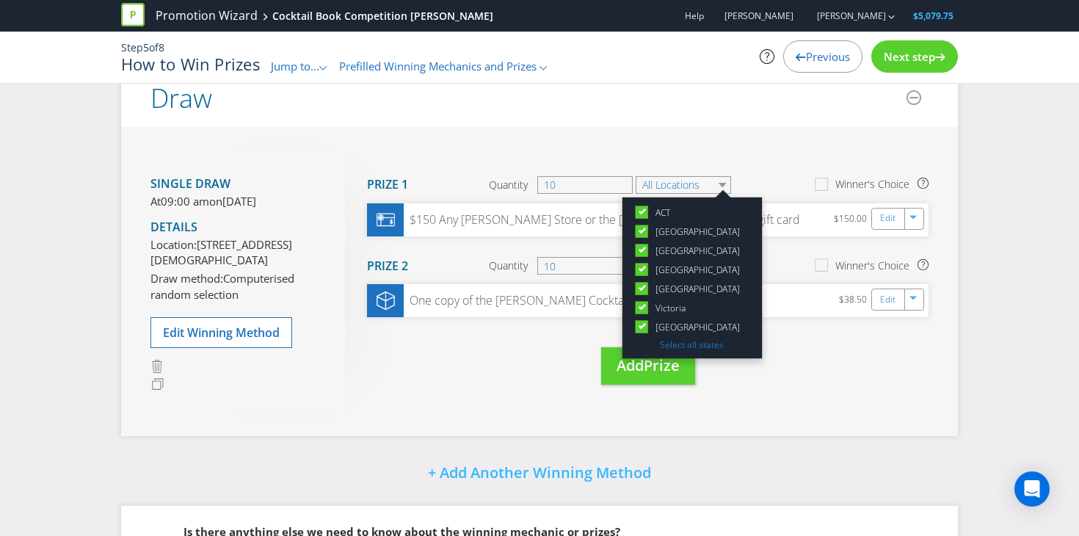
click at [741, 169] on section "Prize 1 Quantity 10 All Locations [GEOGRAPHIC_DATA] [GEOGRAPHIC_DATA] [GEOGRAPH…" at bounding box center [647, 185] width 561 height 37
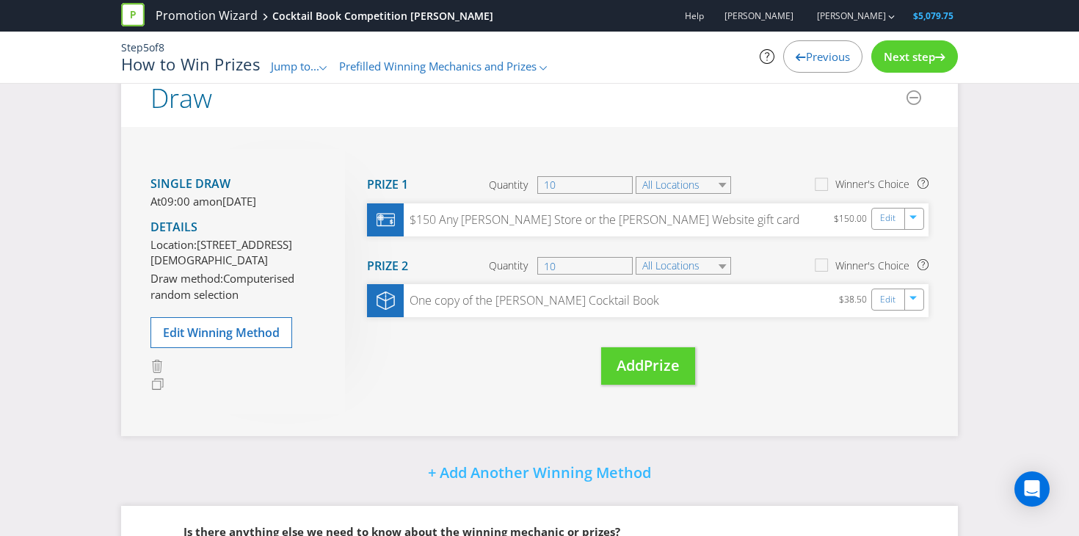
click at [715, 154] on div "Move Here Drag here to move prize Prize 1 Quantity 10 All Locations Winner's Ch…" at bounding box center [636, 281] width 583 height 264
click at [506, 66] on span "Prefilled Winning Mechanics and Prizes" at bounding box center [437, 66] width 197 height 15
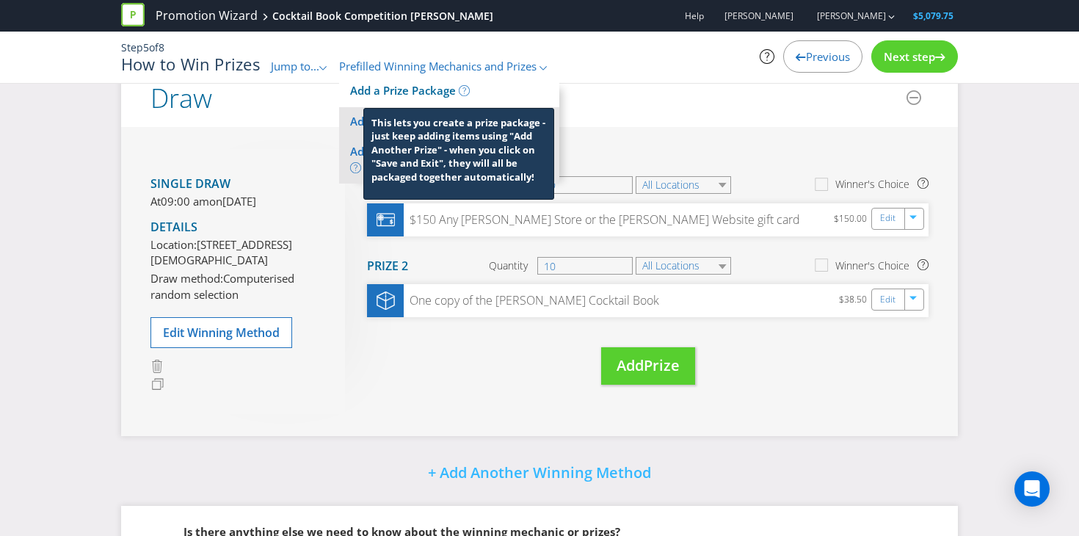
click at [464, 88] on icon at bounding box center [464, 90] width 11 height 11
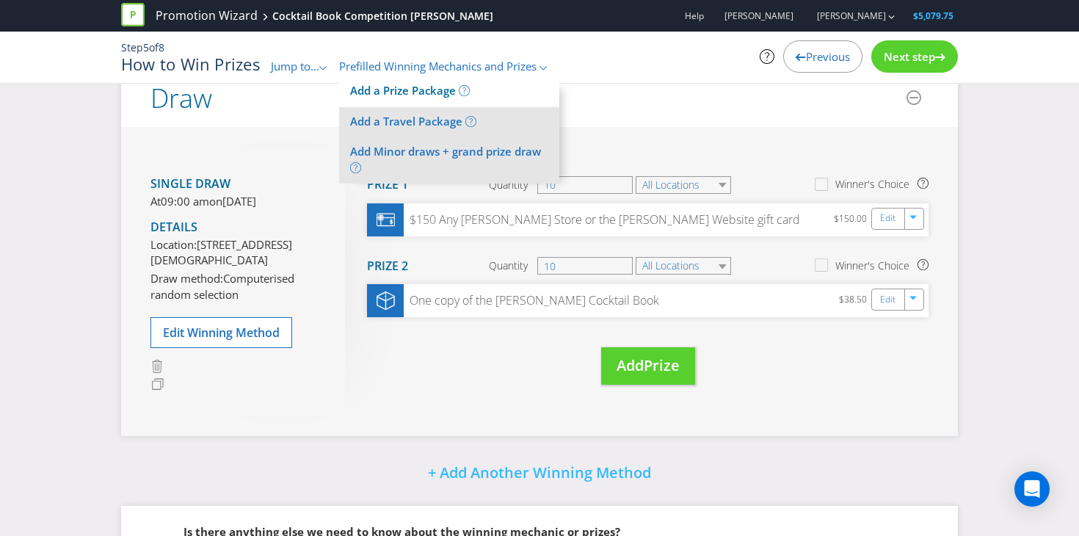
click at [431, 87] on span "Add a Prize Package" at bounding box center [403, 90] width 106 height 15
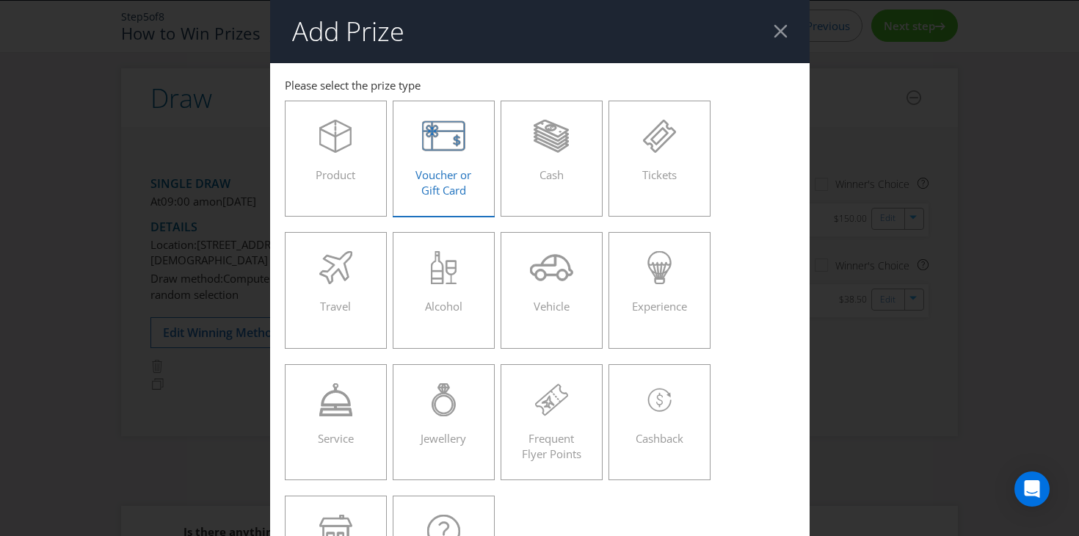
click at [446, 160] on div "Voucher or Gift Card" at bounding box center [444, 153] width 72 height 66
click at [0, 0] on input "Voucher or Gift Card" at bounding box center [0, 0] width 0 height 0
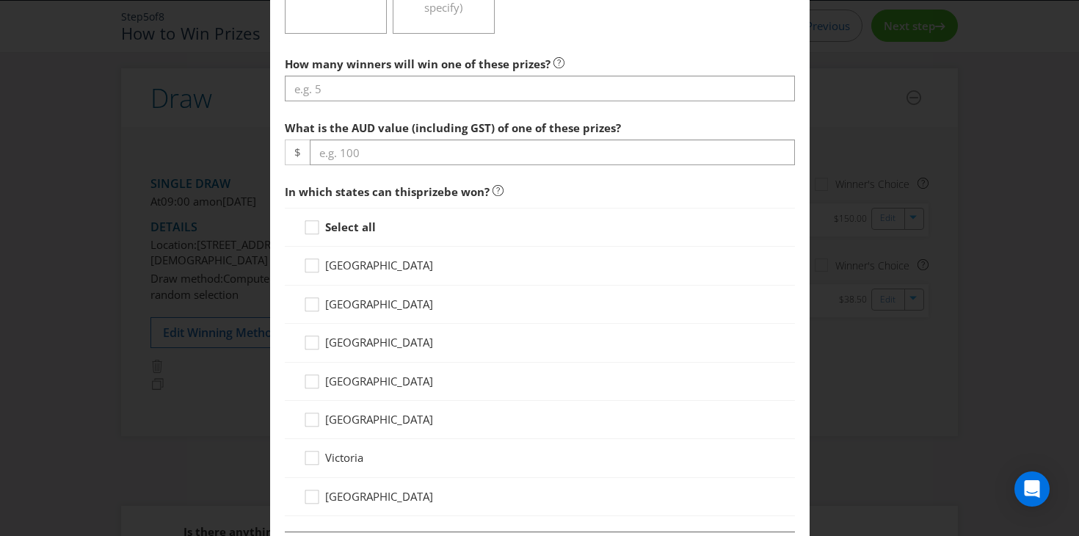
scroll to position [577, 0]
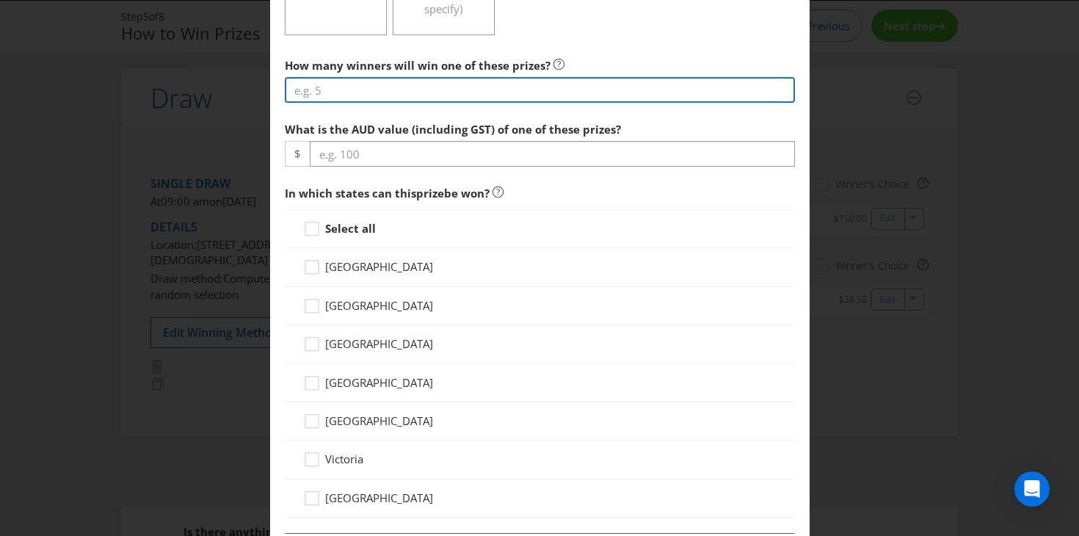
click at [410, 95] on input "number" at bounding box center [540, 90] width 510 height 26
type input "10"
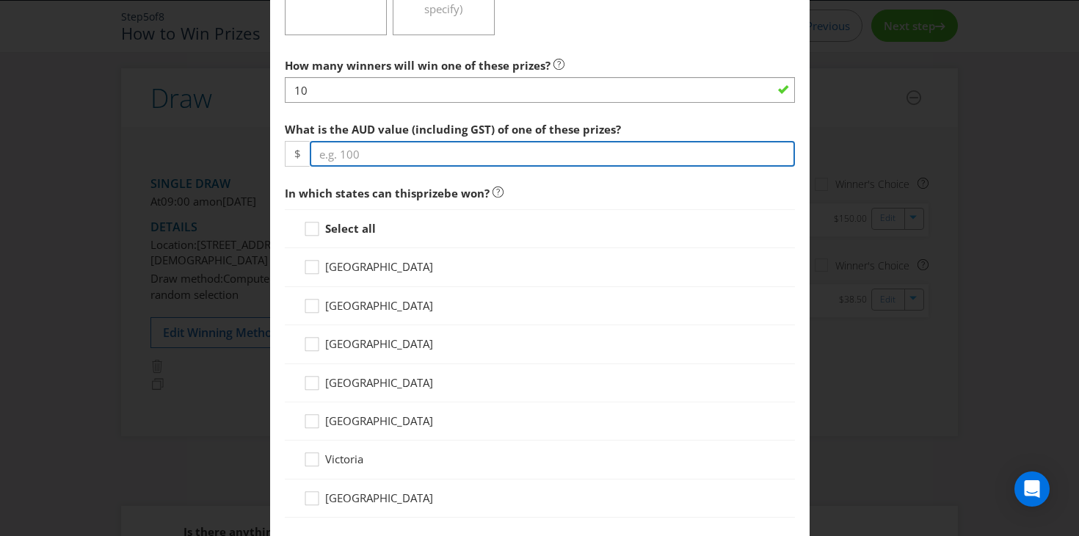
click at [389, 160] on input "number" at bounding box center [552, 154] width 485 height 26
type input "2"
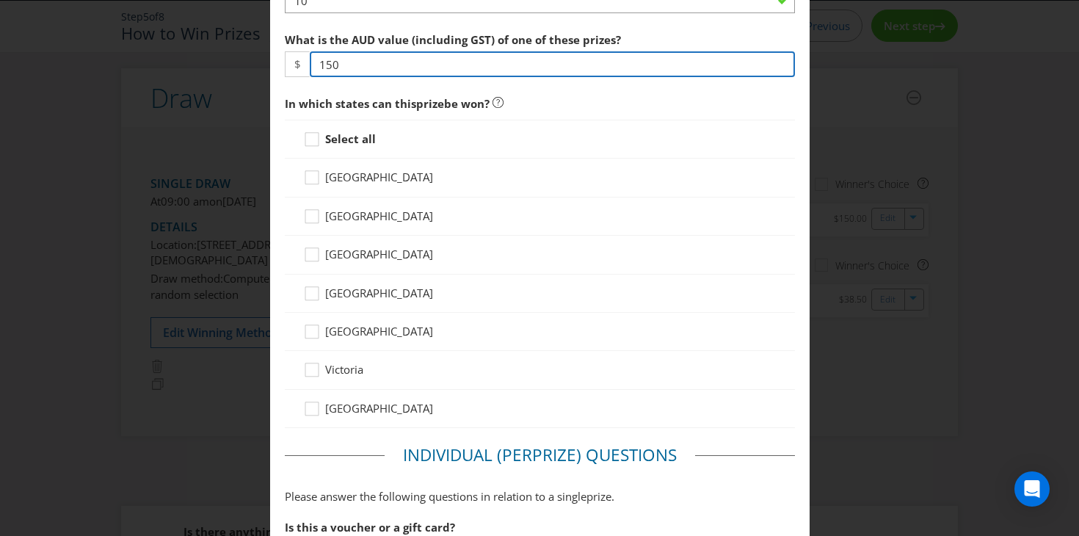
type input "150"
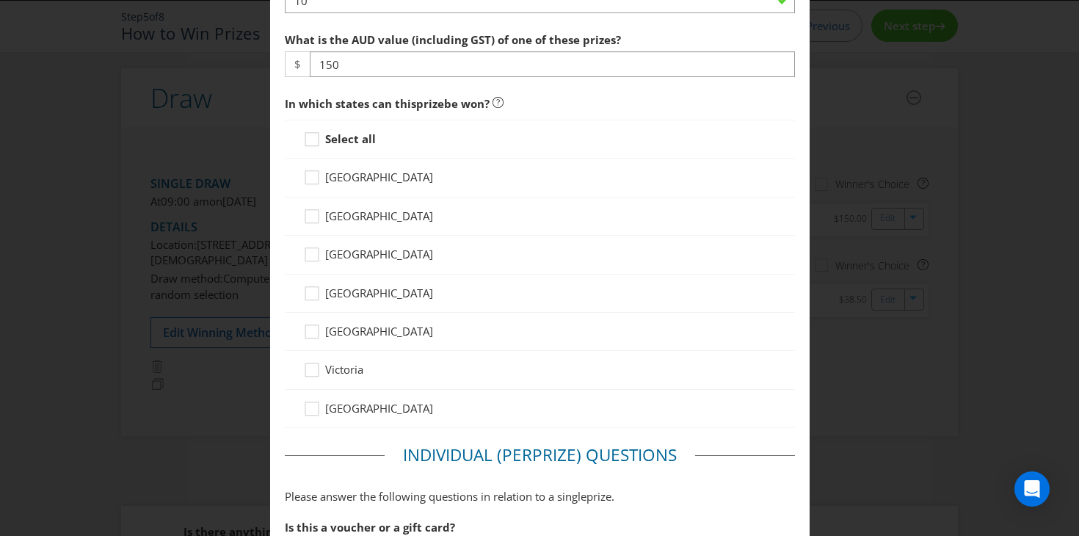
click at [351, 142] on strong "Select all" at bounding box center [350, 138] width 51 height 15
click at [0, 0] on input "Select all" at bounding box center [0, 0] width 0 height 0
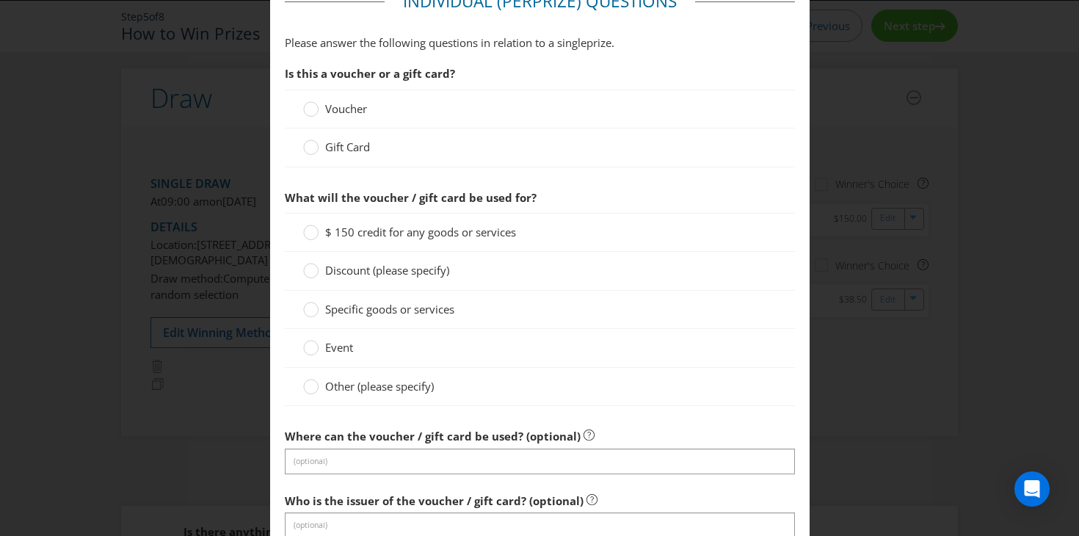
click at [346, 145] on span "Gift Card" at bounding box center [347, 146] width 45 height 15
click at [0, 0] on input "Gift Card" at bounding box center [0, 0] width 0 height 0
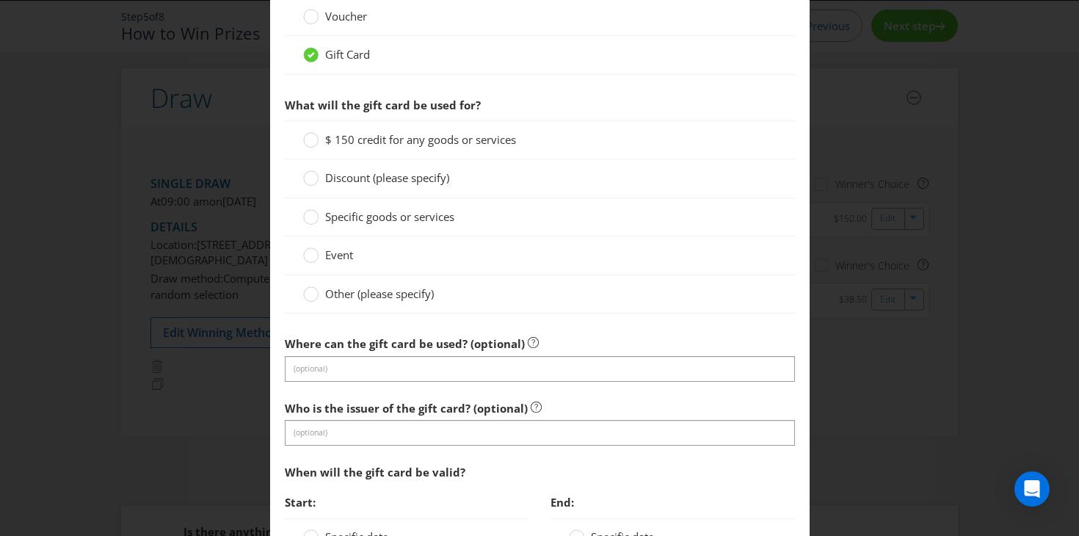
click at [362, 132] on span "$ 150 credit for any goods or services" at bounding box center [420, 139] width 191 height 15
click at [0, 0] on input "$ 150 credit for any goods or services" at bounding box center [0, 0] width 0 height 0
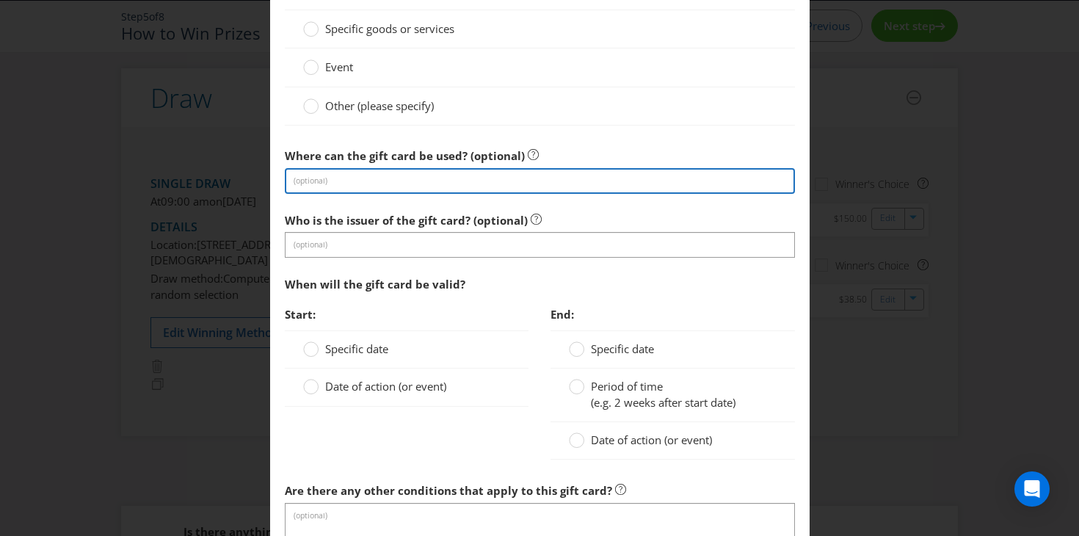
click at [335, 174] on input "text" at bounding box center [540, 181] width 510 height 26
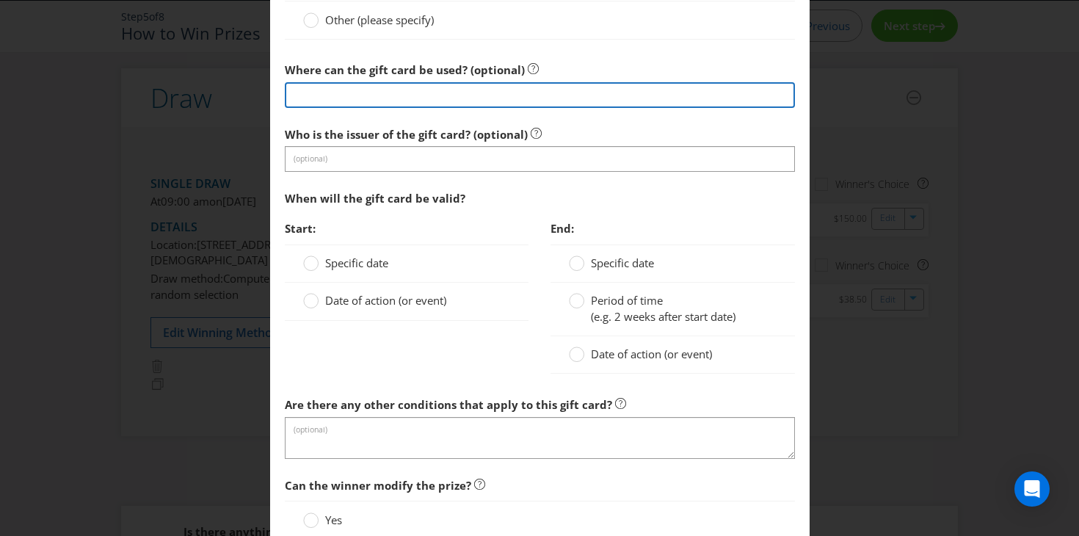
scroll to position [1493, 0]
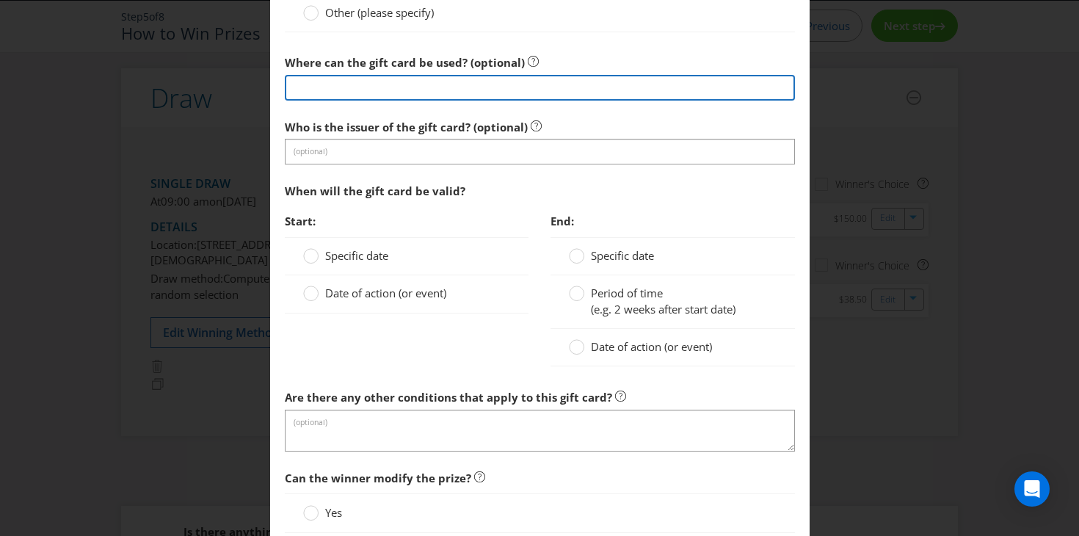
type input "Any [PERSON_NAME] Store or the [PERSON_NAME] Website"
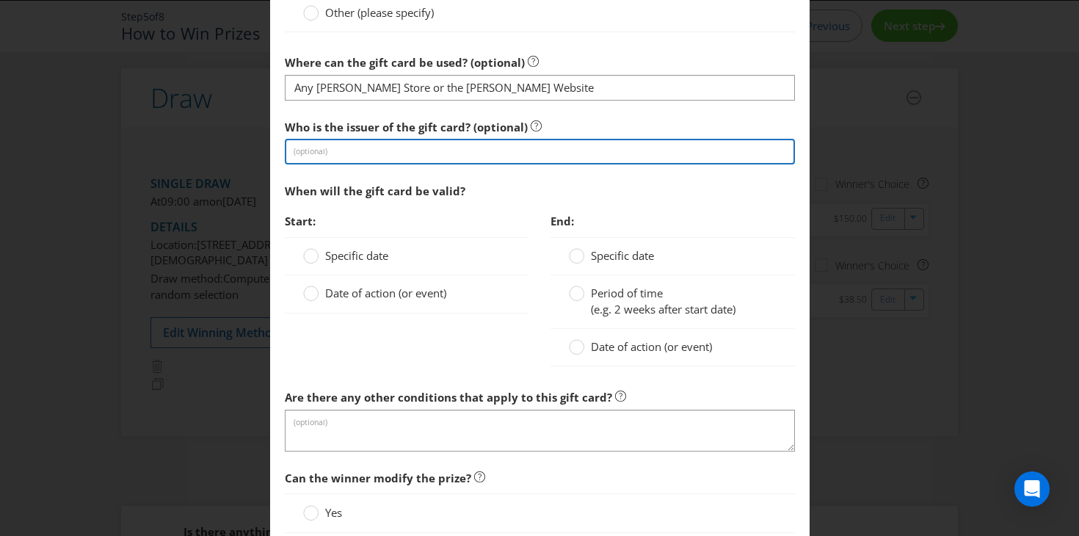
click at [343, 139] on input "text" at bounding box center [540, 152] width 510 height 26
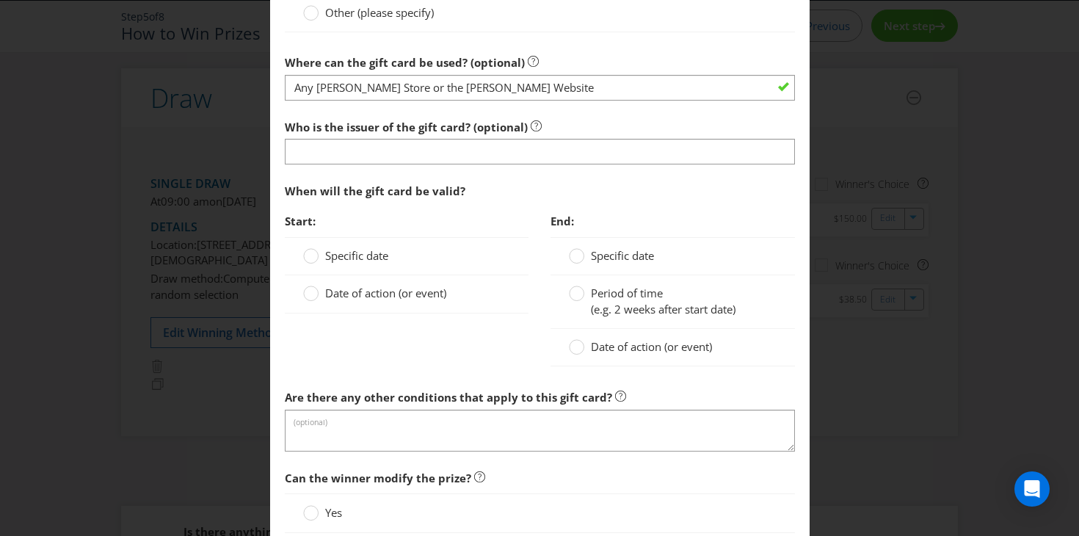
click at [353, 263] on label "Specific date" at bounding box center [347, 255] width 88 height 15
click at [0, 0] on input "Specific date" at bounding box center [0, 0] width 0 height 0
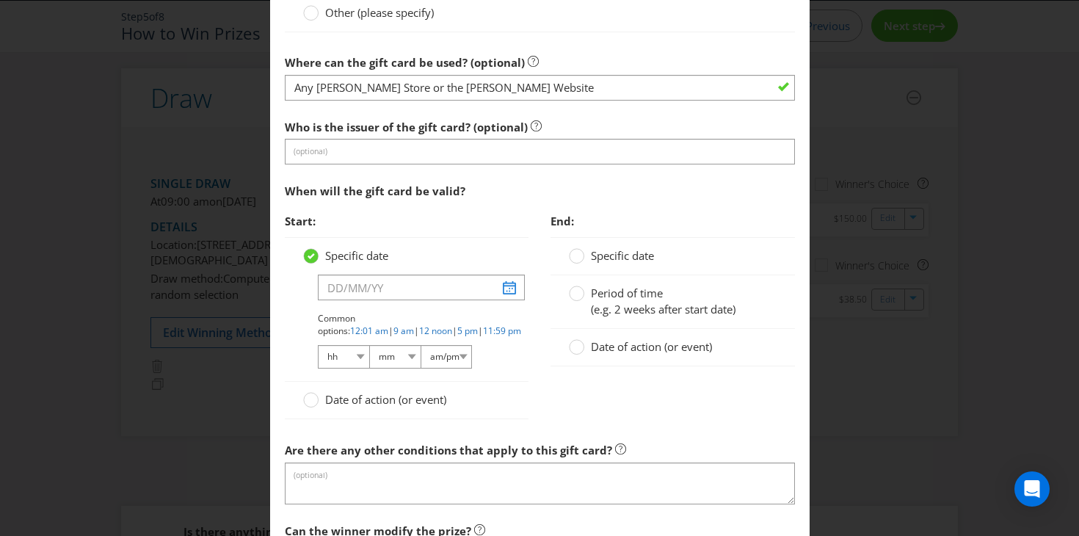
click at [340, 398] on span "Date of action (or event)" at bounding box center [385, 399] width 121 height 15
click at [0, 0] on input "Date of action (or event)" at bounding box center [0, 0] width 0 height 0
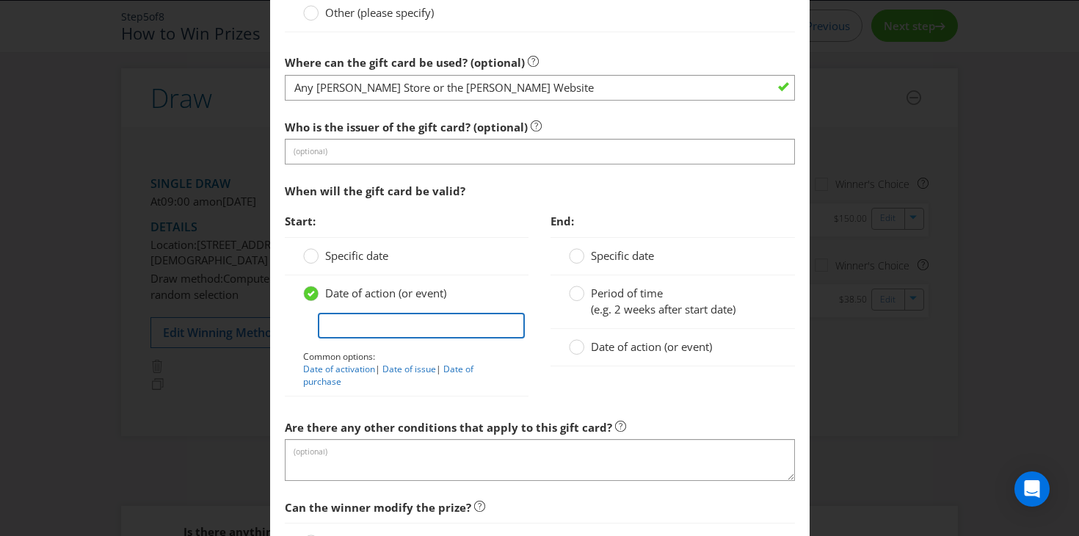
click at [363, 334] on input "text" at bounding box center [422, 326] width 208 height 26
type input "Date of issue"
click at [646, 347] on span "Date of action (or event)" at bounding box center [651, 346] width 121 height 15
click at [0, 0] on input "Date of action (or event)" at bounding box center [0, 0] width 0 height 0
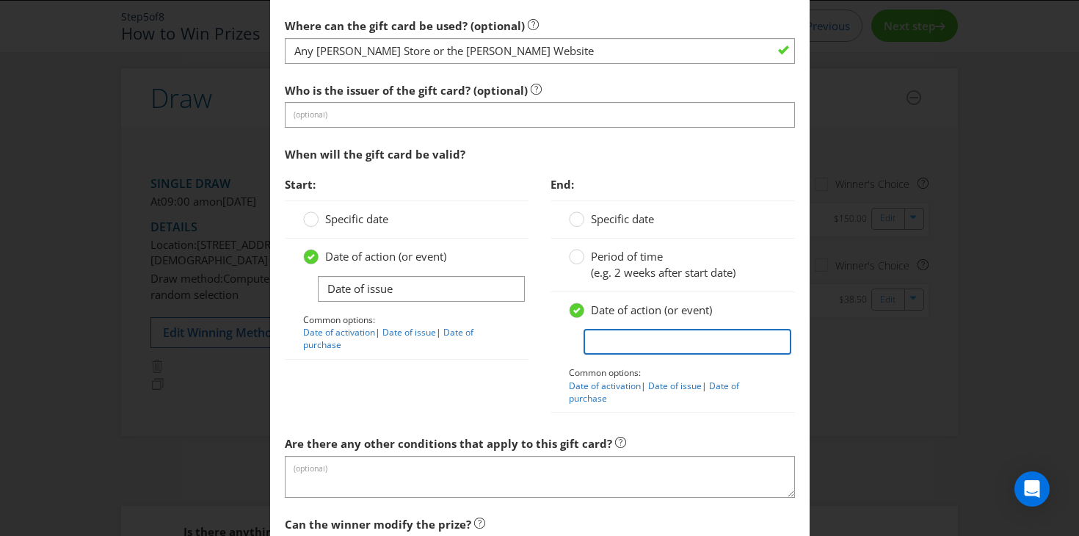
click at [646, 347] on input "text" at bounding box center [687, 342] width 208 height 26
type input "No expiry"
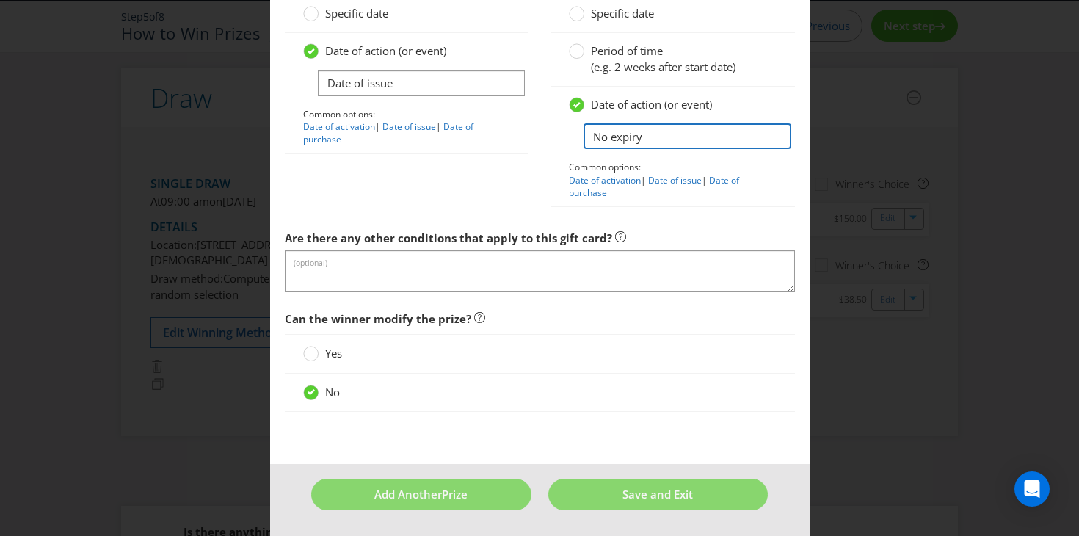
scroll to position [1734, 0]
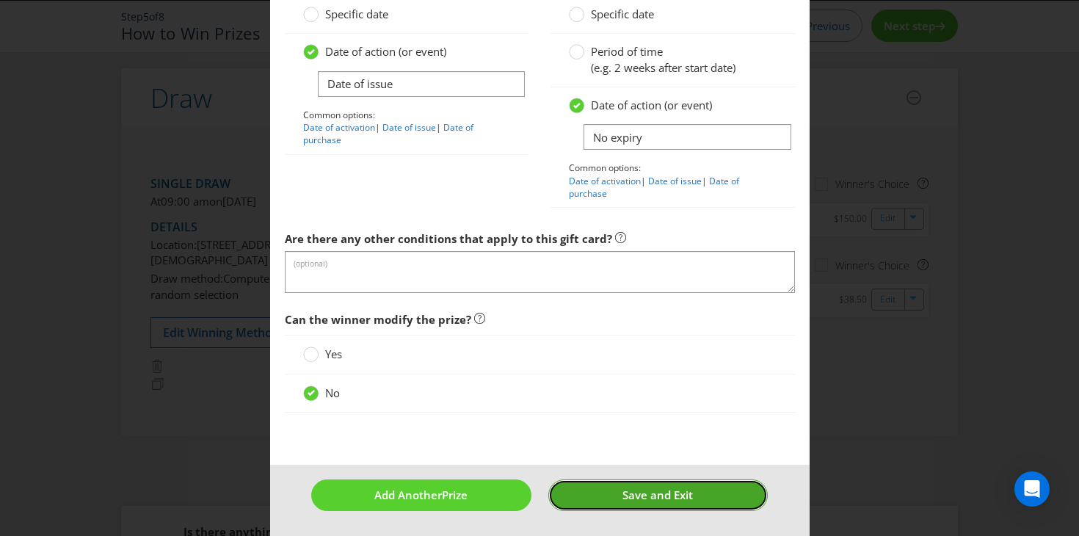
click at [601, 503] on button "Save and Exit" at bounding box center [657, 495] width 219 height 32
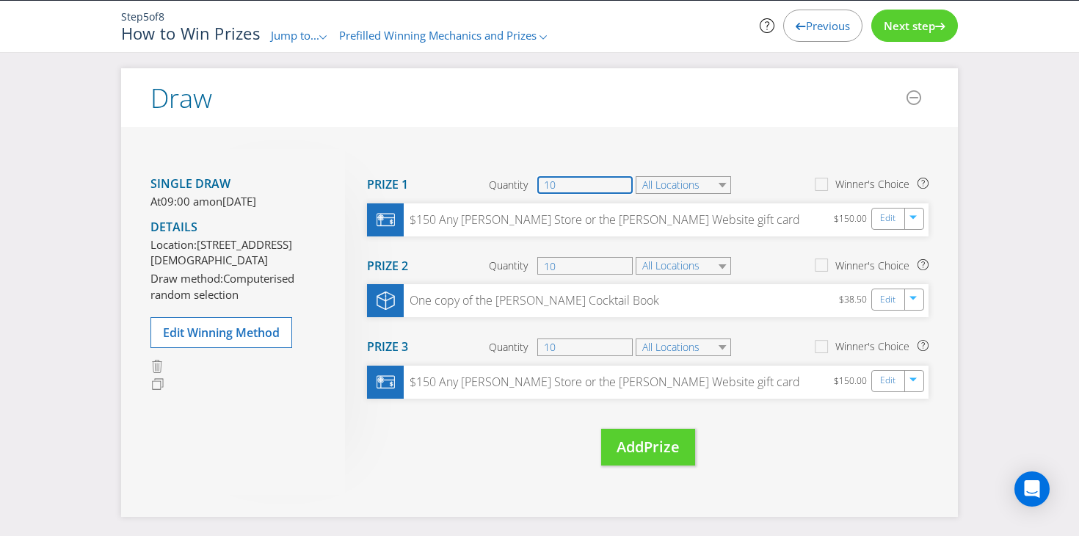
click at [621, 187] on input "10" at bounding box center [584, 185] width 95 height 18
click at [434, 34] on span "Prefilled Winning Mechanics and Prizes" at bounding box center [437, 35] width 197 height 15
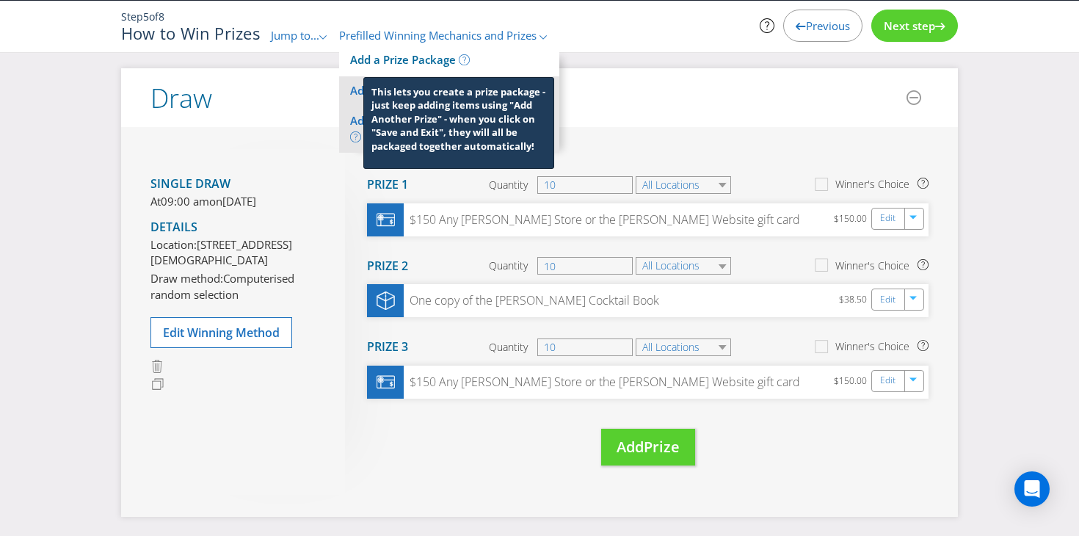
click at [464, 57] on icon at bounding box center [464, 59] width 11 height 11
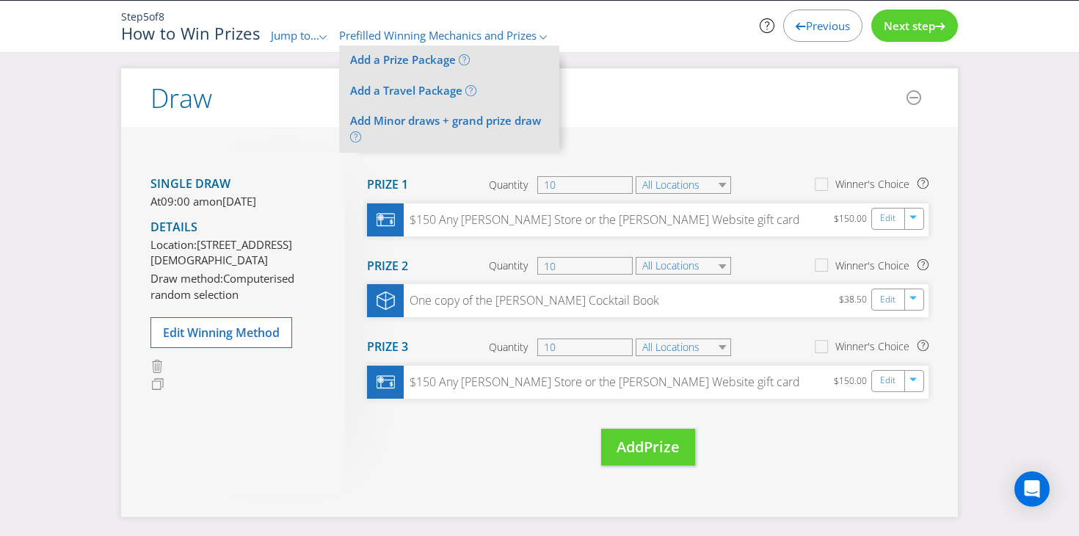
click at [744, 409] on div "Move Here Drag here to move prize Prize 1 Quantity 10 All Locations Winner's Ch…" at bounding box center [636, 322] width 583 height 346
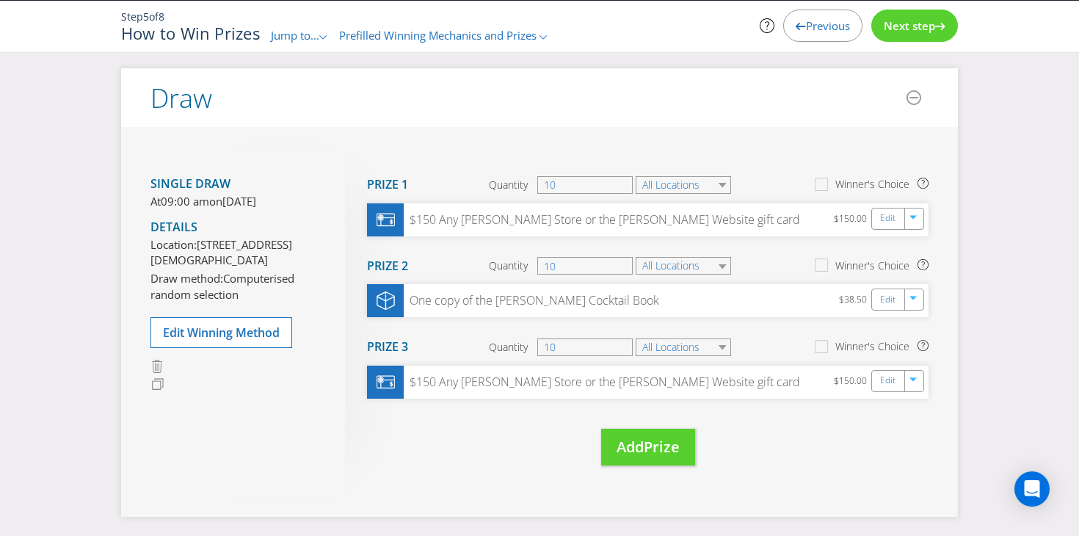
click at [916, 31] on span "Next step" at bounding box center [908, 25] width 51 height 15
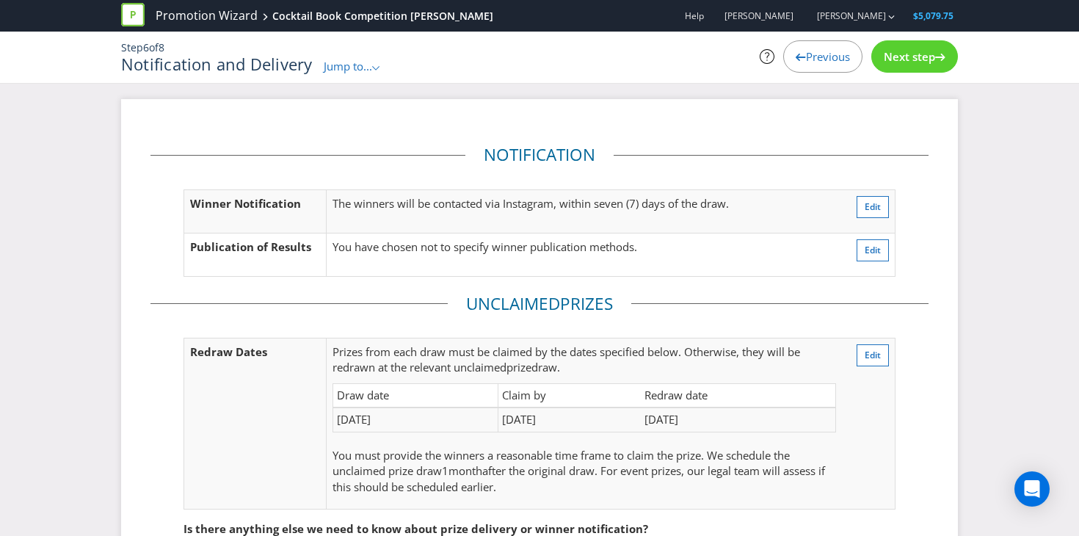
click at [748, 308] on fieldset "Unclaimed Prize s Redraw Dates Prize s from each draw must be claimed by the da…" at bounding box center [539, 408] width 778 height 233
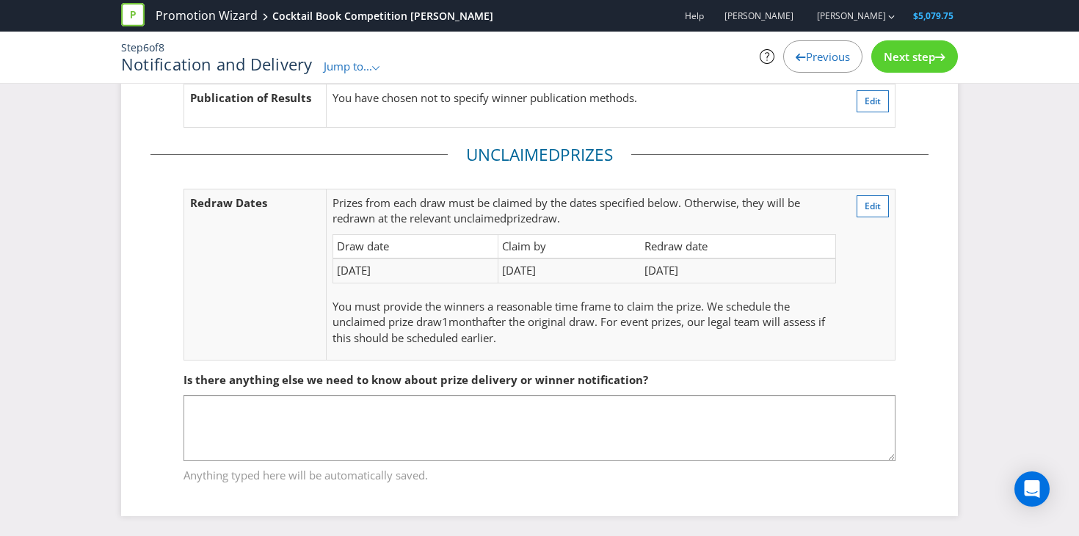
scroll to position [147, 0]
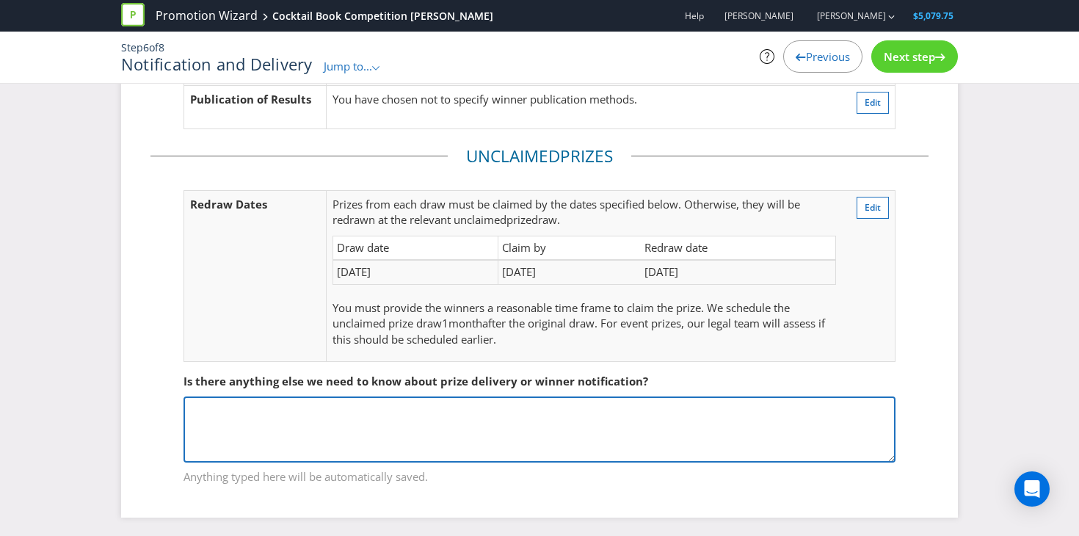
click at [646, 423] on textarea at bounding box center [539, 429] width 712 height 66
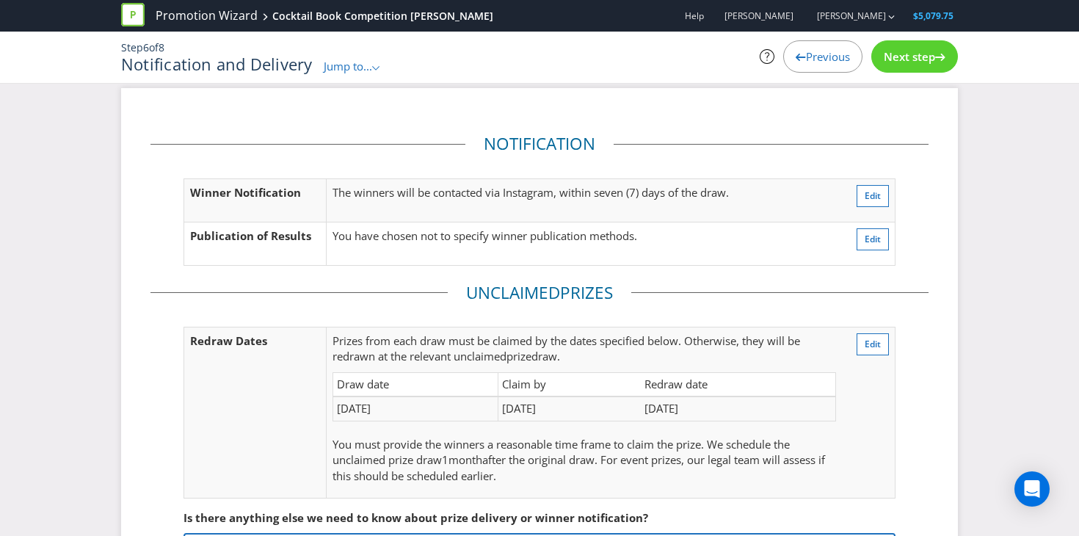
scroll to position [0, 0]
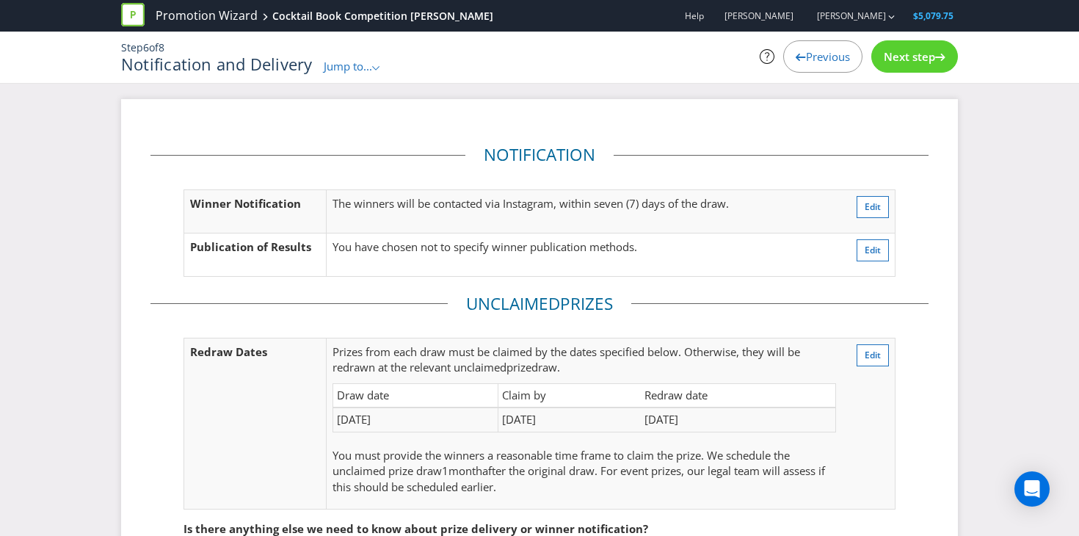
click at [905, 58] on span "Next step" at bounding box center [908, 56] width 51 height 15
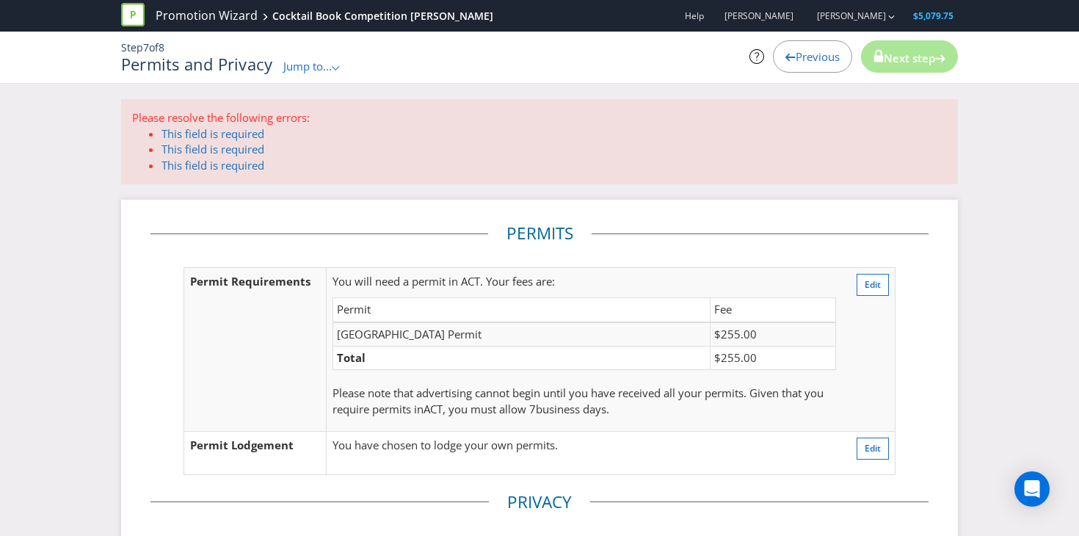
click at [786, 59] on icon at bounding box center [790, 57] width 10 height 7
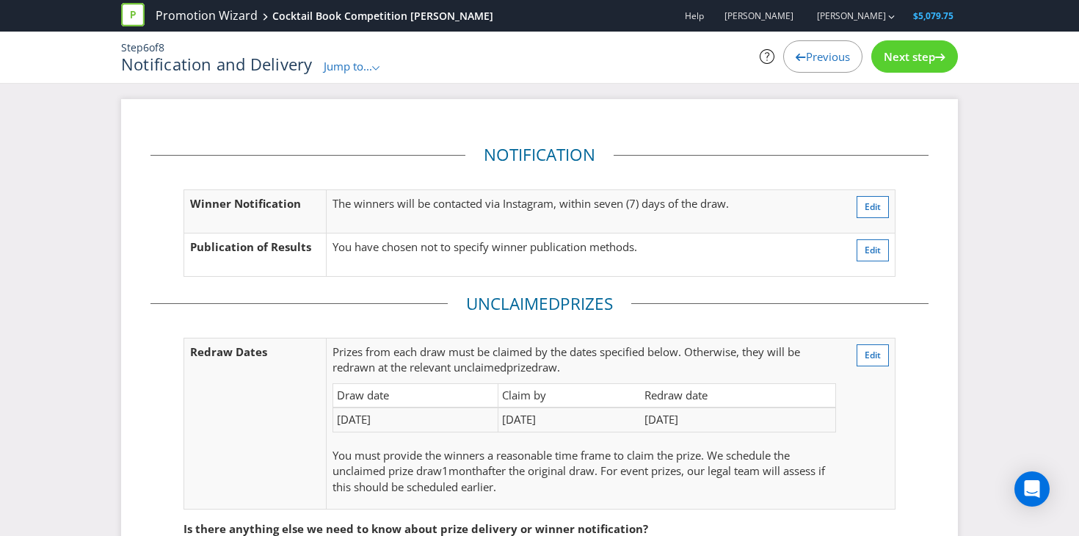
click at [786, 59] on div "Previous" at bounding box center [822, 56] width 79 height 32
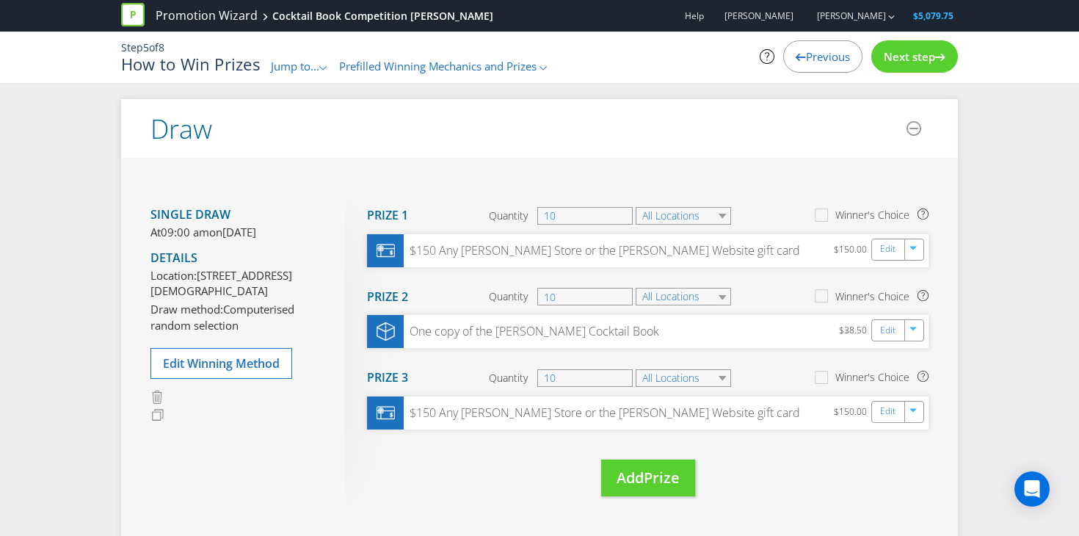
click at [837, 375] on div "Winner's Choice" at bounding box center [872, 377] width 74 height 15
click at [0, 0] on input "Winner's Choice" at bounding box center [0, 0] width 0 height 0
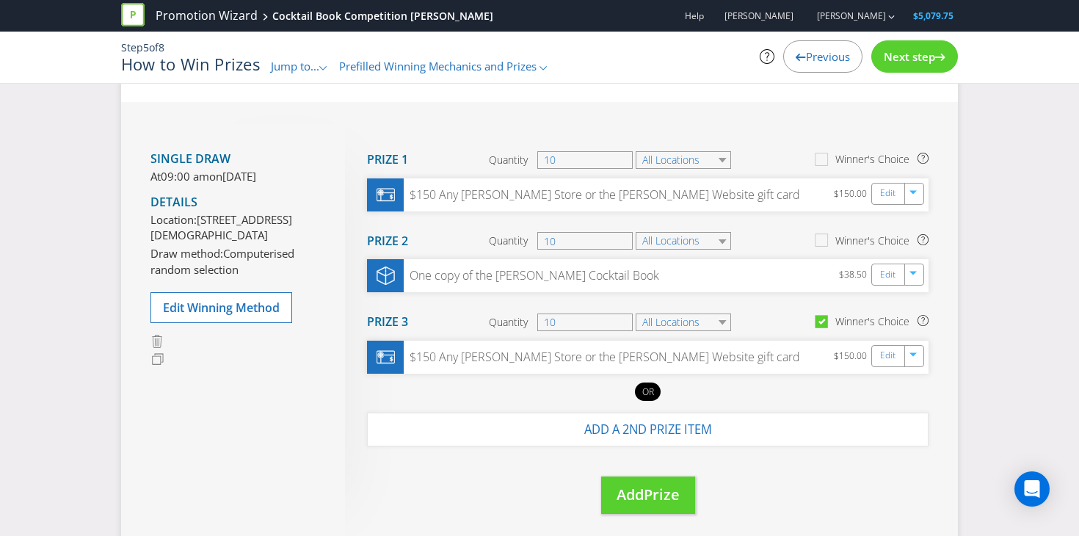
scroll to position [65, 0]
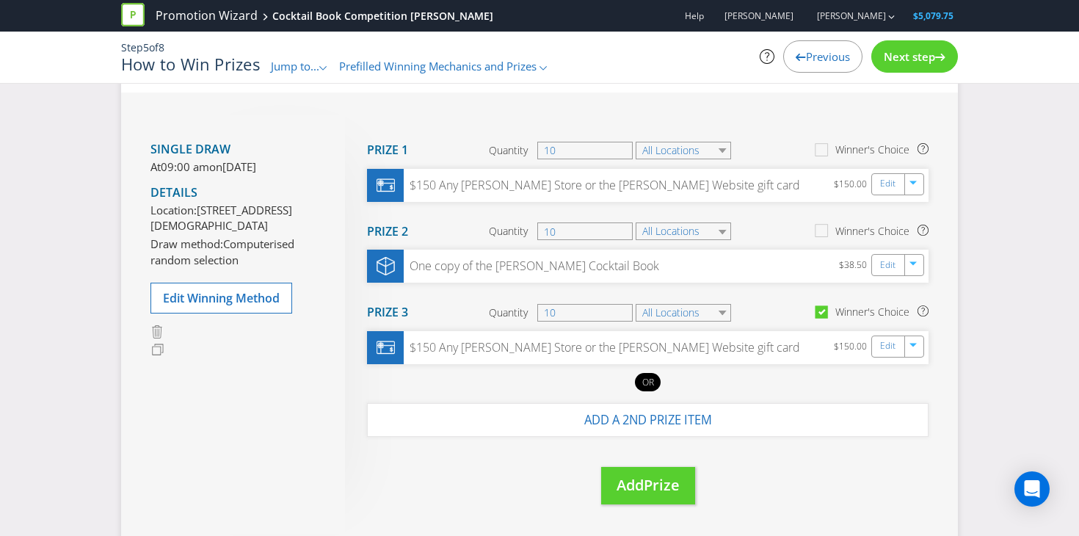
click at [823, 318] on icon at bounding box center [823, 314] width 21 height 21
click at [0, 0] on input "Winner's Choice" at bounding box center [0, 0] width 0 height 0
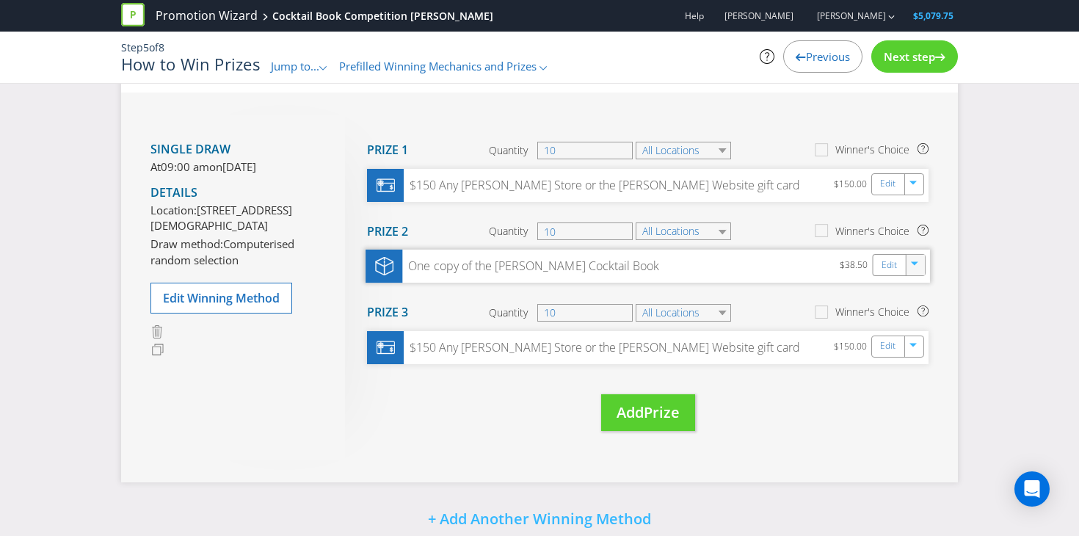
click at [912, 260] on div "button" at bounding box center [915, 262] width 15 height 15
click at [910, 313] on link "Delete" at bounding box center [904, 316] width 32 height 15
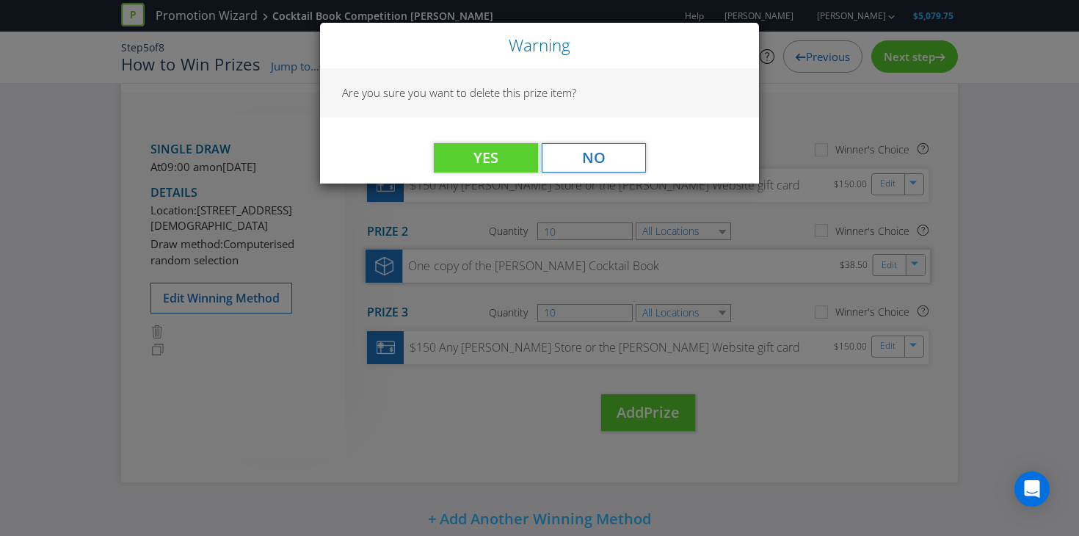
click at [489, 174] on div "Yes No" at bounding box center [539, 150] width 439 height 66
click at [489, 159] on span "Yes" at bounding box center [485, 157] width 25 height 20
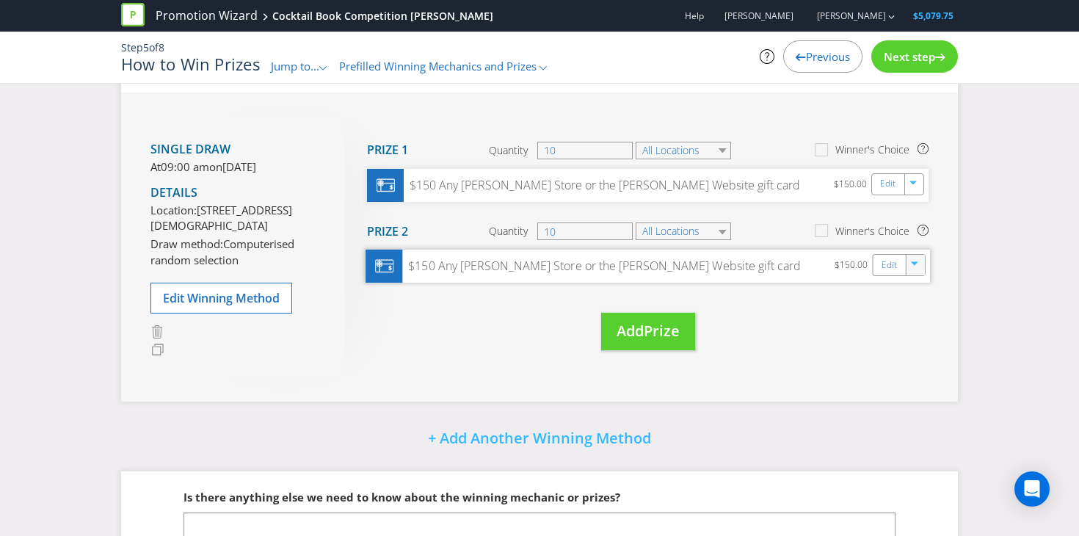
click at [907, 267] on button "button" at bounding box center [915, 262] width 16 height 16
click at [905, 318] on link "Delete" at bounding box center [904, 316] width 32 height 15
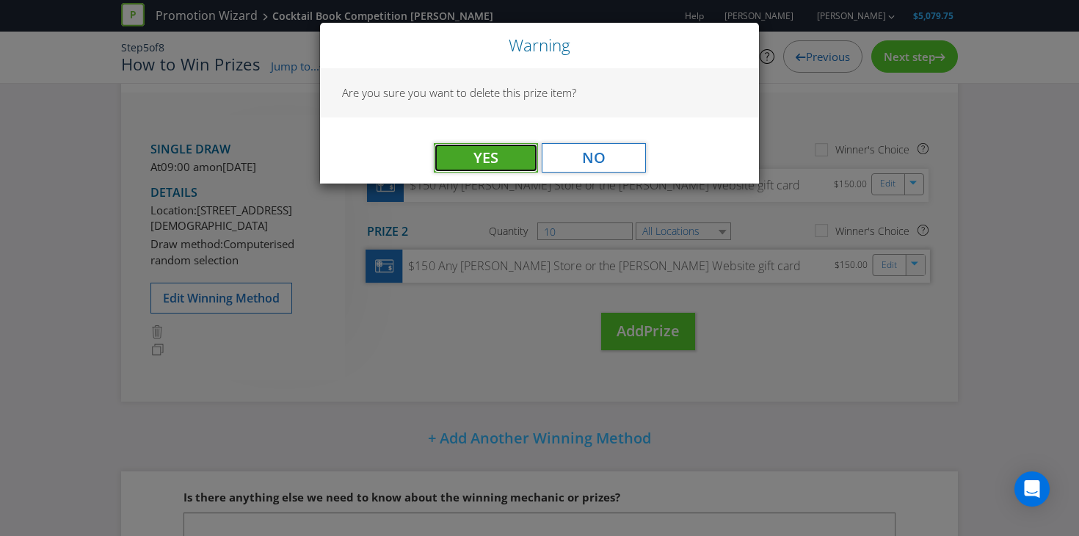
click at [472, 164] on button "Yes" at bounding box center [486, 157] width 104 height 29
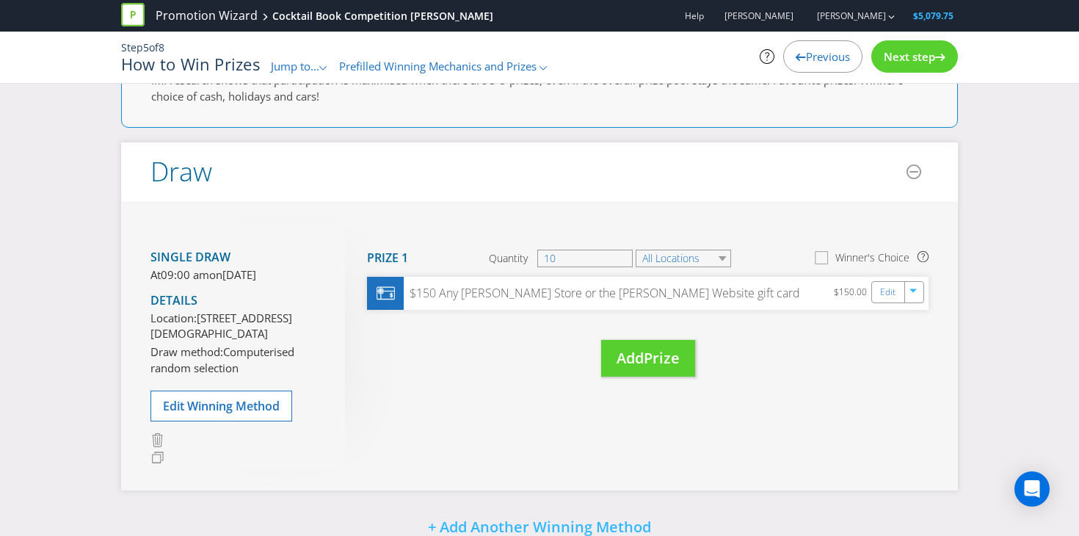
click at [821, 258] on icon at bounding box center [823, 260] width 21 height 21
click at [0, 0] on input "Winner's Choice" at bounding box center [0, 0] width 0 height 0
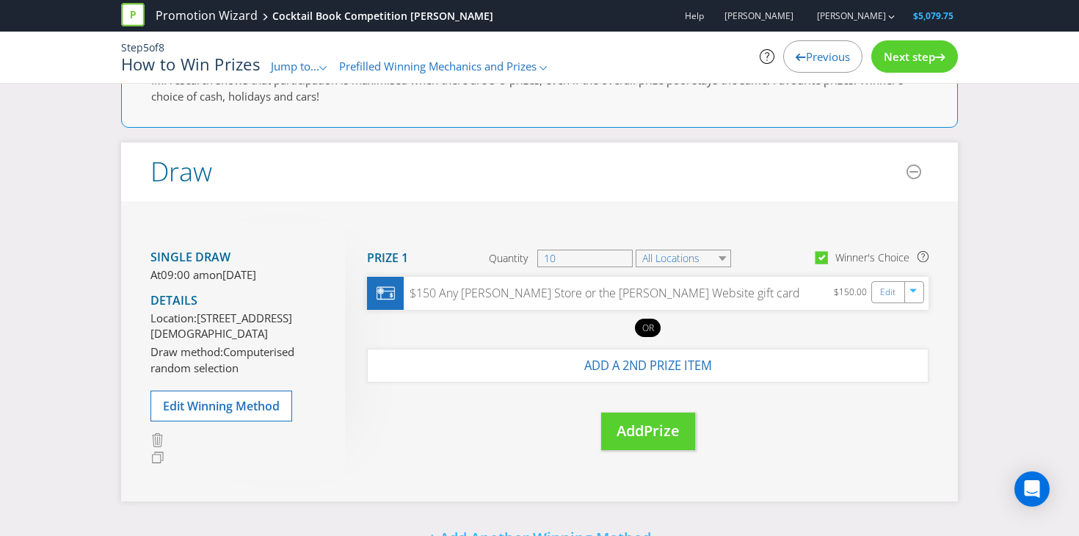
click at [644, 329] on div "OR" at bounding box center [648, 327] width 26 height 18
click at [822, 256] on icon at bounding box center [821, 258] width 7 height 6
click at [0, 0] on input "Winner's Choice" at bounding box center [0, 0] width 0 height 0
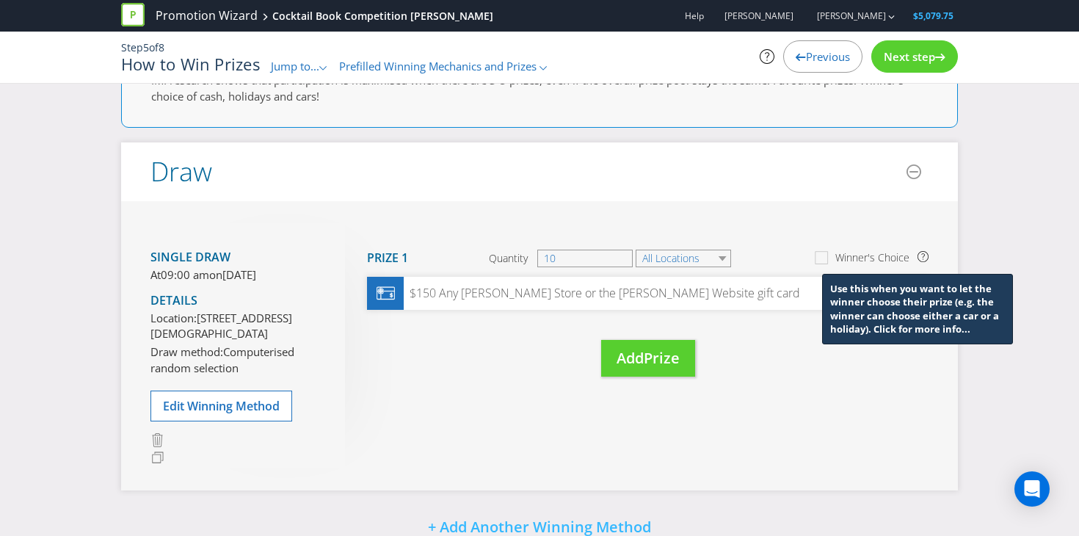
click at [924, 259] on icon at bounding box center [922, 256] width 11 height 11
click at [869, 437] on div "Single draw At 09:00 am [DATE][DATE] Details Location: [STREET_ADDRESS][DEMOGRA…" at bounding box center [539, 346] width 836 height 290
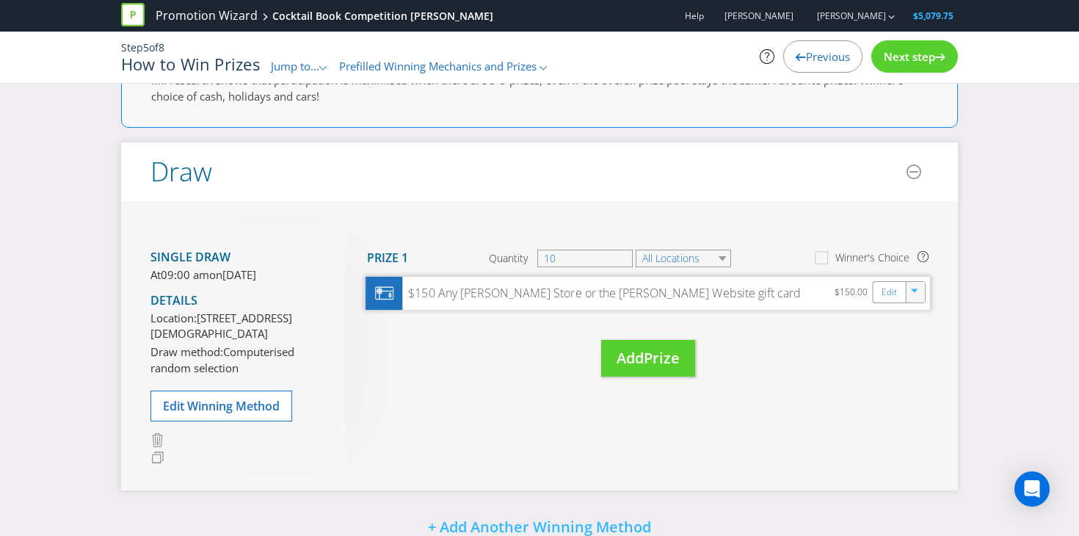
click at [916, 292] on icon "button" at bounding box center [915, 292] width 9 height 9
click at [713, 298] on div "$150 Any [PERSON_NAME] Store or the [PERSON_NAME] Website gift card" at bounding box center [601, 293] width 398 height 17
click at [687, 302] on div "$150 Any [PERSON_NAME] Store or the [PERSON_NAME] Website gift card $150.00 Edit" at bounding box center [647, 293] width 564 height 33
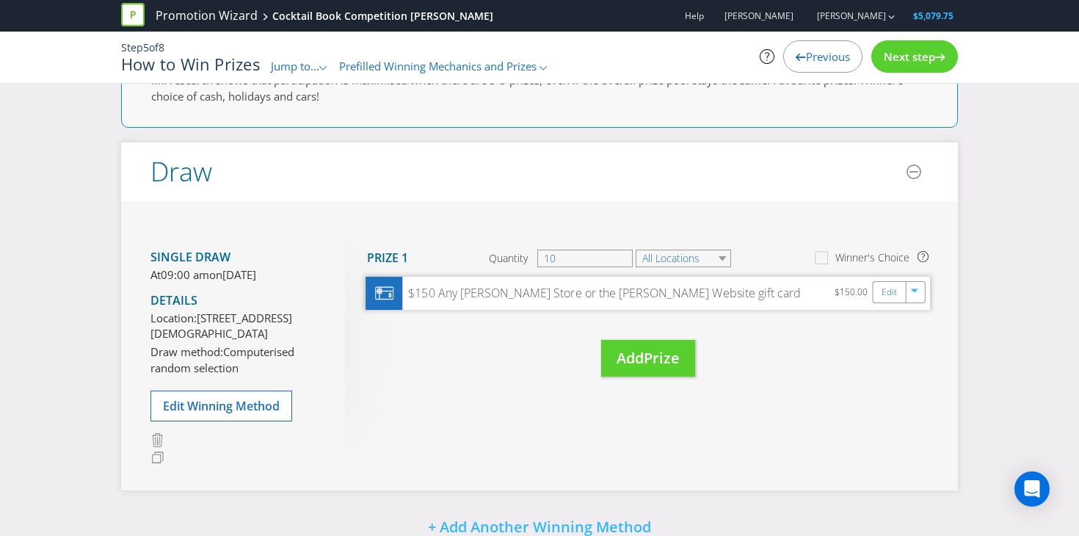
click at [687, 302] on div "$150 Any [PERSON_NAME] Store or the [PERSON_NAME] Website gift card $150.00 Edit" at bounding box center [647, 293] width 564 height 33
click at [890, 290] on link "Edit" at bounding box center [888, 291] width 15 height 17
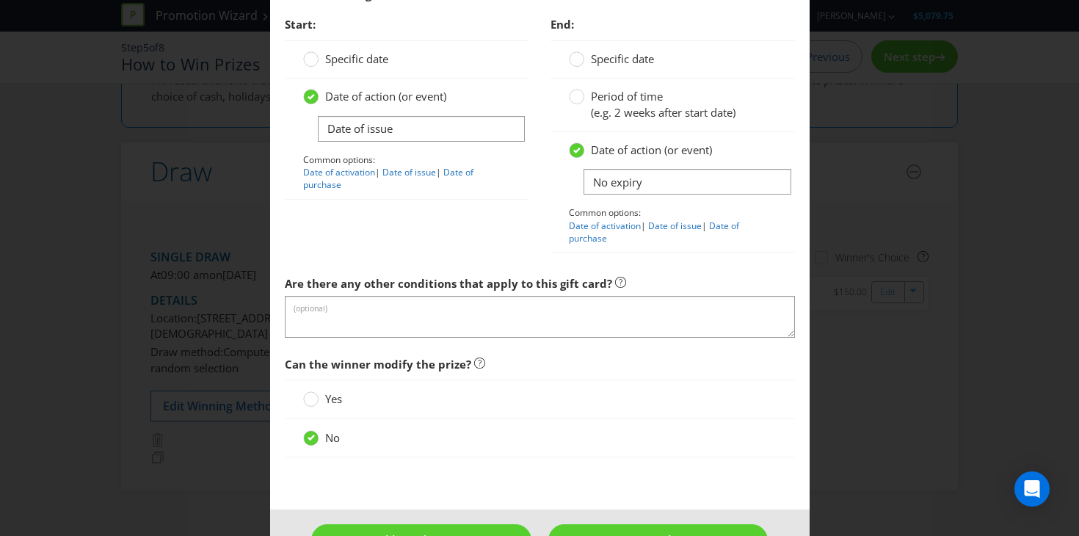
scroll to position [1735, 0]
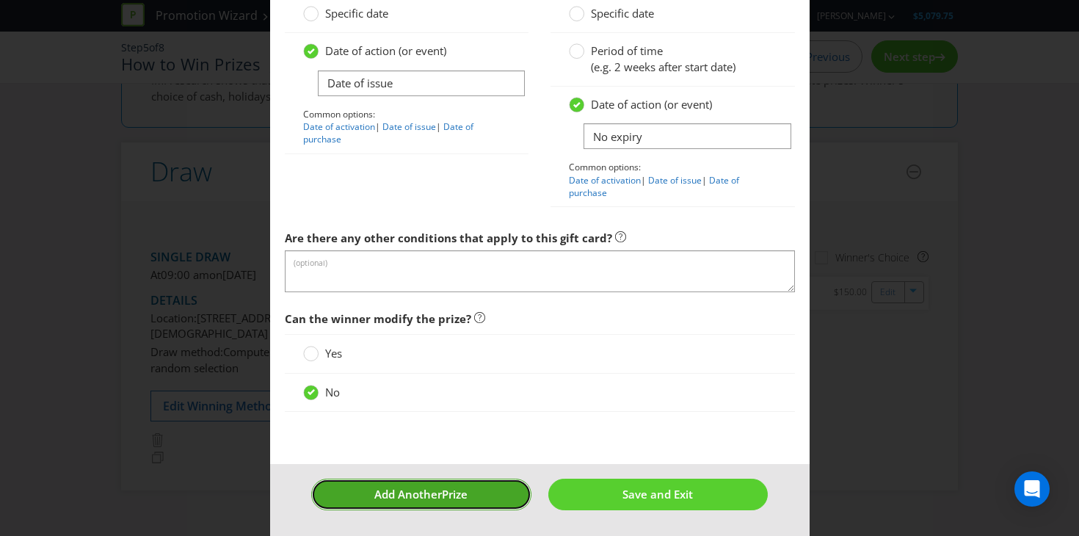
click at [492, 480] on button "Add Another Prize" at bounding box center [420, 494] width 219 height 32
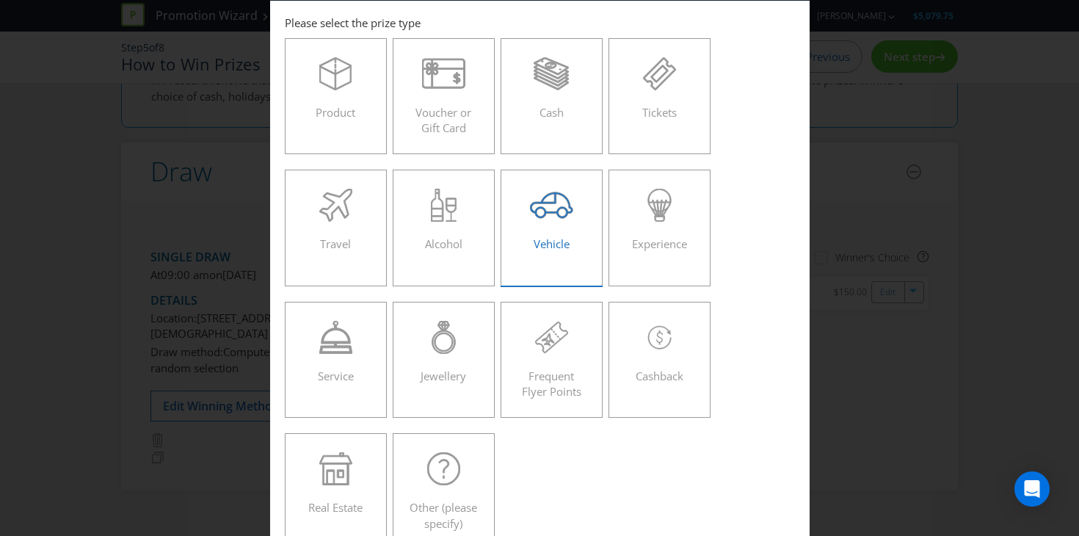
scroll to position [155, 0]
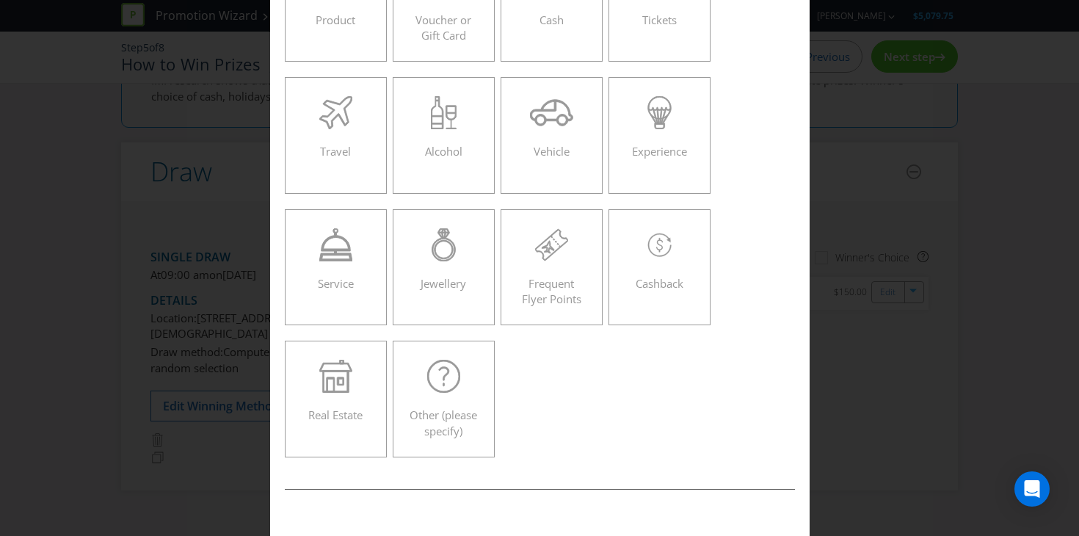
click at [869, 232] on div "Add Prize [GEOGRAPHIC_DATA] [GEOGRAPHIC_DATA] [GEOGRAPHIC_DATA] [GEOGRAPHIC_DAT…" at bounding box center [539, 268] width 1079 height 536
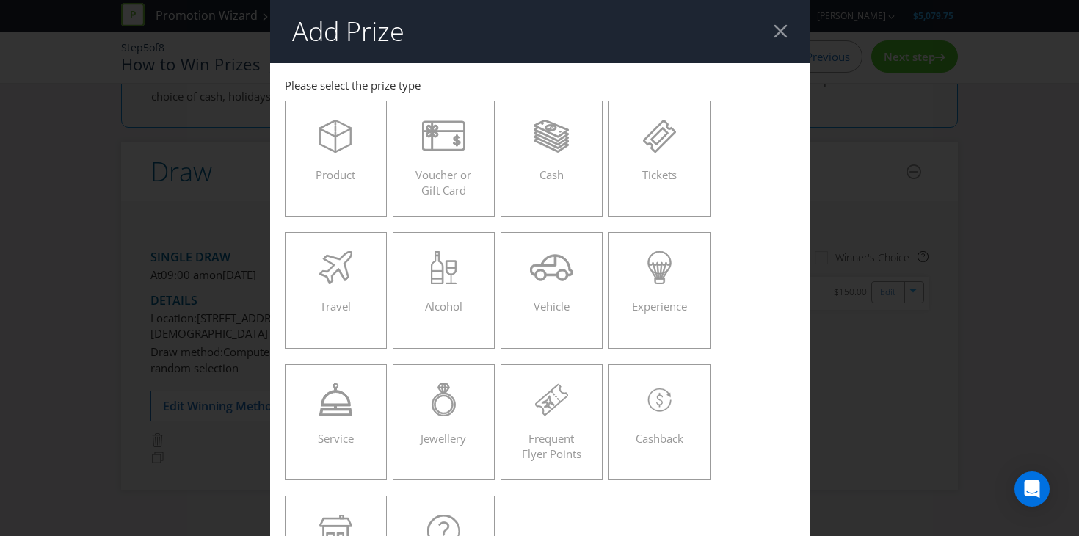
click at [783, 29] on div at bounding box center [780, 31] width 14 height 14
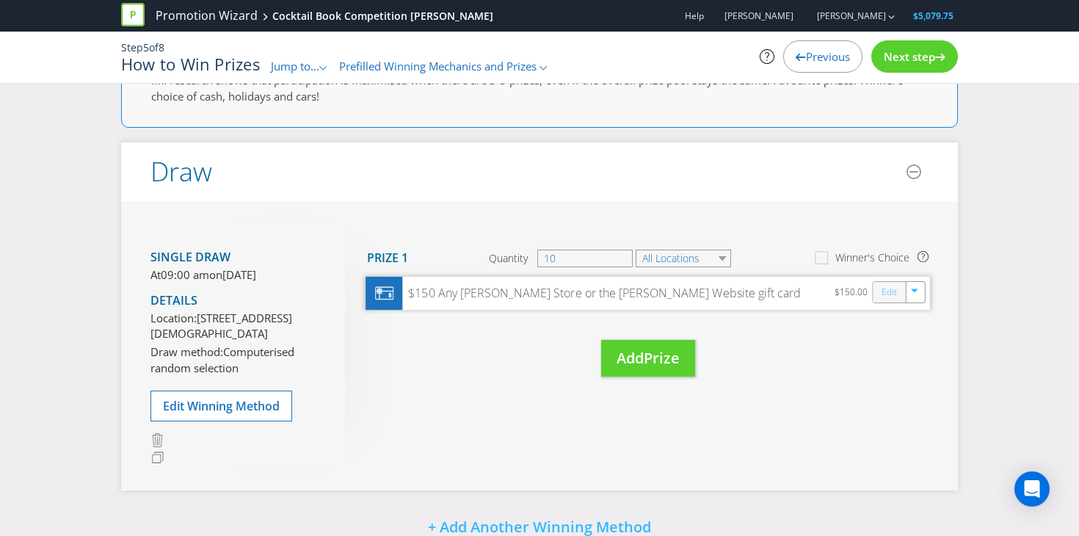
click at [885, 296] on link "Edit" at bounding box center [888, 291] width 15 height 17
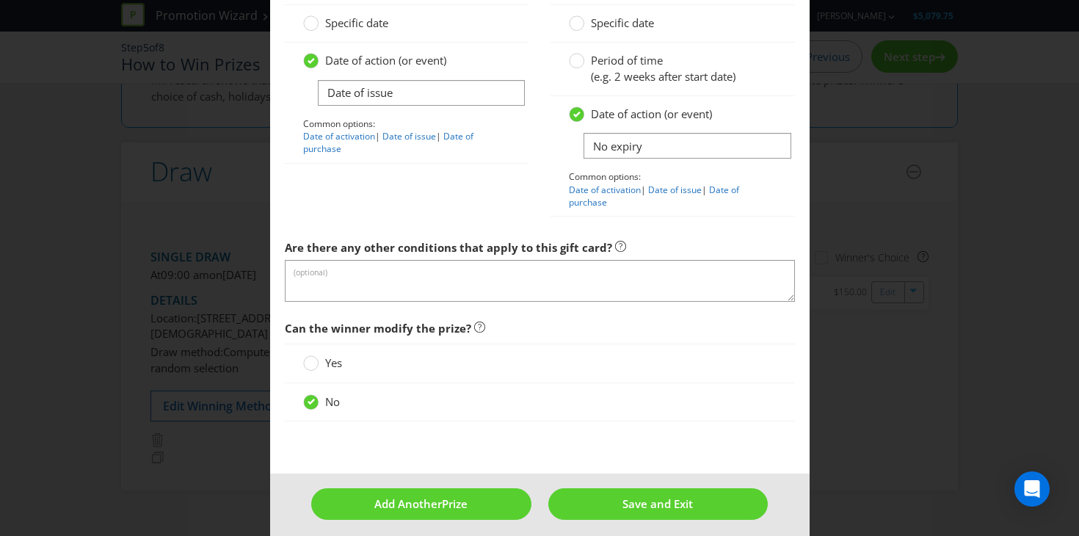
scroll to position [1726, 0]
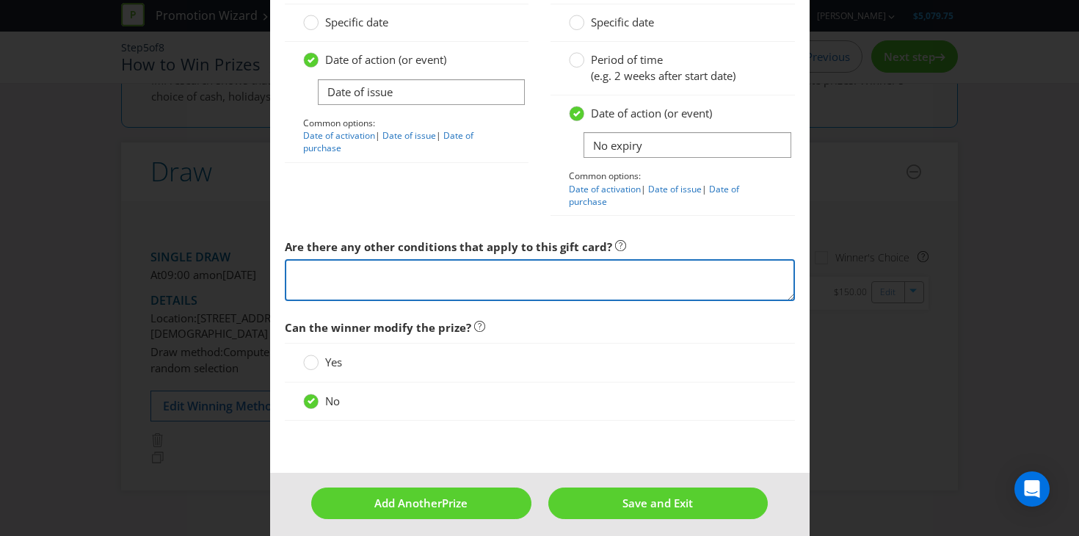
click at [503, 285] on textarea at bounding box center [540, 280] width 510 height 42
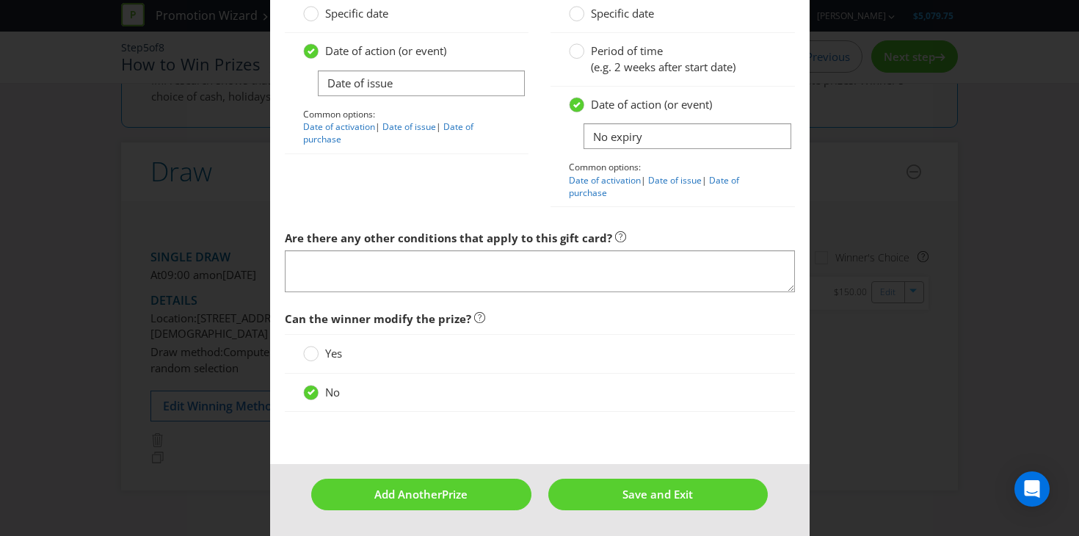
click at [470, 190] on div "Start: Specific date Date of action (or event) Date of issue Common options: Da…" at bounding box center [540, 93] width 532 height 258
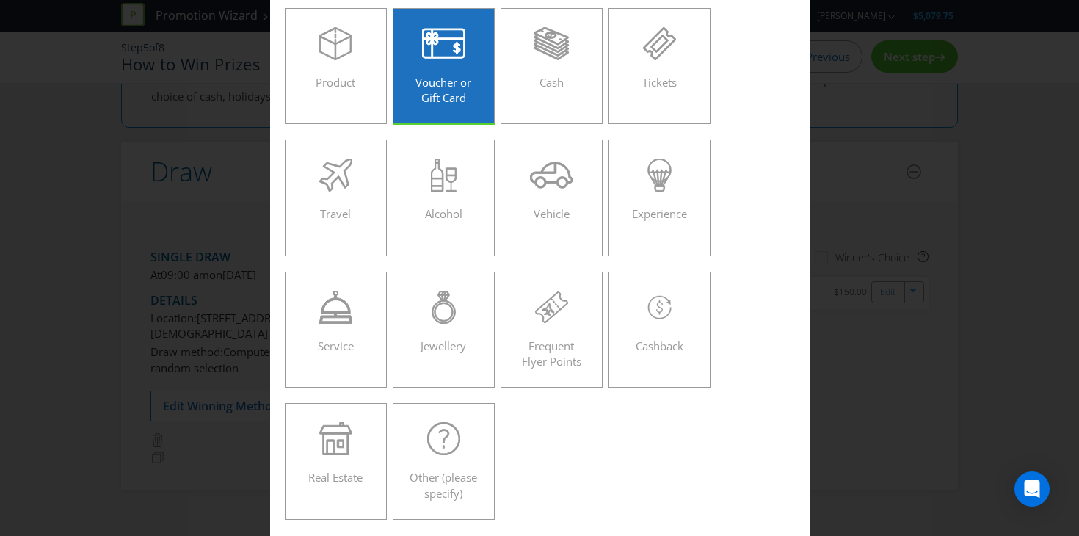
scroll to position [0, 0]
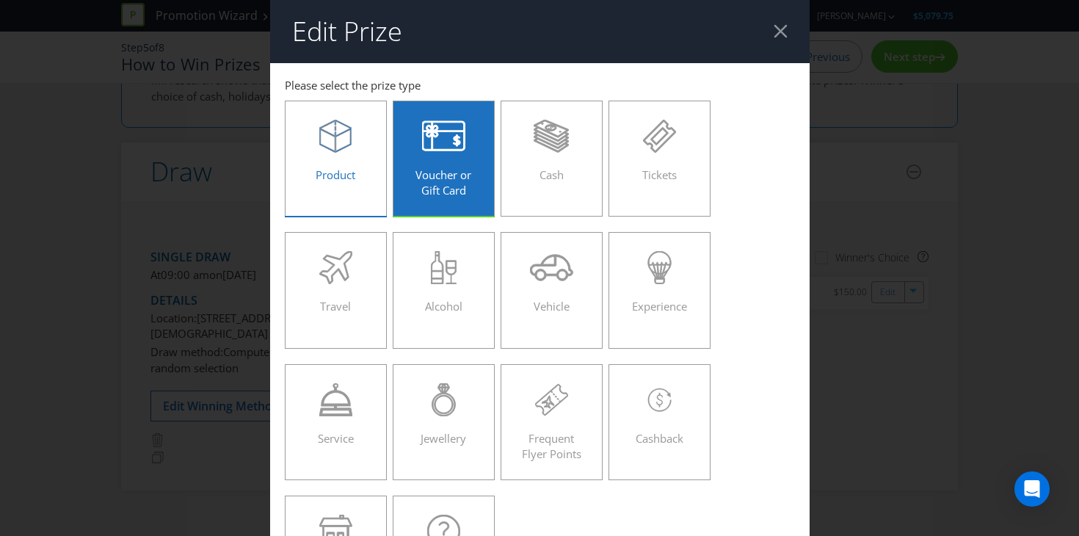
click at [354, 183] on div "Product" at bounding box center [336, 153] width 72 height 66
click at [0, 0] on input "Product" at bounding box center [0, 0] width 0 height 0
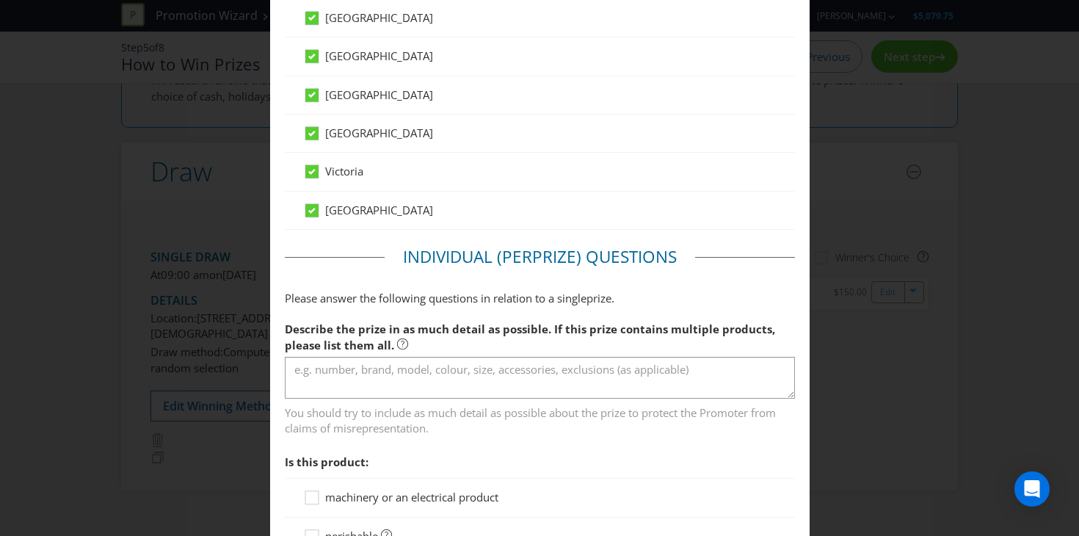
scroll to position [989, 0]
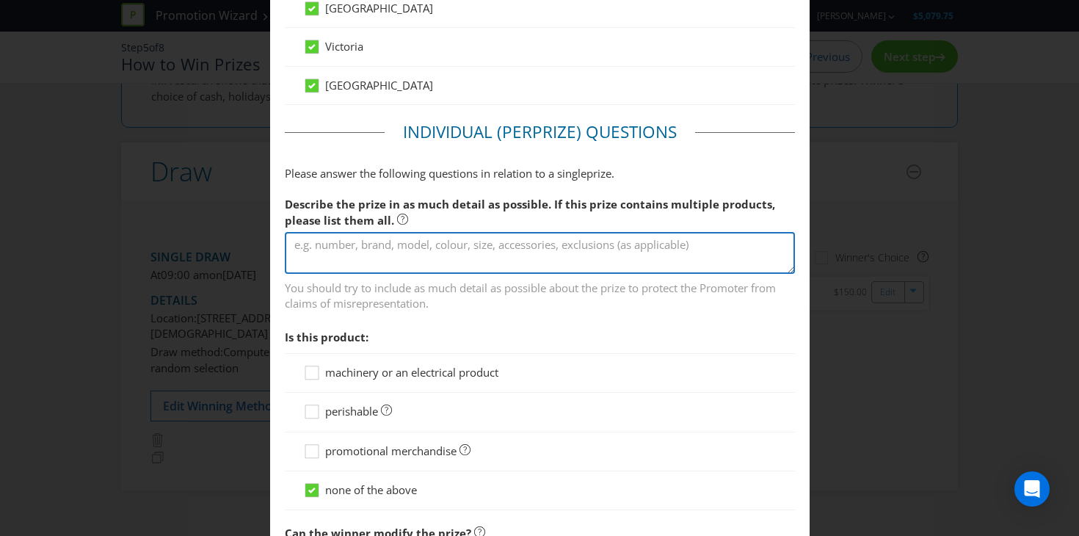
click at [470, 248] on textarea at bounding box center [540, 253] width 510 height 42
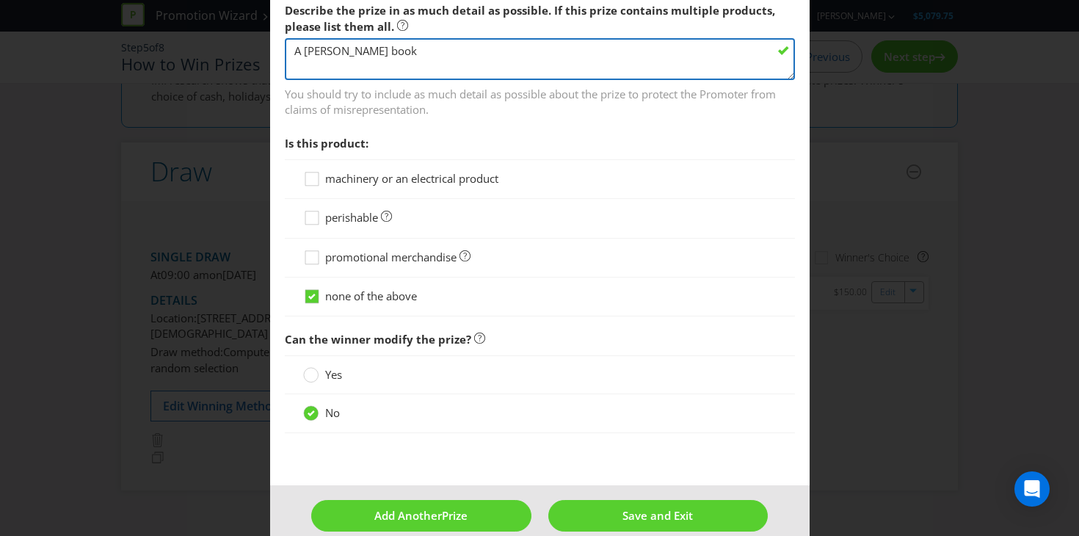
scroll to position [1204, 0]
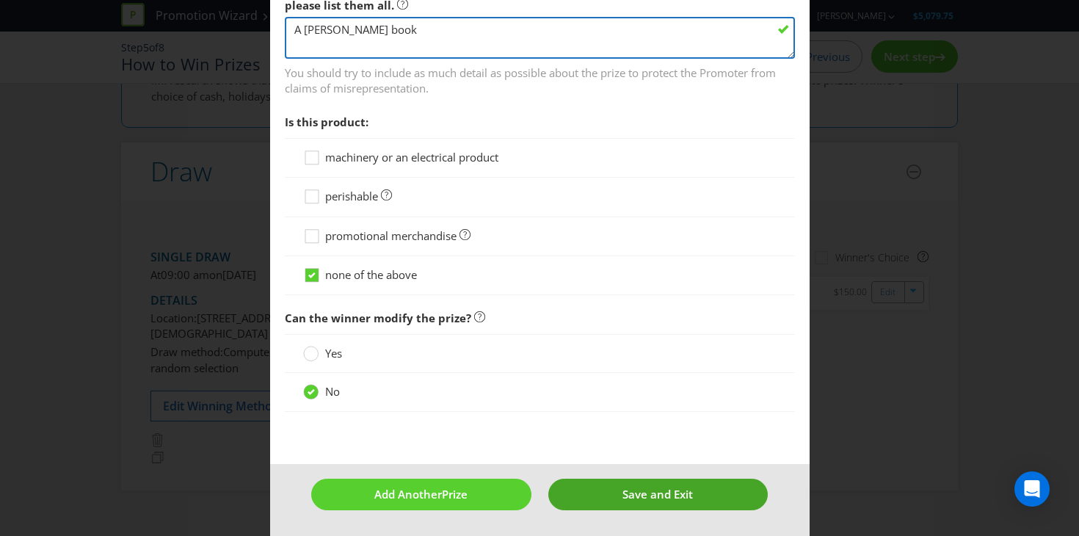
type textarea "A [PERSON_NAME] book"
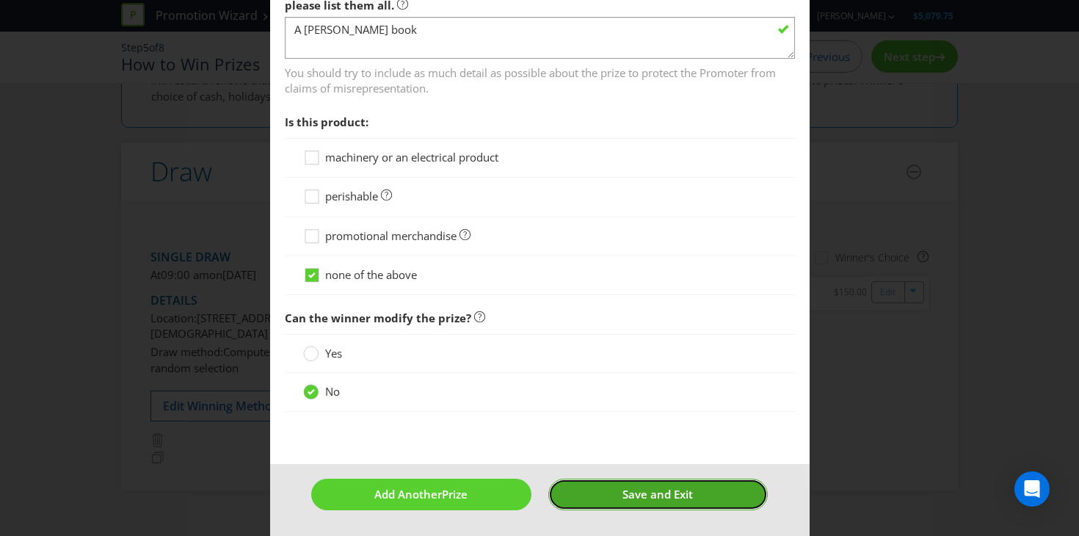
click at [702, 486] on button "Save and Exit" at bounding box center [657, 494] width 219 height 32
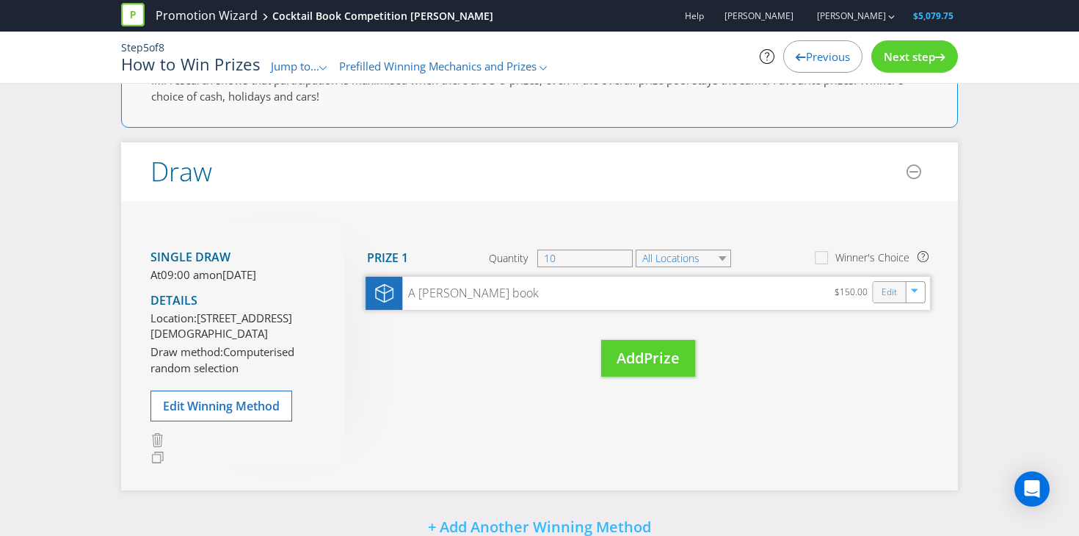
click at [878, 291] on div "Edit" at bounding box center [889, 292] width 33 height 21
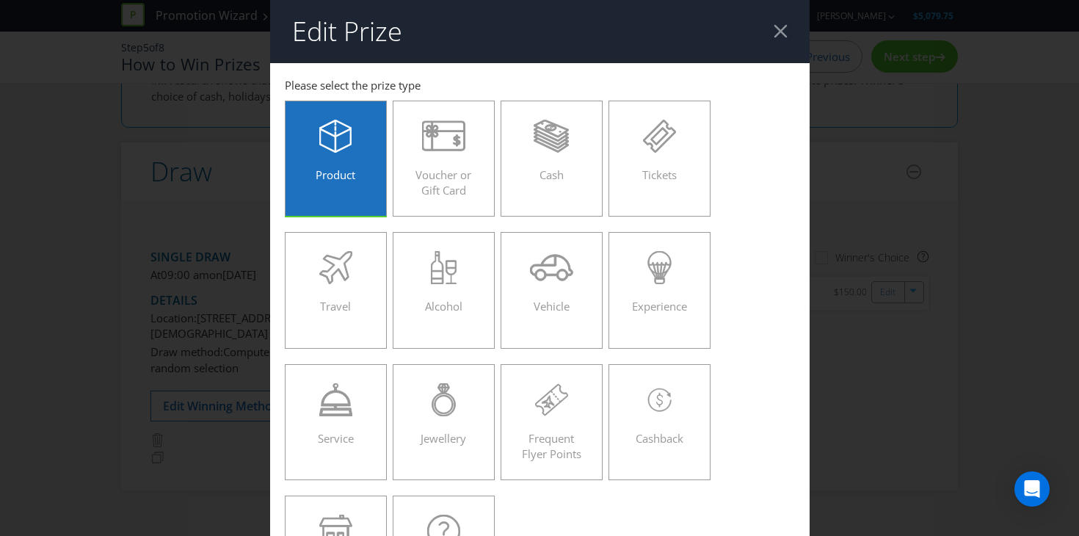
click at [869, 365] on div "Edit Prize [GEOGRAPHIC_DATA] [GEOGRAPHIC_DATA] [GEOGRAPHIC_DATA] [GEOGRAPHIC_DA…" at bounding box center [539, 268] width 1079 height 536
click at [832, 277] on div "Edit Prize [GEOGRAPHIC_DATA] [GEOGRAPHIC_DATA] [GEOGRAPHIC_DATA] [GEOGRAPHIC_DA…" at bounding box center [539, 268] width 1079 height 536
click at [784, 29] on div at bounding box center [780, 31] width 14 height 14
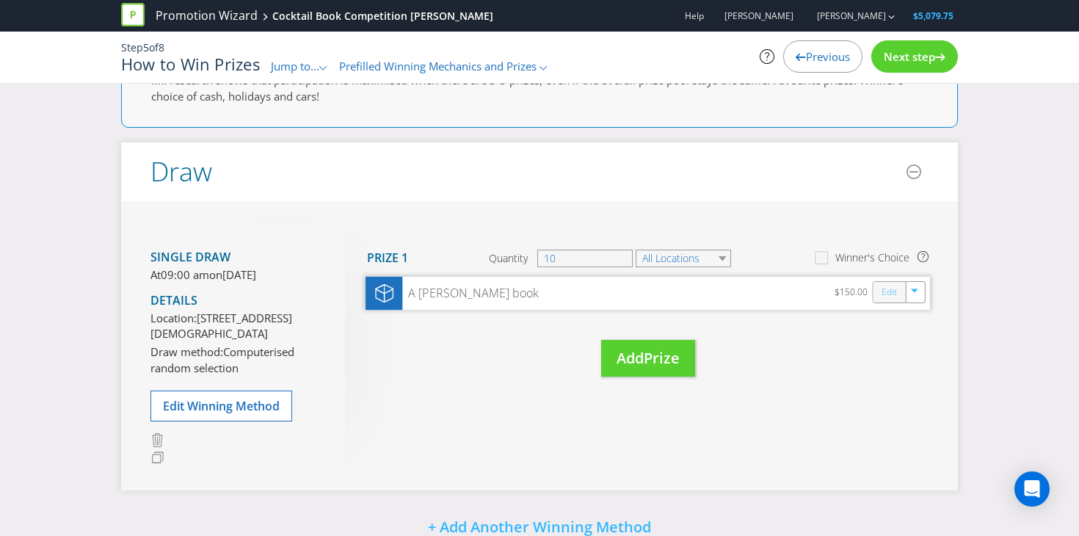
click at [888, 287] on link "Edit" at bounding box center [888, 291] width 15 height 17
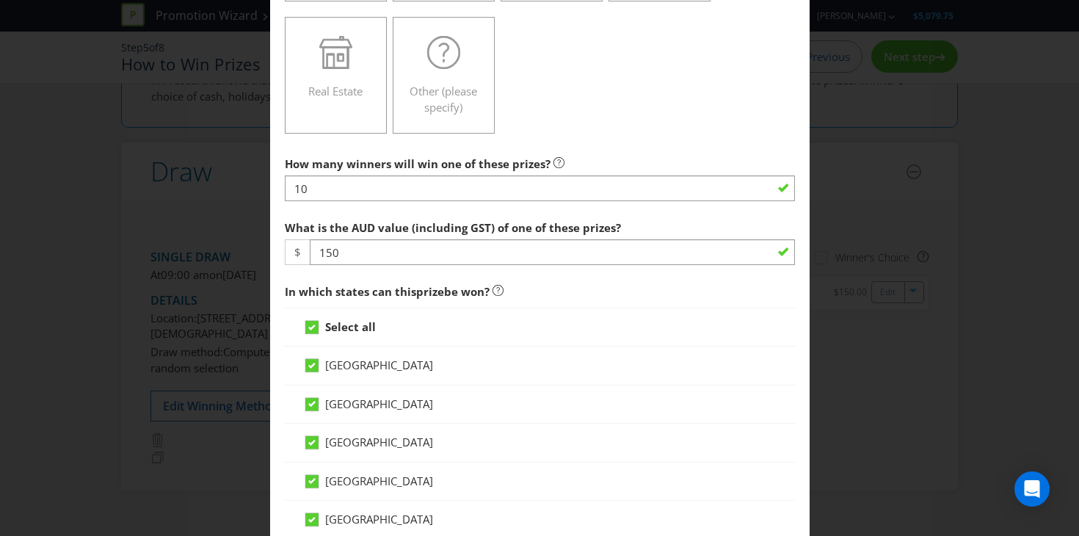
scroll to position [502, 0]
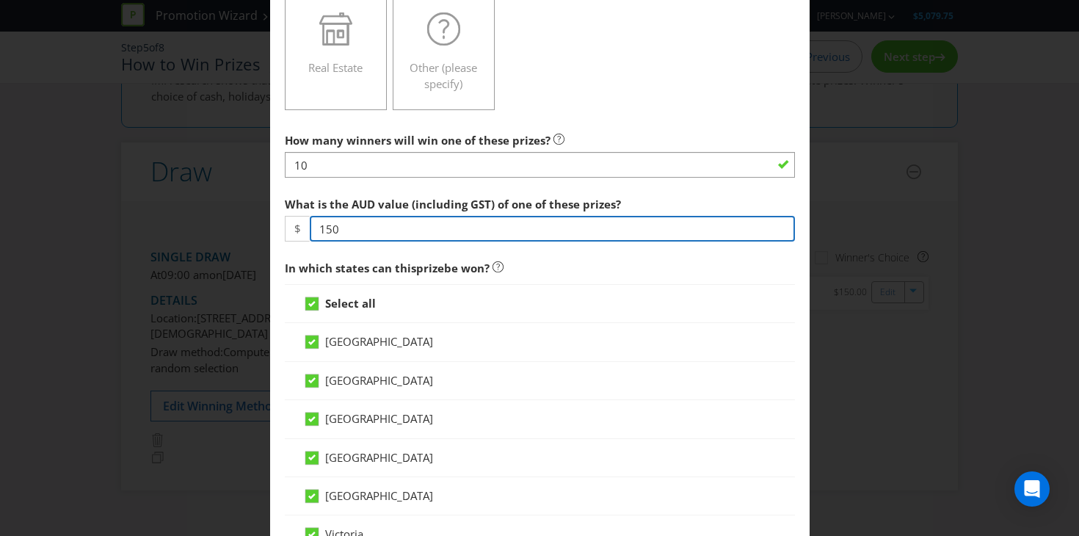
click at [409, 224] on input "150" at bounding box center [552, 229] width 485 height 26
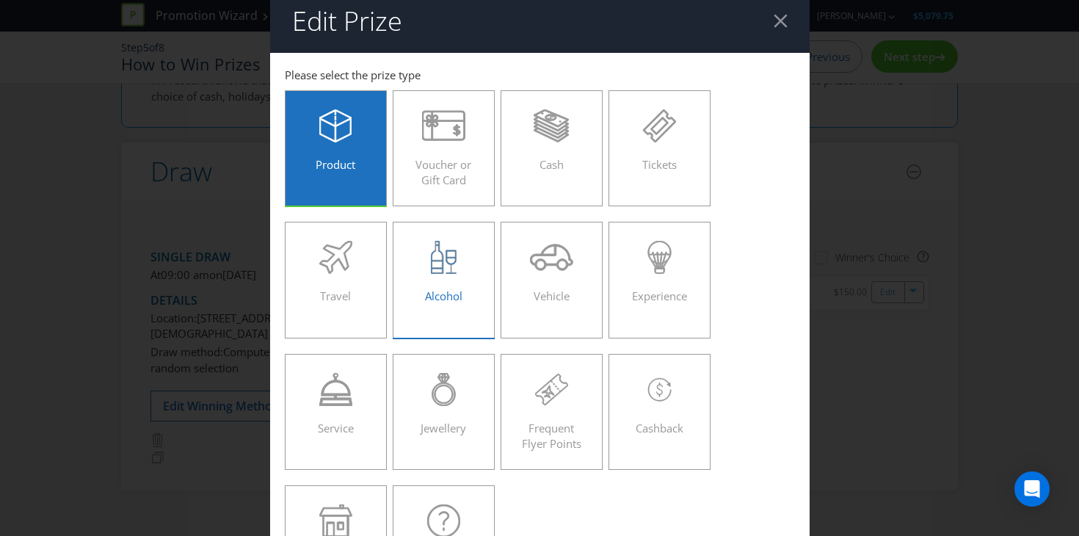
scroll to position [0, 0]
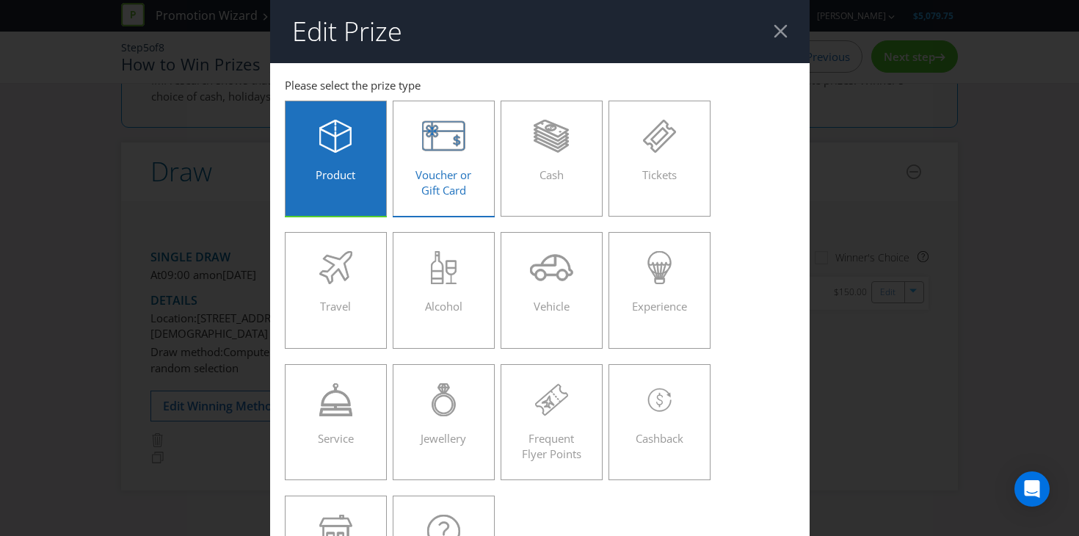
click at [428, 153] on div "Voucher or Gift Card" at bounding box center [444, 153] width 72 height 66
click at [0, 0] on input "Voucher or Gift Card" at bounding box center [0, 0] width 0 height 0
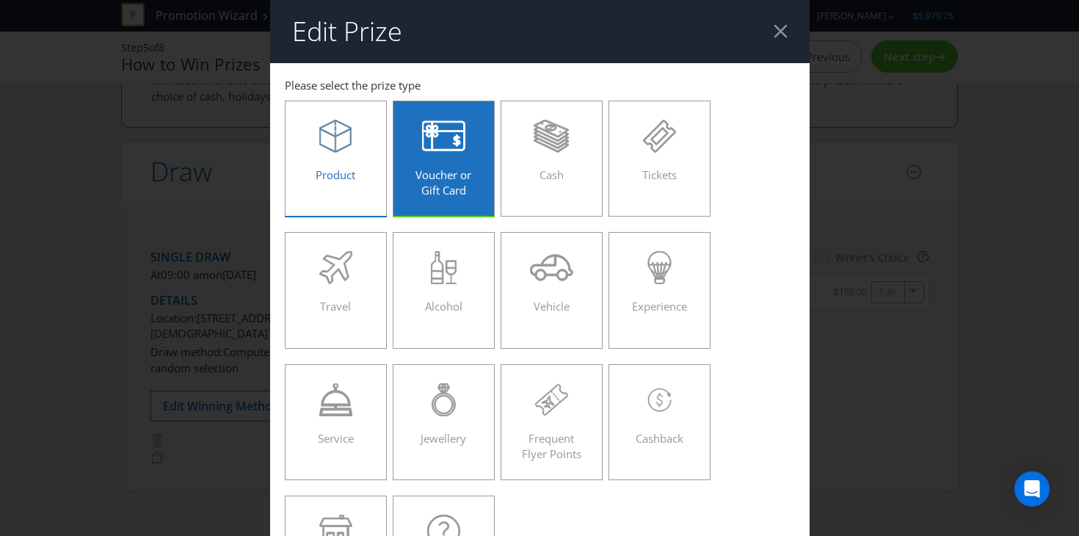
click at [349, 196] on label "Product" at bounding box center [336, 159] width 103 height 116
click at [0, 0] on input "Product" at bounding box center [0, 0] width 0 height 0
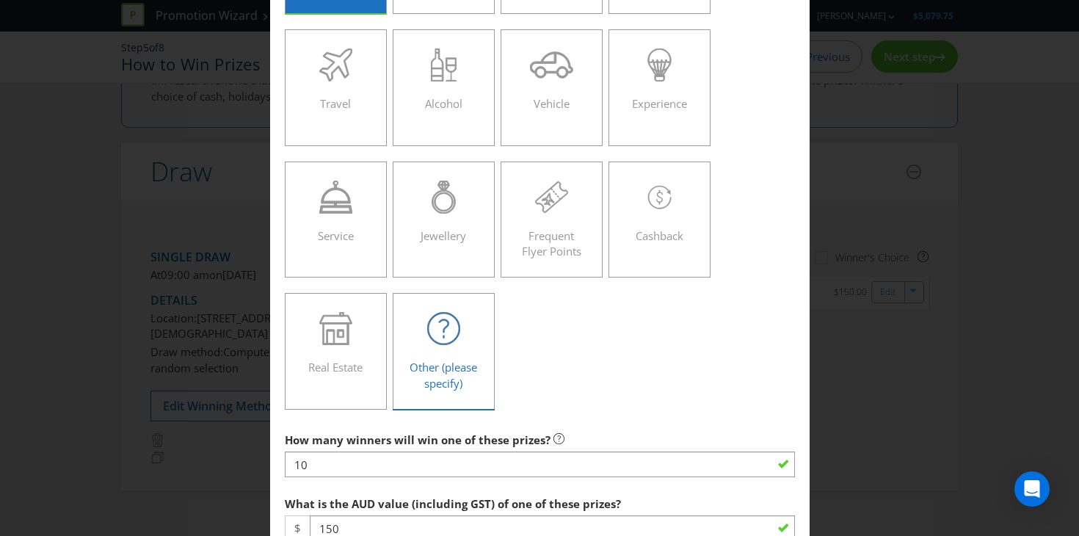
click at [428, 377] on span "Other (please specify)" at bounding box center [442, 375] width 67 height 30
click at [0, 0] on input "Other (please specify)" at bounding box center [0, 0] width 0 height 0
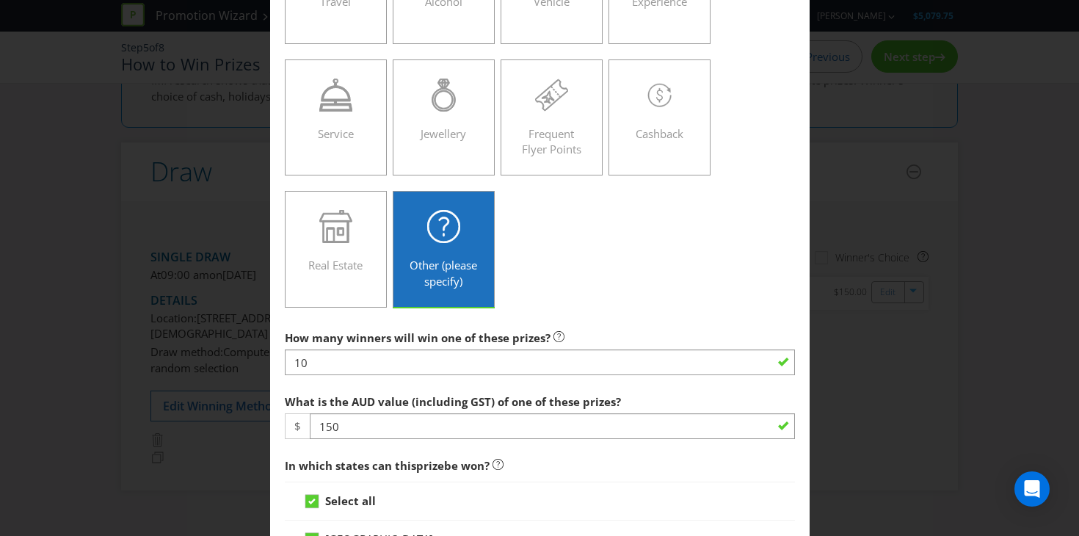
scroll to position [306, 0]
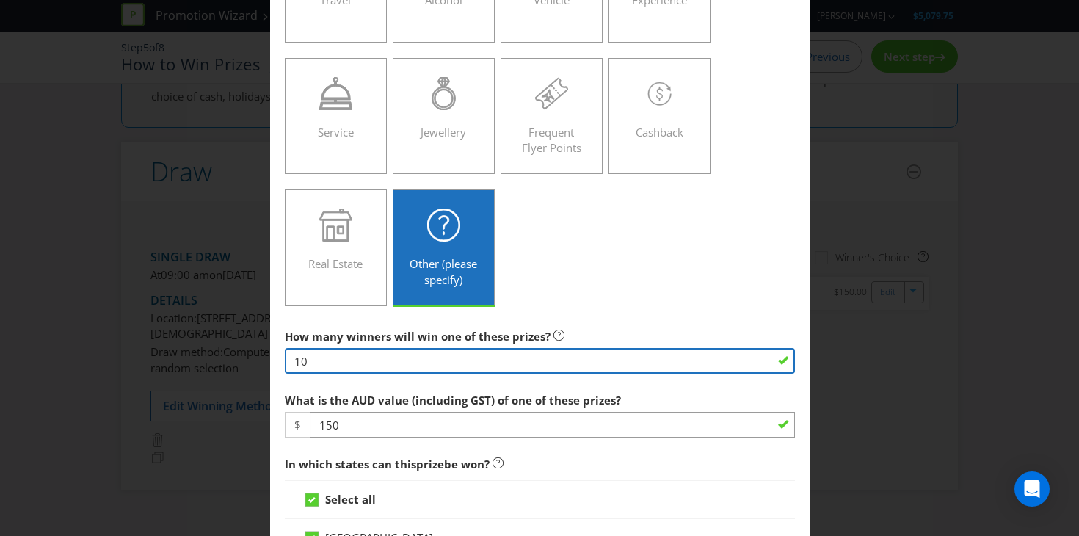
click at [404, 354] on input "10" at bounding box center [540, 361] width 510 height 26
click at [404, 351] on input "10" at bounding box center [540, 361] width 510 height 26
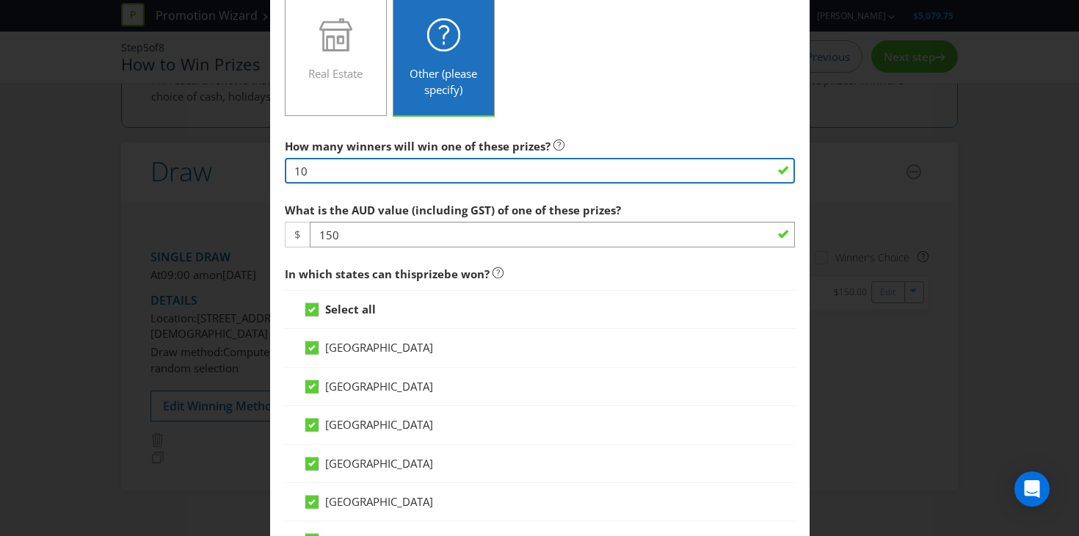
scroll to position [500, 0]
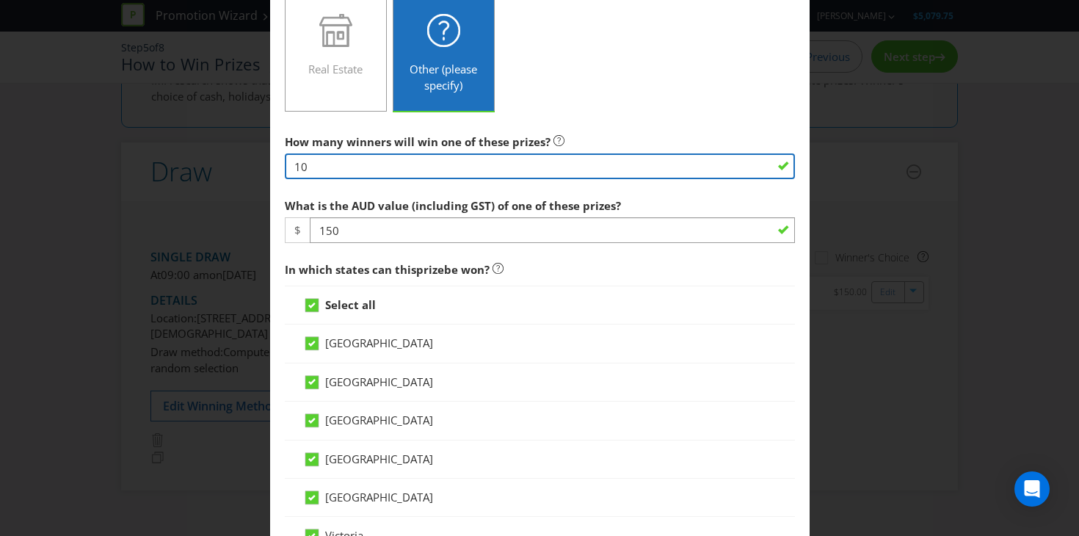
click at [478, 169] on input "10" at bounding box center [540, 166] width 510 height 26
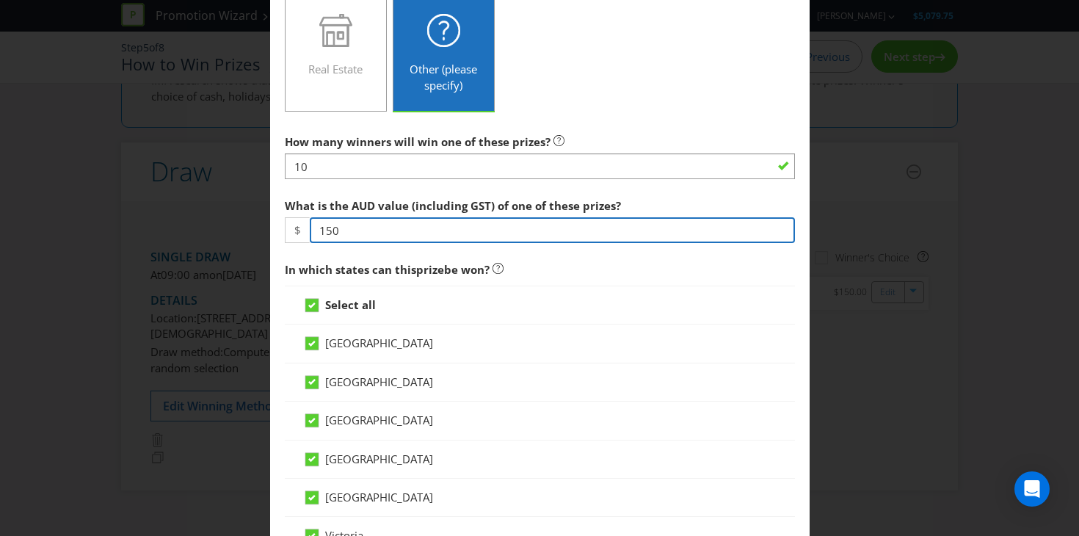
click at [455, 234] on input "150" at bounding box center [552, 230] width 485 height 26
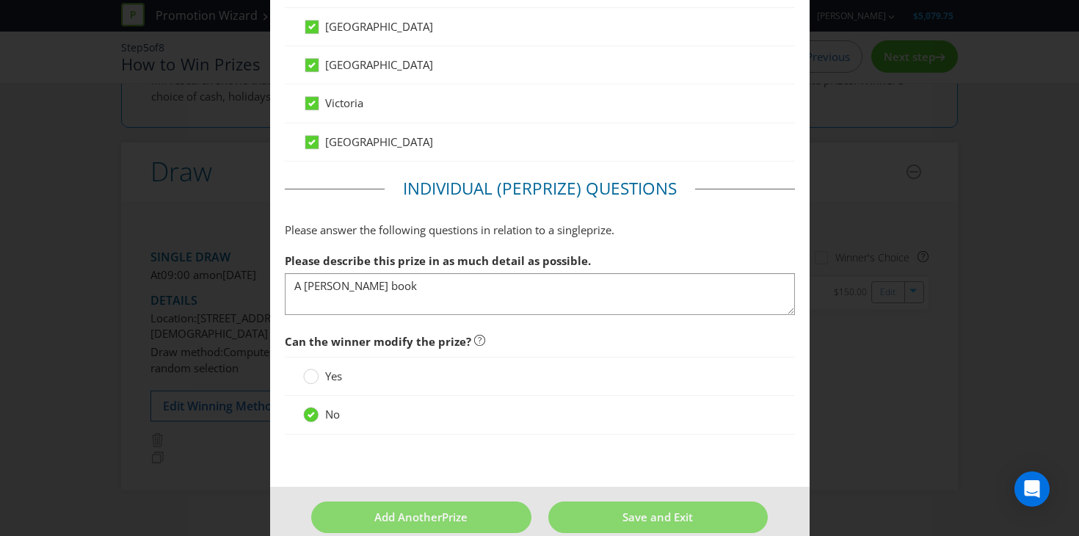
scroll to position [944, 0]
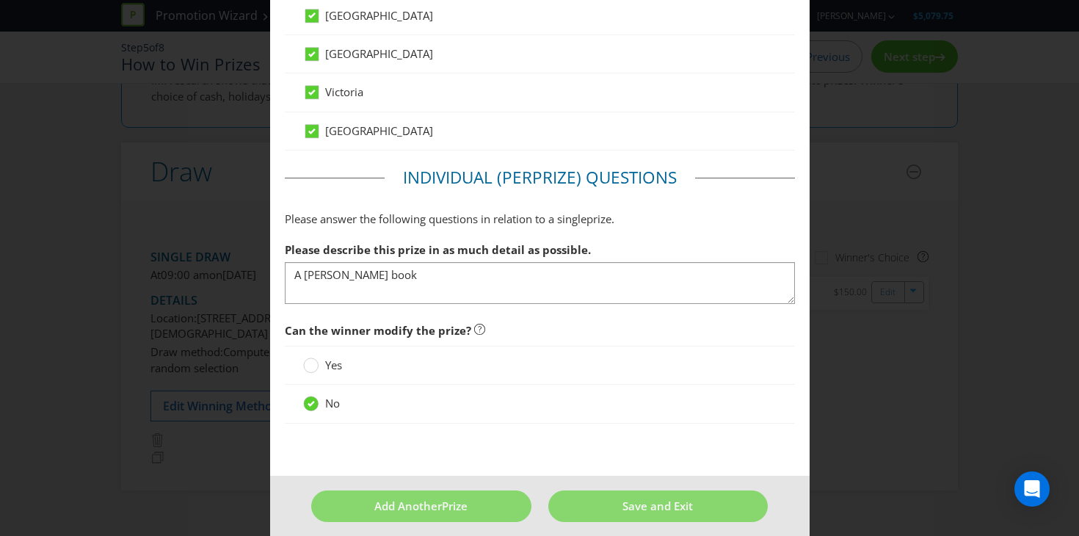
type input "188.50"
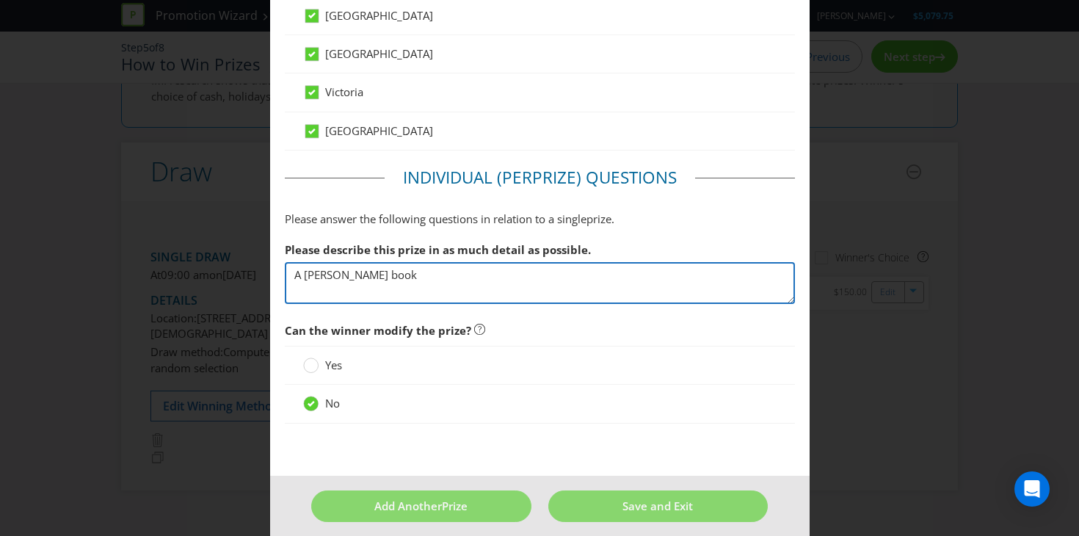
click at [457, 299] on textarea "A [PERSON_NAME] book" at bounding box center [540, 283] width 510 height 42
drag, startPoint x: 447, startPoint y: 283, endPoint x: 154, endPoint y: 282, distance: 292.7
click at [154, 282] on div "Edit Prize [GEOGRAPHIC_DATA] [GEOGRAPHIC_DATA] [GEOGRAPHIC_DATA] [GEOGRAPHIC_DA…" at bounding box center [539, 268] width 1079 height 536
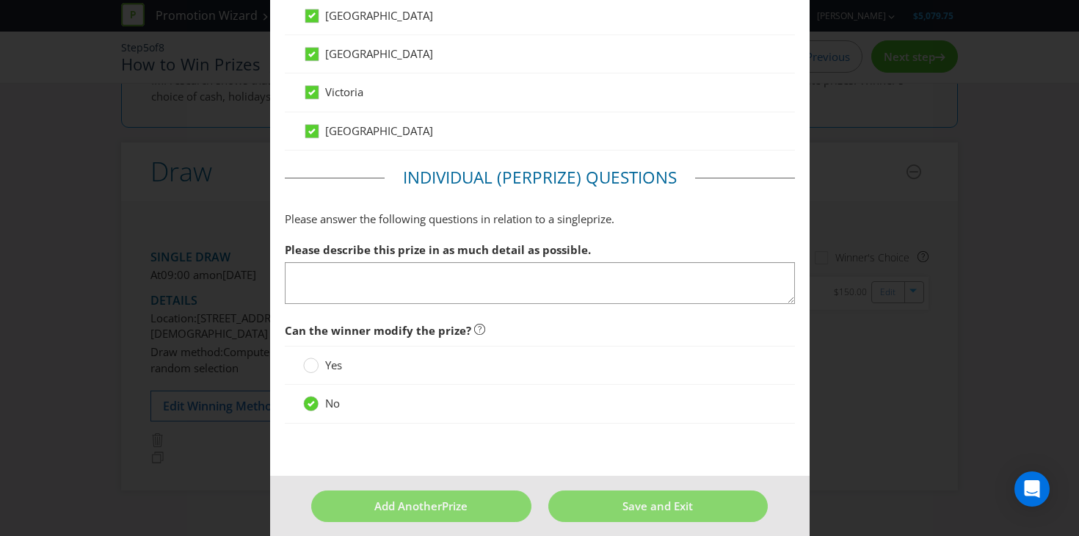
click at [513, 244] on span "Please describe this prize in as much detail as possible." at bounding box center [438, 249] width 306 height 15
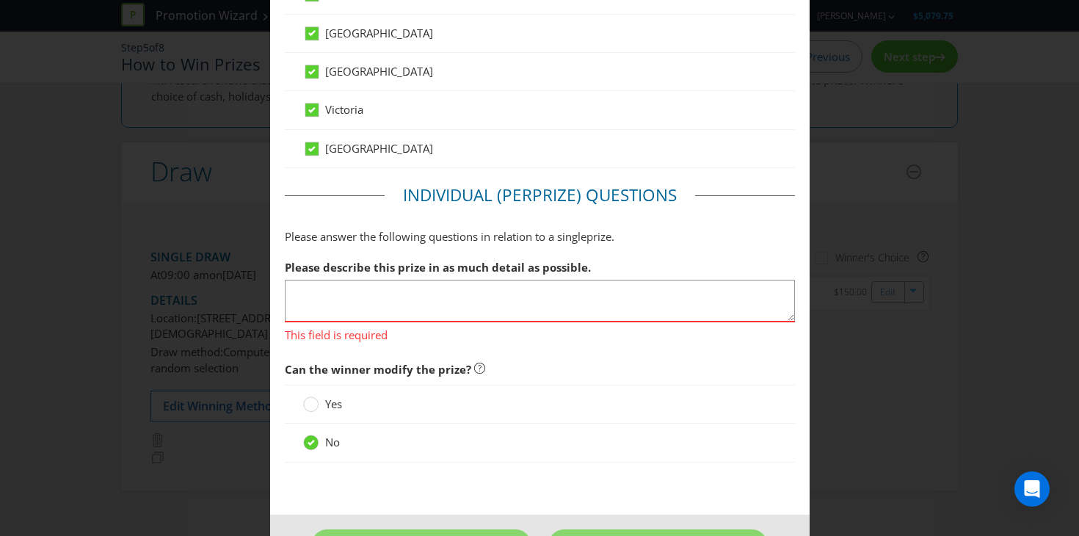
scroll to position [945, 0]
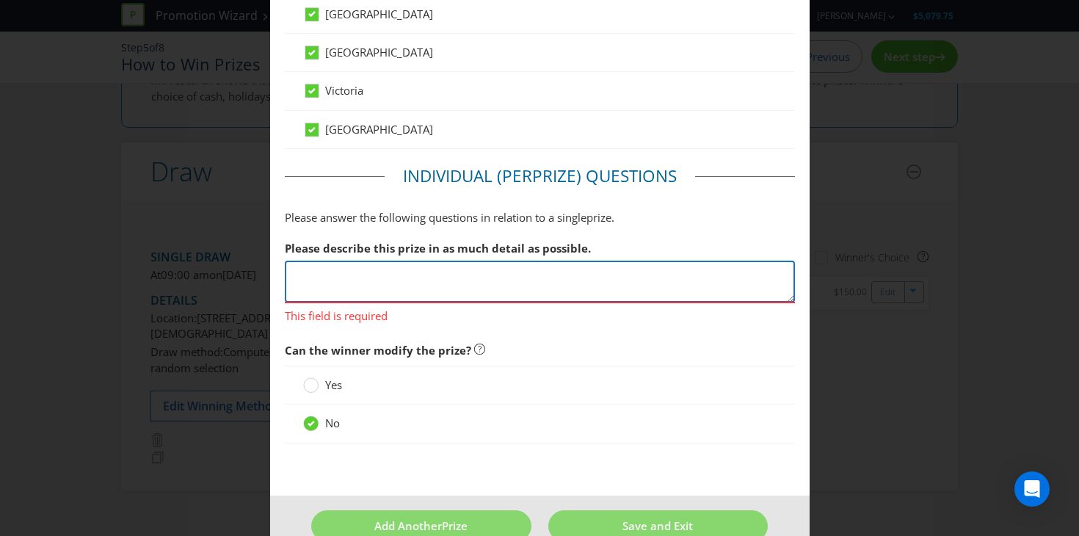
click at [409, 290] on textarea "A [PERSON_NAME] book" at bounding box center [540, 281] width 510 height 42
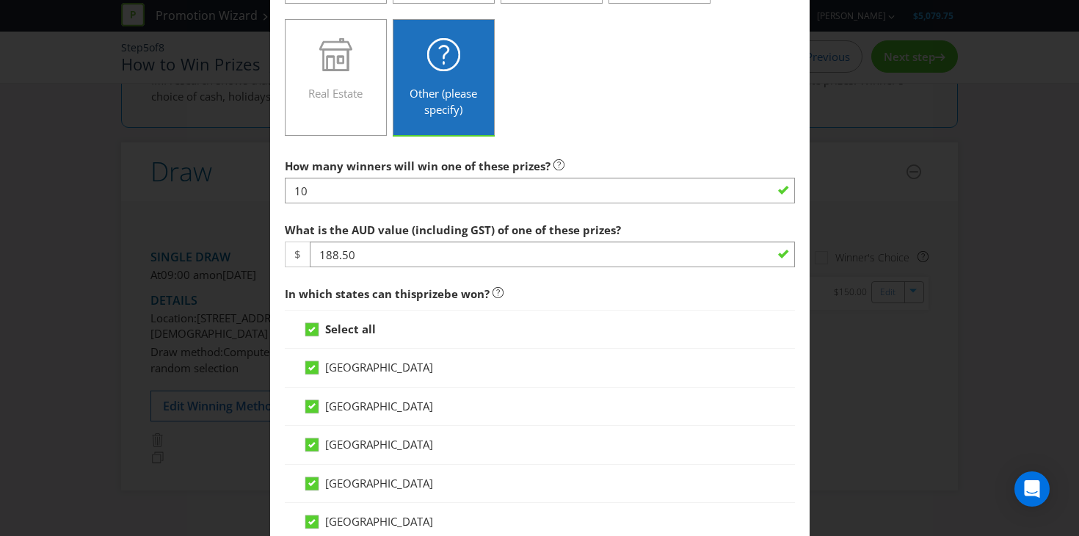
scroll to position [955, 0]
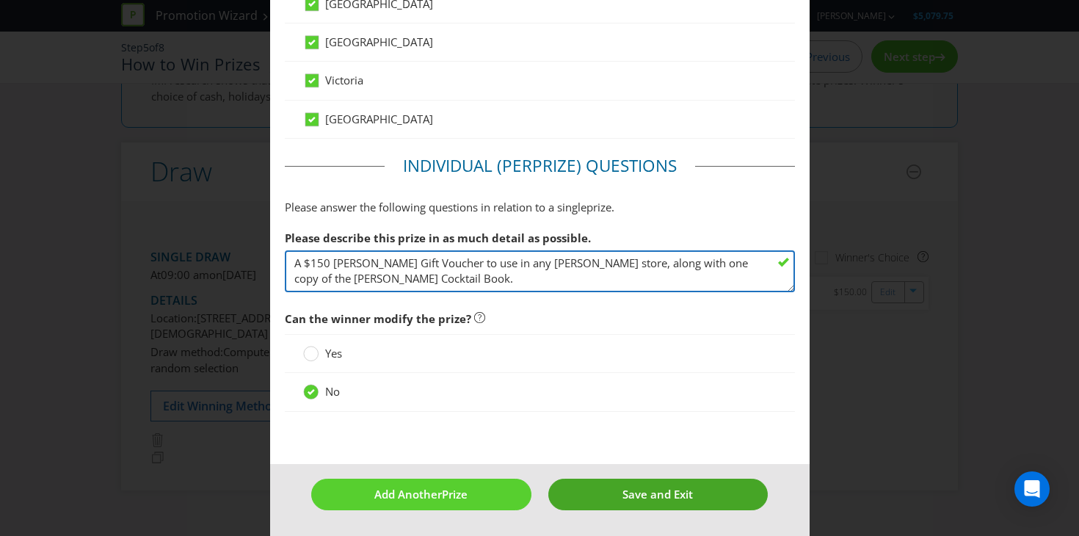
type textarea "A $150 [PERSON_NAME] Gift Voucher to use in any [PERSON_NAME] store, along with…"
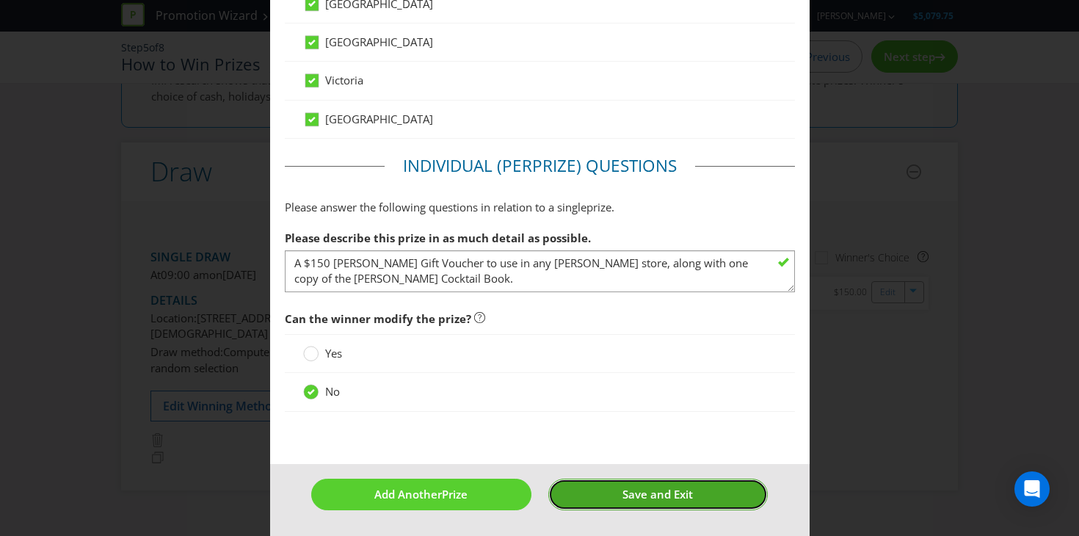
click at [617, 495] on button "Save and Exit" at bounding box center [657, 494] width 219 height 32
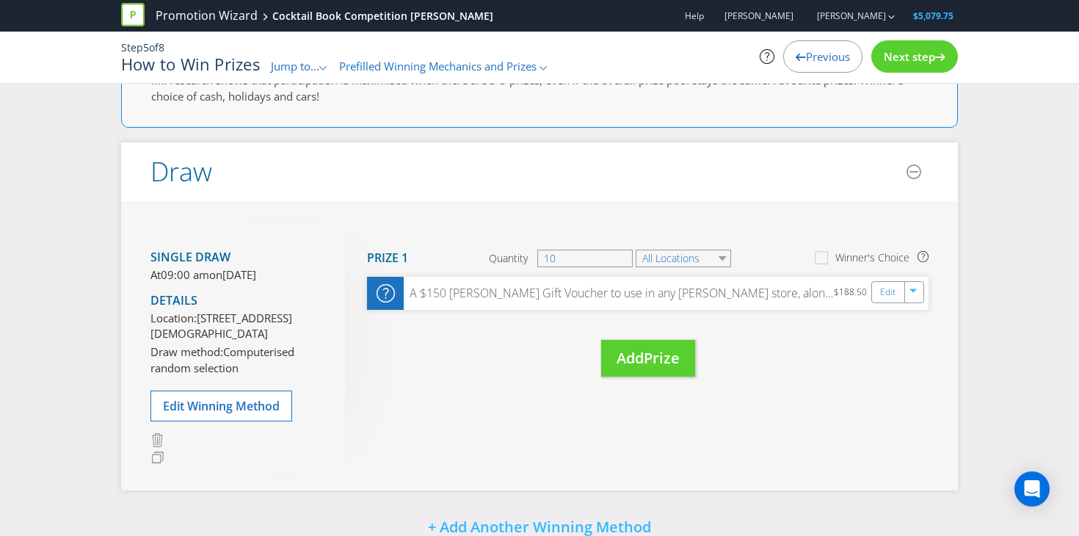
click at [620, 439] on div "Single draw At 09:00 am [DATE][DATE] Details Location: [STREET_ADDRESS][DEMOGRA…" at bounding box center [539, 346] width 836 height 290
click at [910, 53] on span "Next step" at bounding box center [908, 56] width 51 height 15
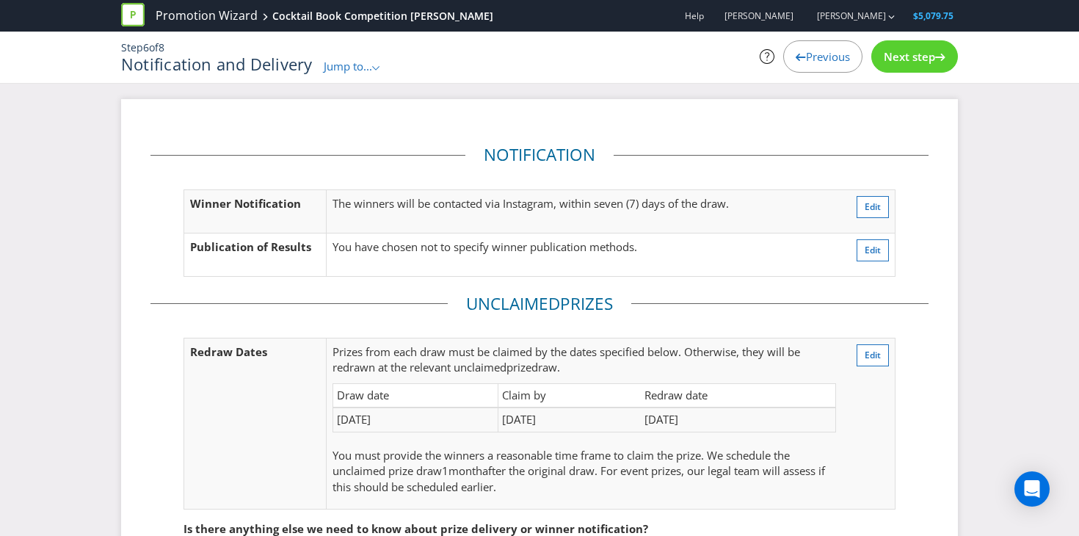
click at [913, 49] on span "Next step" at bounding box center [908, 56] width 51 height 15
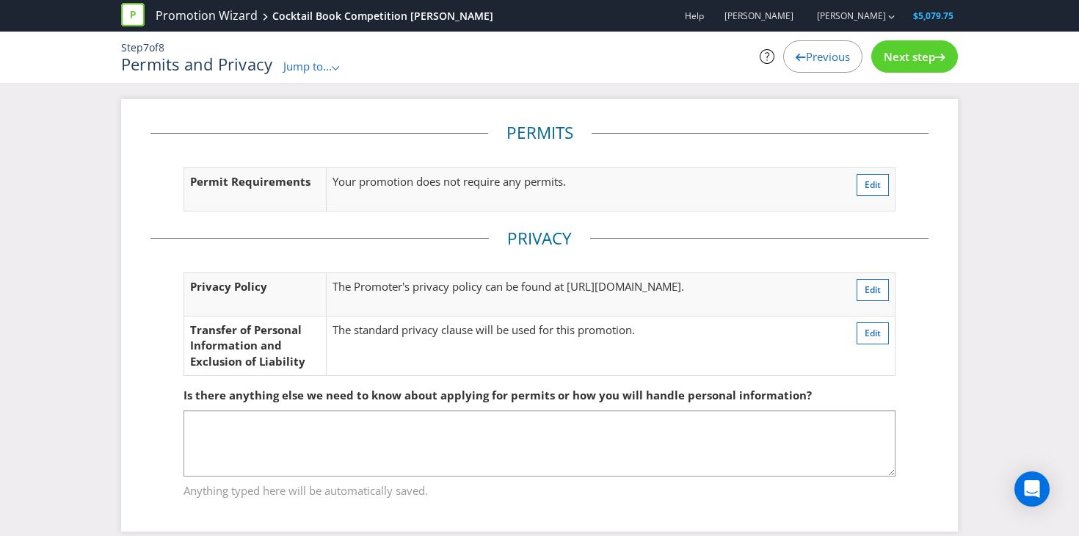
scroll to position [18, 0]
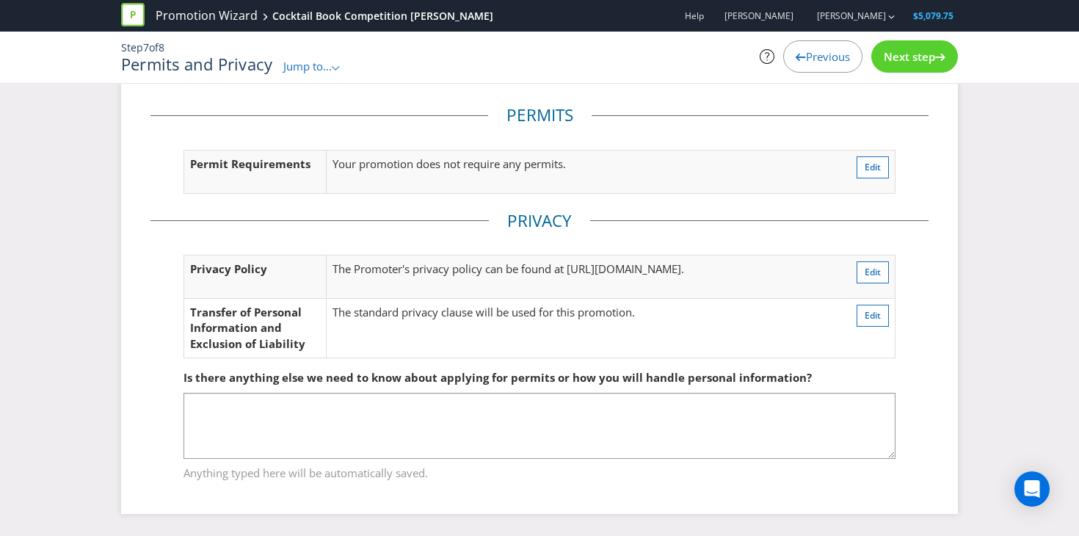
click at [912, 57] on span "Next step" at bounding box center [908, 56] width 51 height 15
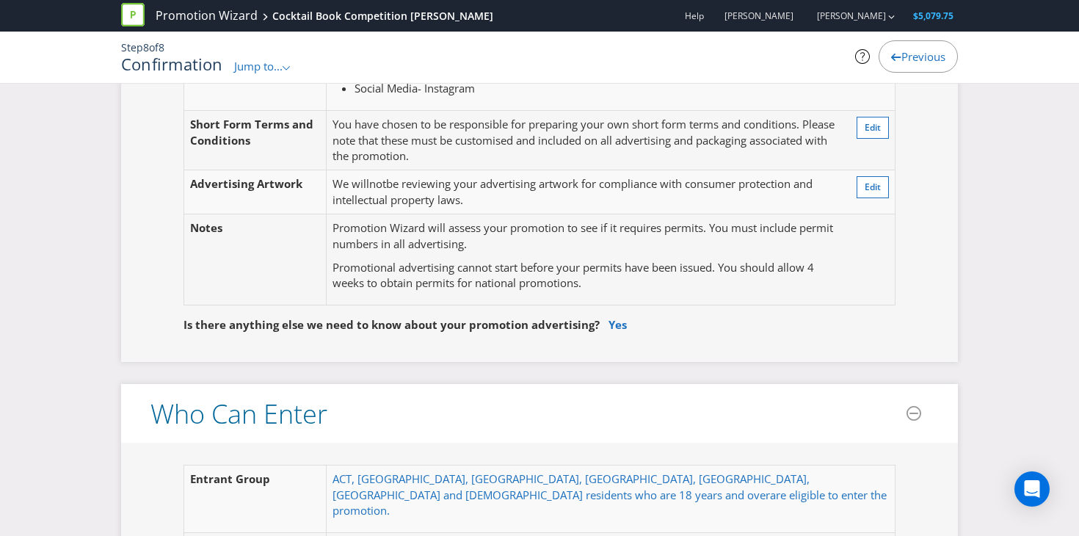
click at [676, 296] on fieldset "Is there anything else we need to know about your promotion advertising? Yes" at bounding box center [539, 314] width 778 height 52
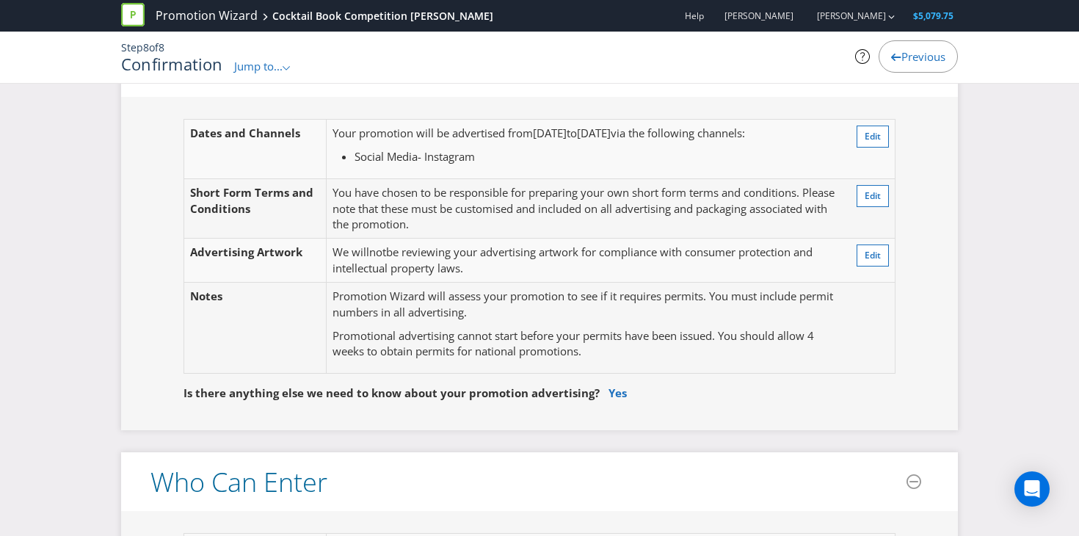
click at [676, 296] on p "Promotion Wizard will assess your promotion to see if it requires permits. You …" at bounding box center [583, 304] width 503 height 32
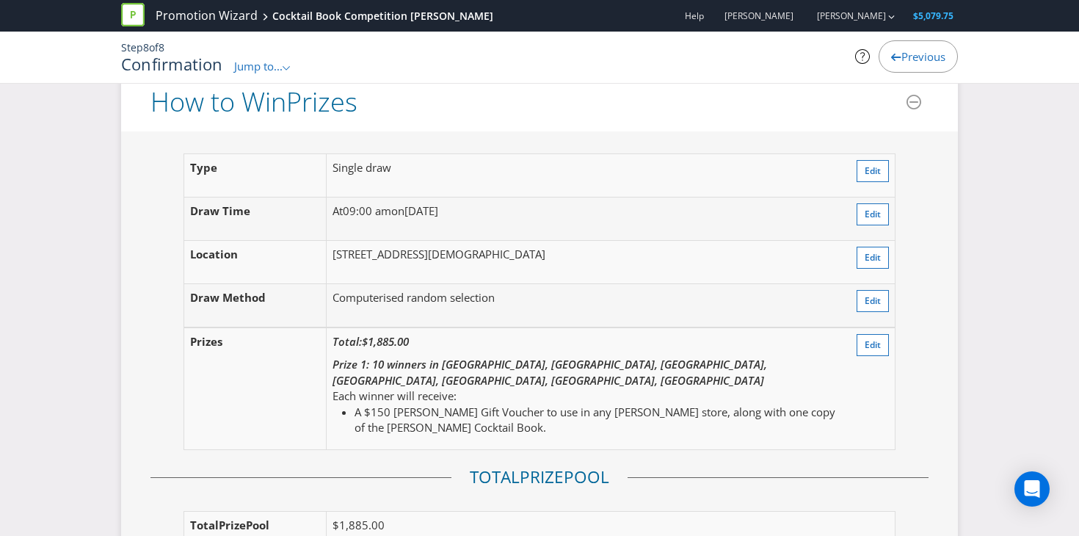
scroll to position [1527, 0]
